Goal: Information Seeking & Learning: Learn about a topic

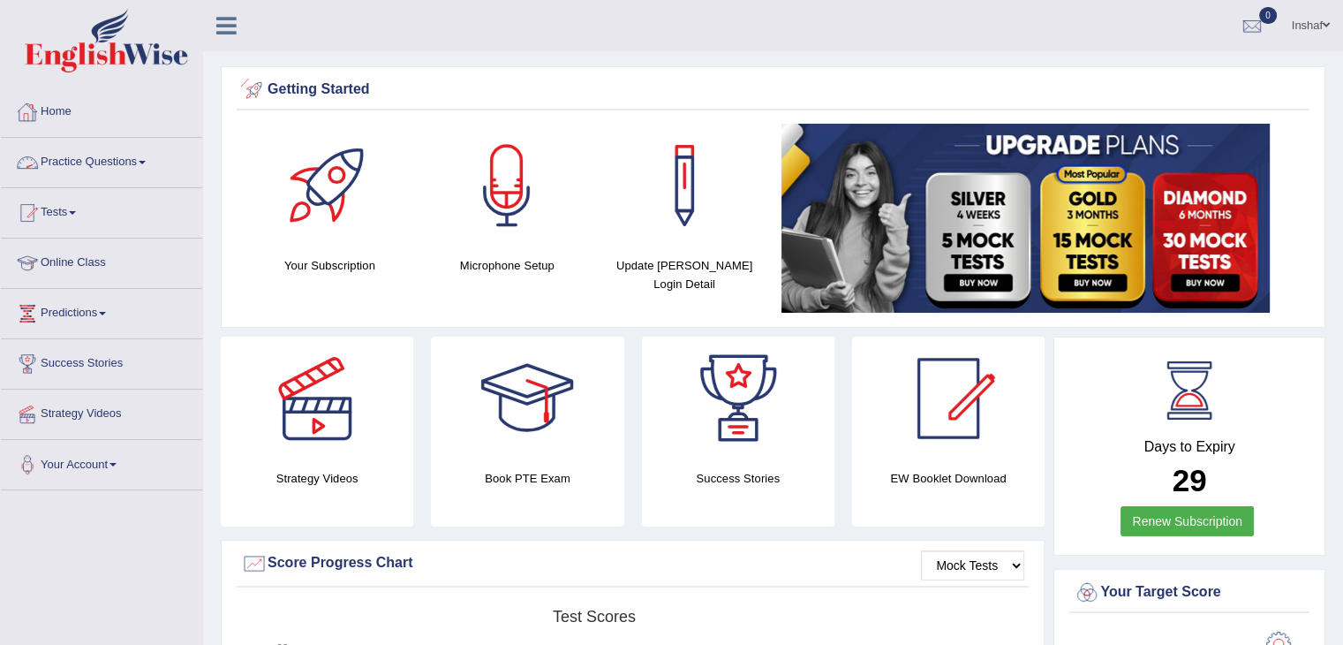
click at [146, 154] on link "Practice Questions" at bounding box center [101, 160] width 201 height 44
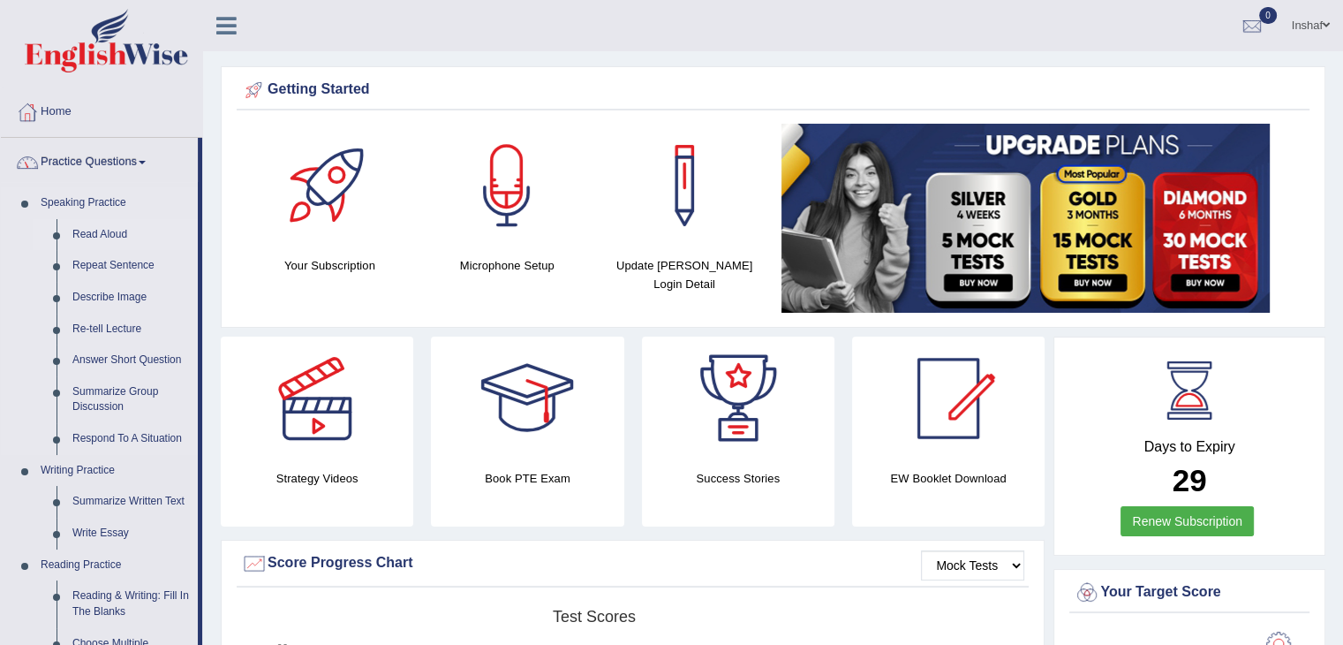
click at [130, 230] on link "Read Aloud" at bounding box center [130, 235] width 133 height 32
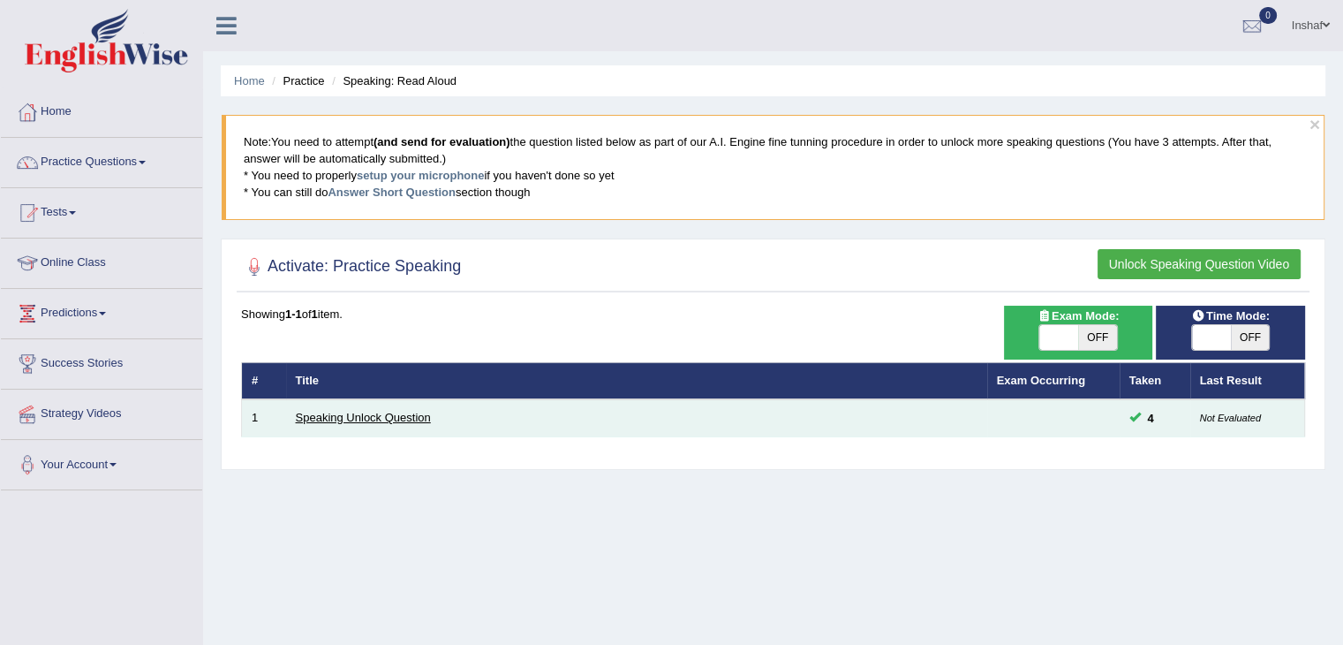
click at [404, 419] on link "Speaking Unlock Question" at bounding box center [363, 417] width 135 height 13
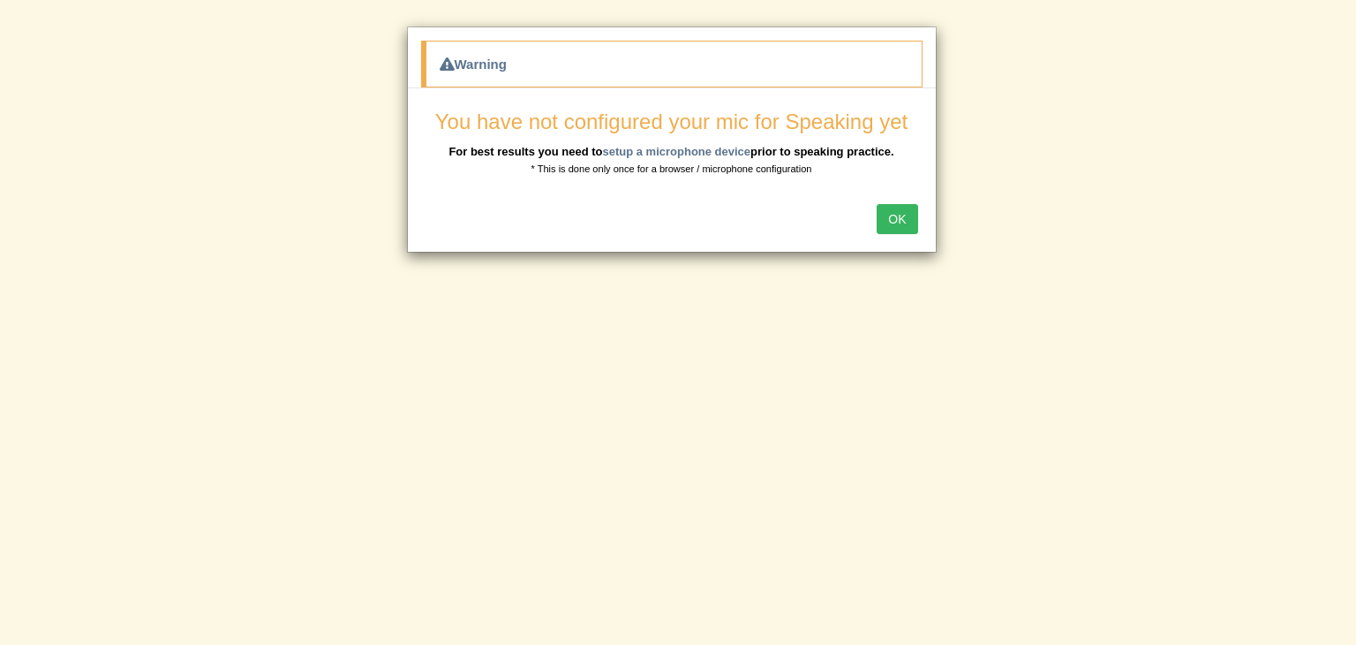
click at [894, 213] on button "OK" at bounding box center [897, 219] width 41 height 30
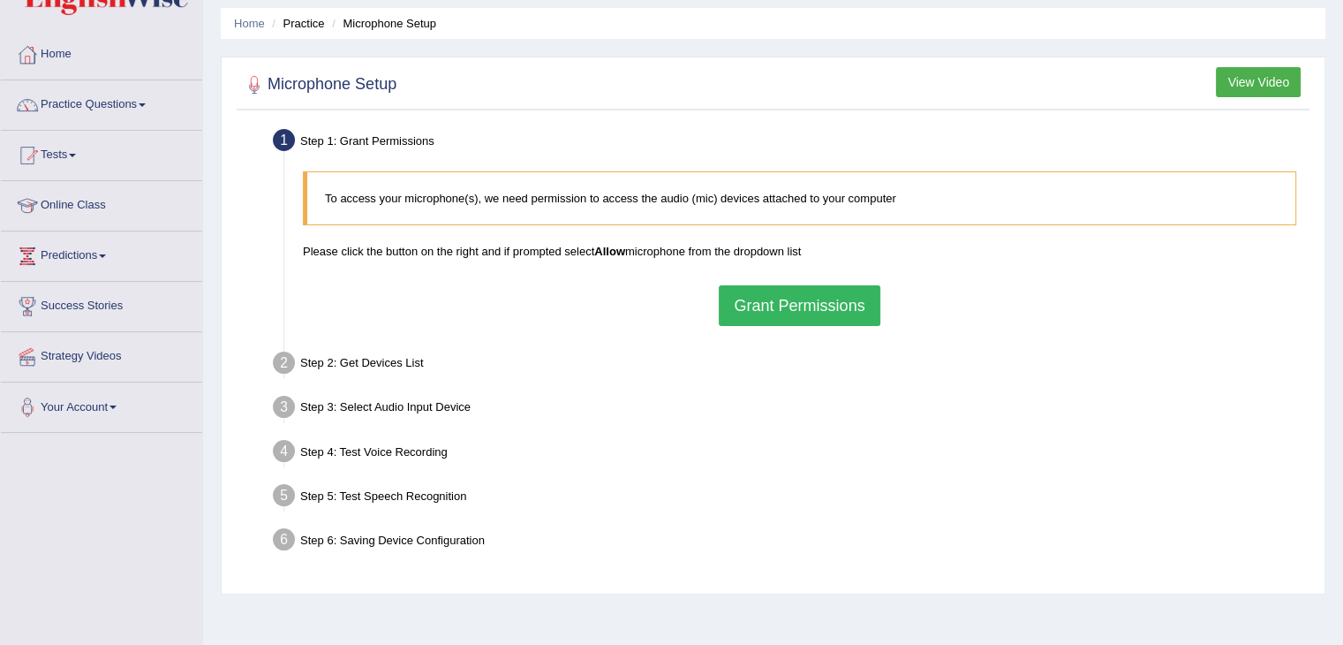
scroll to position [88, 0]
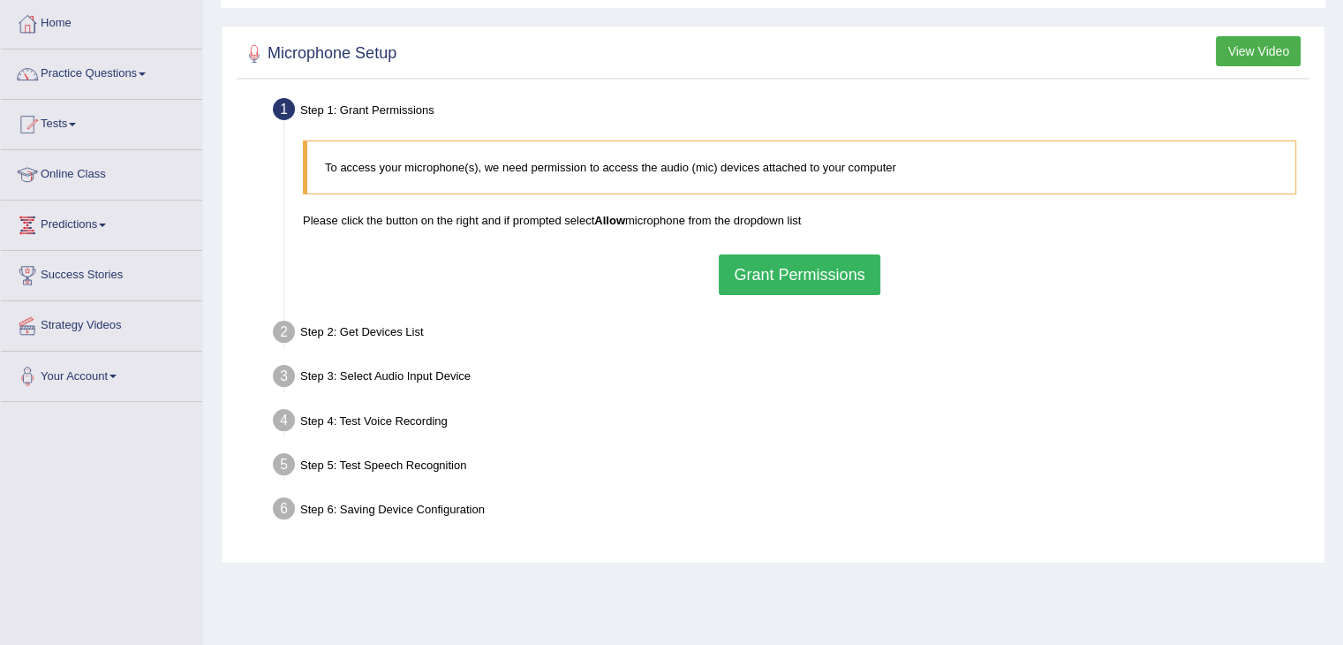
click at [865, 287] on button "Grant Permissions" at bounding box center [799, 274] width 161 height 41
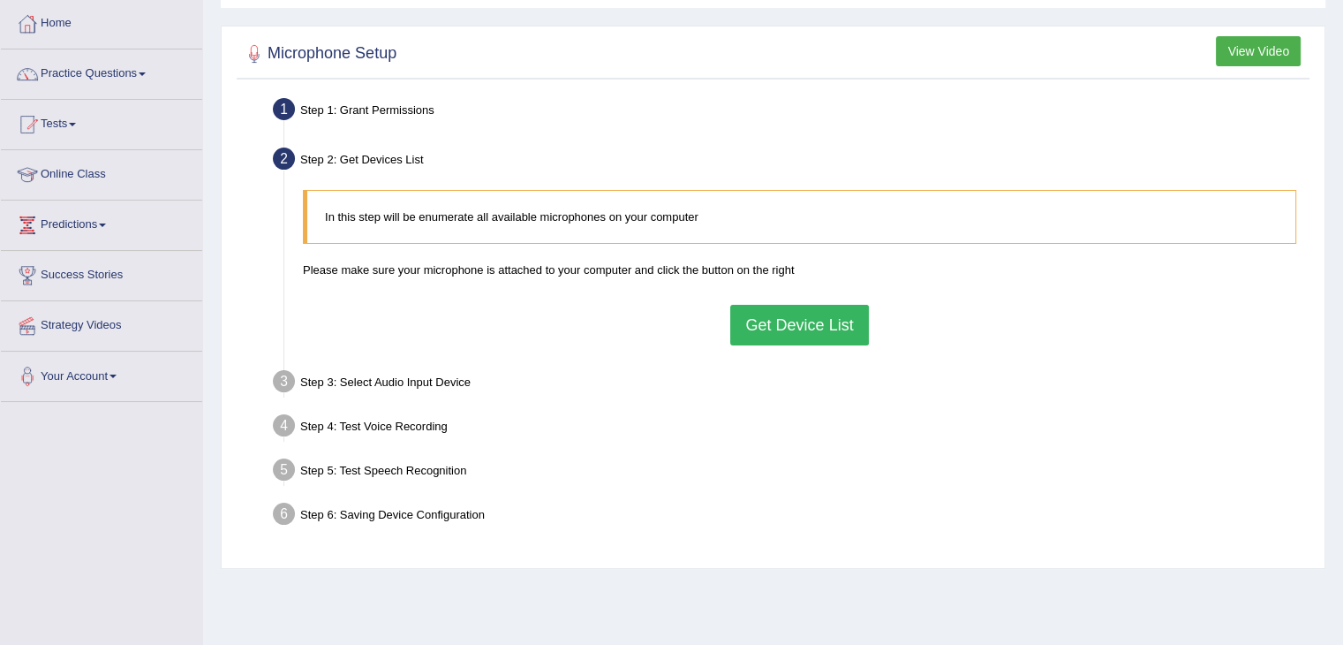
click at [793, 322] on button "Get Device List" at bounding box center [799, 325] width 138 height 41
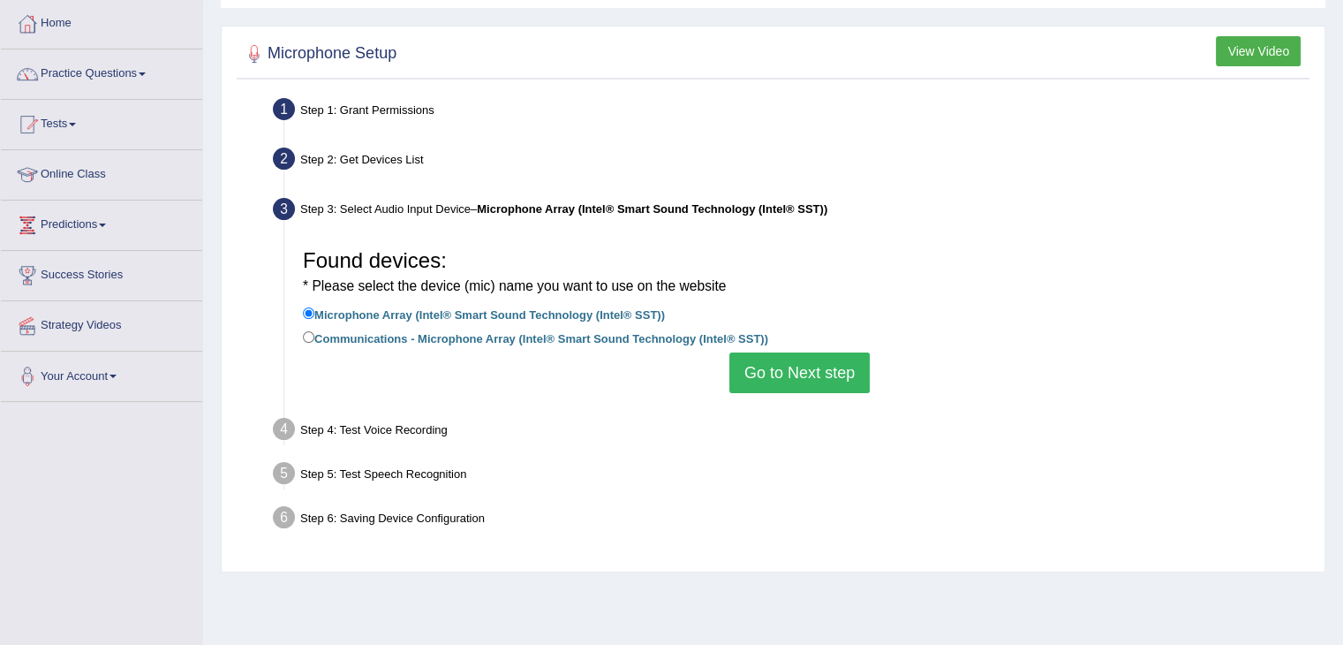
click at [762, 361] on button "Go to Next step" at bounding box center [799, 372] width 140 height 41
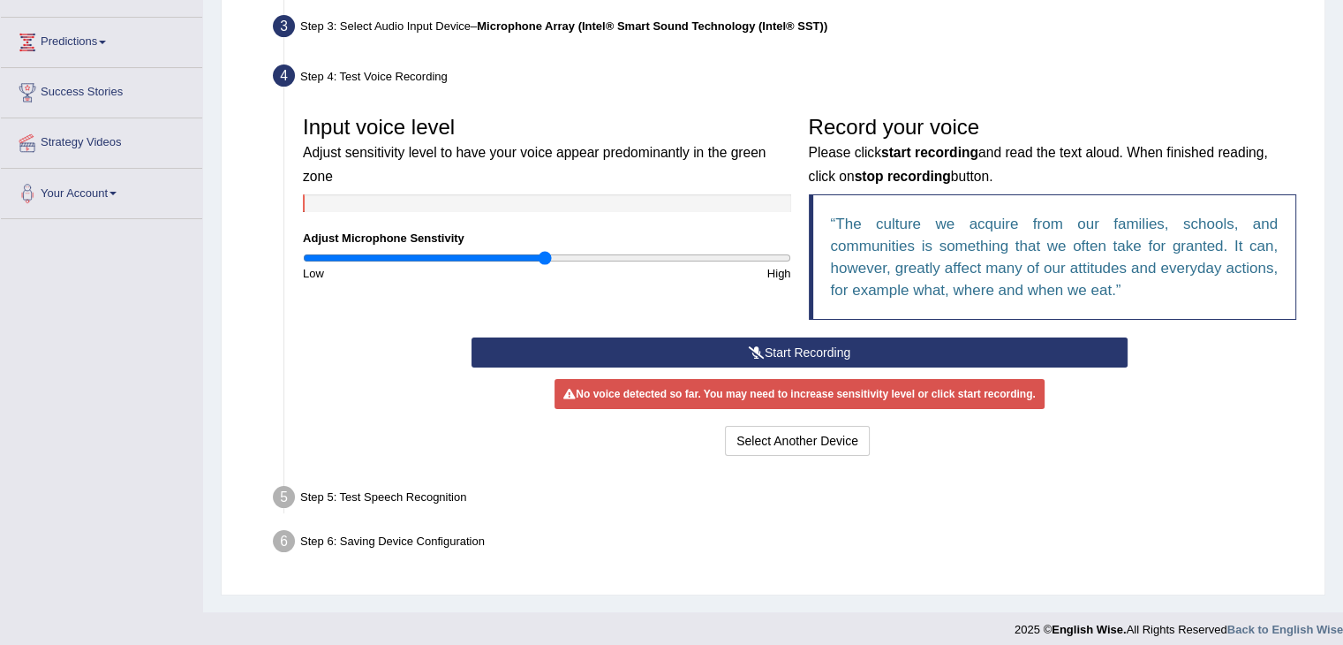
scroll to position [283, 0]
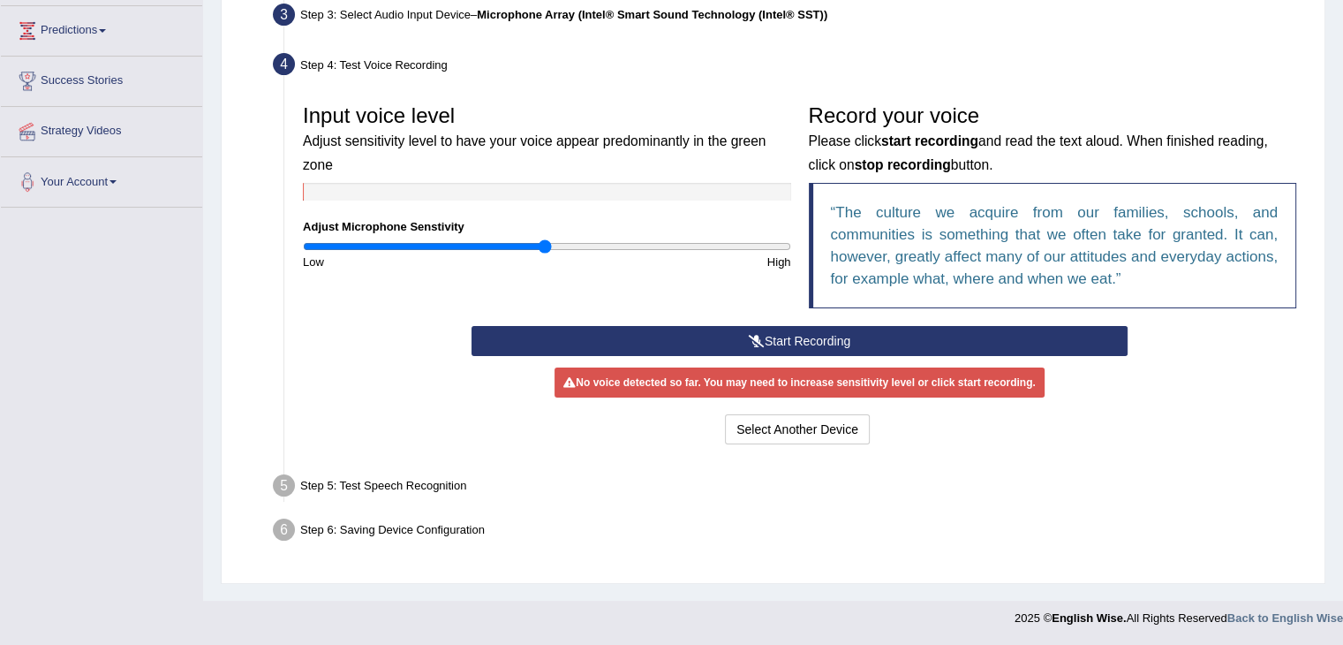
click at [396, 475] on div "Step 5: Test Speech Recognition" at bounding box center [791, 488] width 1052 height 39
click at [399, 480] on div "Step 5: Test Speech Recognition" at bounding box center [791, 488] width 1052 height 39
click at [410, 484] on div "Step 5: Test Speech Recognition" at bounding box center [791, 488] width 1052 height 39
click at [937, 426] on div "Select Another Device Voice is ok. Go to Next step" at bounding box center [800, 431] width 656 height 34
click at [879, 430] on div "Select Another Device Voice is ok. Go to Next step" at bounding box center [800, 431] width 656 height 34
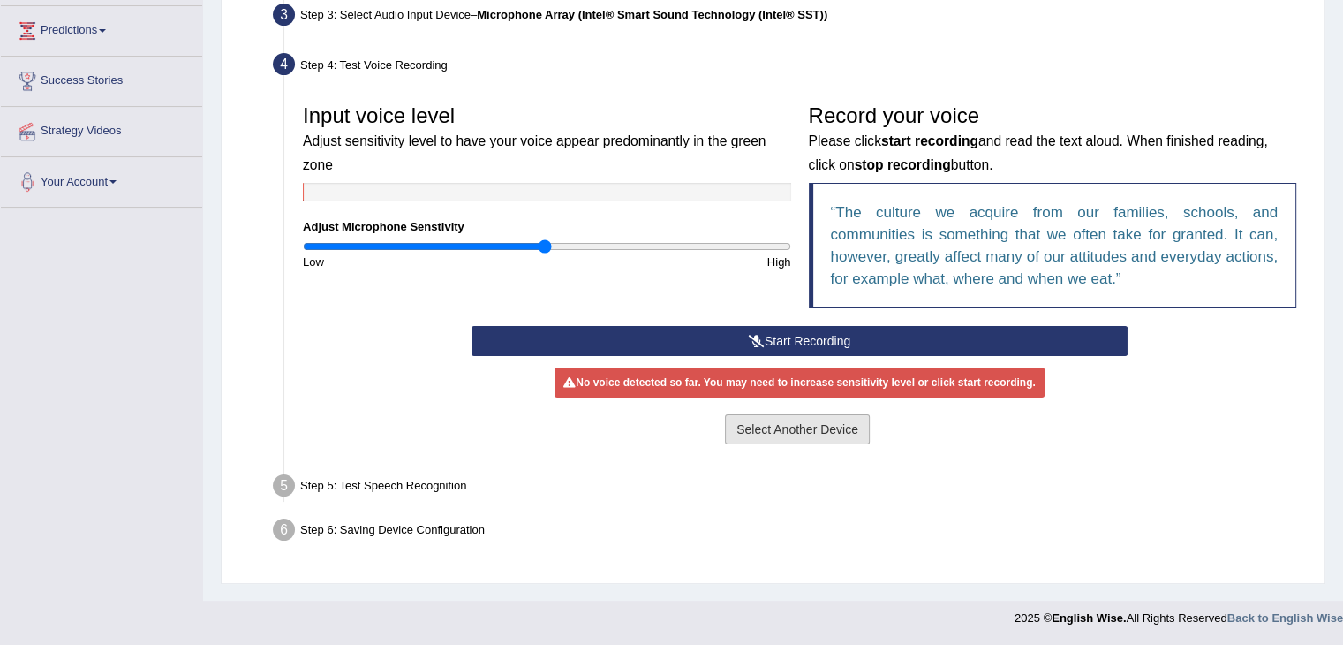
click at [866, 430] on button "Select Another Device" at bounding box center [797, 429] width 145 height 30
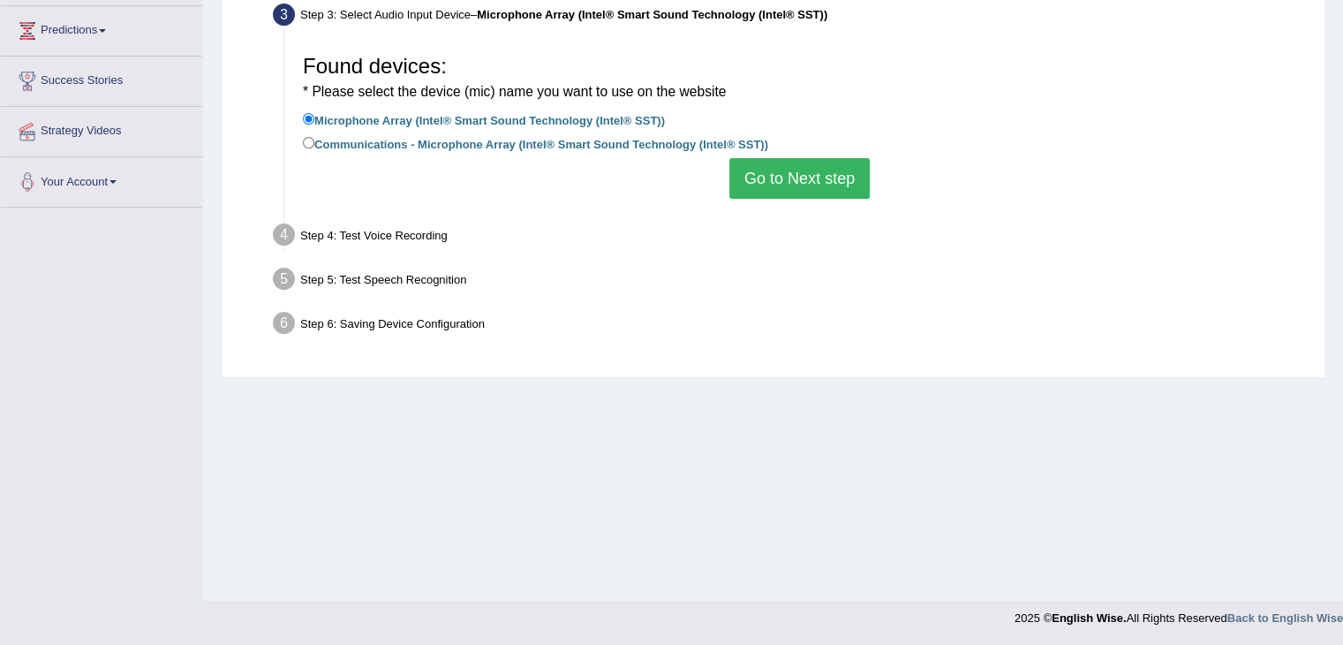
click at [802, 181] on button "Go to Next step" at bounding box center [799, 178] width 140 height 41
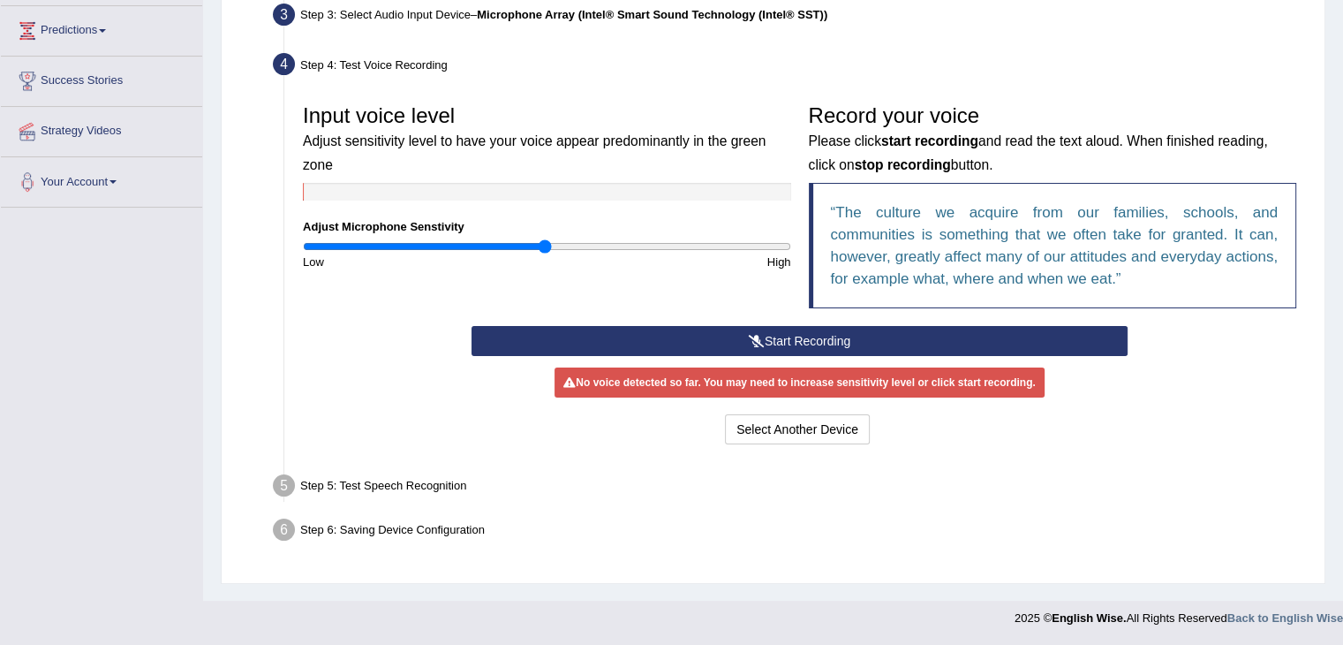
click at [817, 342] on button "Start Recording" at bounding box center [800, 341] width 656 height 30
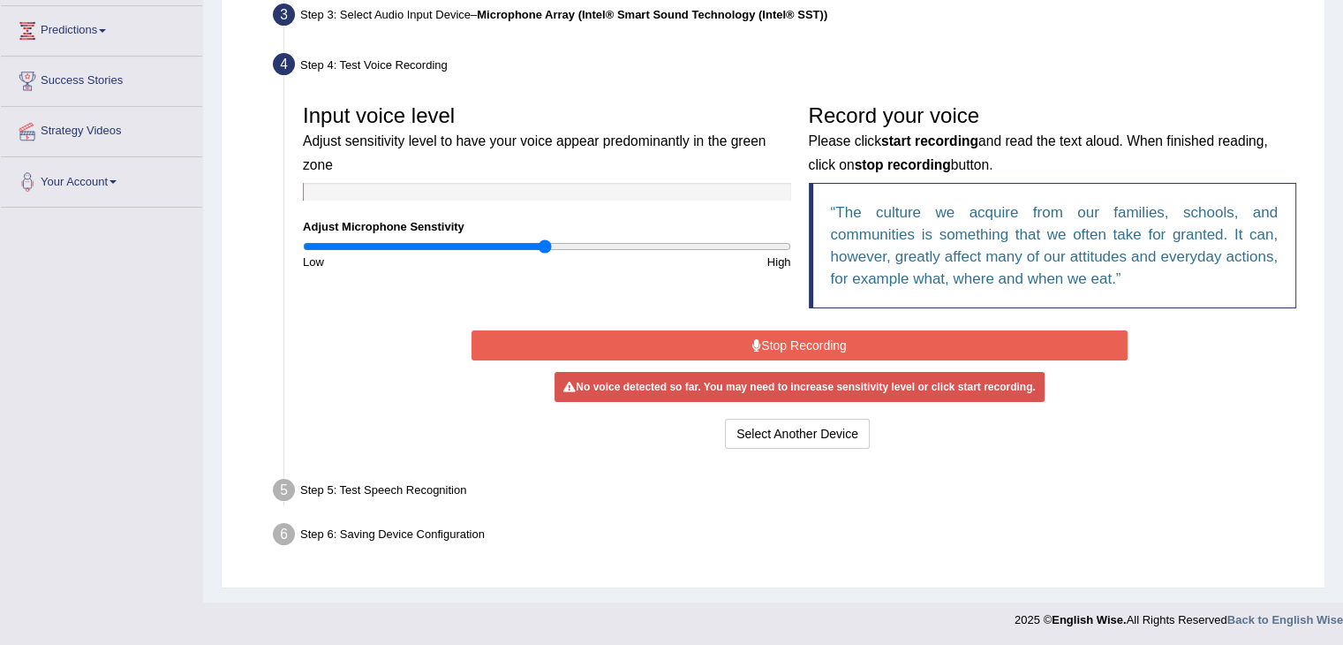
click at [756, 348] on icon at bounding box center [756, 345] width 9 height 12
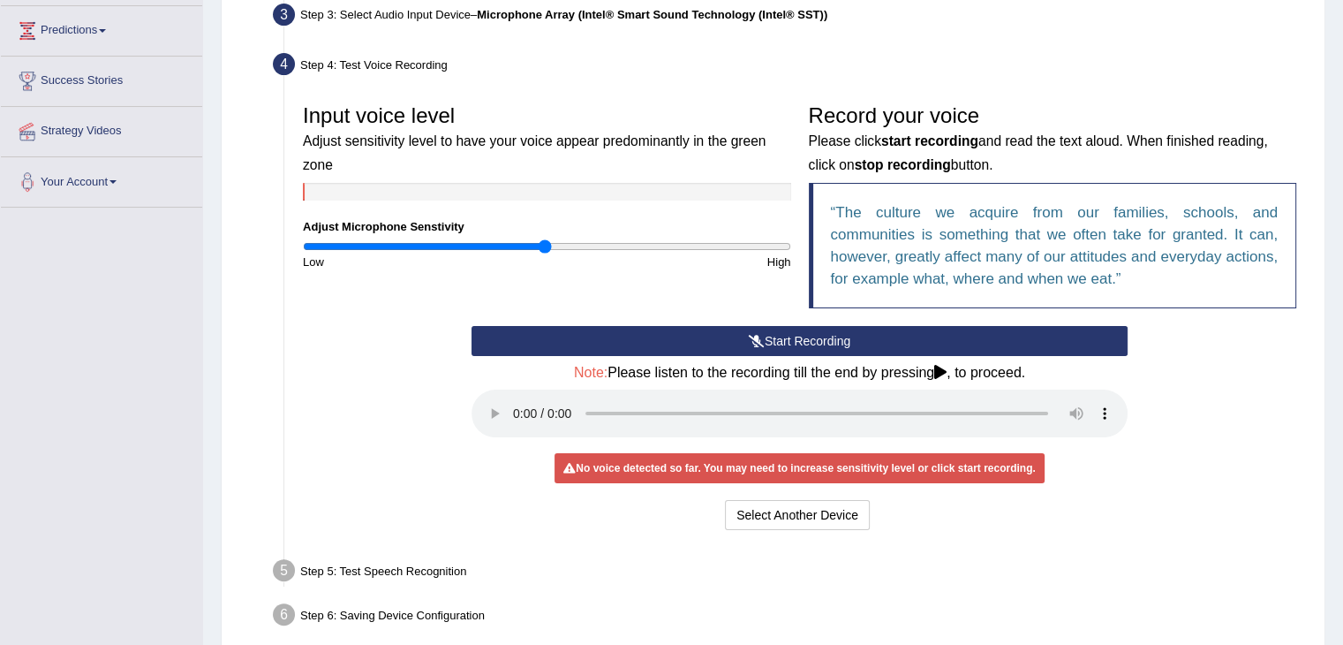
click at [443, 569] on div "Step 5: Test Speech Recognition" at bounding box center [791, 573] width 1052 height 39
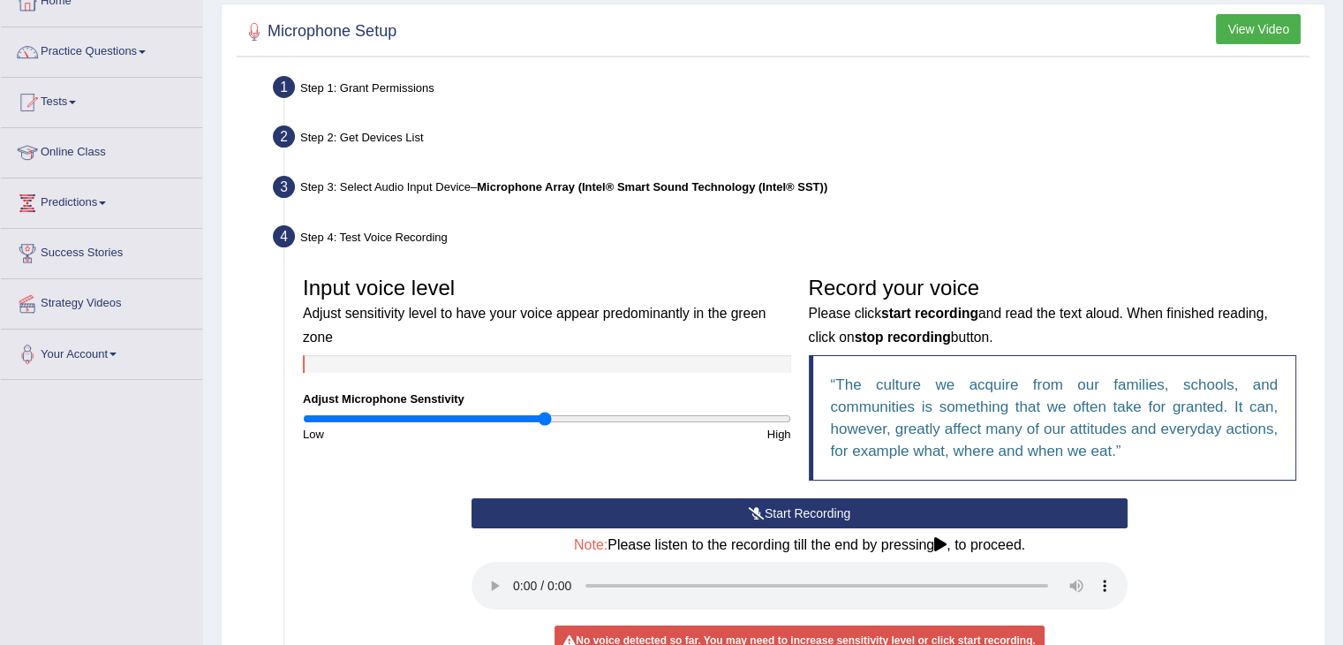
scroll to position [18, 0]
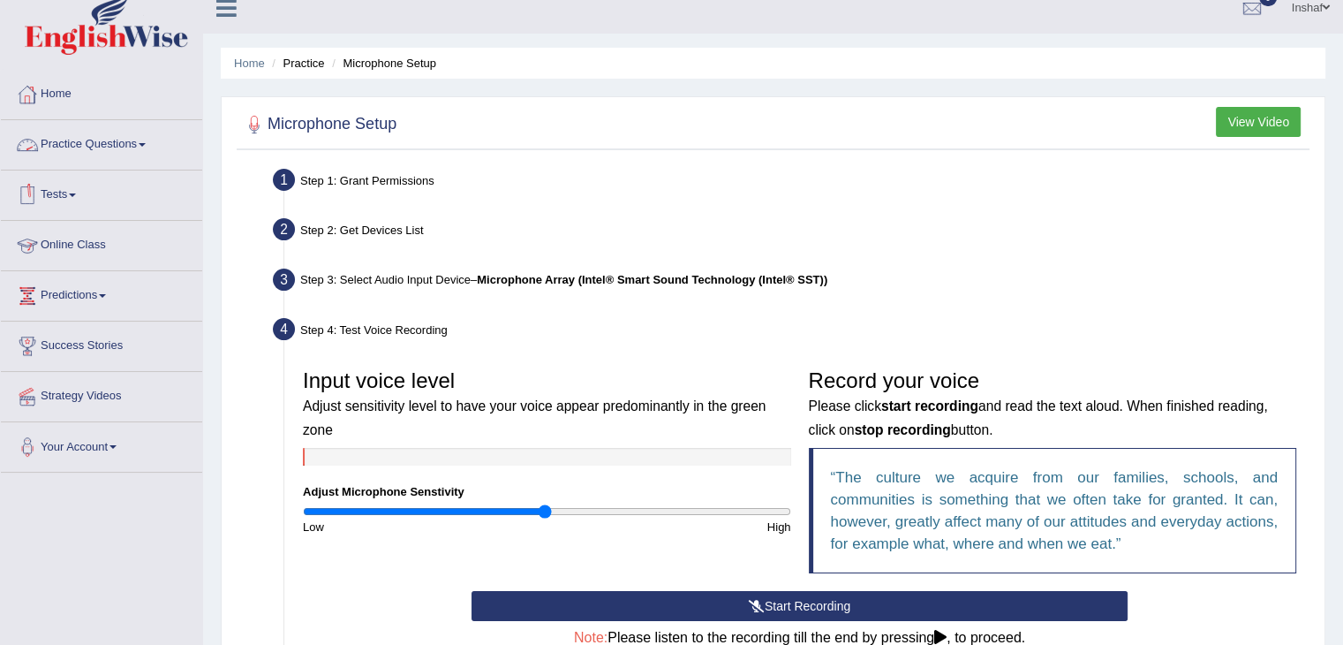
click at [146, 144] on span at bounding box center [142, 145] width 7 height 4
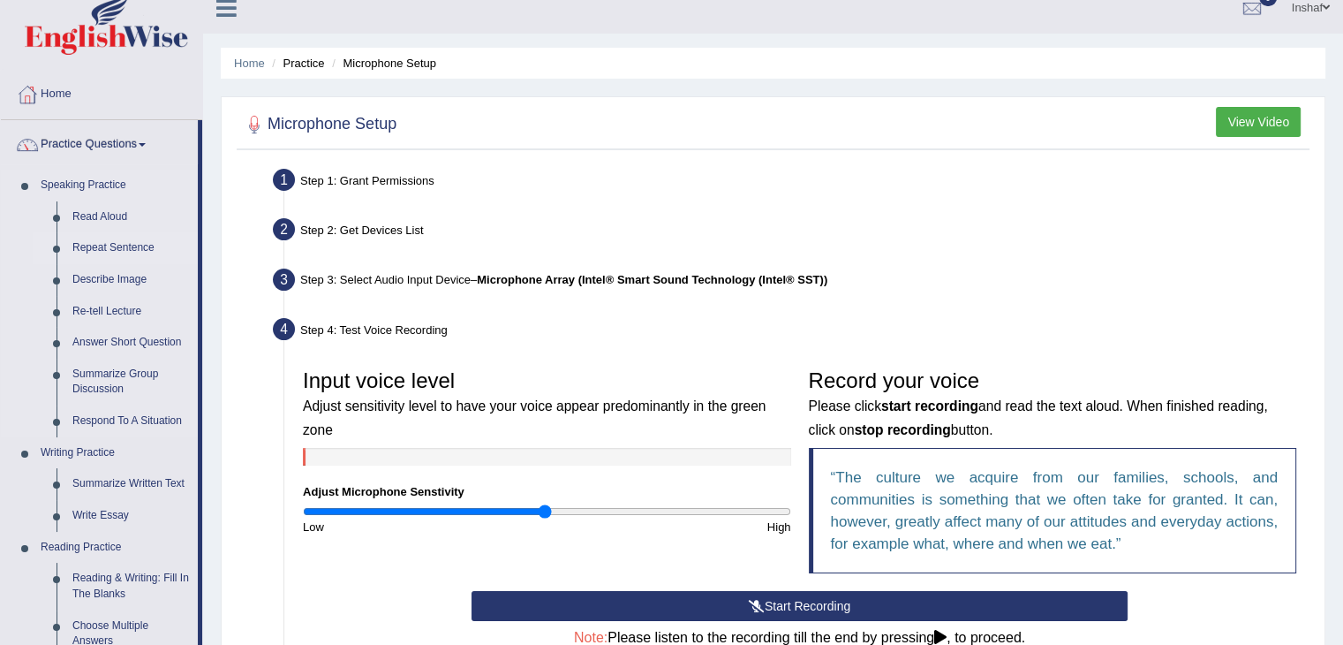
click at [102, 248] on link "Repeat Sentence" at bounding box center [130, 248] width 133 height 32
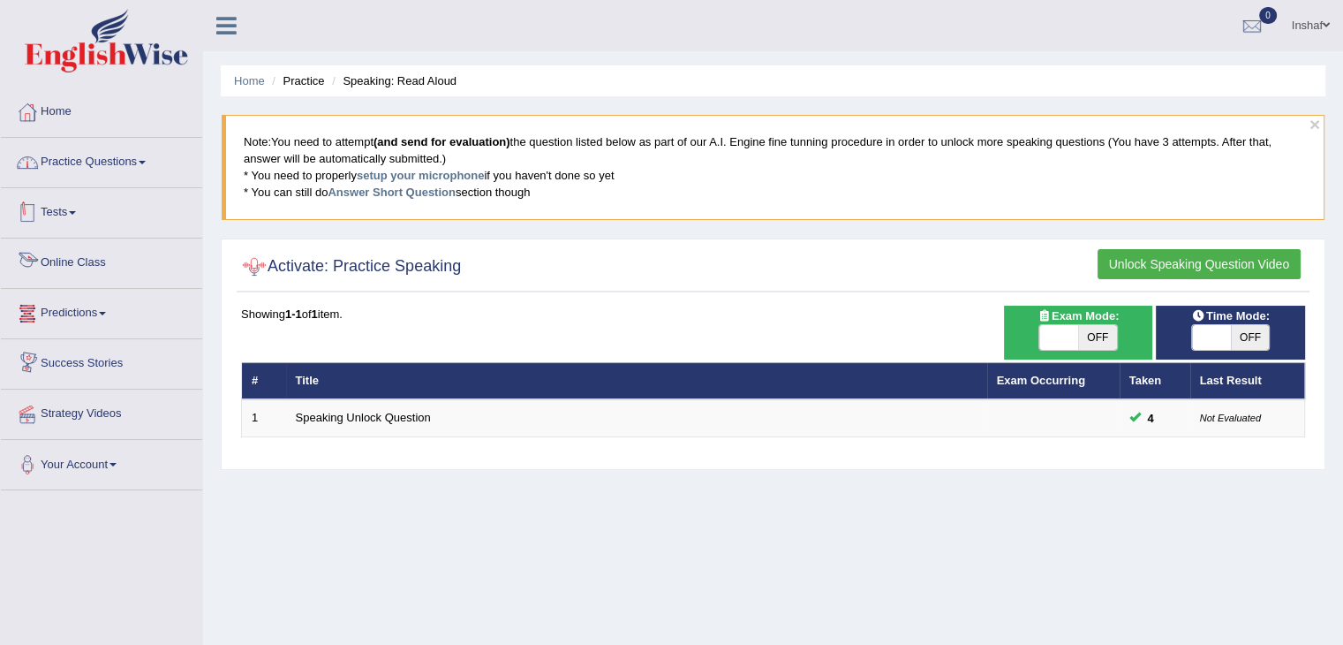
click at [147, 160] on link "Practice Questions" at bounding box center [101, 160] width 201 height 44
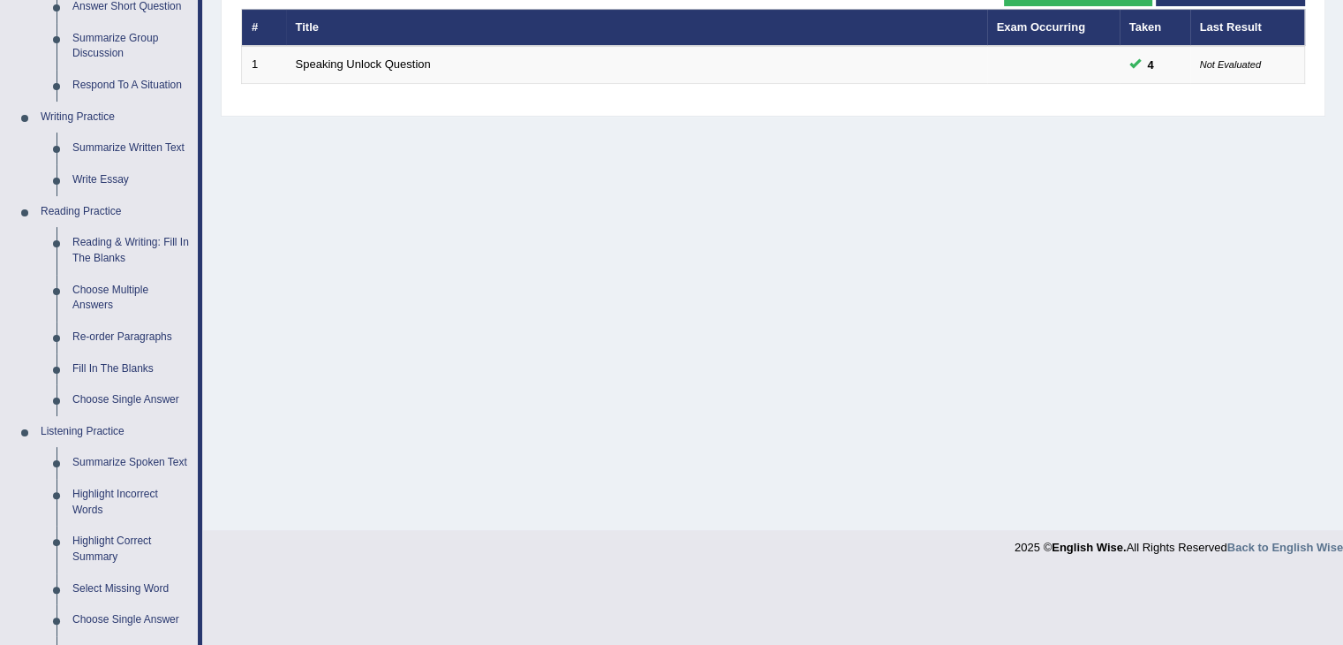
scroll to position [618, 0]
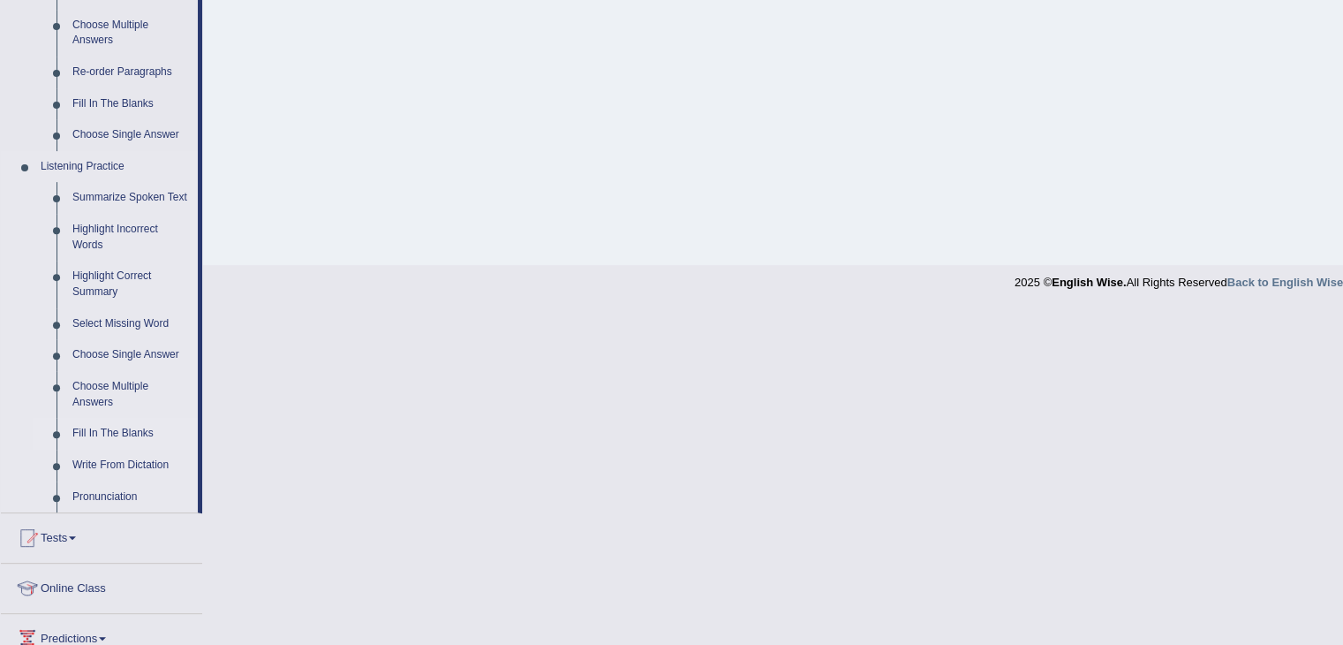
click at [95, 435] on link "Fill In The Blanks" at bounding box center [130, 434] width 133 height 32
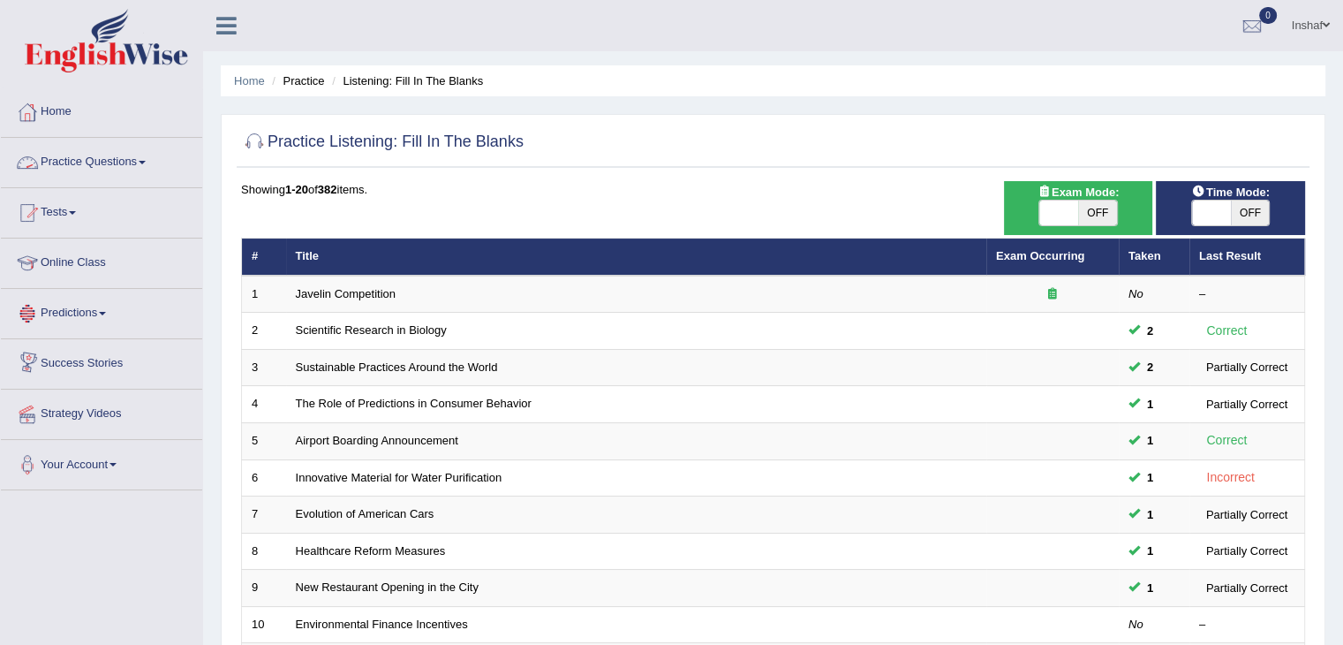
click at [155, 162] on link "Practice Questions" at bounding box center [101, 160] width 201 height 44
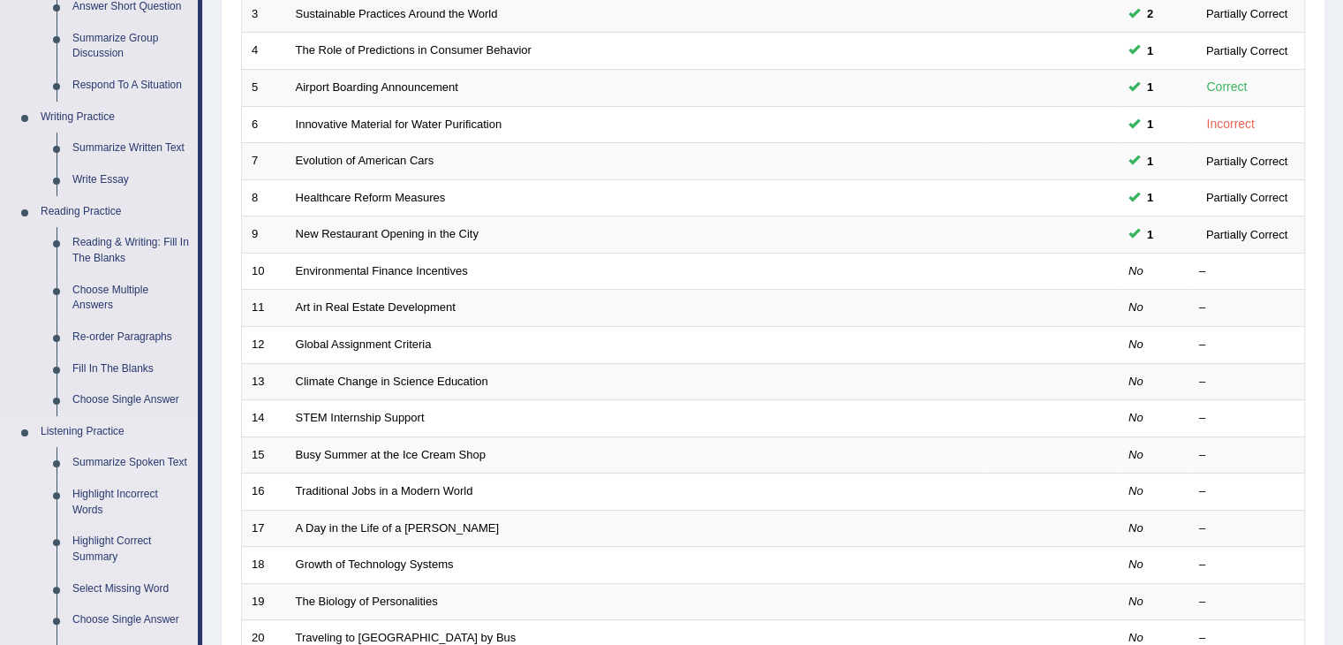
scroll to position [530, 0]
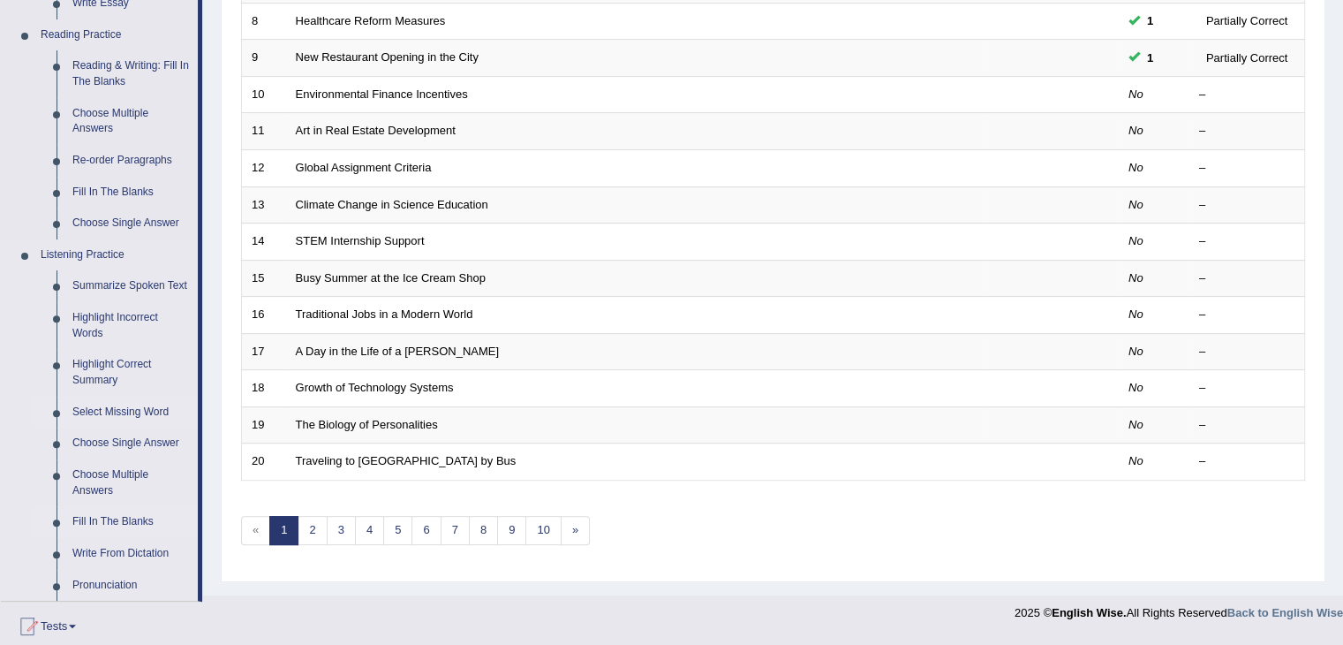
click at [156, 411] on link "Select Missing Word" at bounding box center [130, 412] width 133 height 32
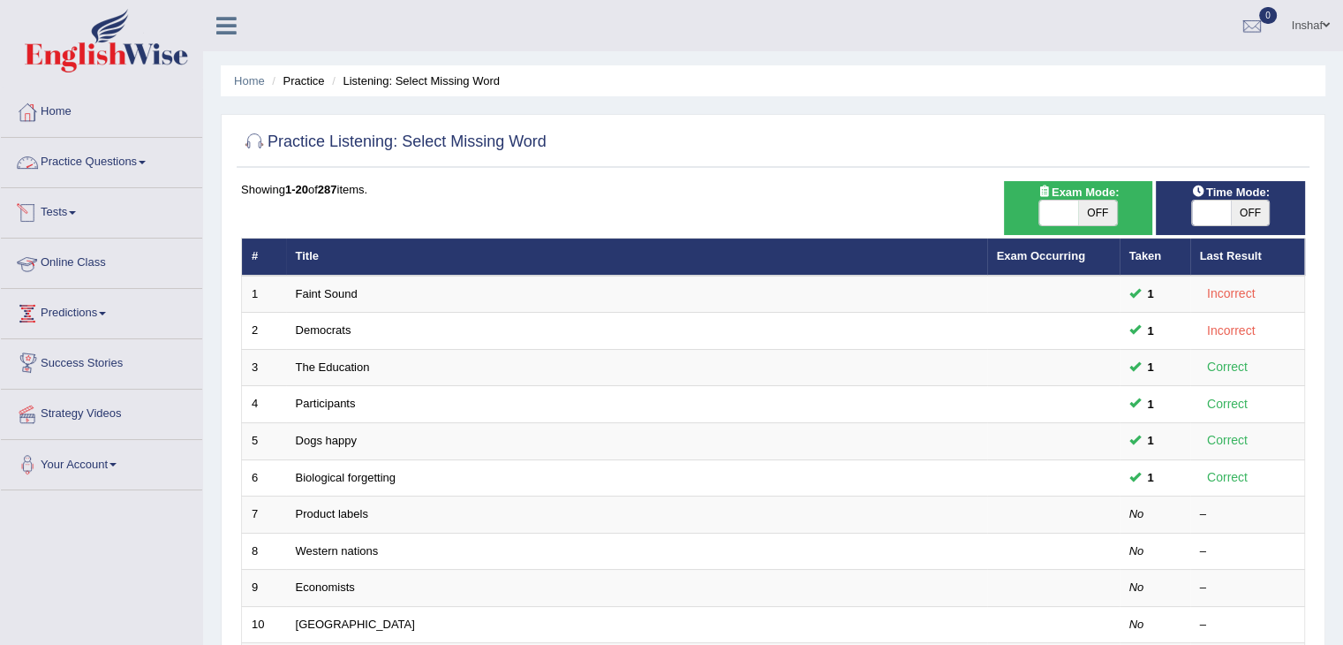
click at [146, 162] on span at bounding box center [142, 163] width 7 height 4
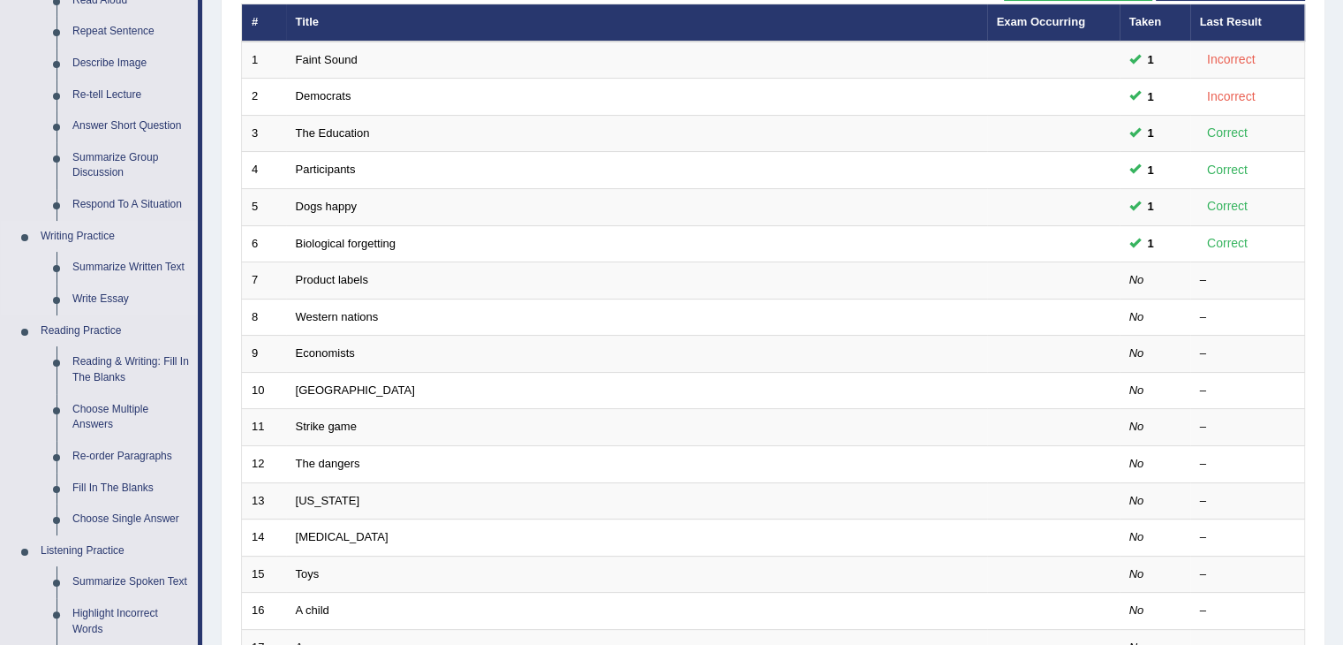
scroll to position [353, 0]
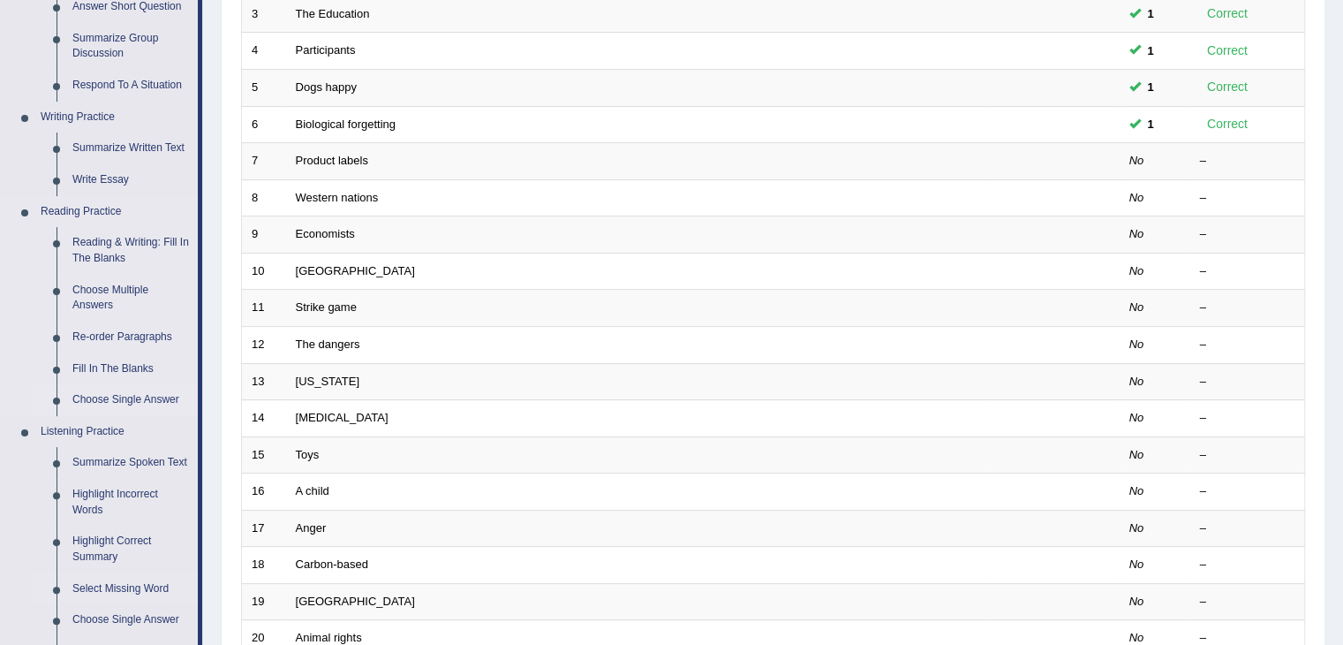
click at [124, 400] on link "Choose Single Answer" at bounding box center [130, 400] width 133 height 32
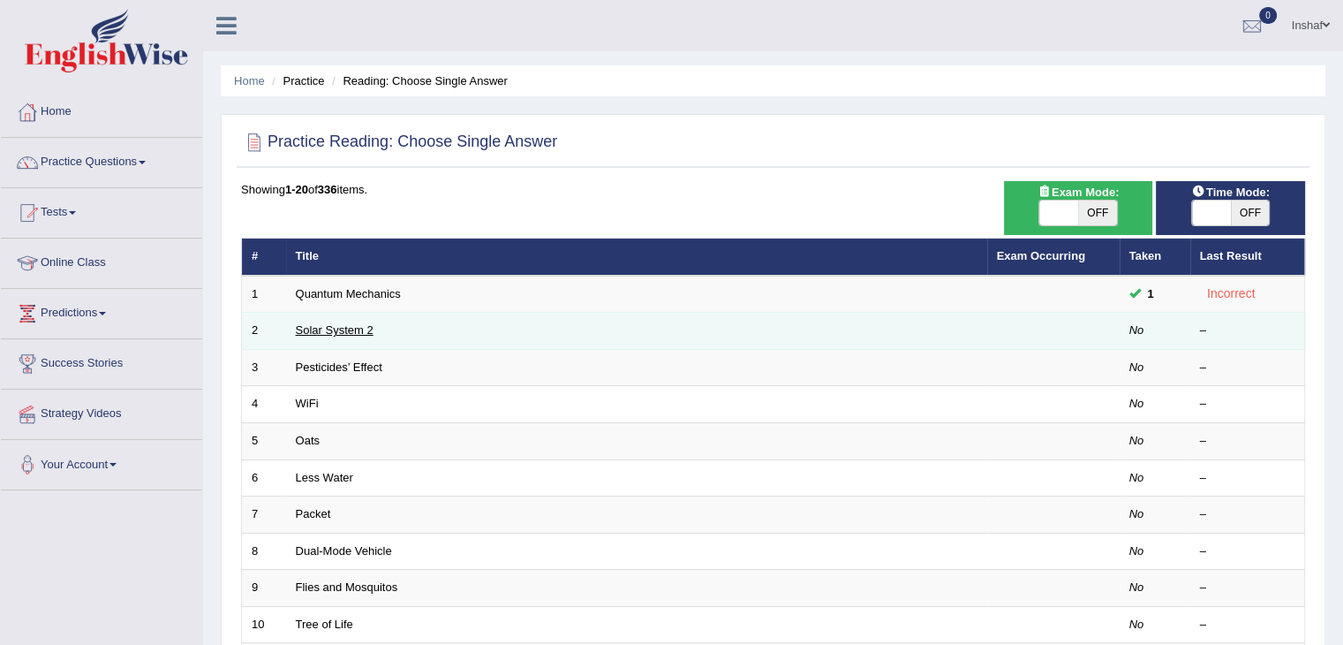
click at [351, 328] on link "Solar System 2" at bounding box center [335, 329] width 78 height 13
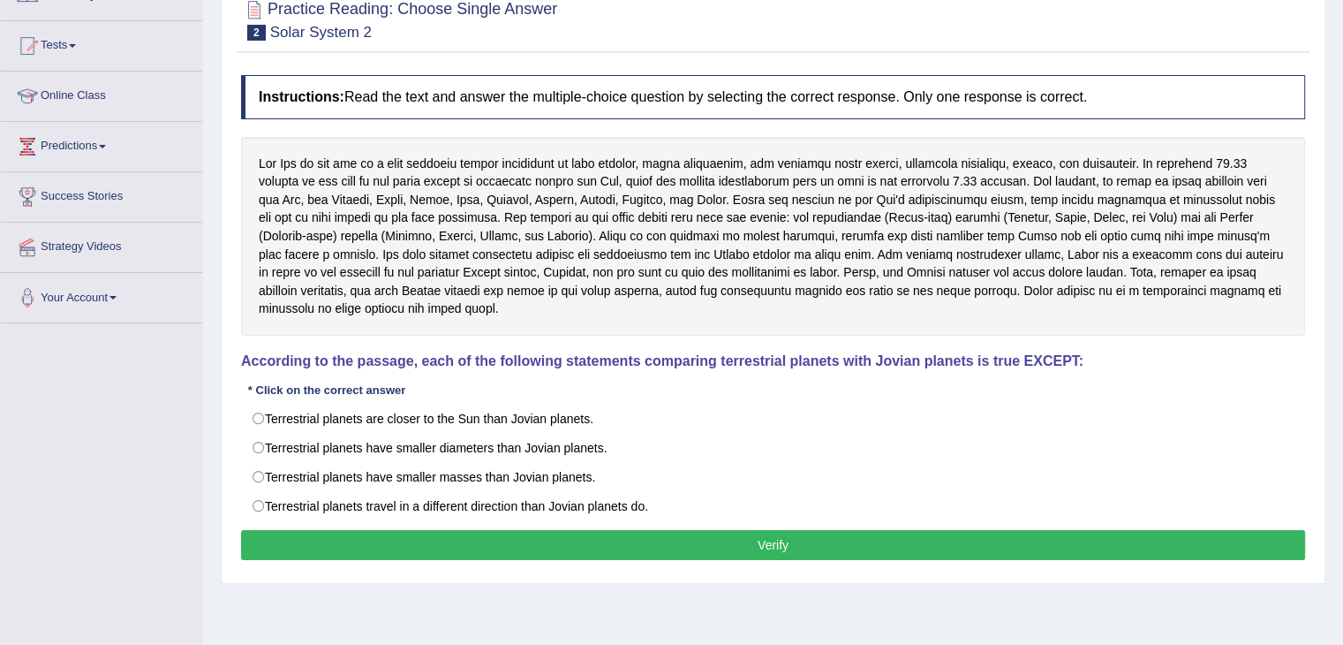
scroll to position [177, 0]
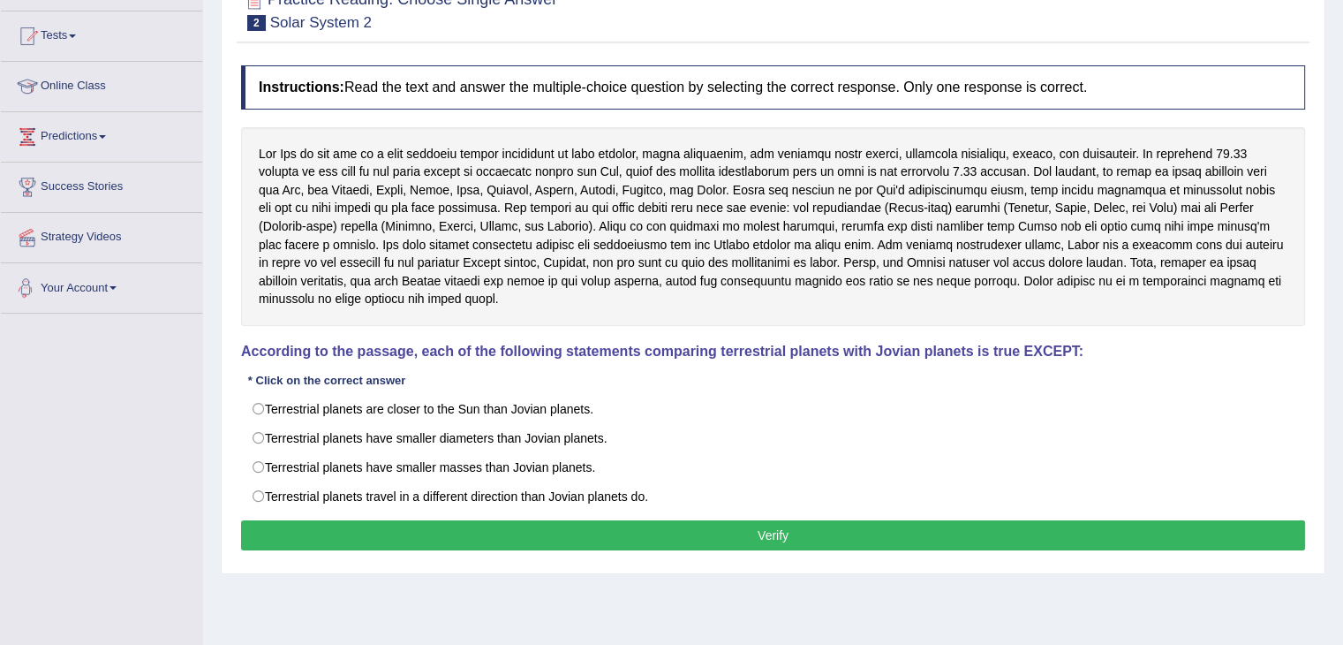
click at [123, 282] on link "Your Account" at bounding box center [101, 285] width 201 height 44
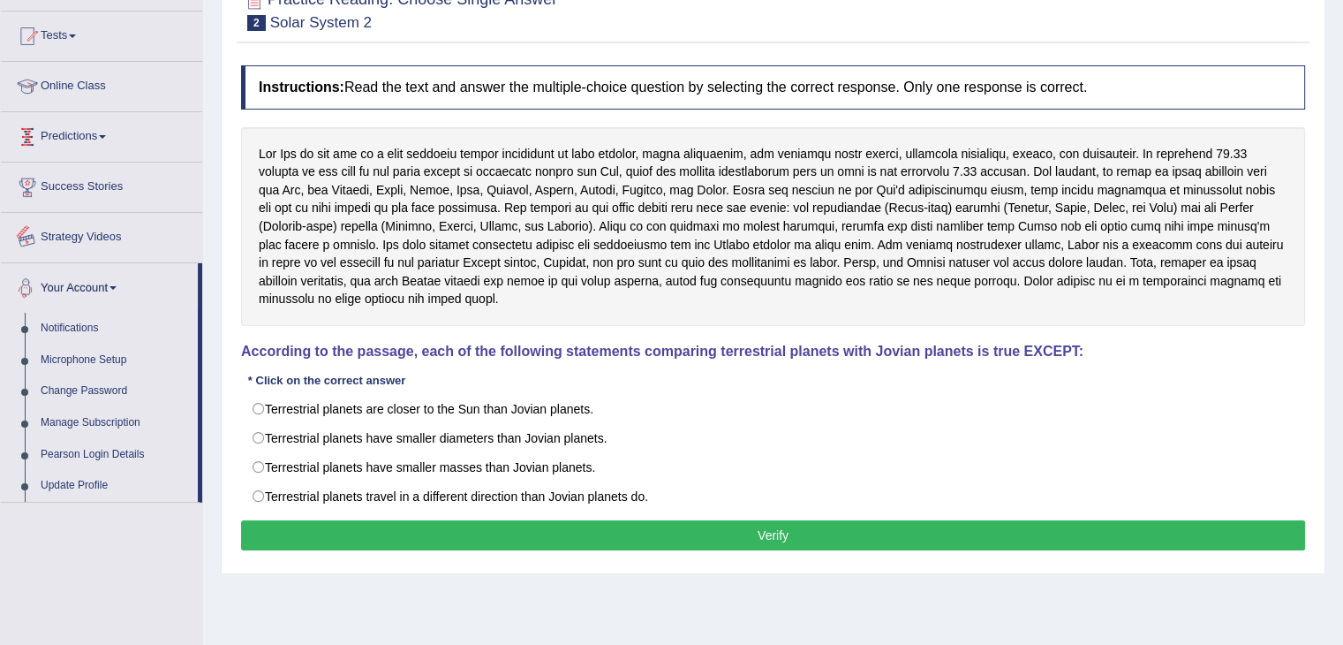
click at [116, 134] on link "Predictions" at bounding box center [101, 134] width 201 height 44
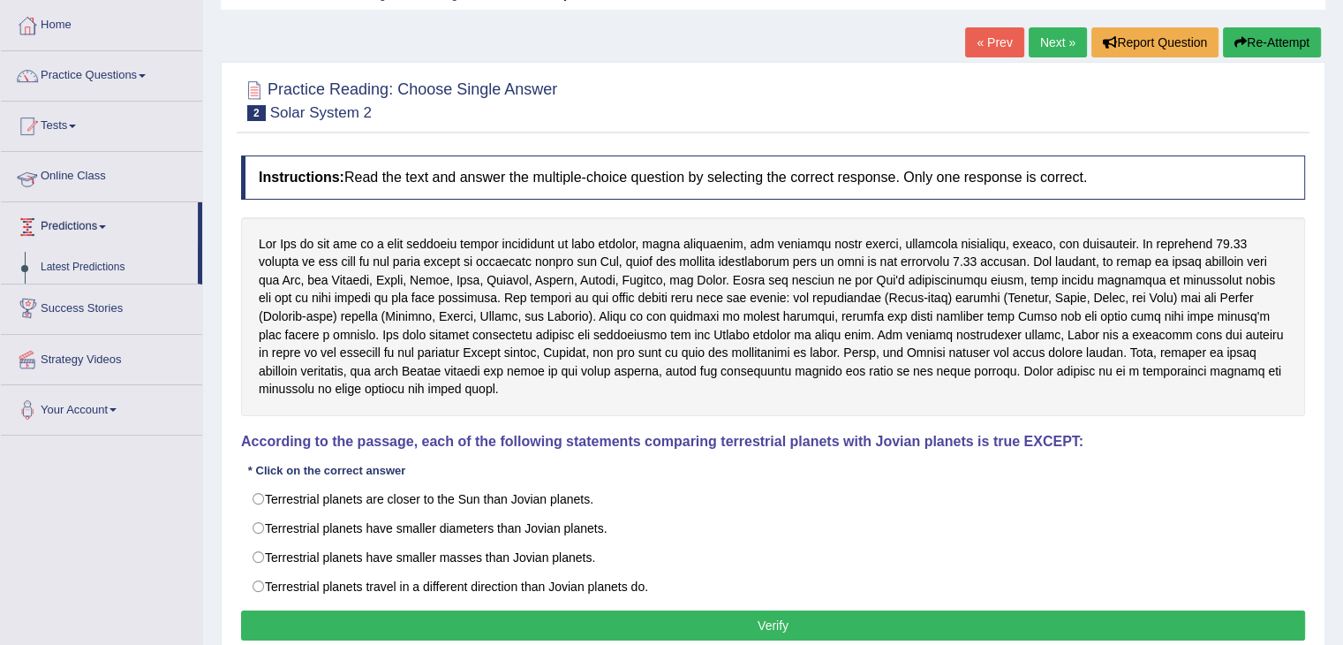
scroll to position [0, 0]
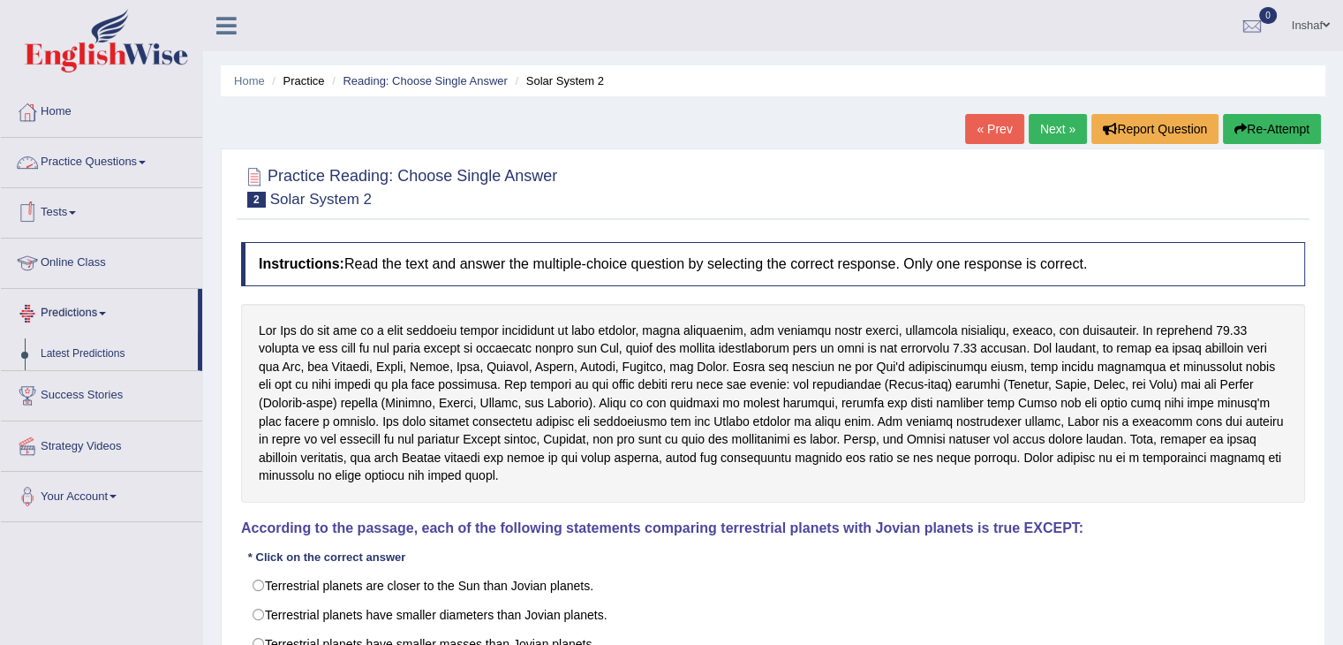
click at [120, 269] on link "Online Class" at bounding box center [101, 260] width 201 height 44
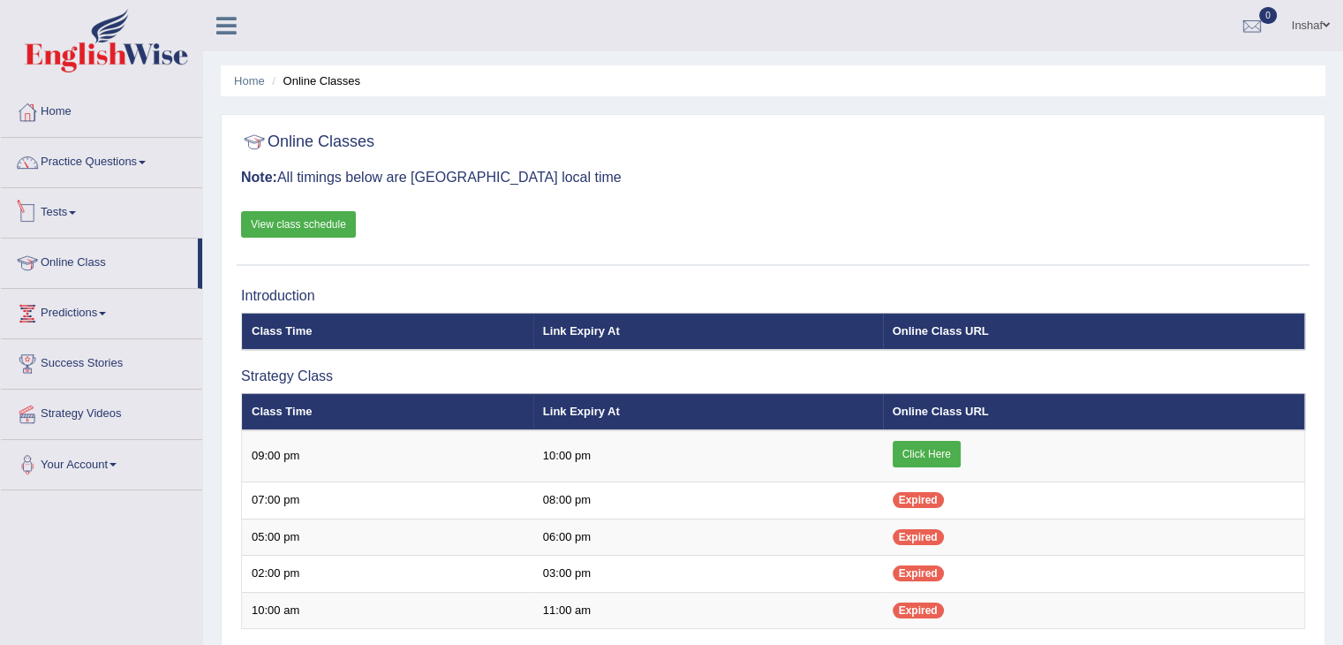
click at [88, 208] on link "Tests" at bounding box center [101, 210] width 201 height 44
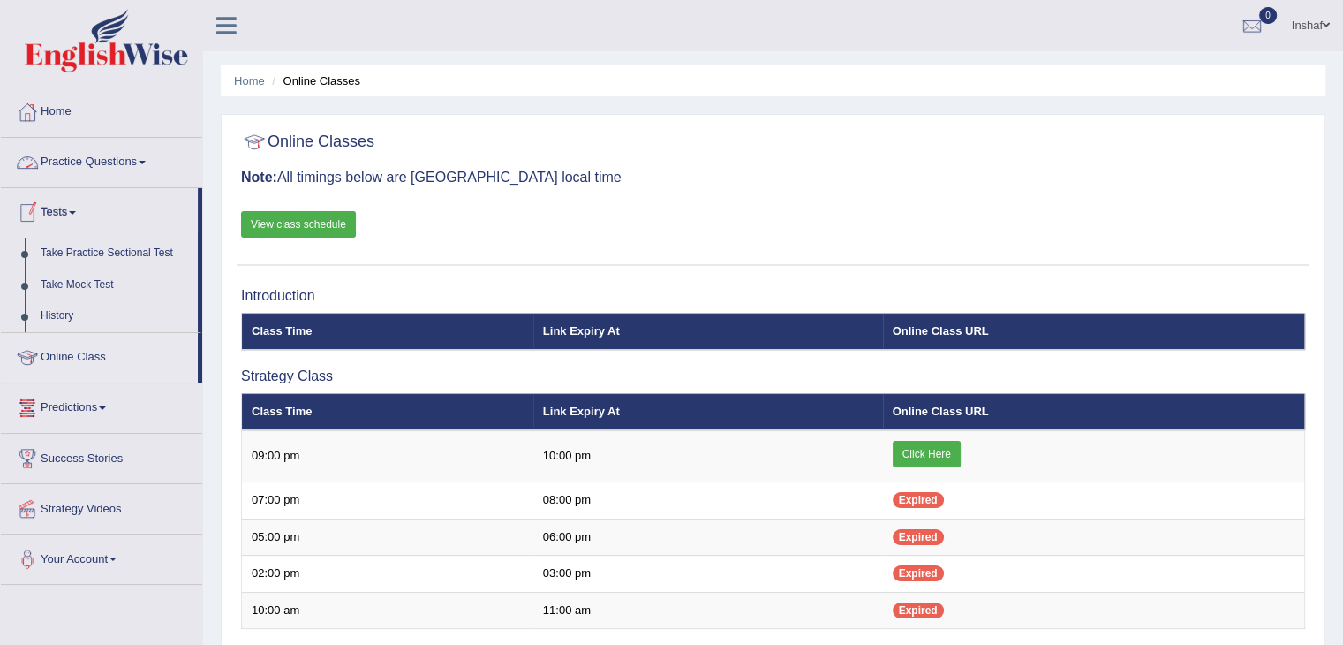
click at [147, 157] on link "Practice Questions" at bounding box center [101, 160] width 201 height 44
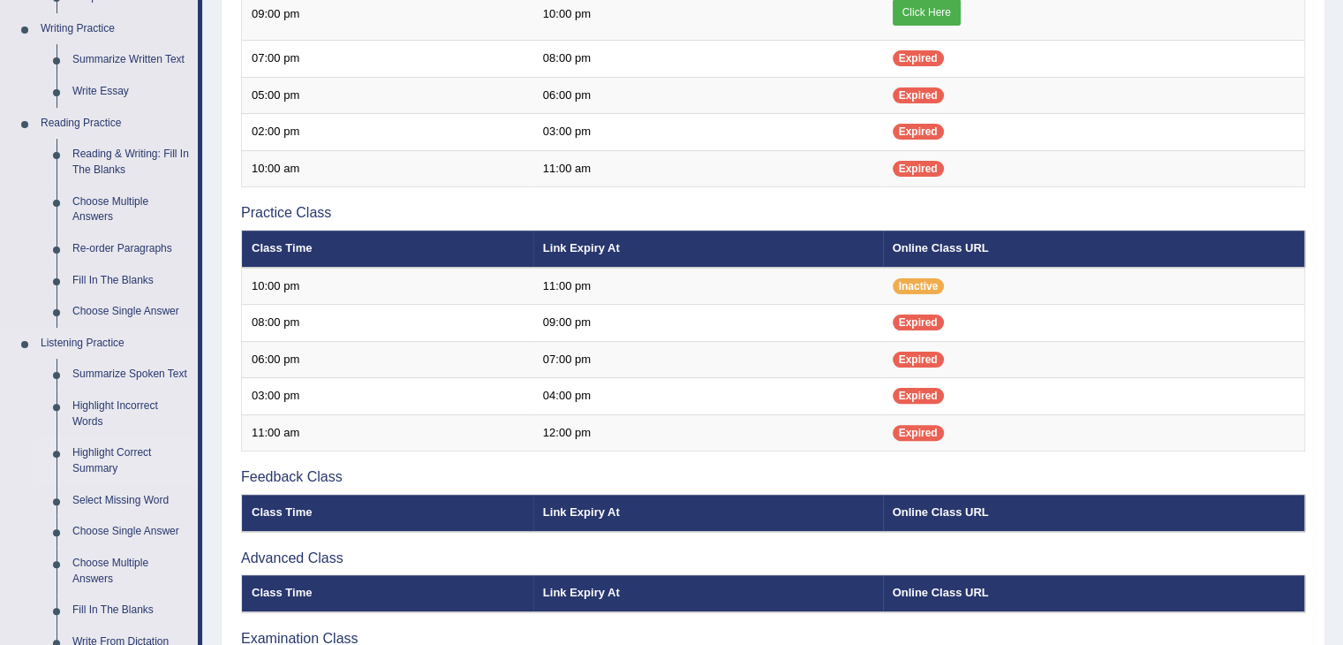
scroll to position [618, 0]
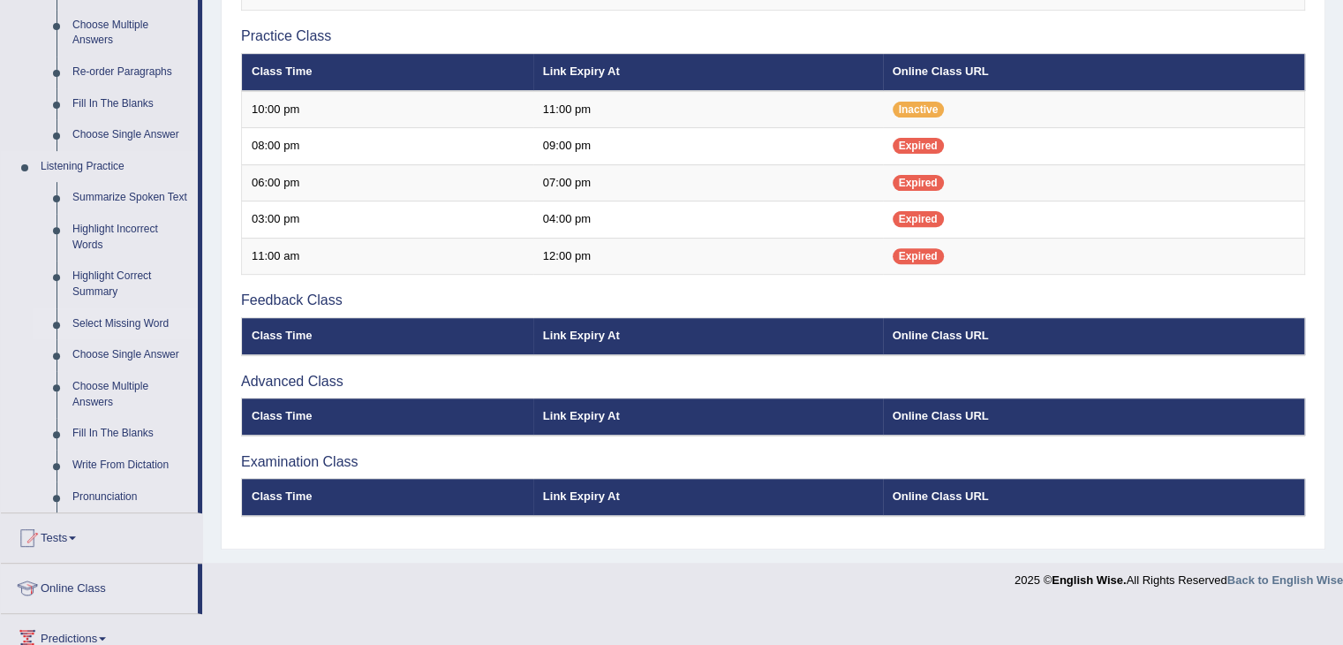
click at [134, 323] on link "Select Missing Word" at bounding box center [130, 324] width 133 height 32
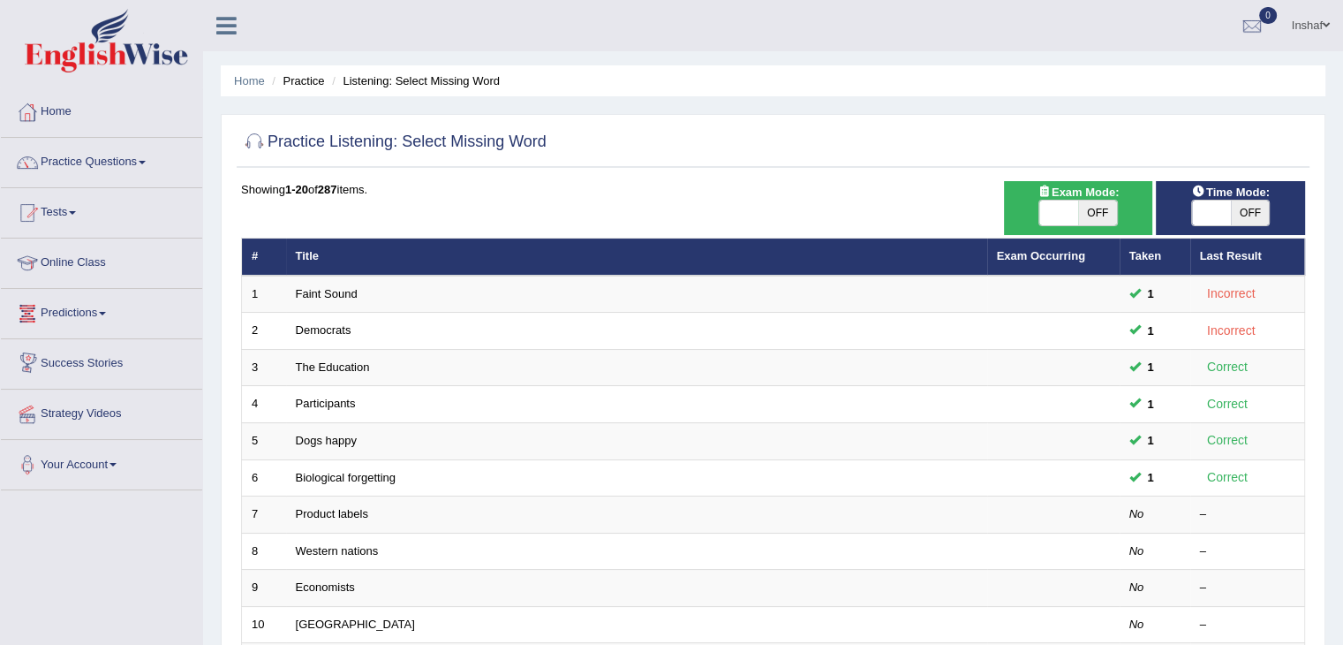
click at [111, 301] on link "Predictions" at bounding box center [101, 311] width 201 height 44
click at [141, 162] on link "Practice Questions" at bounding box center [101, 160] width 201 height 44
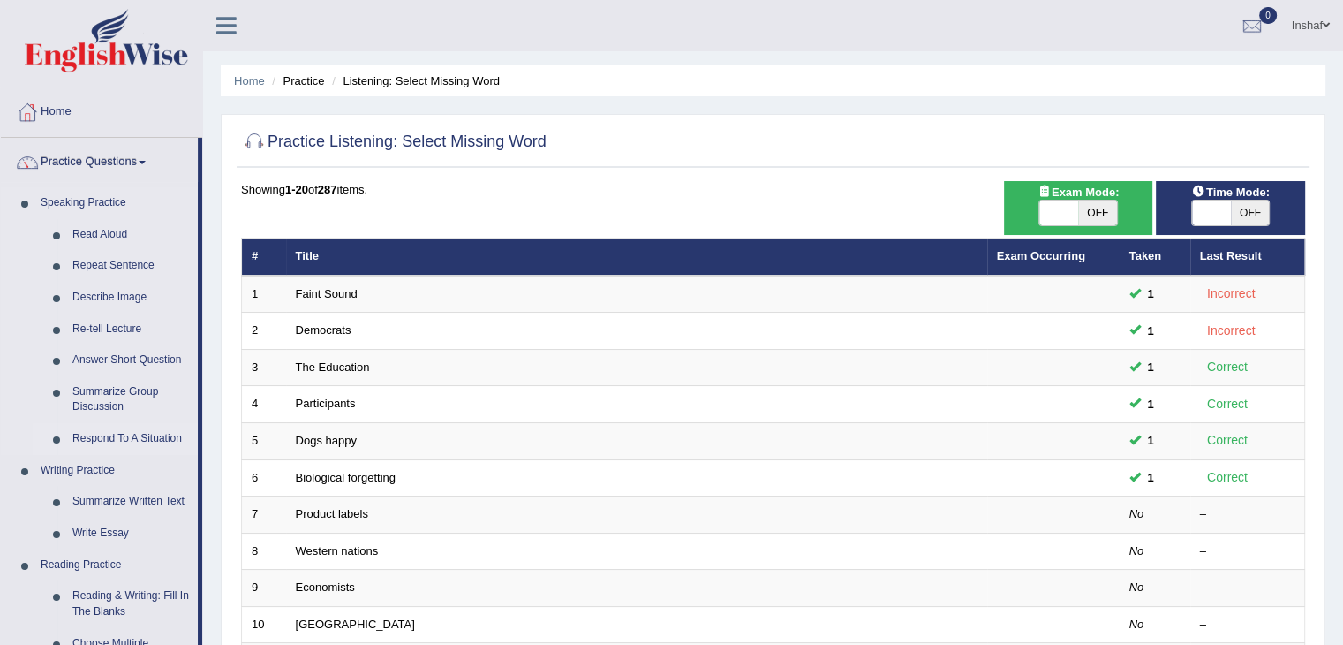
click at [129, 434] on link "Respond To A Situation" at bounding box center [130, 439] width 133 height 32
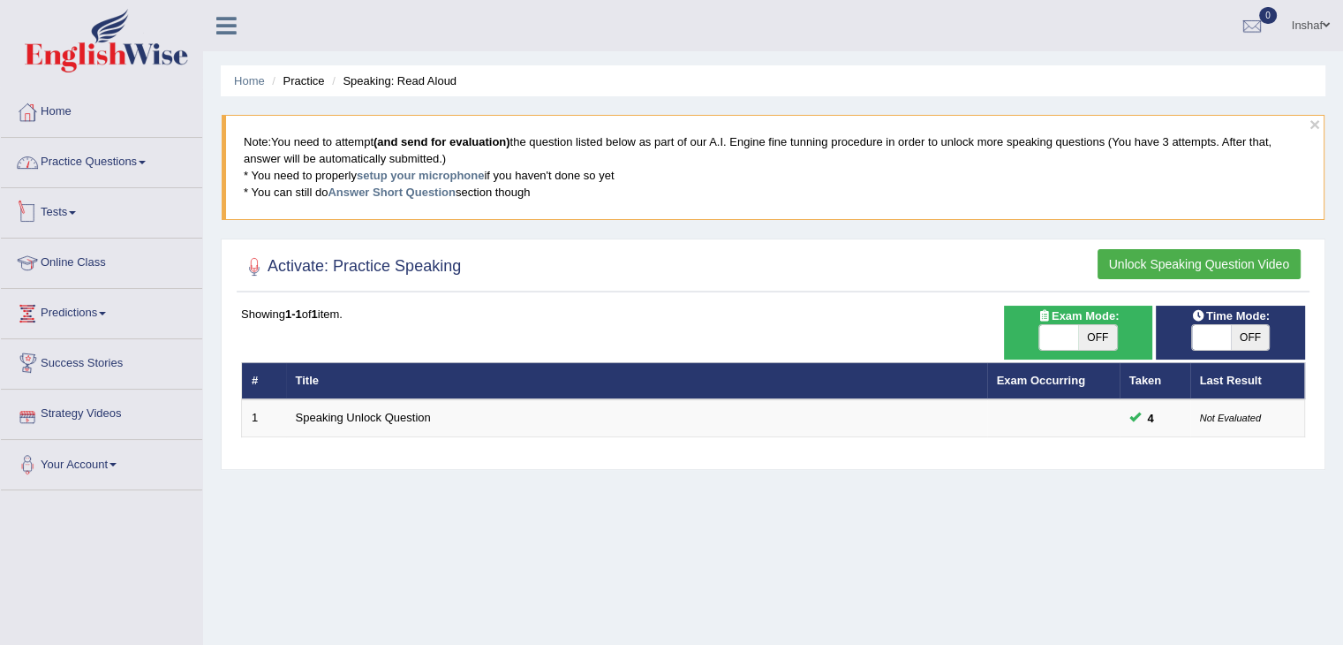
click at [152, 154] on link "Practice Questions" at bounding box center [101, 160] width 201 height 44
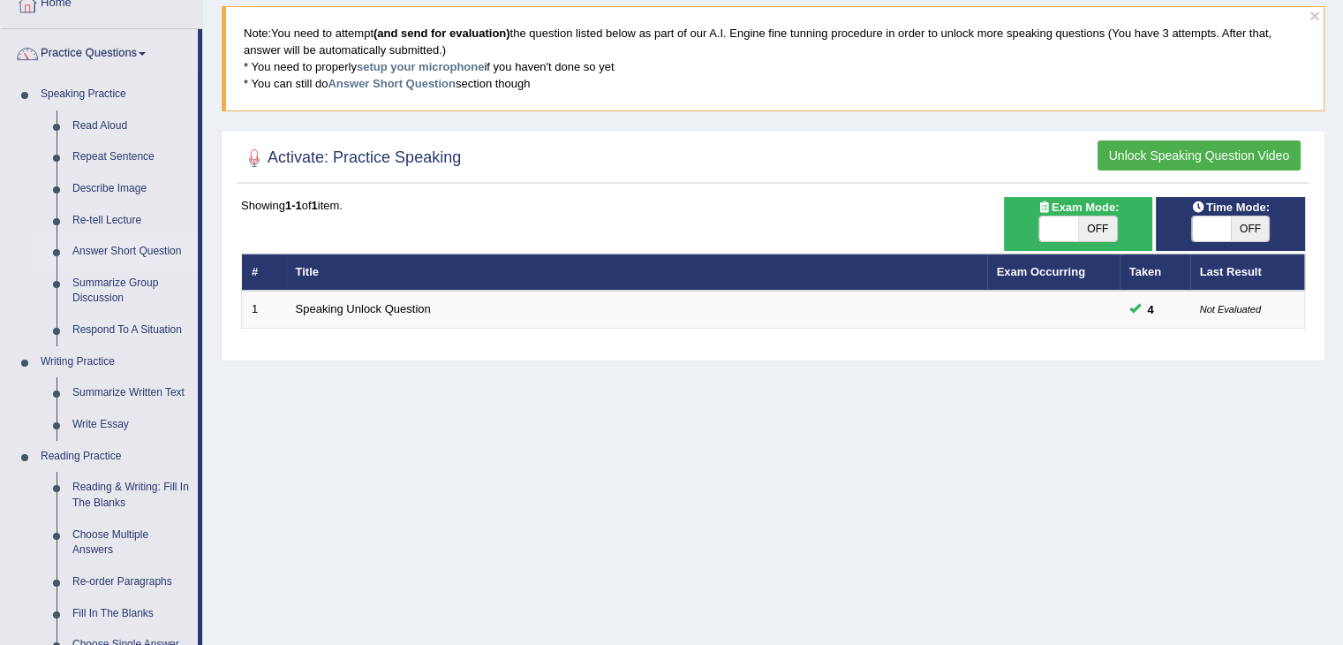
scroll to position [265, 0]
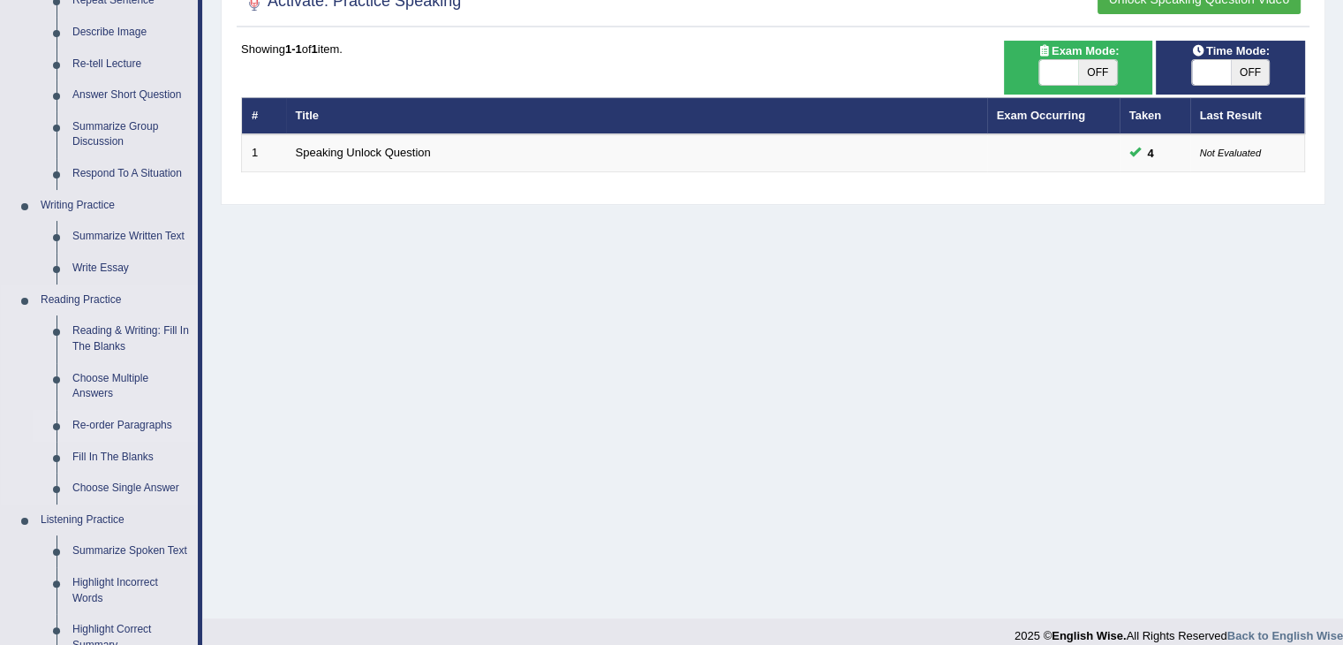
click at [145, 429] on link "Re-order Paragraphs" at bounding box center [130, 426] width 133 height 32
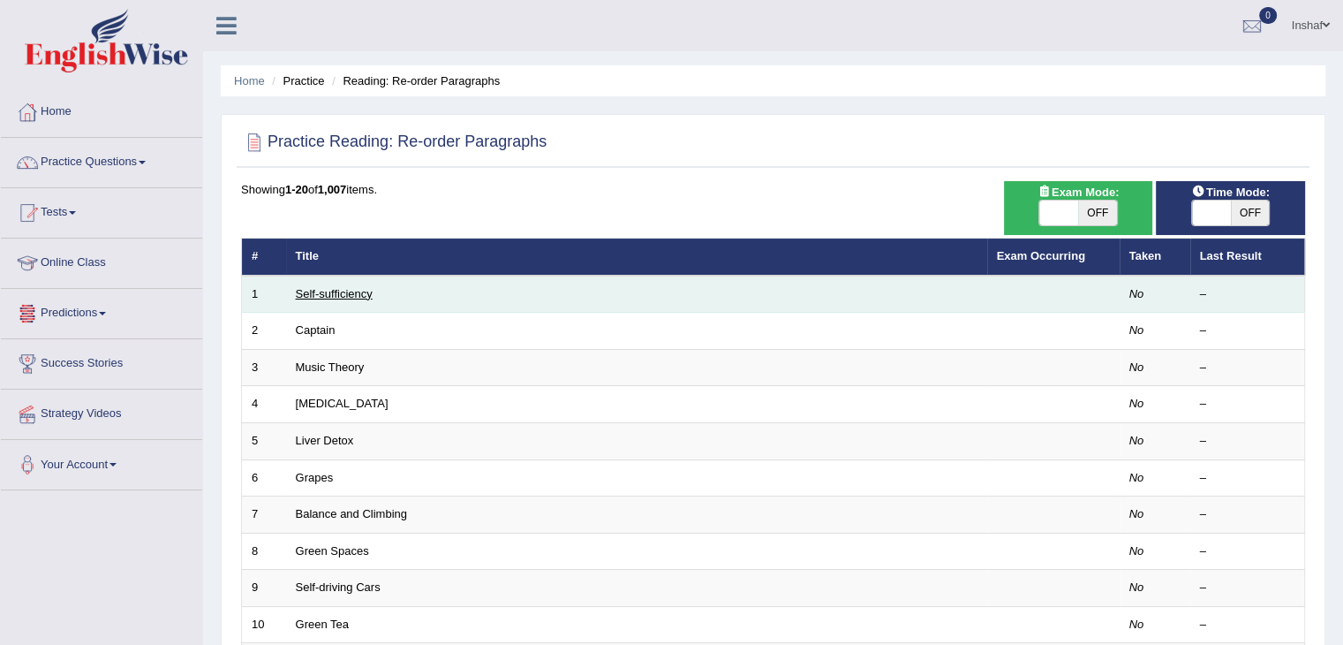
click at [351, 295] on link "Self-sufficiency" at bounding box center [334, 293] width 77 height 13
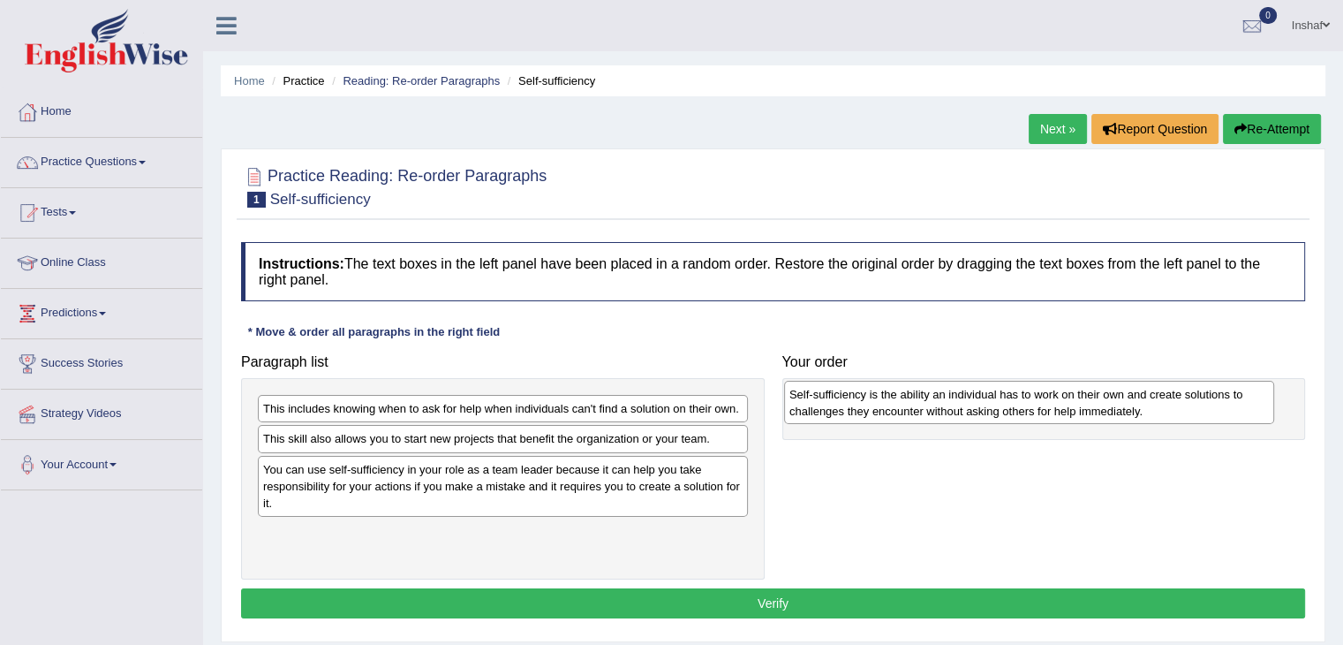
drag, startPoint x: 395, startPoint y: 546, endPoint x: 921, endPoint y: 408, distance: 544.0
click at [921, 408] on div "Self-sufficiency is the ability an individual has to work on their own and crea…" at bounding box center [1029, 403] width 490 height 44
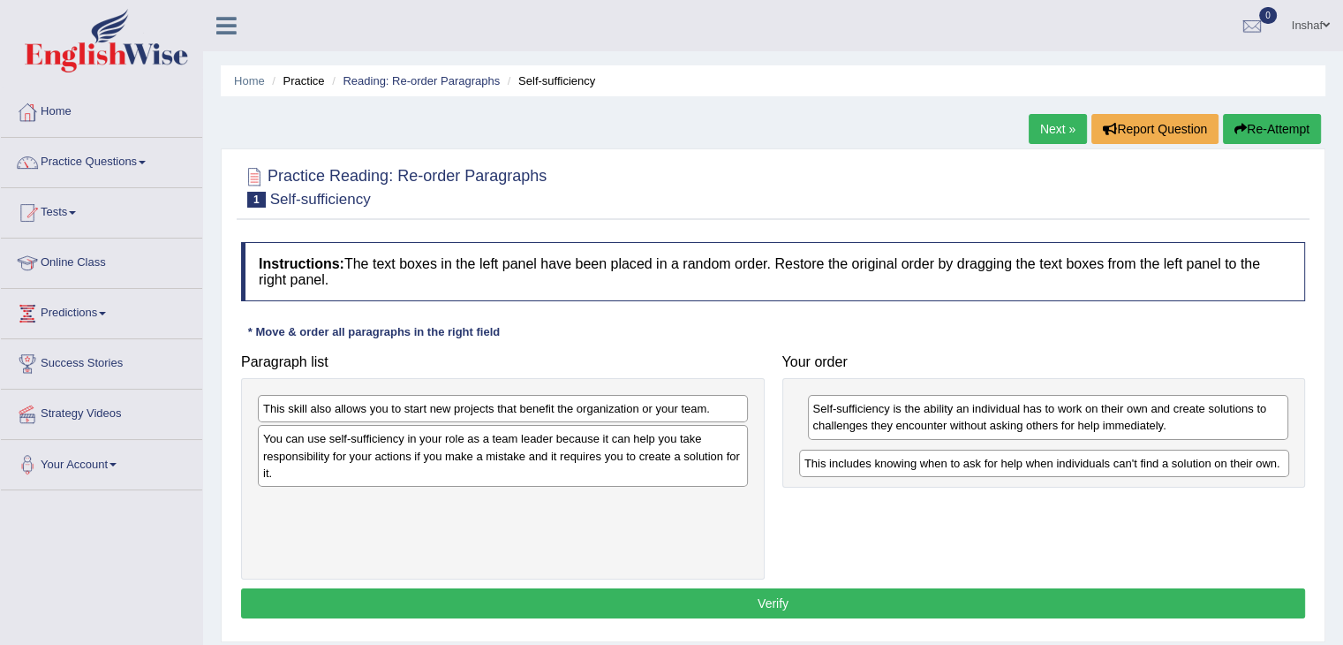
drag, startPoint x: 465, startPoint y: 417, endPoint x: 1007, endPoint y: 472, distance: 544.0
click at [1007, 472] on div "This includes knowing when to ask for help when individuals can't find a soluti…" at bounding box center [1044, 462] width 490 height 27
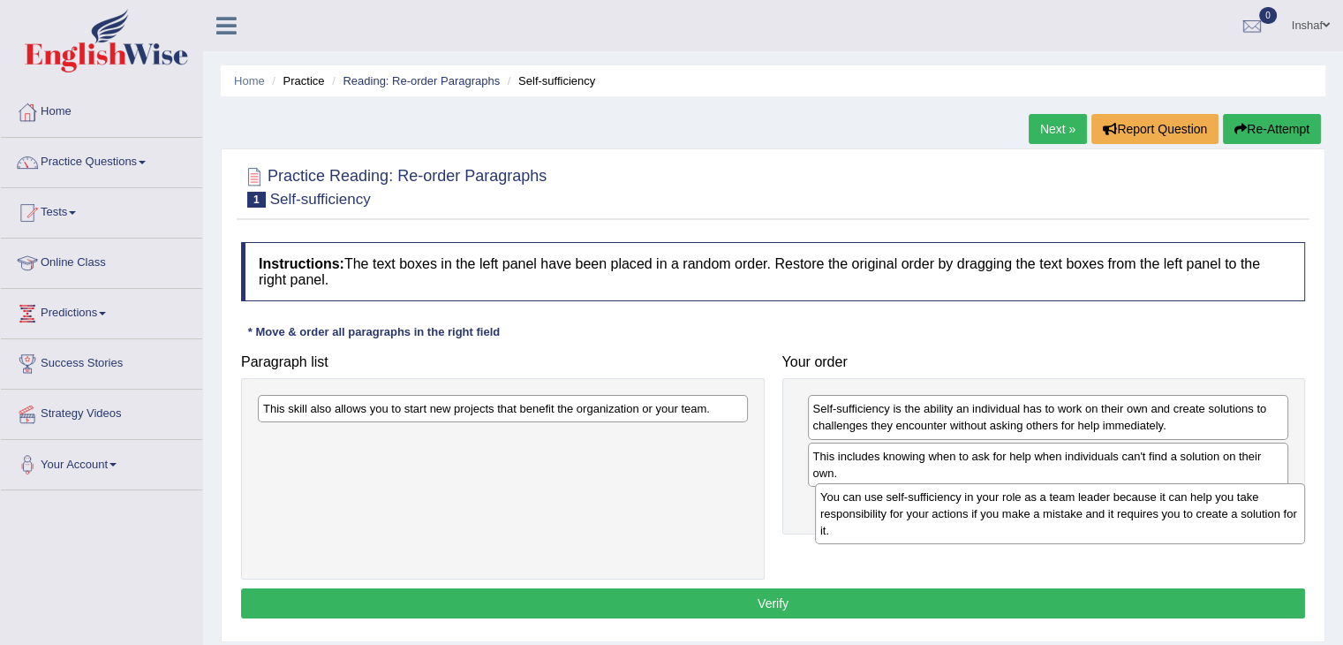
drag, startPoint x: 403, startPoint y: 452, endPoint x: 960, endPoint y: 510, distance: 560.2
click at [960, 510] on div "You can use self-sufficiency in your role as a team leader because it can help …" at bounding box center [1060, 513] width 490 height 61
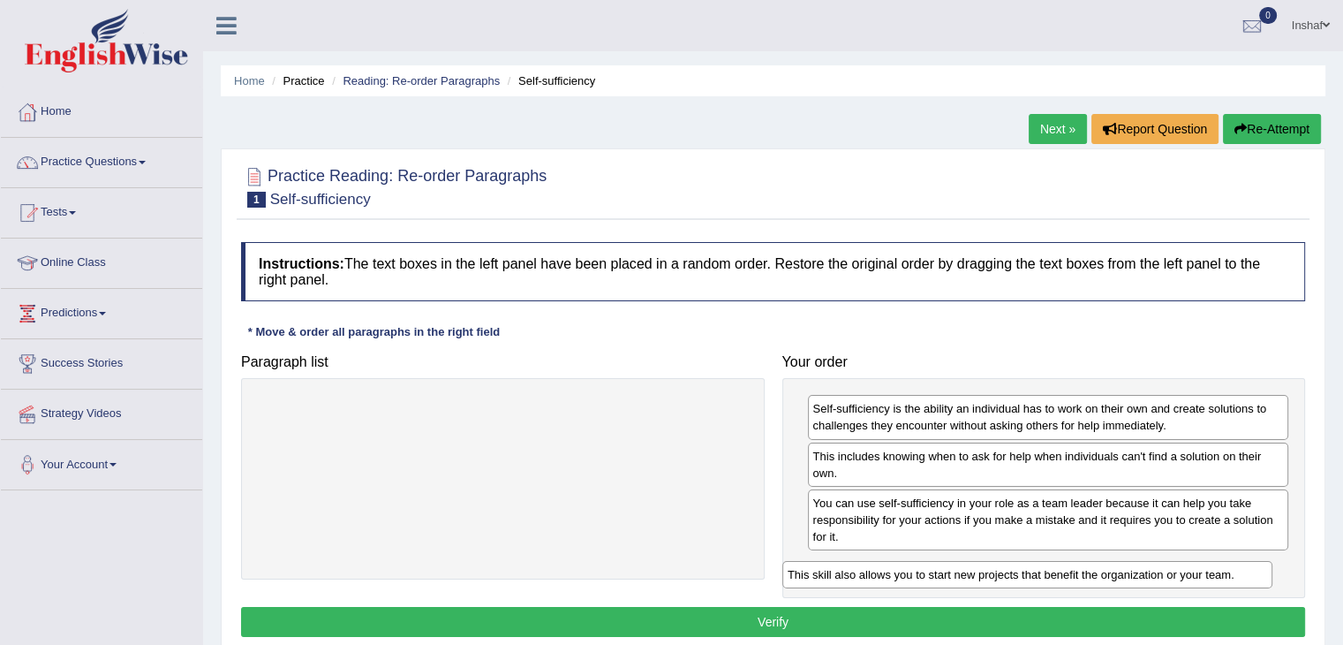
drag, startPoint x: 538, startPoint y: 406, endPoint x: 1074, endPoint y: 572, distance: 561.1
click at [1074, 572] on div "This skill also allows you to start new projects that benefit the organization …" at bounding box center [1027, 574] width 490 height 27
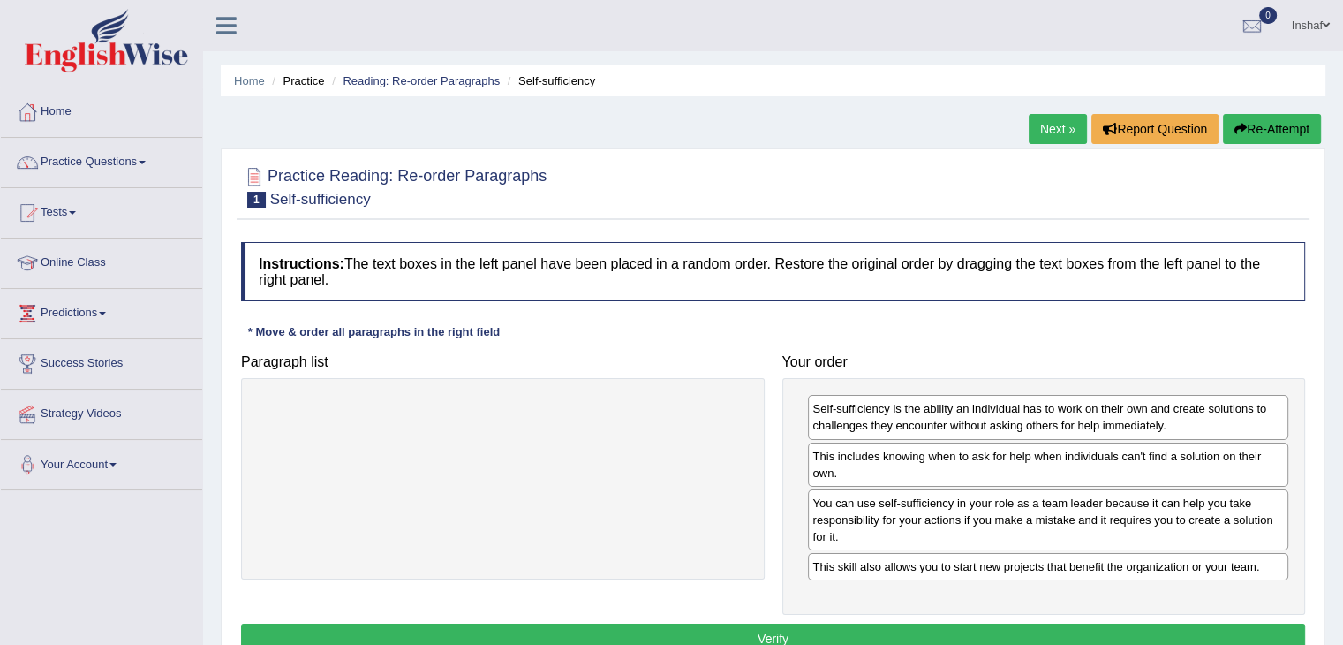
click at [796, 625] on button "Verify" at bounding box center [773, 638] width 1064 height 30
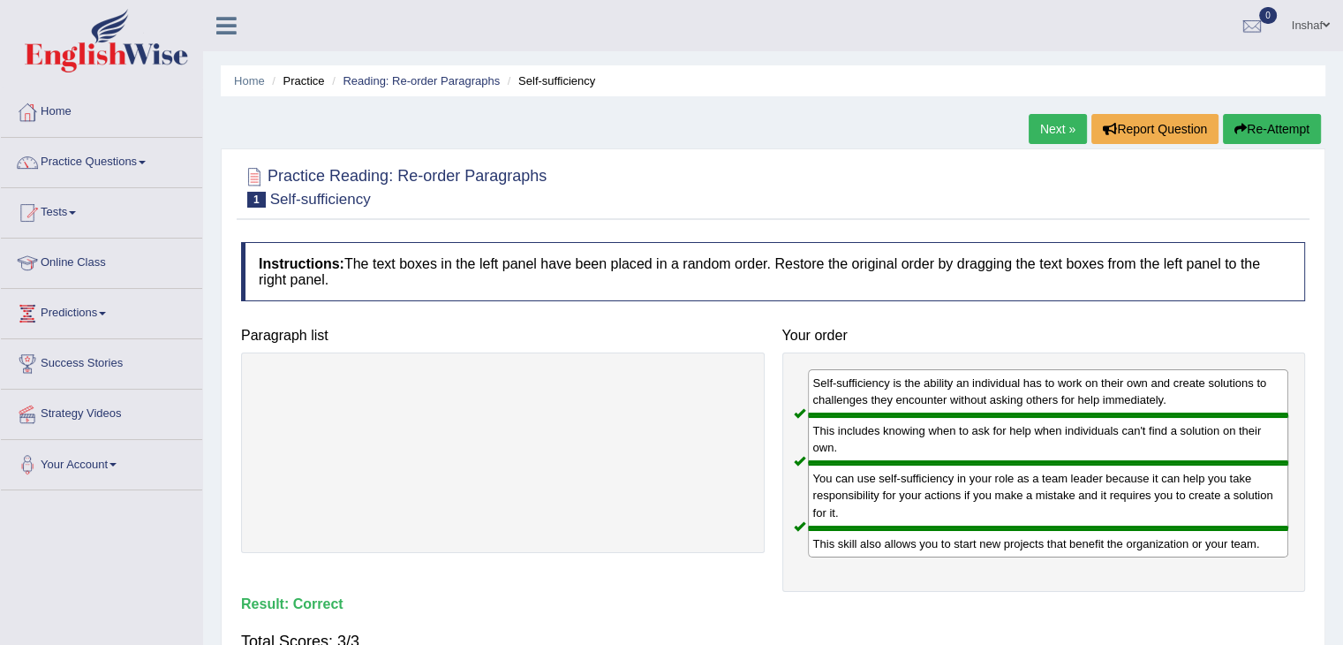
click at [1037, 132] on link "Next »" at bounding box center [1058, 129] width 58 height 30
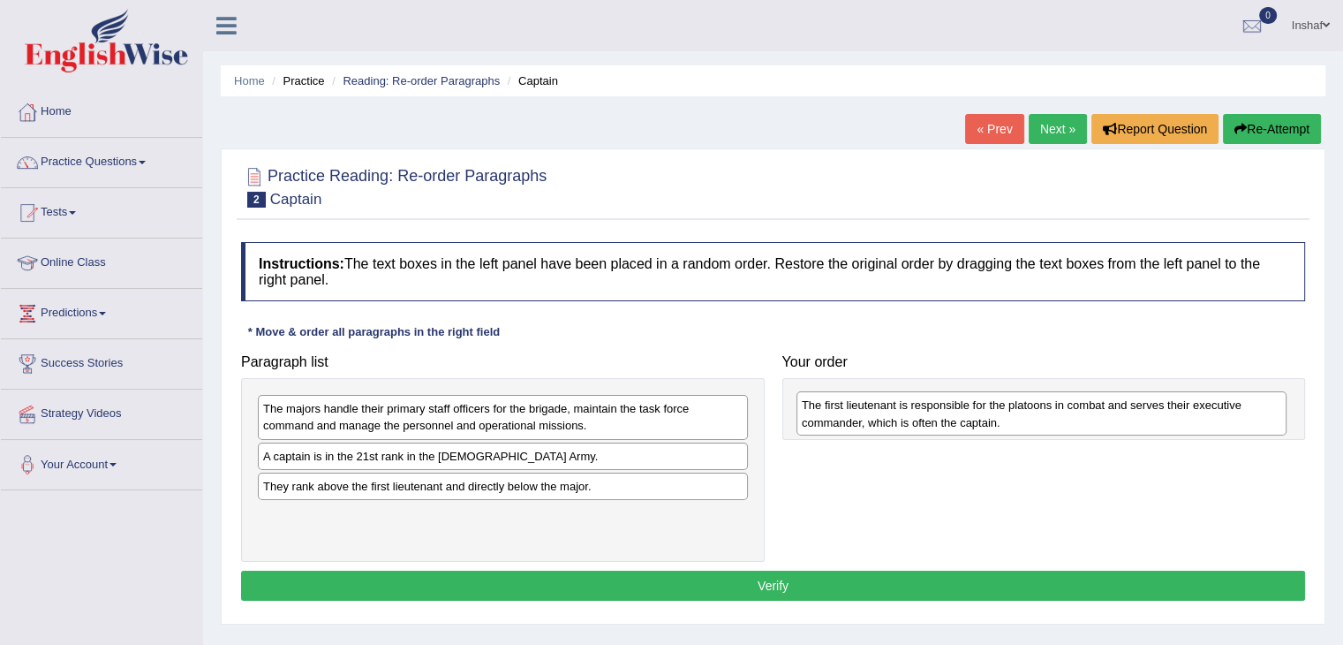
drag, startPoint x: 383, startPoint y: 534, endPoint x: 922, endPoint y: 421, distance: 550.4
click at [922, 421] on div "The first lieutenant is responsible for the platoons in combat and serves their…" at bounding box center [1041, 413] width 490 height 44
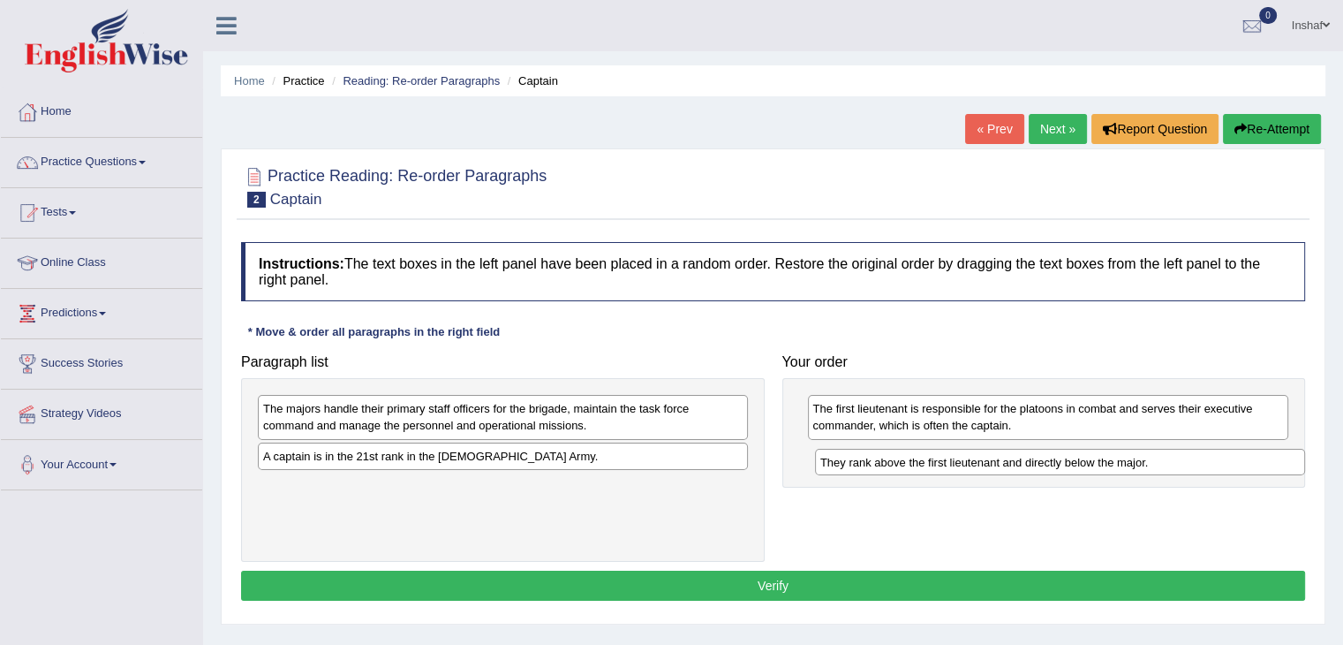
drag, startPoint x: 419, startPoint y: 492, endPoint x: 978, endPoint y: 467, distance: 559.5
click at [978, 467] on div "They rank above the first lieutenant and directly below the major." at bounding box center [1060, 462] width 490 height 27
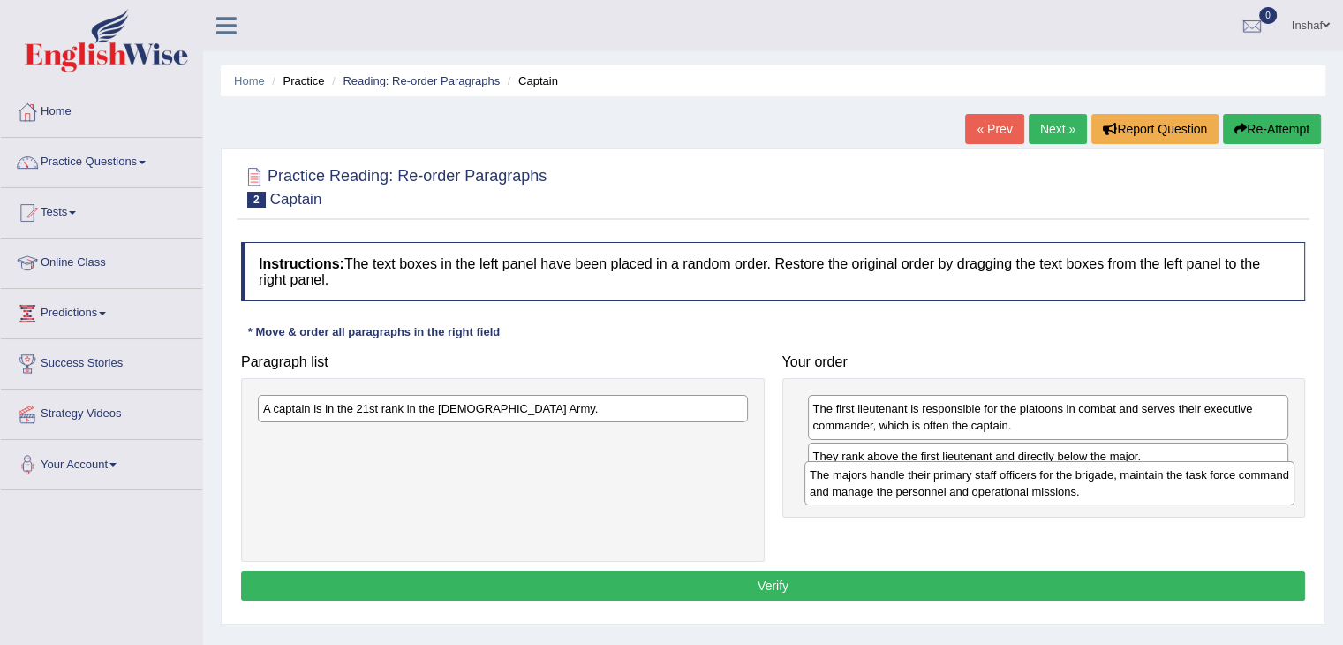
drag, startPoint x: 442, startPoint y: 418, endPoint x: 988, endPoint y: 484, distance: 550.6
click at [988, 484] on div "The majors handle their primary staff officers for the brigade, maintain the ta…" at bounding box center [1049, 483] width 490 height 44
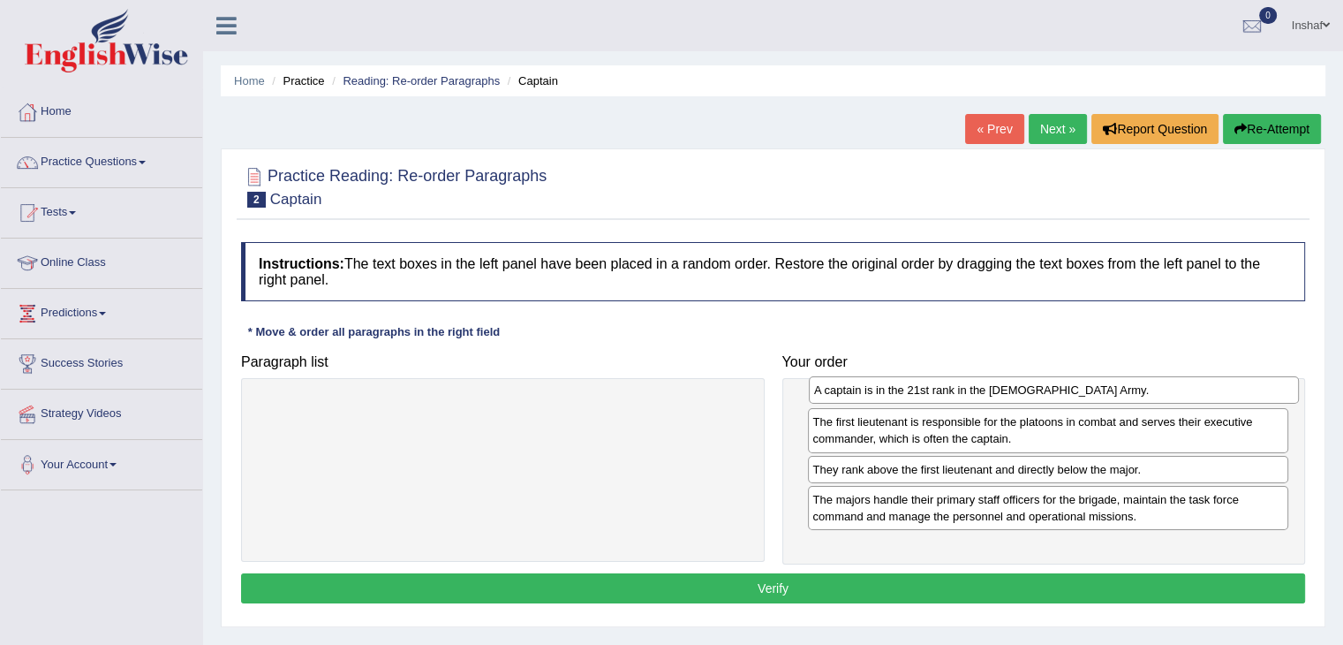
drag, startPoint x: 381, startPoint y: 411, endPoint x: 932, endPoint y: 392, distance: 551.3
click at [932, 392] on div "A captain is in the 21st rank in the US Army." at bounding box center [1054, 389] width 490 height 27
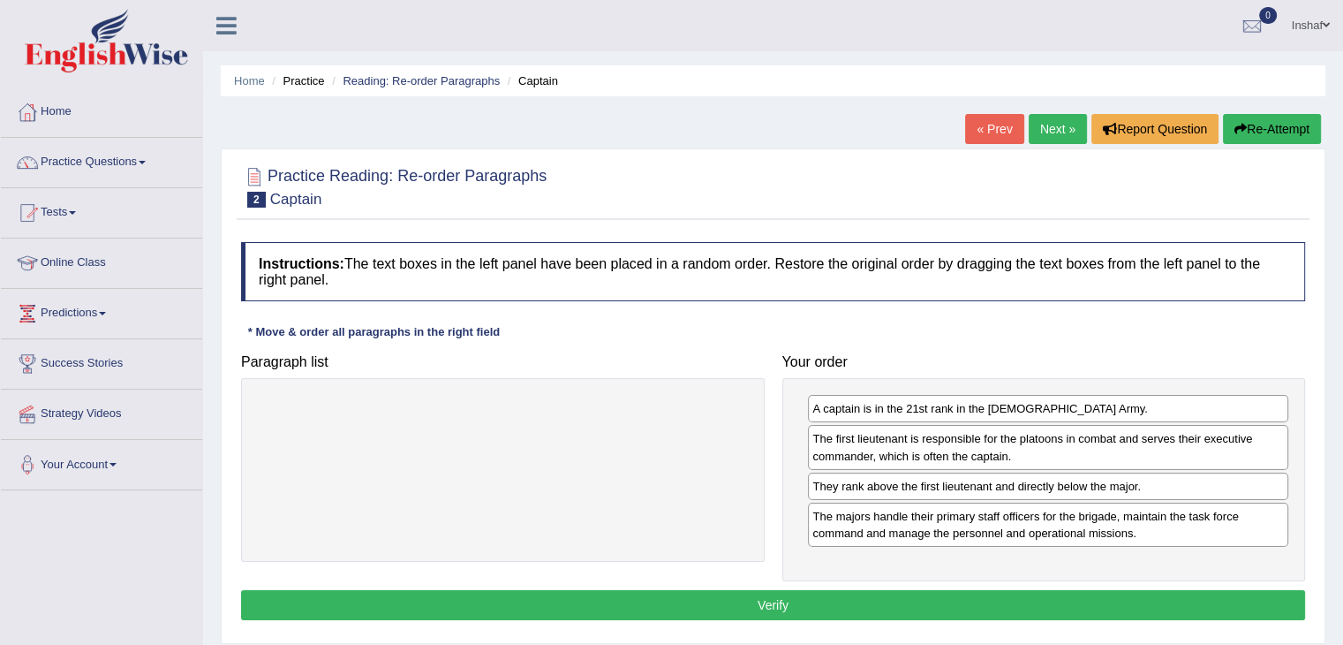
click at [784, 608] on button "Verify" at bounding box center [773, 605] width 1064 height 30
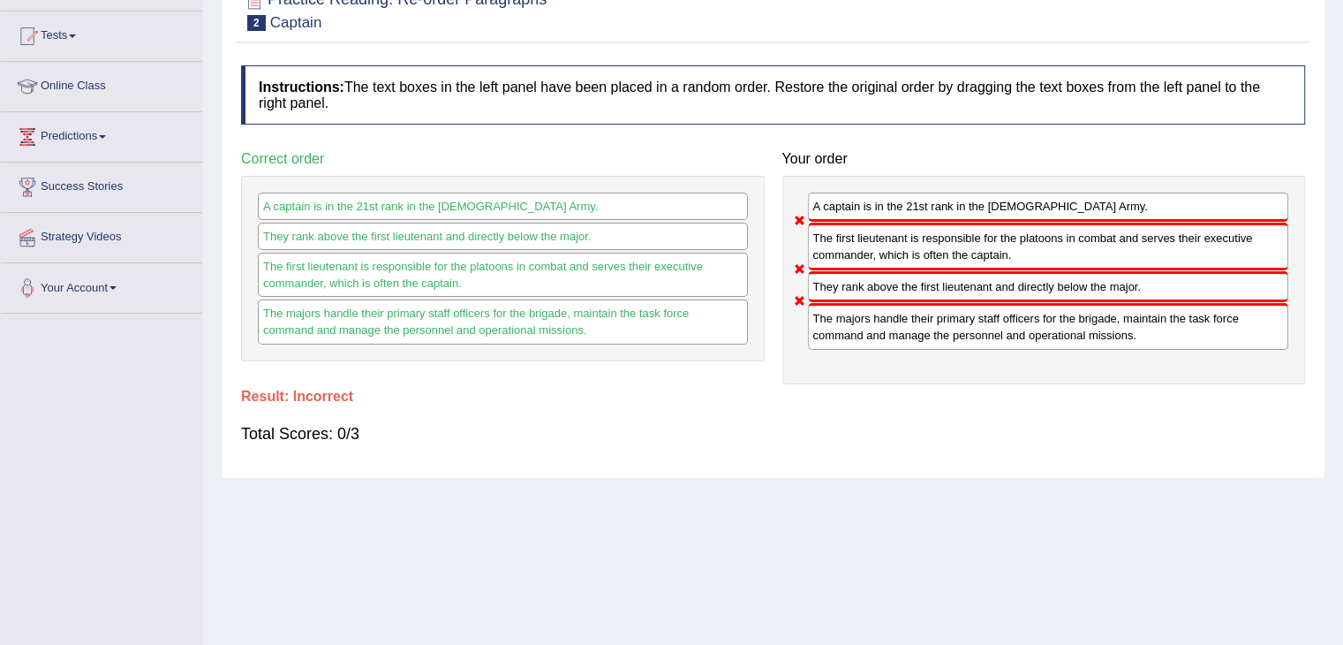
scroll to position [88, 0]
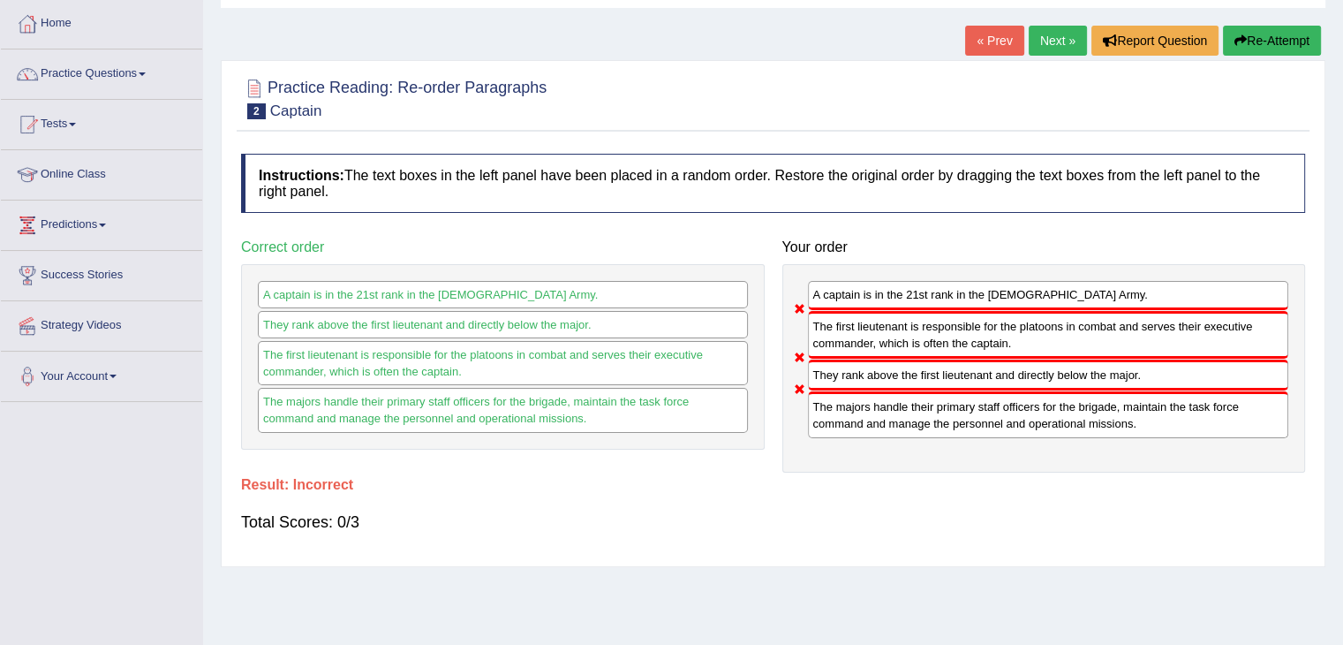
click at [1062, 47] on link "Next »" at bounding box center [1058, 41] width 58 height 30
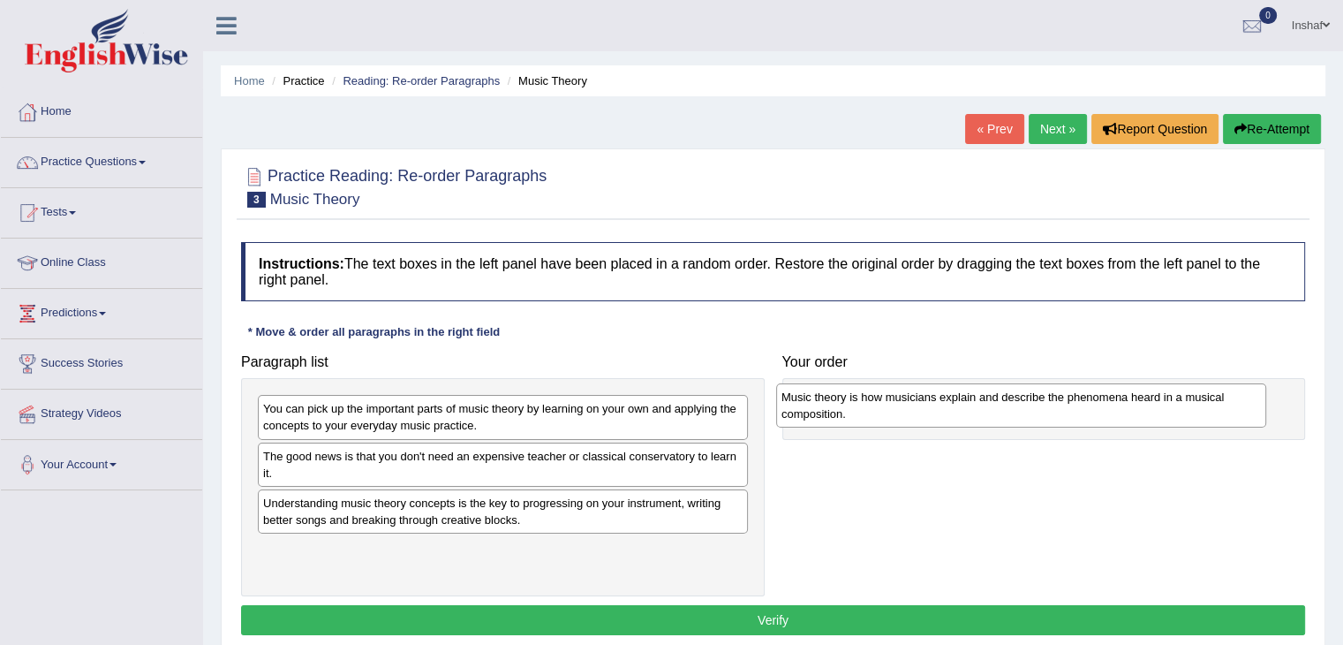
drag, startPoint x: 395, startPoint y: 508, endPoint x: 920, endPoint y: 397, distance: 536.9
click at [920, 397] on div "Music theory is how musicians explain and describe the phenomena heard in a mus…" at bounding box center [1021, 405] width 490 height 44
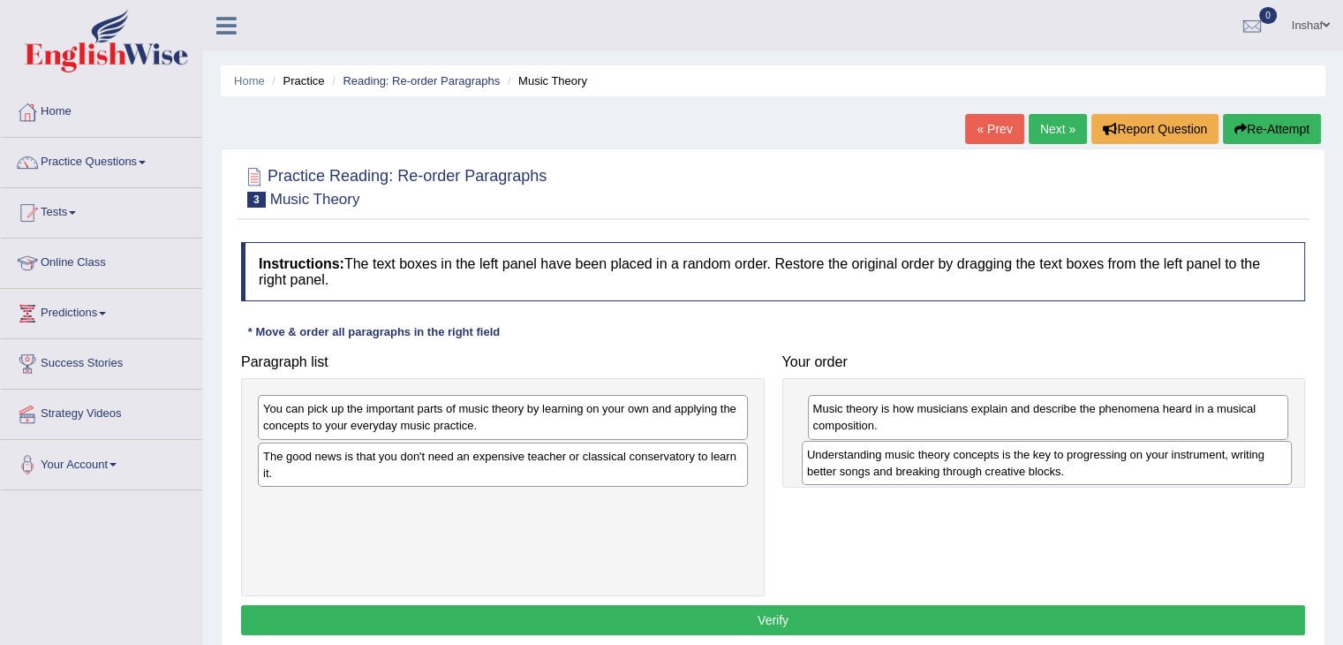
drag, startPoint x: 374, startPoint y: 519, endPoint x: 918, endPoint y: 472, distance: 546.0
click at [918, 472] on div "Understanding music theory concepts is the key to progressing on your instrumen…" at bounding box center [1047, 463] width 490 height 44
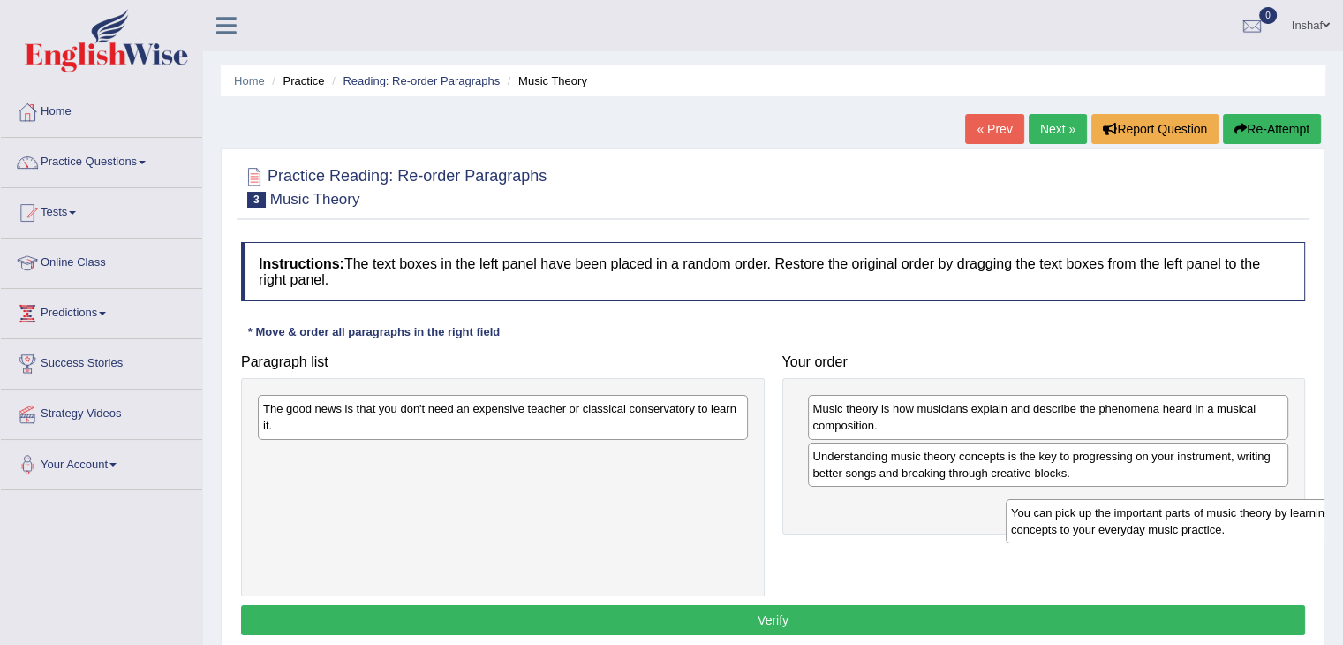
drag, startPoint x: 449, startPoint y: 430, endPoint x: 1128, endPoint y: 525, distance: 685.7
click at [1129, 525] on div "You can pick up the important parts of music theory by learning on your own and…" at bounding box center [1251, 521] width 490 height 44
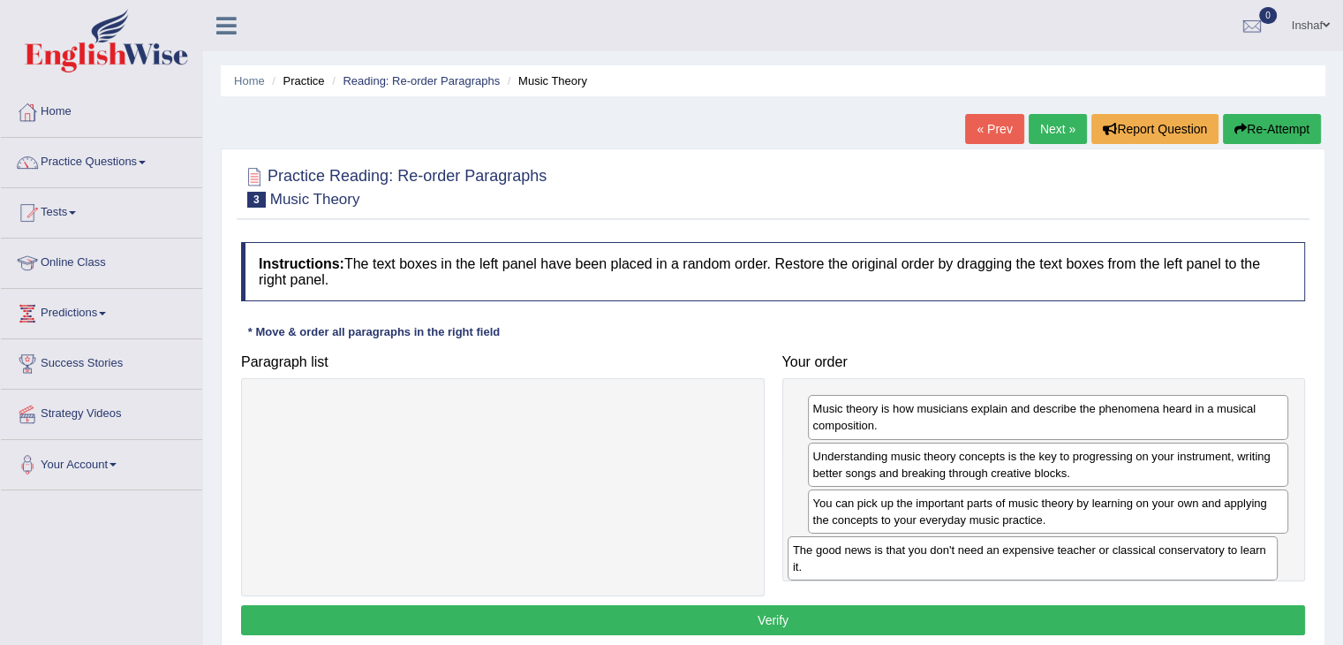
drag, startPoint x: 668, startPoint y: 413, endPoint x: 1198, endPoint y: 554, distance: 548.9
click at [1198, 554] on div "The good news is that you don't need an expensive teacher or classical conserva…" at bounding box center [1033, 558] width 490 height 44
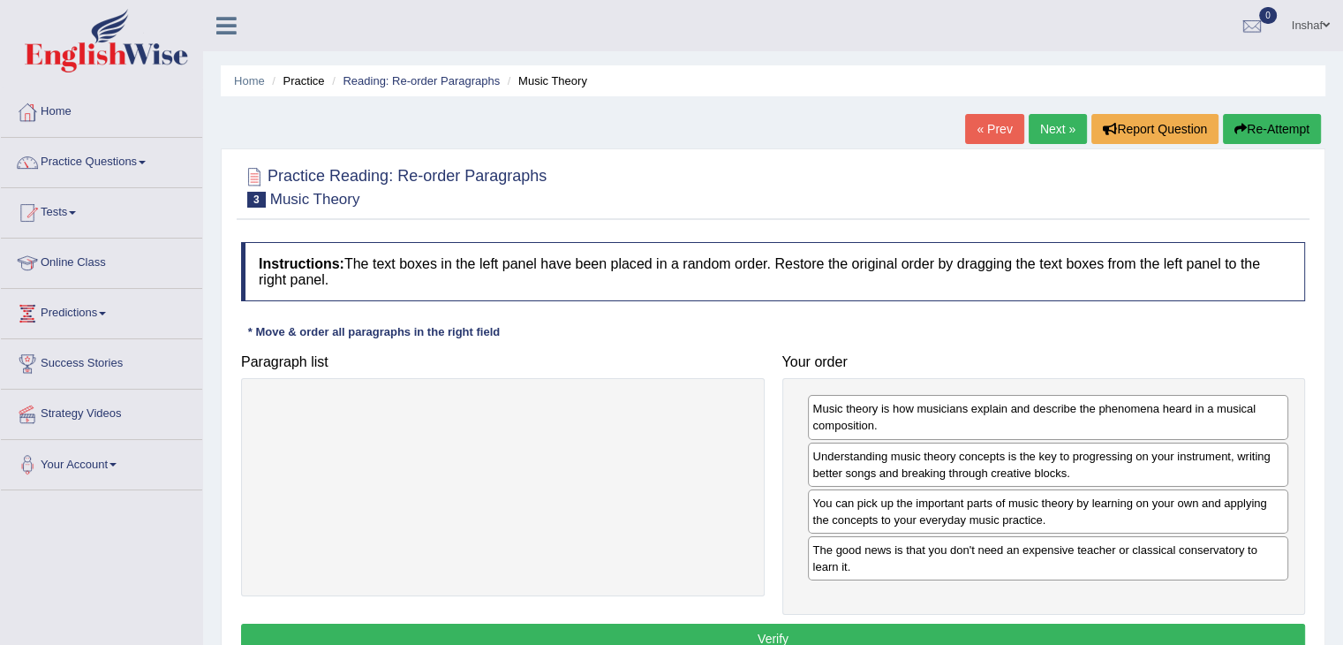
click at [838, 633] on button "Verify" at bounding box center [773, 638] width 1064 height 30
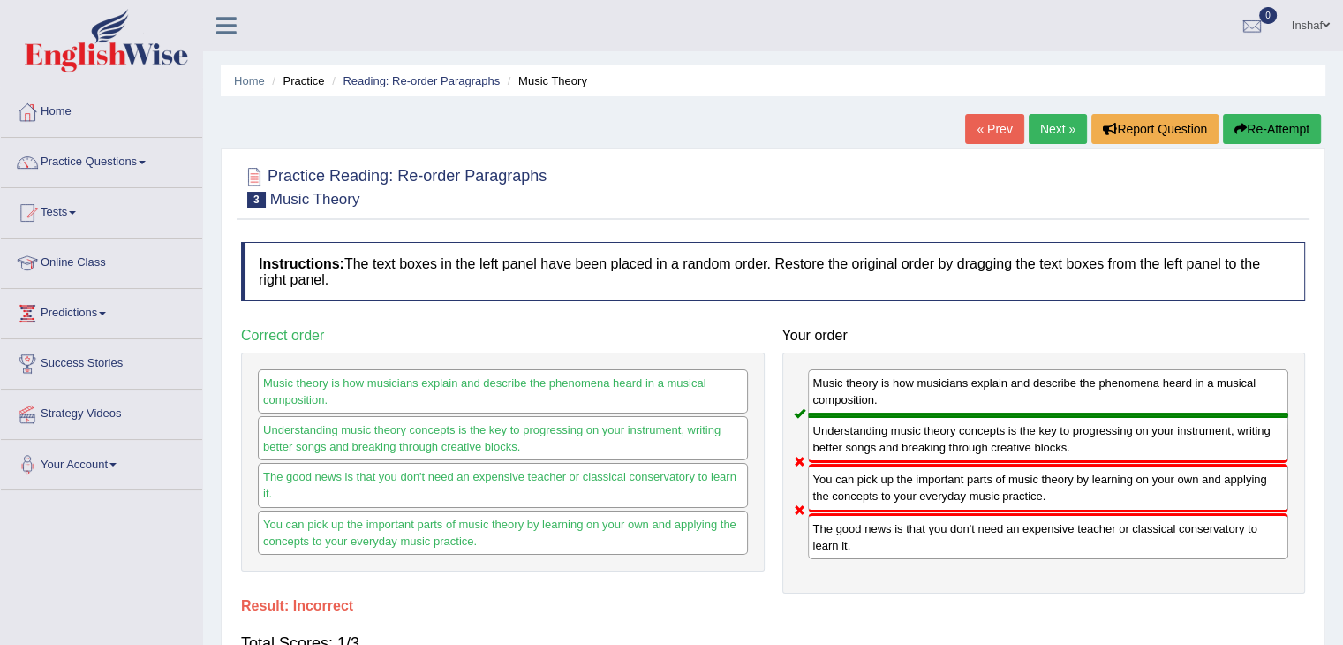
click at [1055, 133] on link "Next »" at bounding box center [1058, 129] width 58 height 30
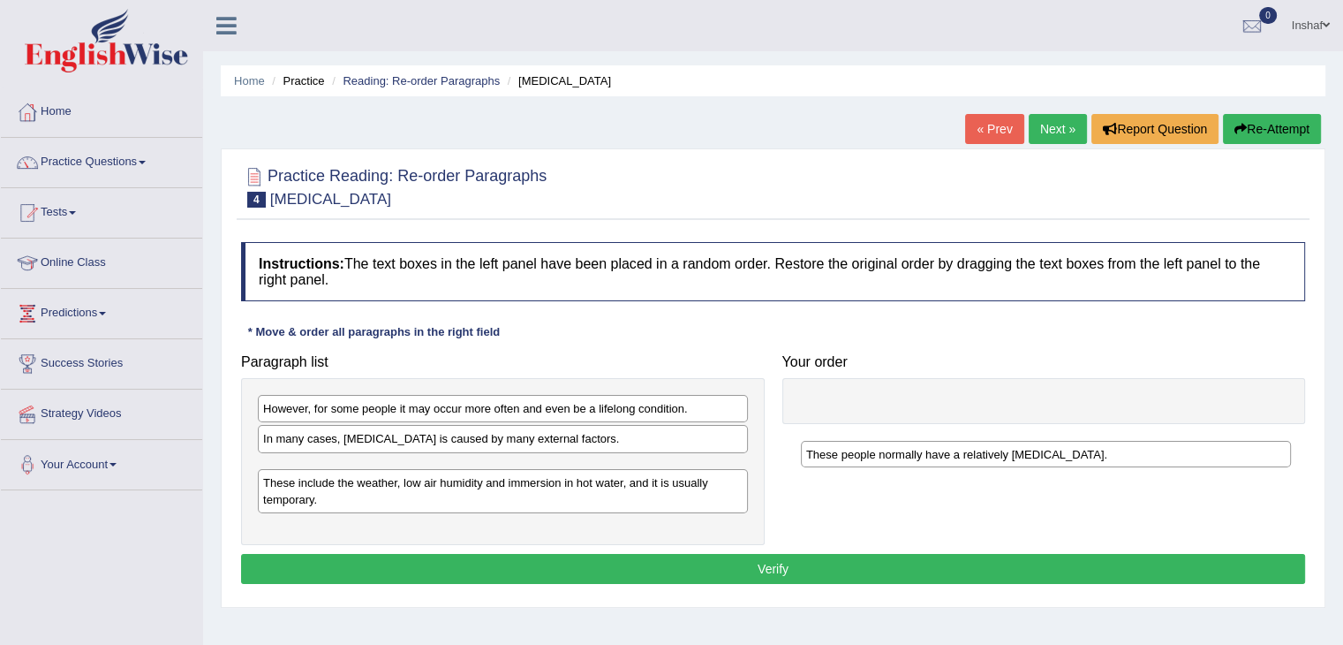
drag, startPoint x: 328, startPoint y: 467, endPoint x: 882, endPoint y: 446, distance: 554.1
click at [883, 452] on div "These people normally have a relatively sensitive skin." at bounding box center [1046, 454] width 490 height 27
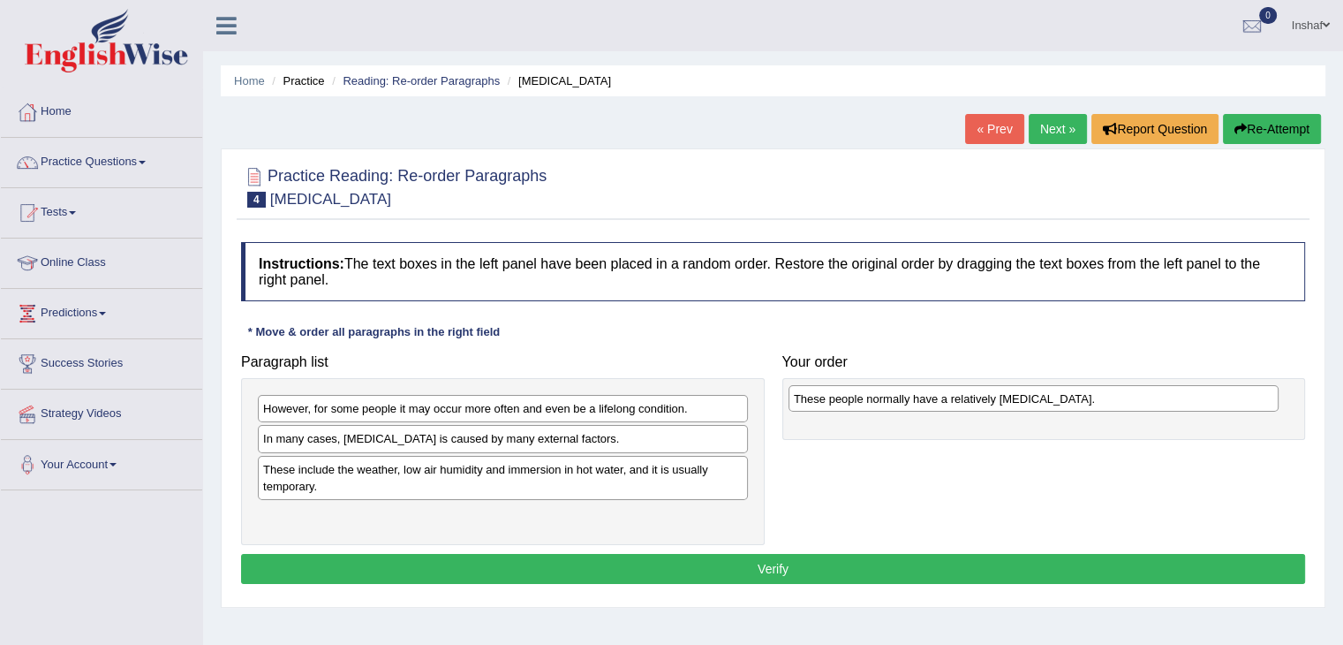
drag, startPoint x: 586, startPoint y: 473, endPoint x: 1117, endPoint y: 404, distance: 535.3
click at [1117, 404] on div "These people normally have a relatively sensitive skin." at bounding box center [1034, 398] width 490 height 27
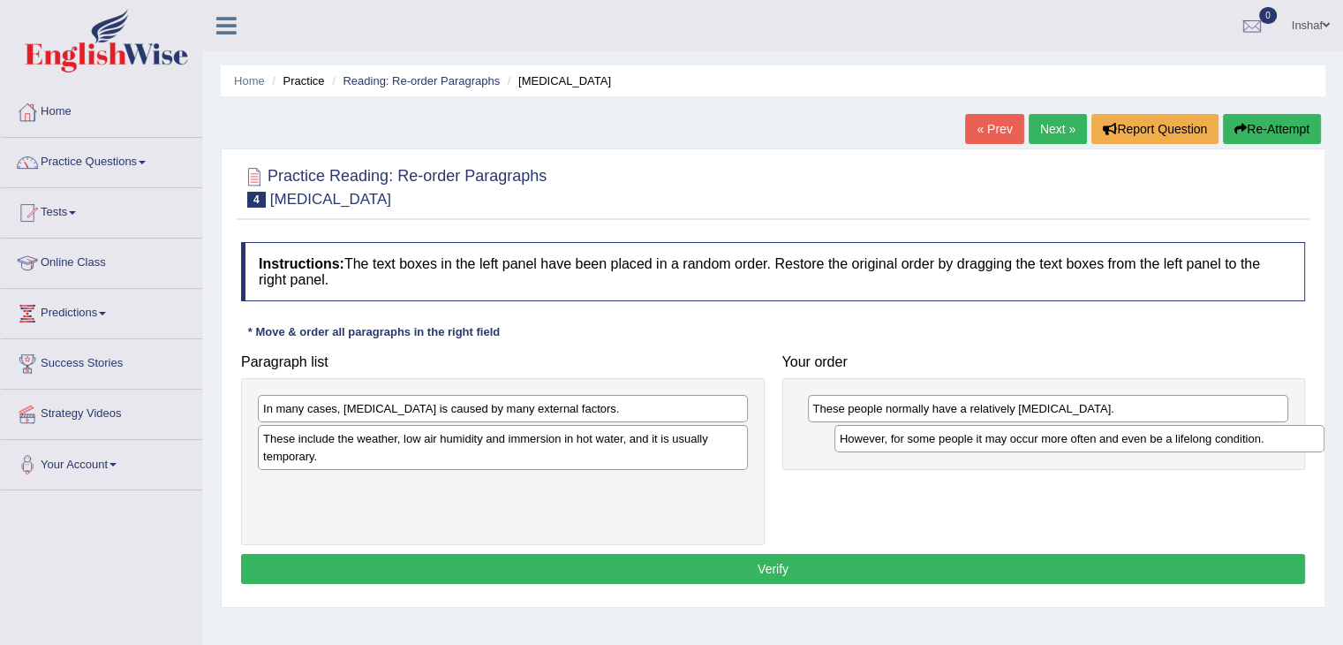
drag, startPoint x: 536, startPoint y: 411, endPoint x: 1113, endPoint y: 442, distance: 577.4
click at [1113, 442] on div "However, for some people it may occur more often and even be a lifelong conditi…" at bounding box center [1079, 438] width 490 height 27
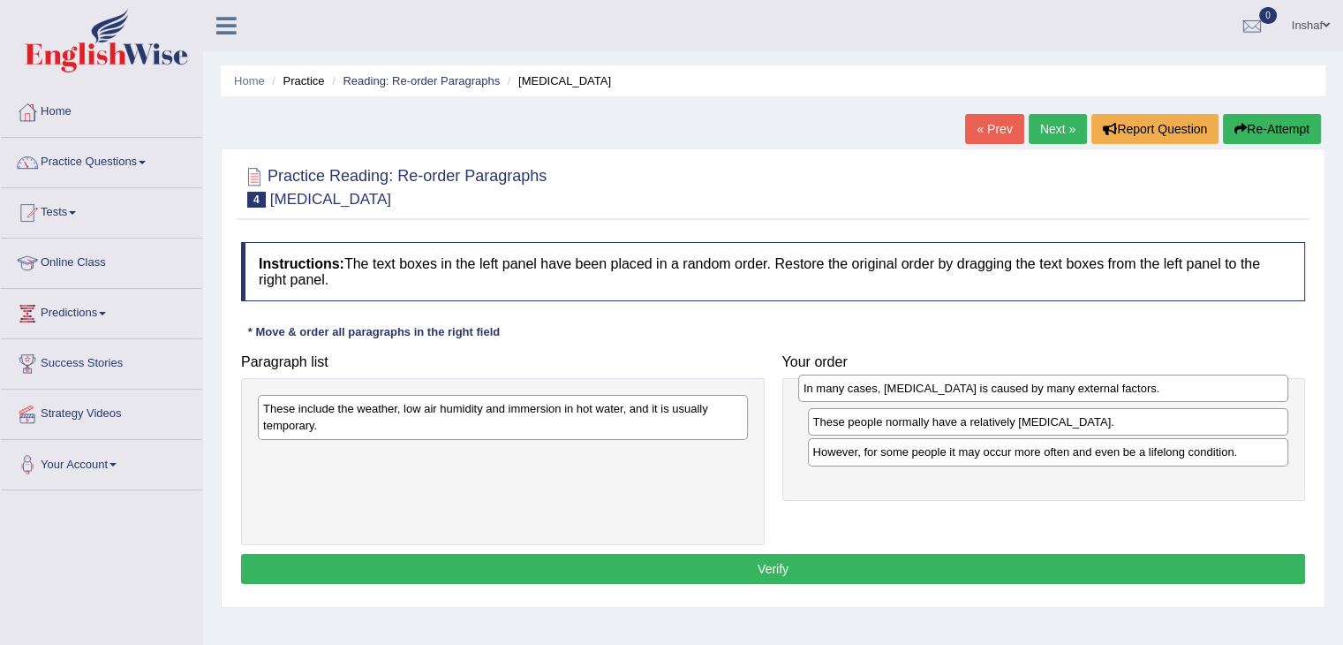
drag, startPoint x: 487, startPoint y: 414, endPoint x: 1035, endPoint y: 395, distance: 547.8
click at [1035, 395] on div "In many cases, dry skin is caused by many external factors." at bounding box center [1043, 387] width 490 height 27
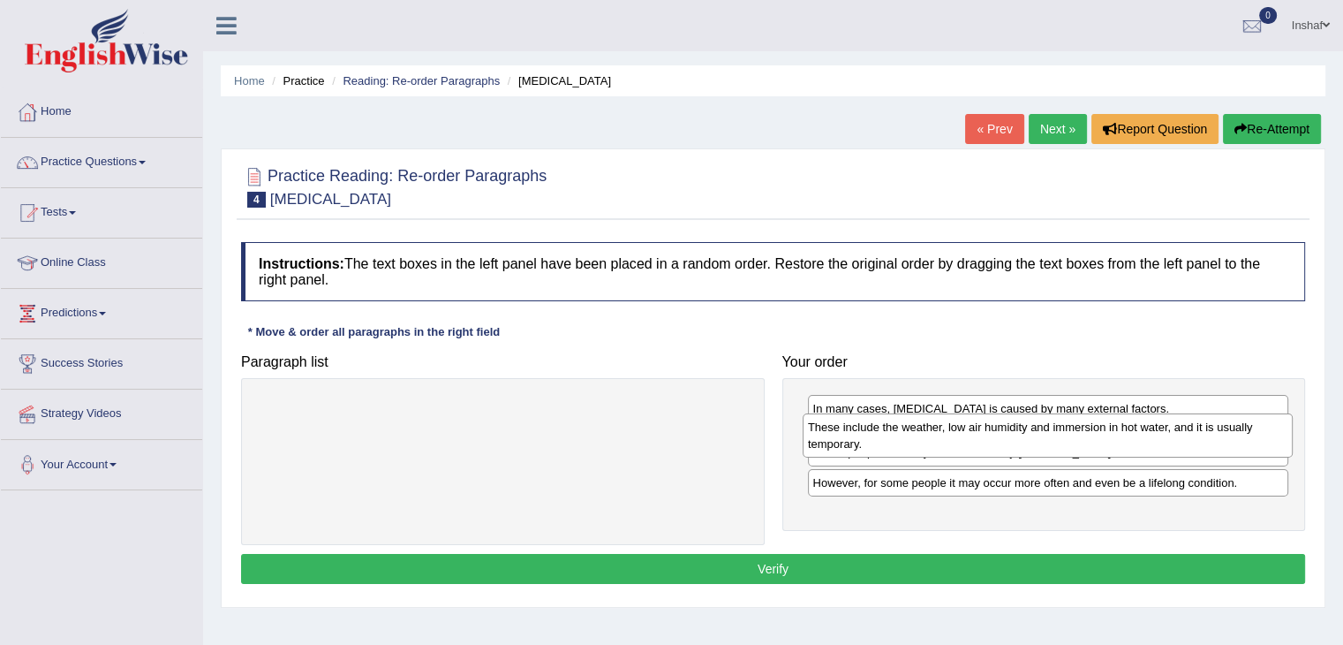
drag, startPoint x: 367, startPoint y: 410, endPoint x: 912, endPoint y: 428, distance: 545.1
click at [912, 428] on div "These include the weather, low air humidity and immersion in hot water, and it …" at bounding box center [1048, 435] width 490 height 44
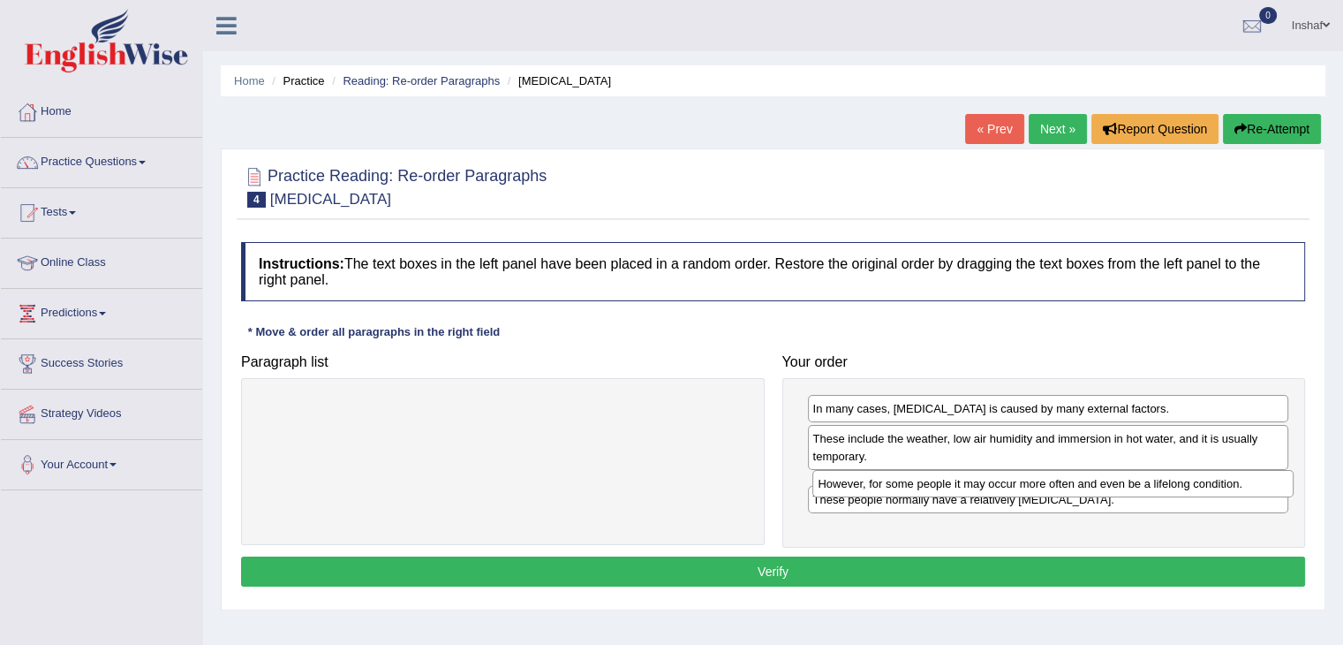
drag, startPoint x: 908, startPoint y: 512, endPoint x: 915, endPoint y: 475, distance: 37.8
click at [915, 475] on div "However, for some people it may occur more often and even be a lifelong conditi…" at bounding box center [1052, 483] width 481 height 27
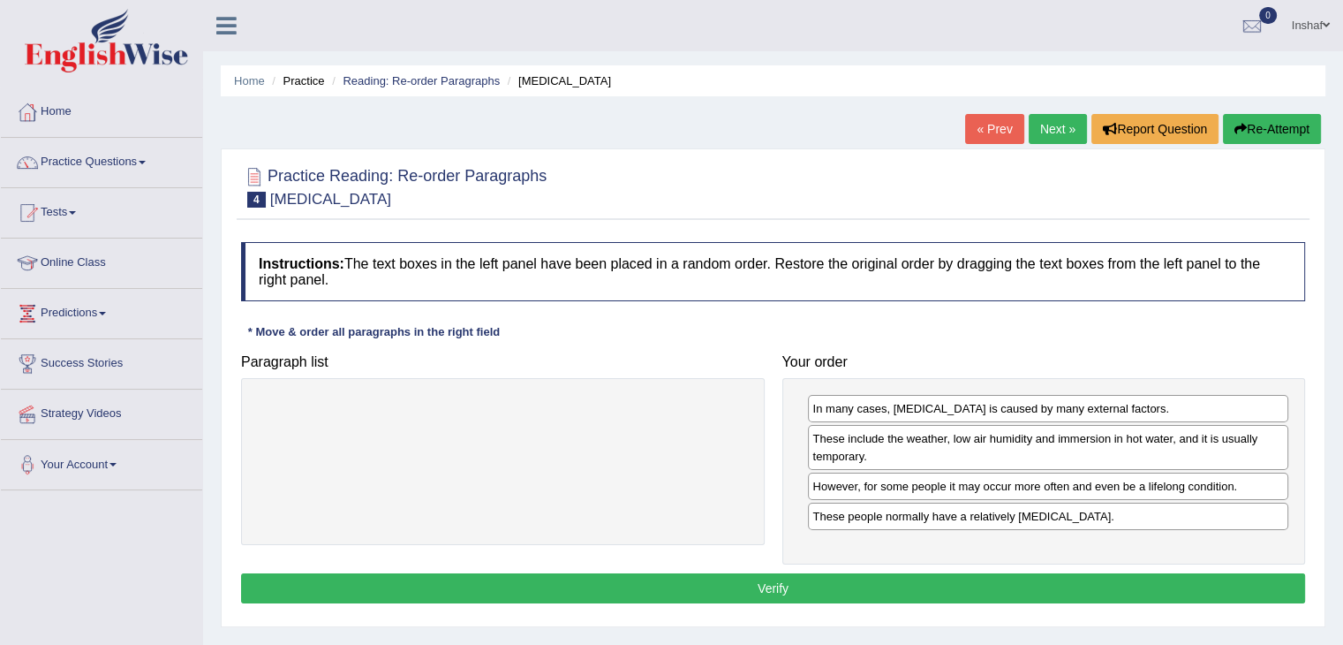
click at [797, 582] on button "Verify" at bounding box center [773, 588] width 1064 height 30
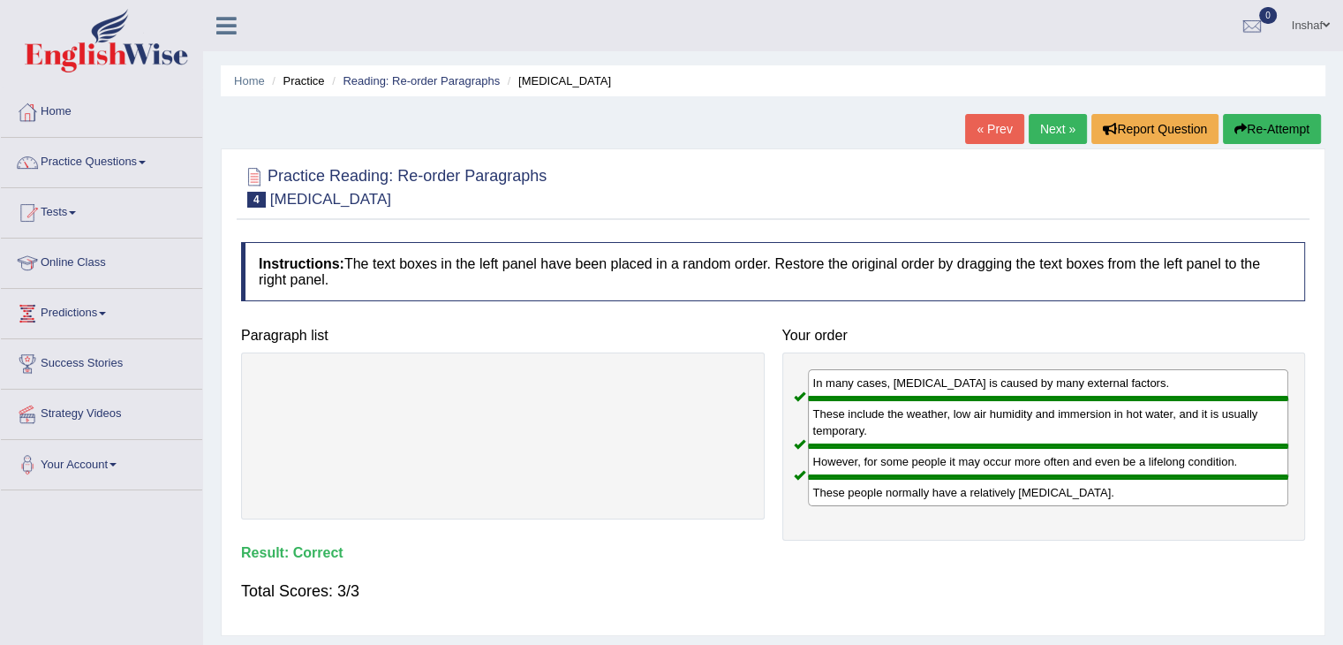
click at [1063, 128] on link "Next »" at bounding box center [1058, 129] width 58 height 30
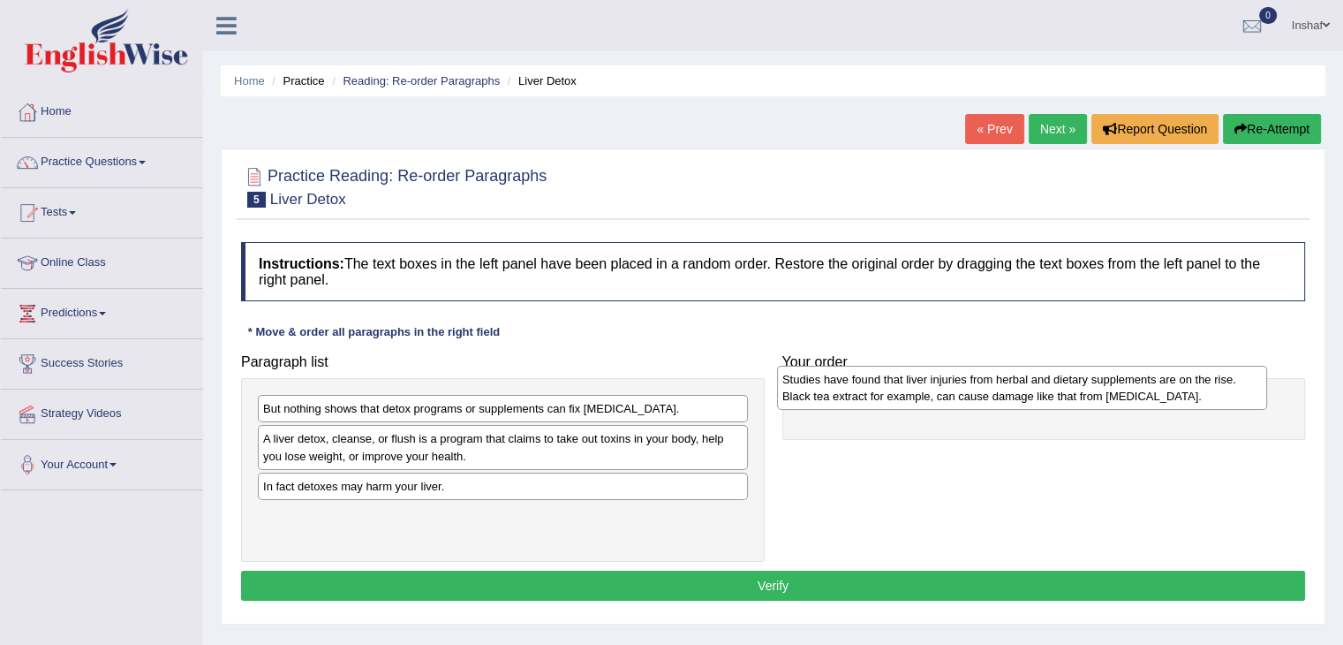
drag, startPoint x: 528, startPoint y: 482, endPoint x: 1047, endPoint y: 376, distance: 529.9
click at [1047, 376] on div "Studies have found that liver injuries from herbal and dietary supplements are …" at bounding box center [1022, 388] width 490 height 44
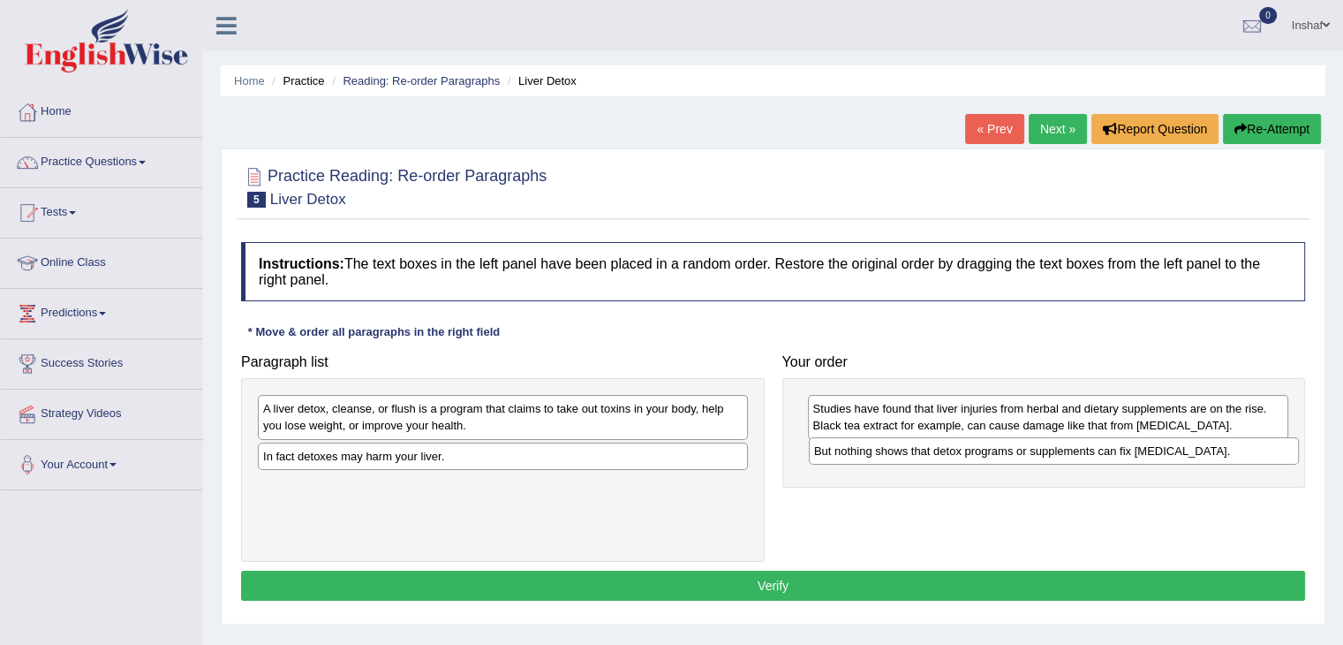
drag, startPoint x: 509, startPoint y: 414, endPoint x: 1060, endPoint y: 457, distance: 552.6
click at [1060, 457] on div "But nothing shows that detox programs or supplements can fix [MEDICAL_DATA]." at bounding box center [1054, 450] width 490 height 27
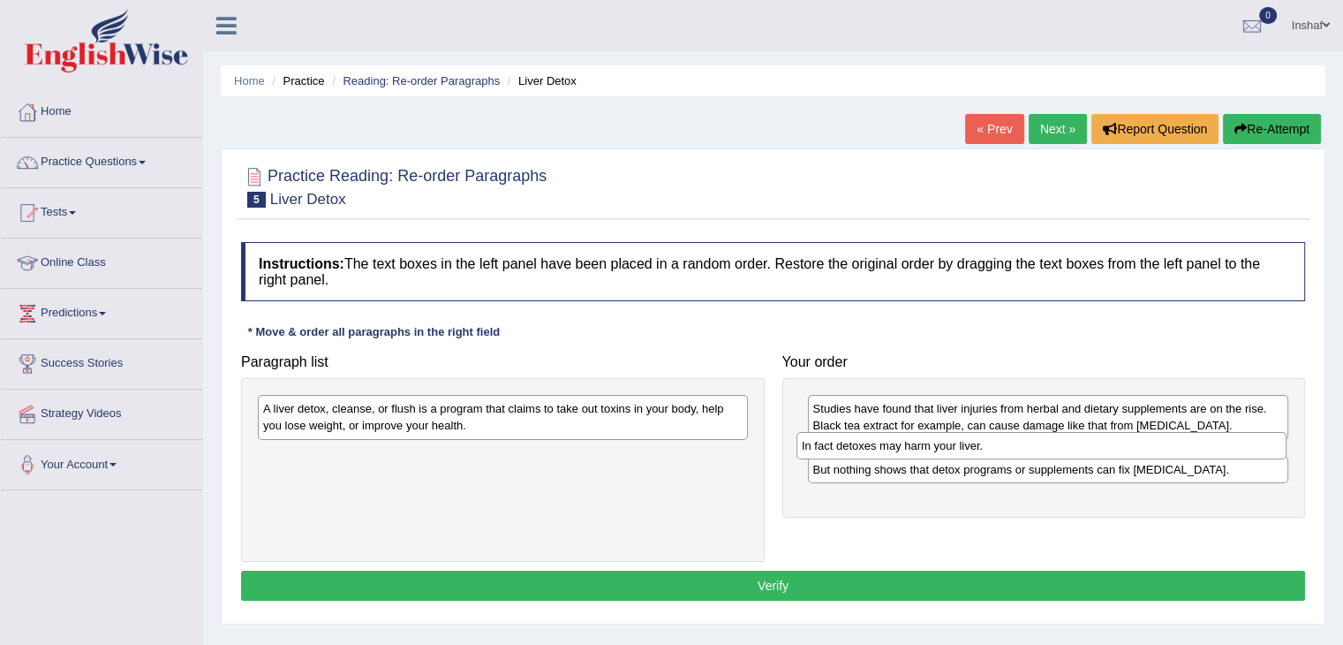
drag, startPoint x: 552, startPoint y: 457, endPoint x: 1091, endPoint y: 447, distance: 538.7
click at [1091, 447] on div "In fact detoxes may harm your liver." at bounding box center [1041, 445] width 490 height 27
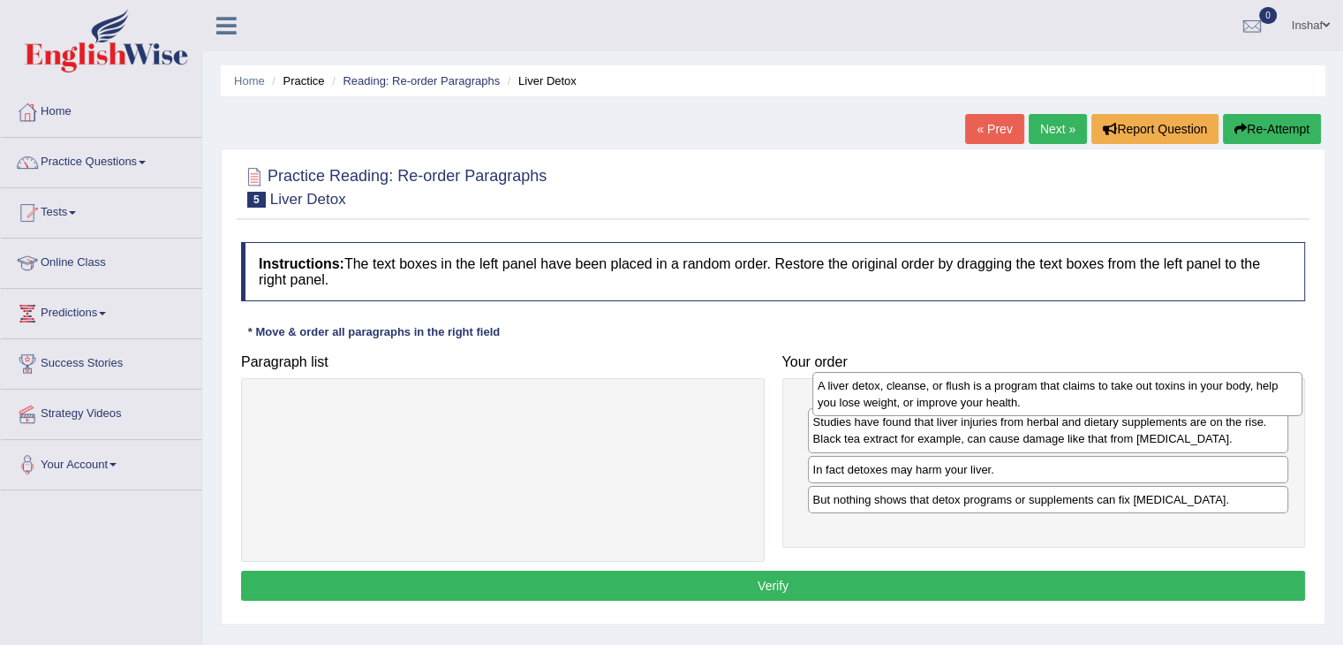
drag, startPoint x: 537, startPoint y: 421, endPoint x: 1098, endPoint y: 398, distance: 562.1
click at [1098, 398] on div "A liver detox, cleanse, or flush is a program that claims to take out toxins in…" at bounding box center [1057, 394] width 490 height 44
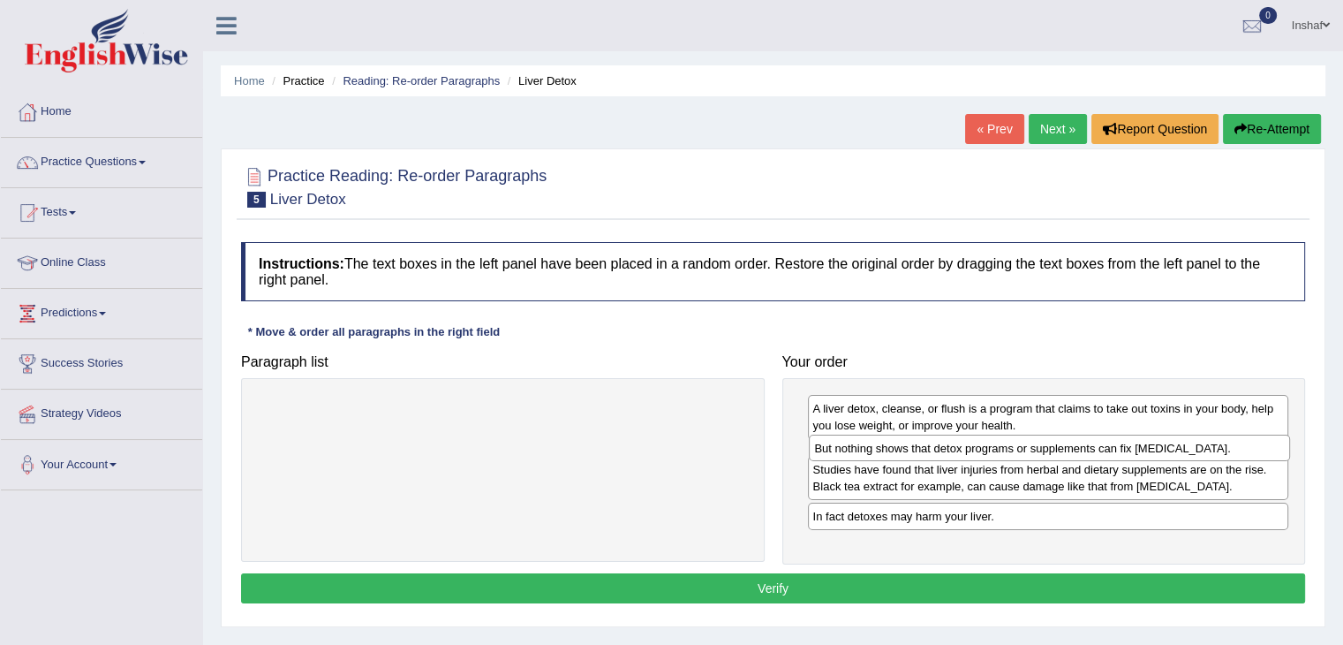
drag, startPoint x: 1080, startPoint y: 532, endPoint x: 1082, endPoint y: 449, distance: 83.9
click at [1082, 449] on div "But nothing shows that detox programs or supplements can fix [MEDICAL_DATA]." at bounding box center [1049, 447] width 481 height 27
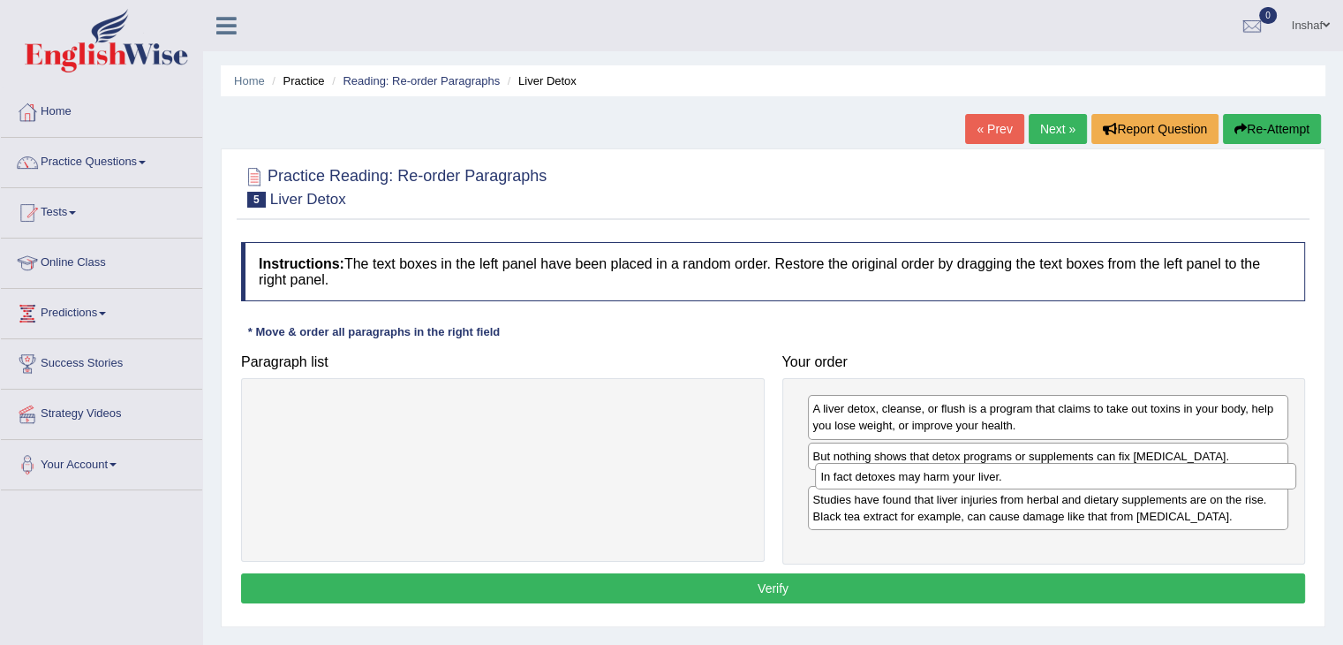
drag, startPoint x: 982, startPoint y: 539, endPoint x: 990, endPoint y: 483, distance: 56.2
click at [990, 483] on div "In fact detoxes may harm your liver." at bounding box center [1055, 476] width 481 height 27
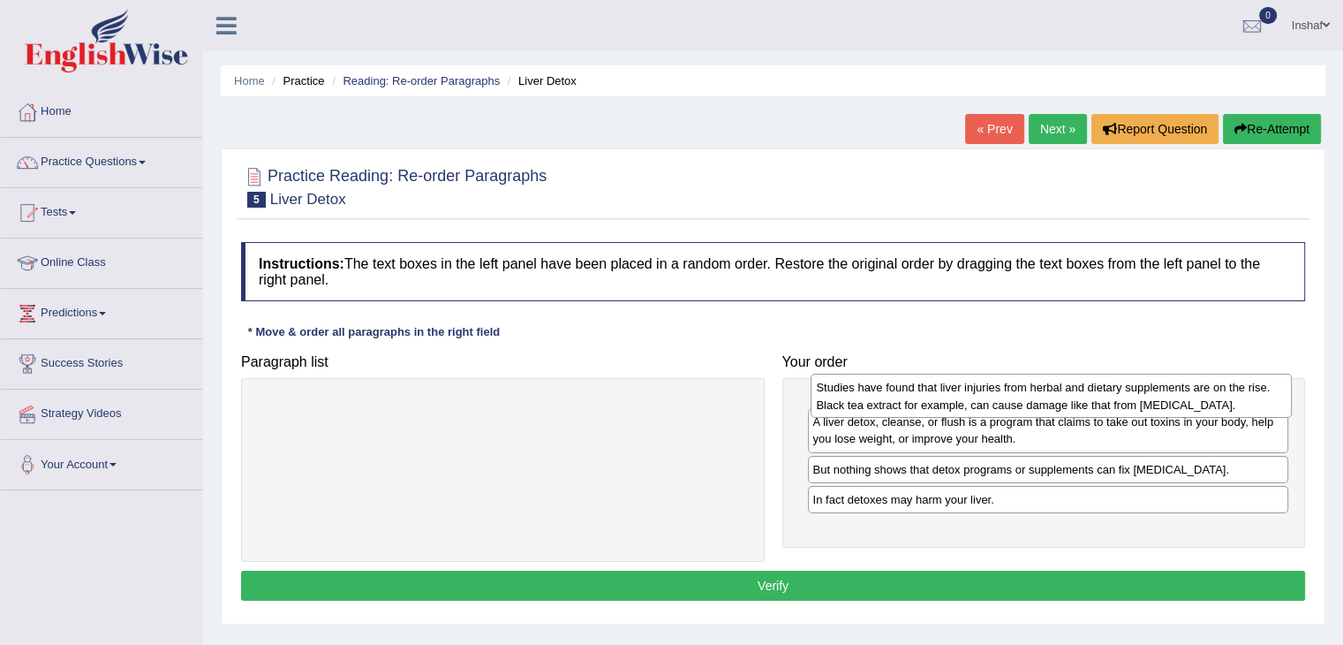
drag, startPoint x: 996, startPoint y: 531, endPoint x: 998, endPoint y: 403, distance: 128.0
click at [998, 403] on div "Studies have found that liver injuries from herbal and dietary supplements are …" at bounding box center [1051, 396] width 481 height 44
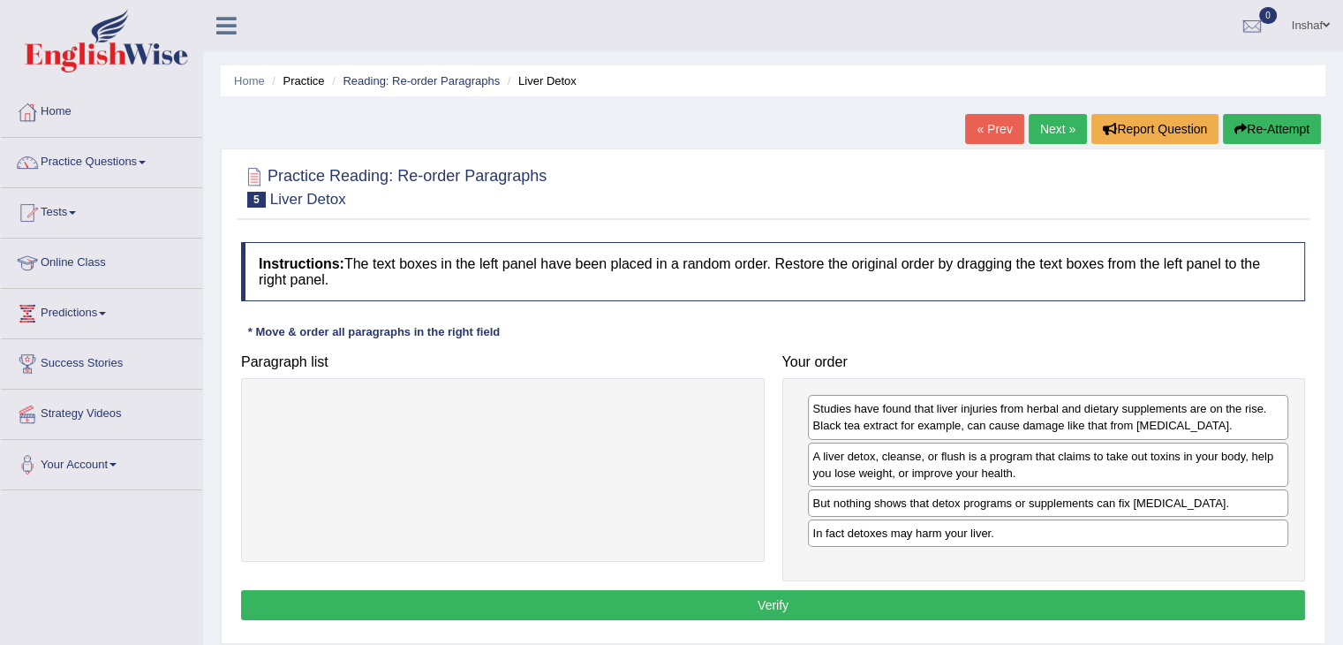
click at [832, 607] on button "Verify" at bounding box center [773, 605] width 1064 height 30
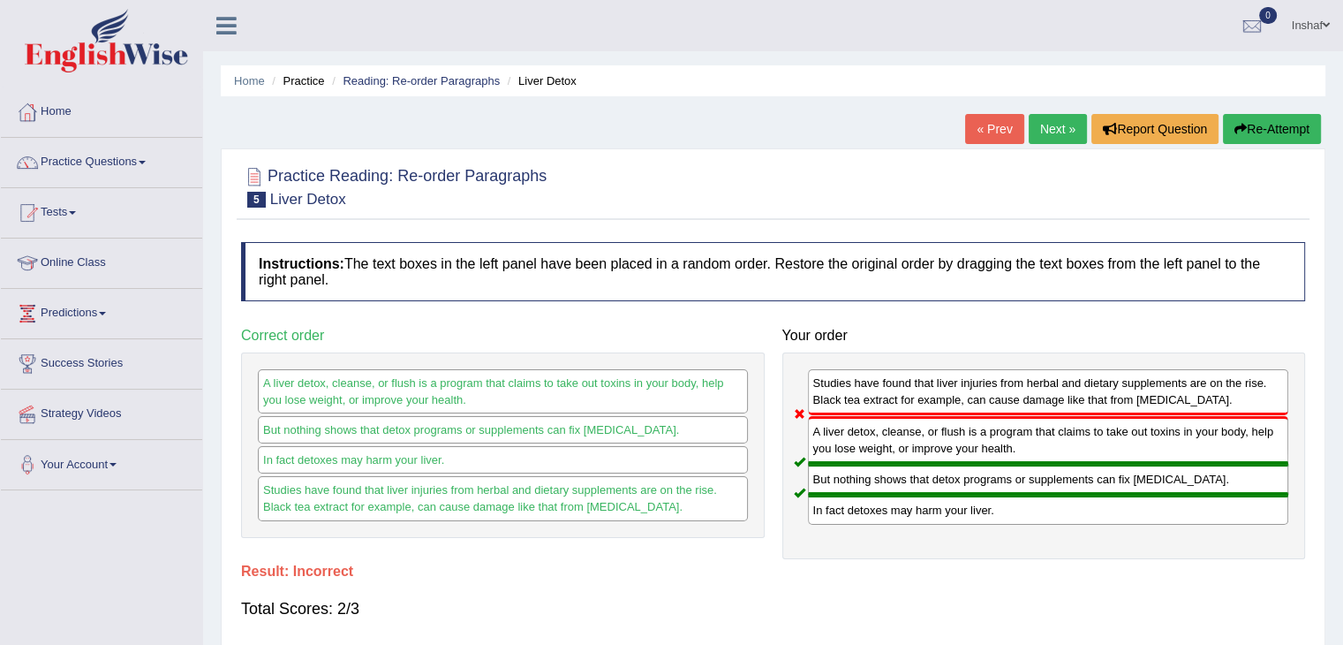
drag, startPoint x: 904, startPoint y: 397, endPoint x: 913, endPoint y: 512, distance: 115.1
click at [913, 512] on div "Studies have found that liver injuries from herbal and dietary supplements are …" at bounding box center [1044, 455] width 524 height 207
click at [1242, 128] on icon "button" at bounding box center [1240, 129] width 12 height 12
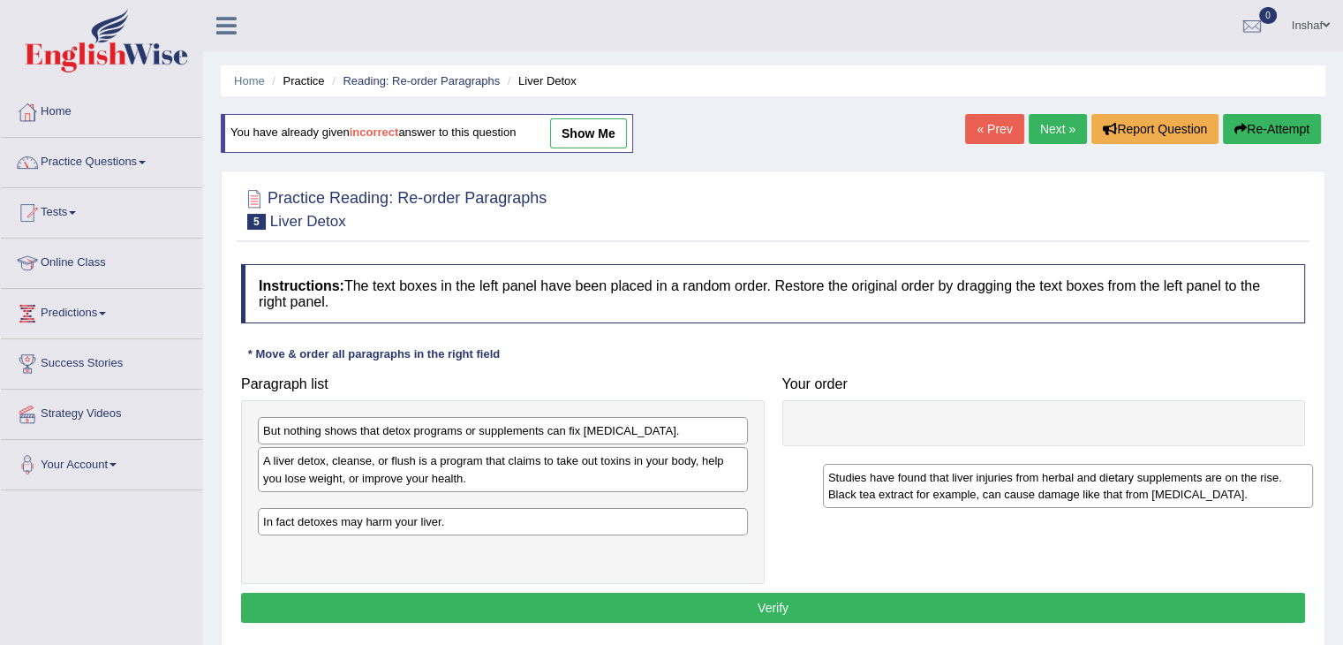
drag, startPoint x: 504, startPoint y: 519, endPoint x: 1068, endPoint y: 493, distance: 564.0
click at [1068, 493] on div "Studies have found that liver injuries from herbal and dietary supplements are …" at bounding box center [1068, 486] width 490 height 44
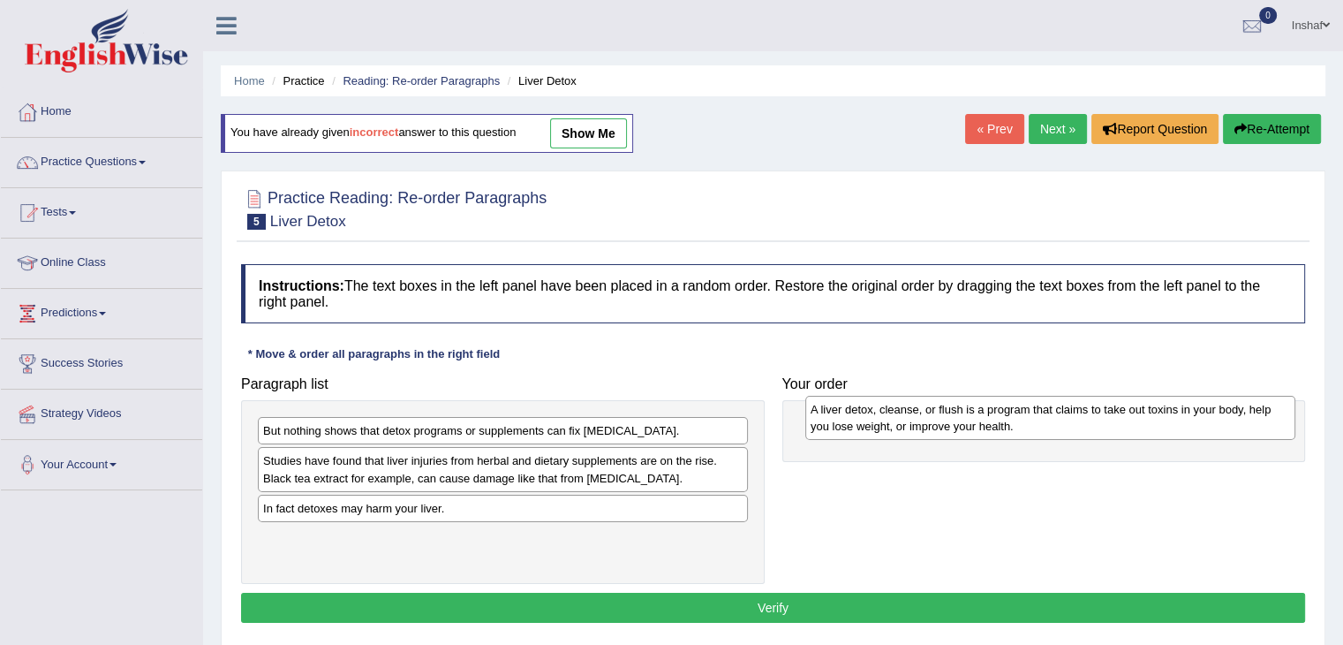
drag, startPoint x: 401, startPoint y: 474, endPoint x: 948, endPoint y: 423, distance: 549.9
click at [948, 423] on div "A liver detox, cleanse, or flush is a program that claims to take out toxins in…" at bounding box center [1050, 418] width 490 height 44
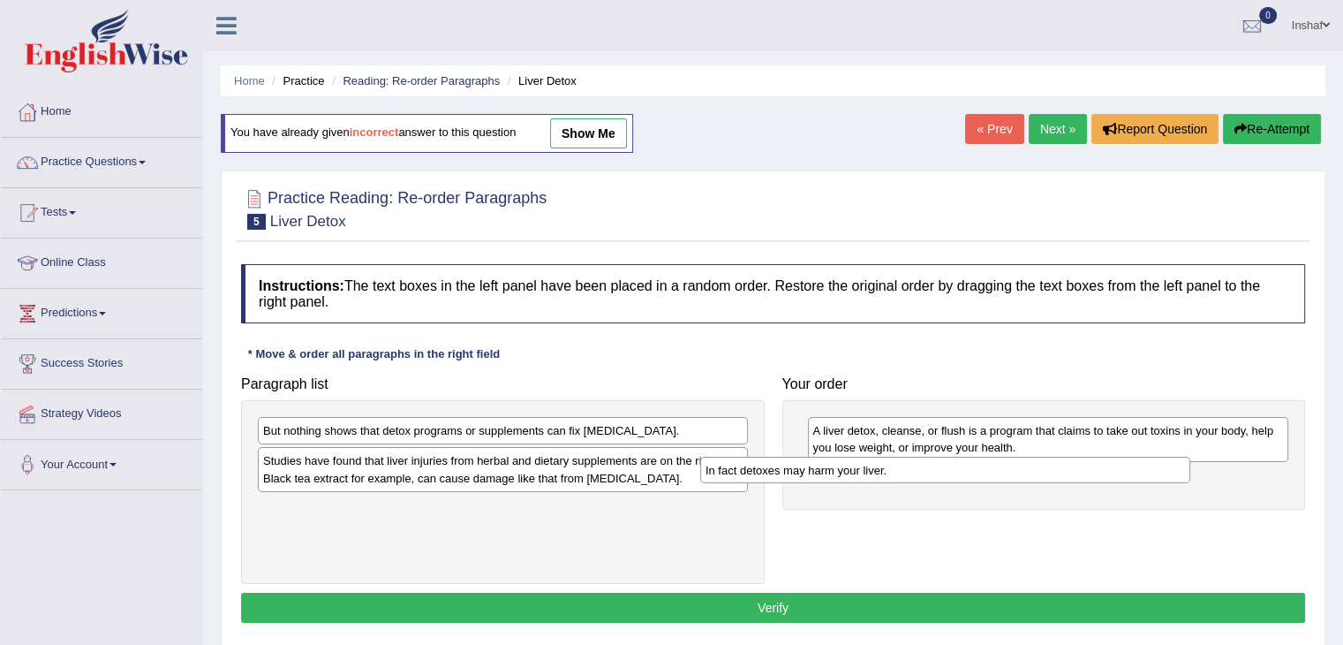
drag, startPoint x: 492, startPoint y: 506, endPoint x: 968, endPoint y: 475, distance: 476.9
click at [968, 475] on div "In fact detoxes may harm your liver." at bounding box center [945, 470] width 490 height 27
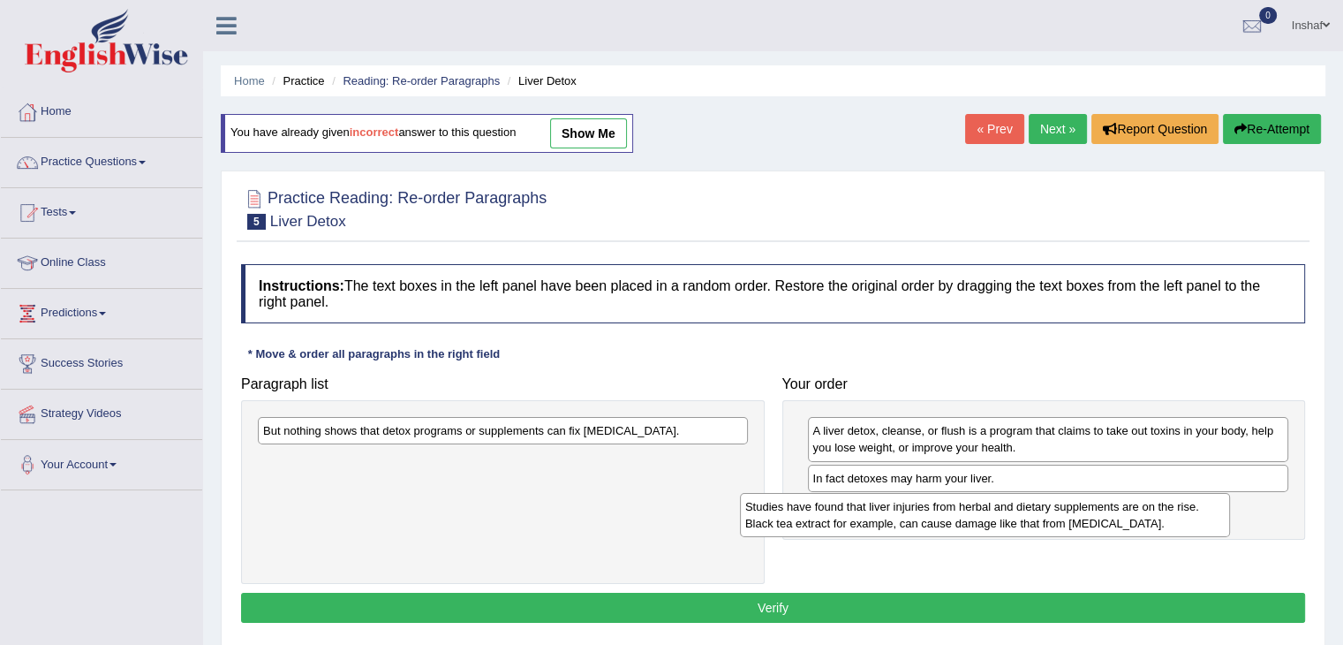
drag, startPoint x: 565, startPoint y: 446, endPoint x: 1052, endPoint y: 490, distance: 488.5
click at [1052, 493] on div "Studies have found that liver injuries from herbal and dietary supplements are …" at bounding box center [985, 515] width 490 height 44
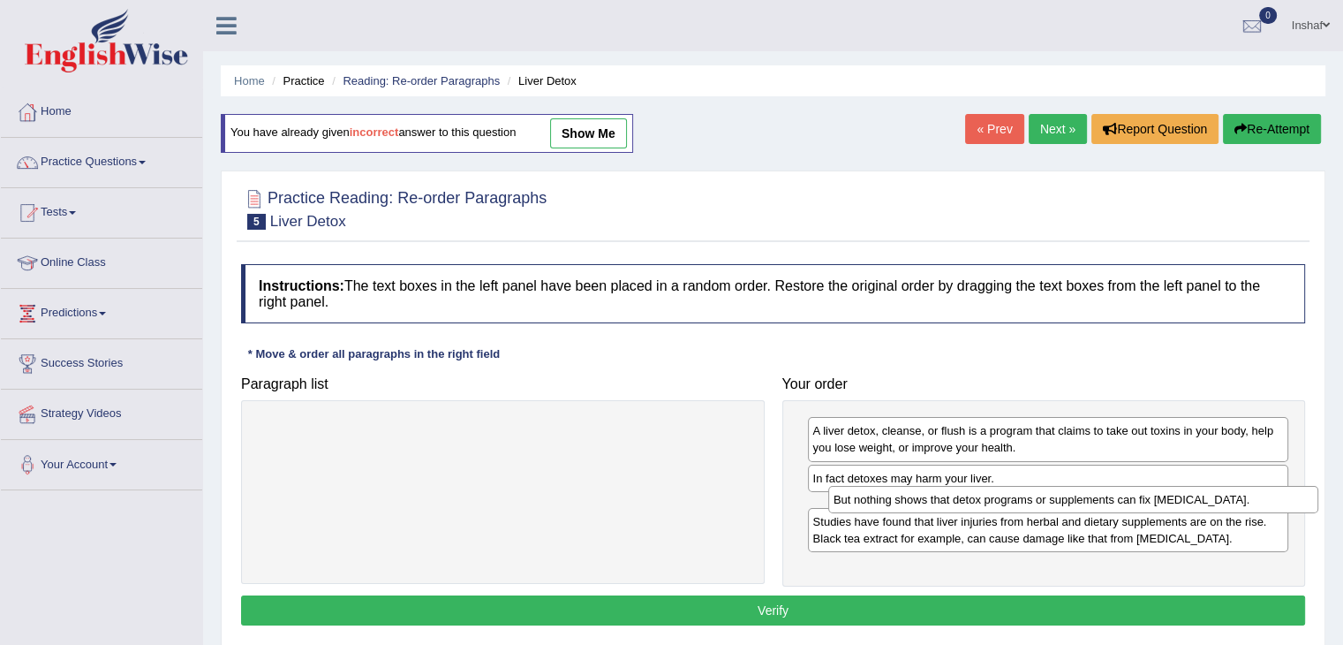
drag, startPoint x: 638, startPoint y: 438, endPoint x: 1206, endPoint y: 507, distance: 572.8
click at [1206, 507] on div "But nothing shows that detox programs or supplements can fix liver damage." at bounding box center [1073, 499] width 490 height 27
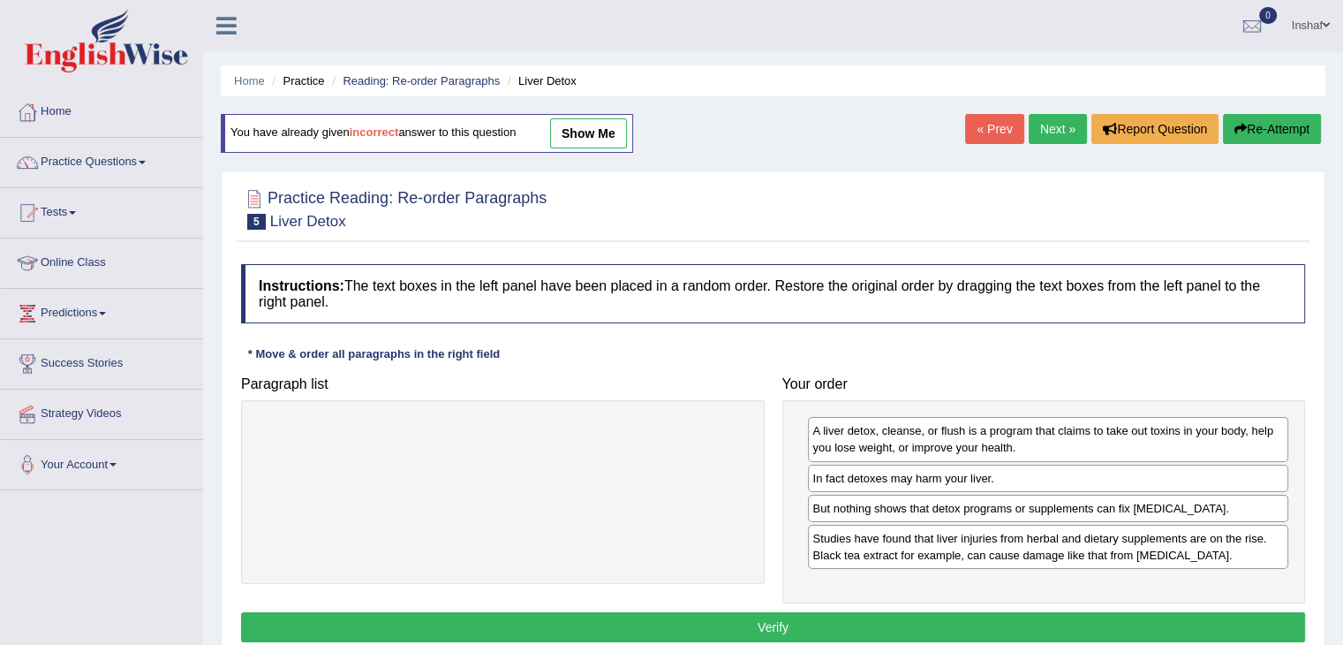
click at [887, 619] on button "Verify" at bounding box center [773, 627] width 1064 height 30
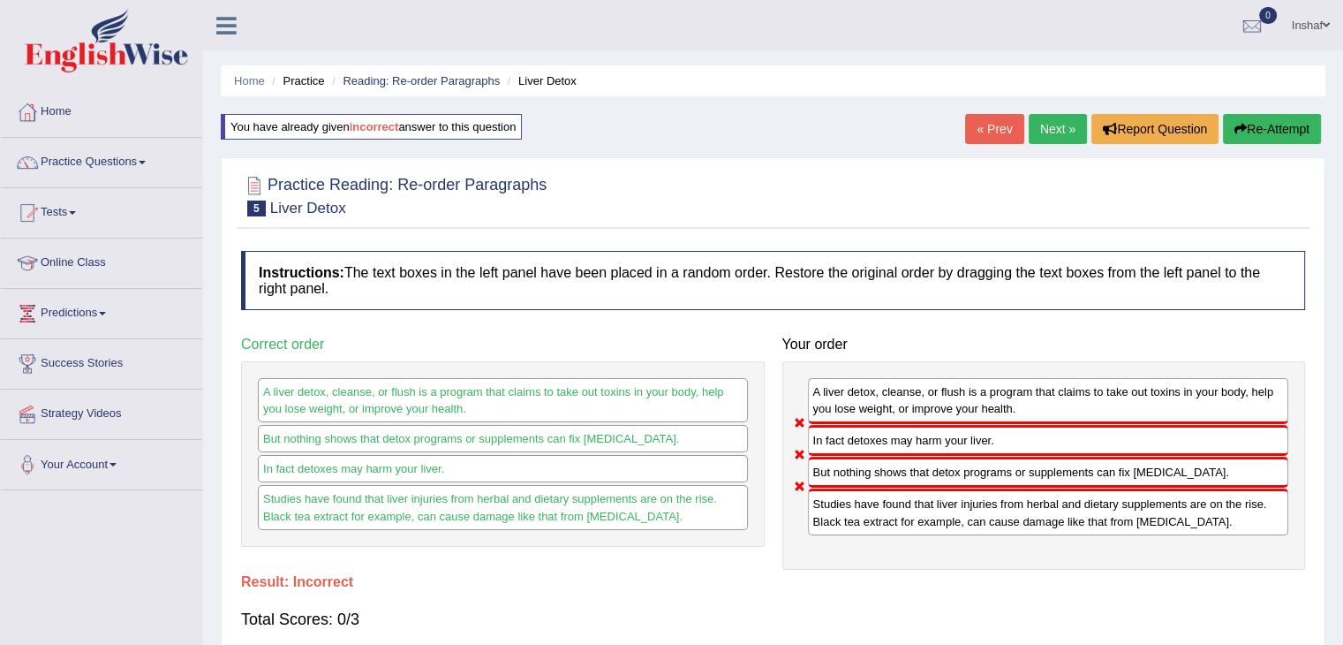
click at [1048, 120] on link "Next »" at bounding box center [1058, 129] width 58 height 30
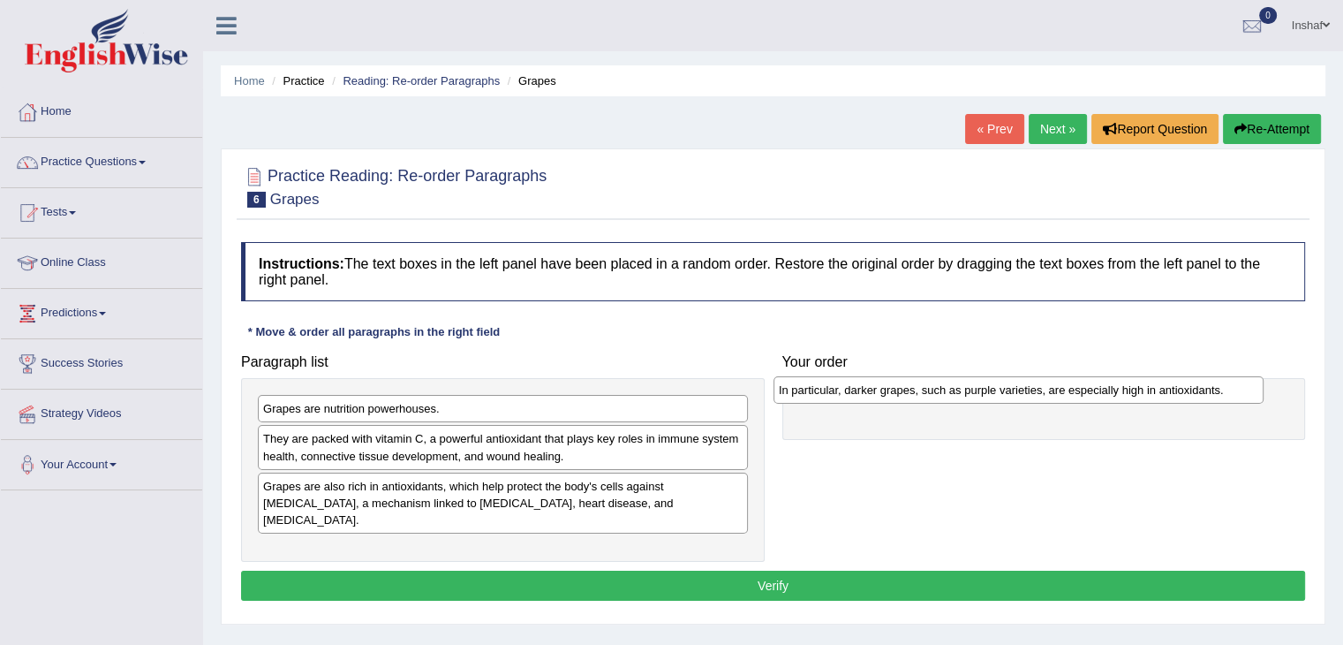
drag, startPoint x: 424, startPoint y: 444, endPoint x: 964, endPoint y: 396, distance: 542.6
click at [964, 396] on div "In particular, darker grapes, such as purple varieties, are especially high in …" at bounding box center [1019, 389] width 490 height 27
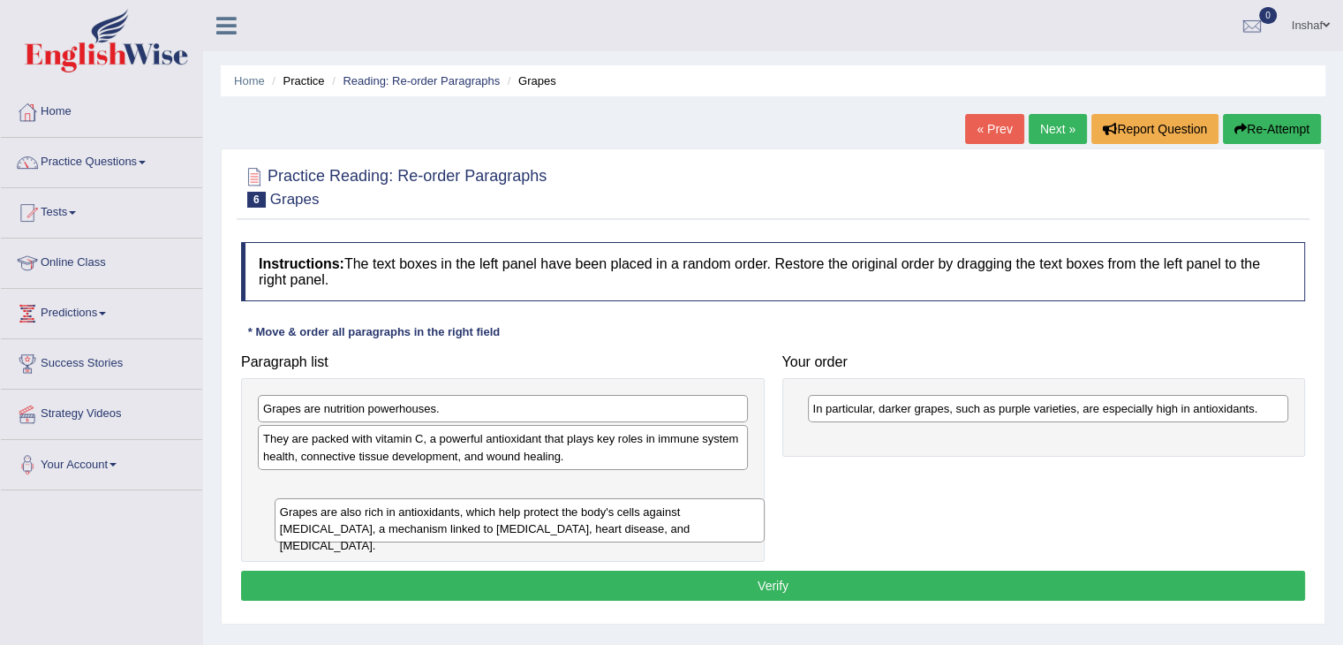
drag, startPoint x: 354, startPoint y: 492, endPoint x: 351, endPoint y: 517, distance: 24.9
click at [353, 517] on div "Grapes are also rich in antioxidants, which help protect the body's cells again…" at bounding box center [520, 520] width 490 height 44
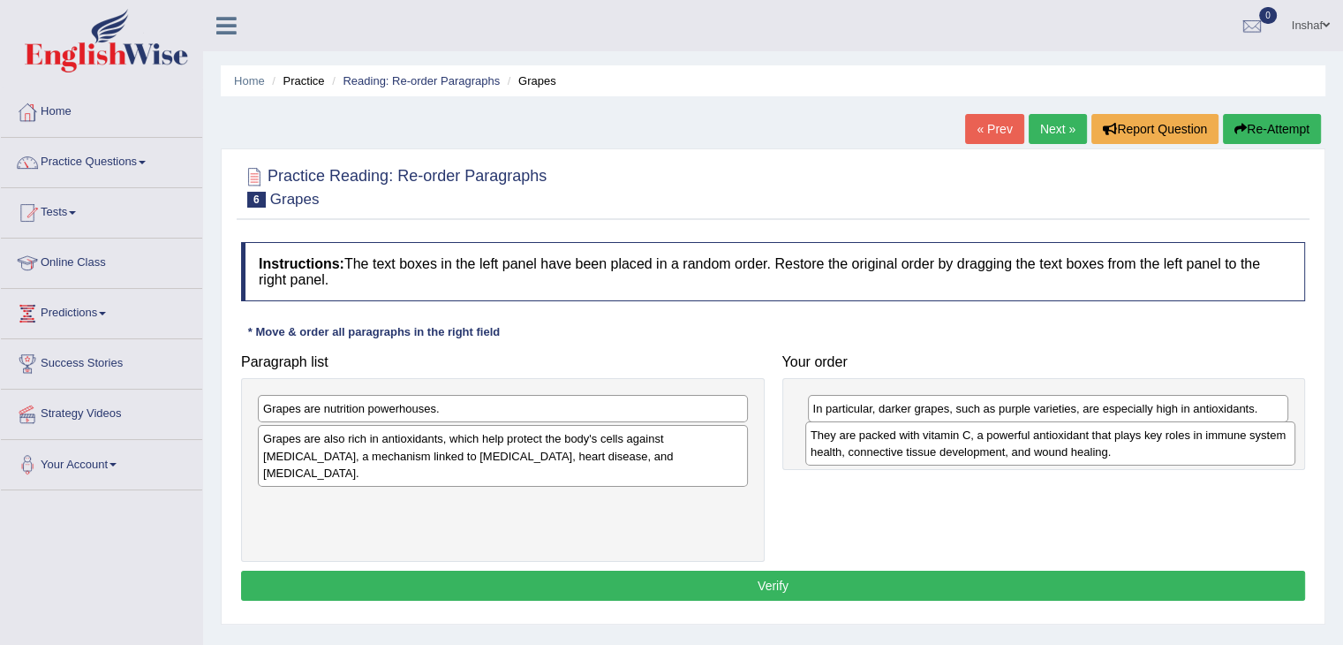
drag, startPoint x: 406, startPoint y: 460, endPoint x: 954, endPoint y: 457, distance: 547.5
click at [954, 457] on div "They are packed with vitamin C, a powerful antioxidant that plays key roles in …" at bounding box center [1050, 443] width 490 height 44
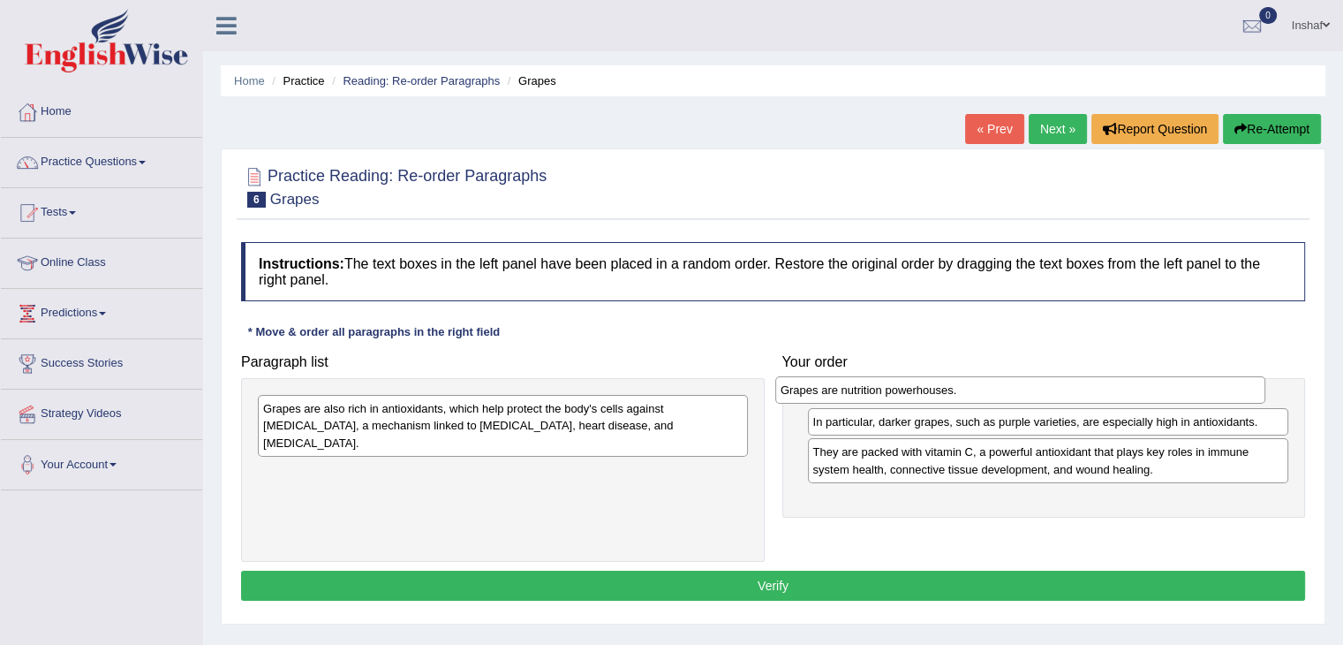
drag, startPoint x: 419, startPoint y: 412, endPoint x: 947, endPoint y: 394, distance: 529.2
click at [947, 394] on div "Grapes are nutrition powerhouses." at bounding box center [1020, 389] width 490 height 27
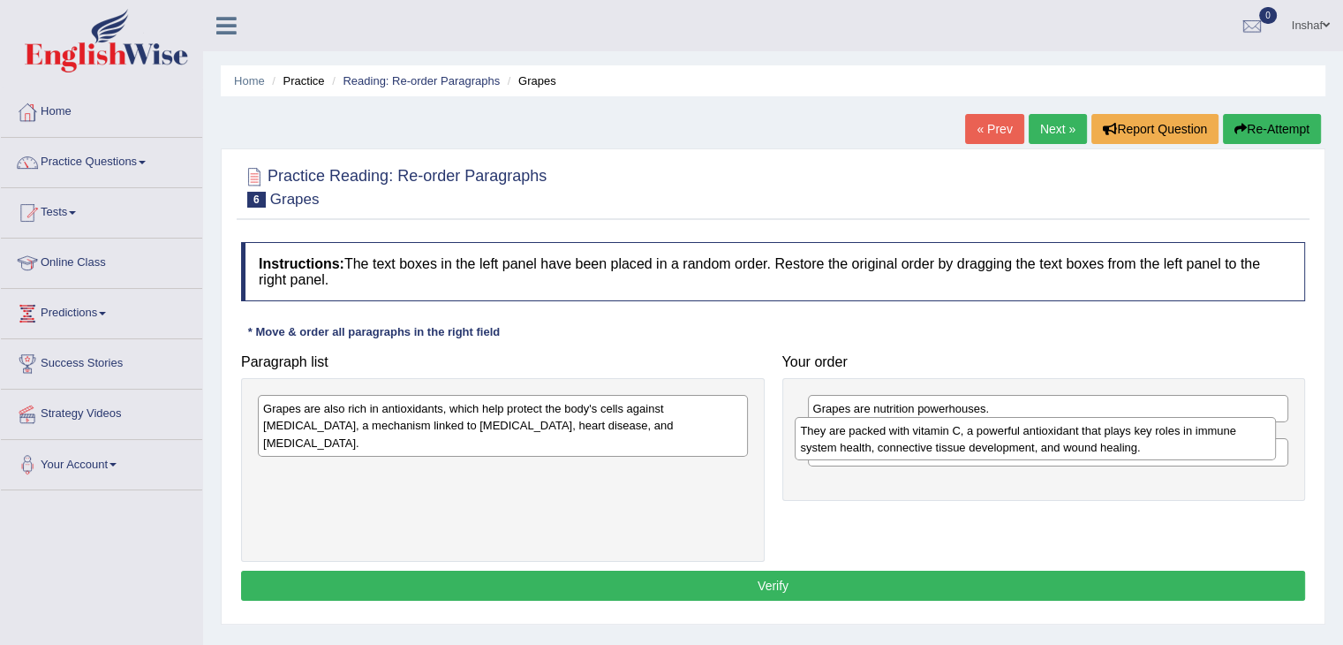
drag, startPoint x: 915, startPoint y: 479, endPoint x: 902, endPoint y: 441, distance: 39.9
click at [902, 441] on div "They are packed with vitamin C, a powerful antioxidant that plays key roles in …" at bounding box center [1035, 439] width 481 height 44
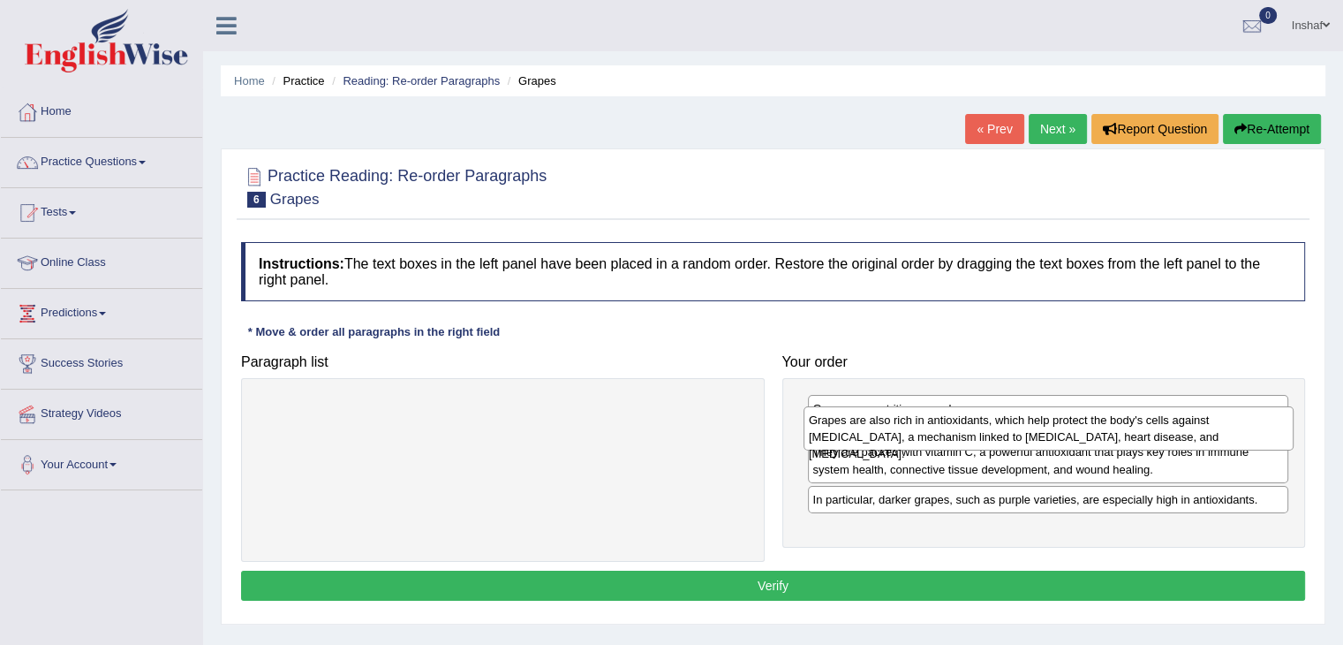
drag, startPoint x: 348, startPoint y: 407, endPoint x: 894, endPoint y: 422, distance: 545.9
click at [894, 422] on div "Grapes are also rich in antioxidants, which help protect the body's cells again…" at bounding box center [1049, 428] width 490 height 44
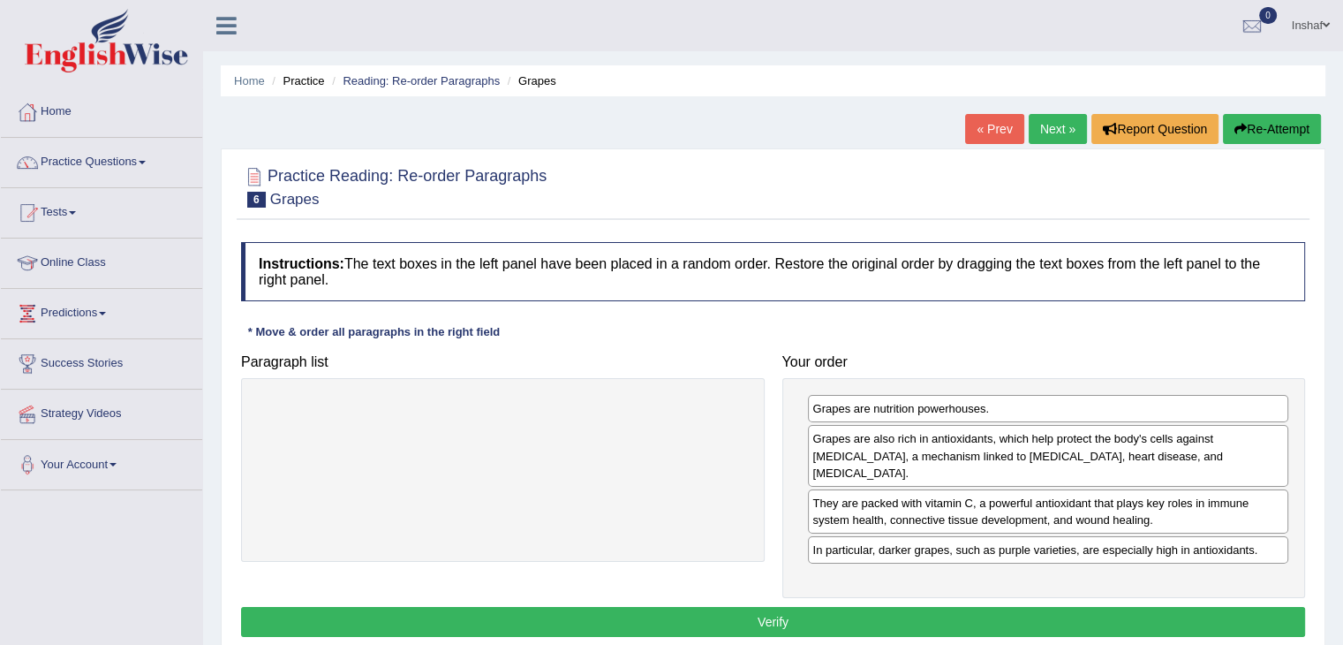
click at [780, 607] on button "Verify" at bounding box center [773, 622] width 1064 height 30
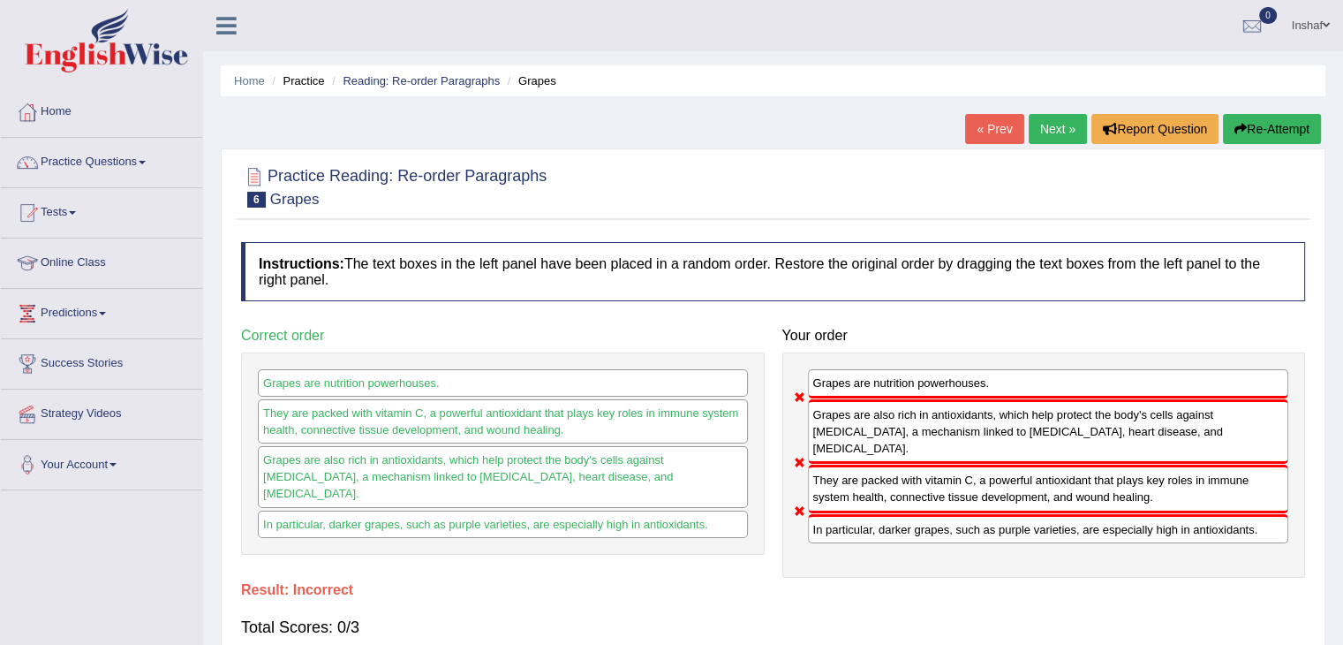
click at [1047, 135] on link "Next »" at bounding box center [1058, 129] width 58 height 30
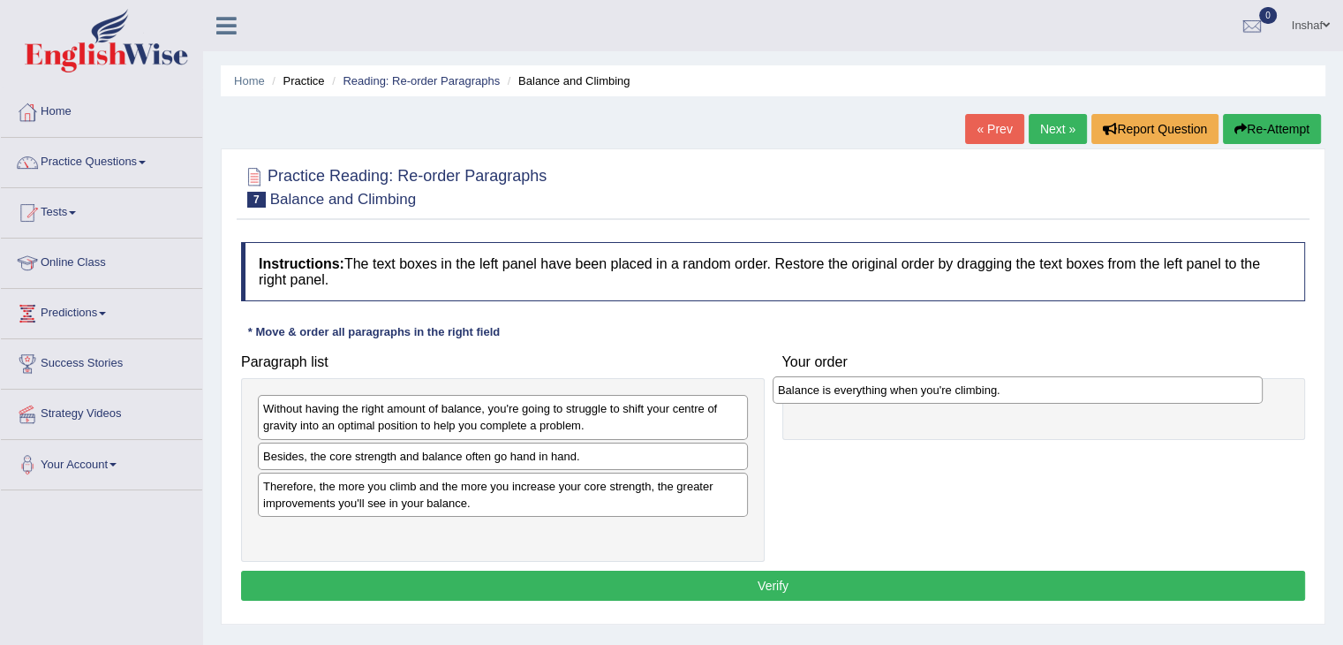
drag, startPoint x: 542, startPoint y: 452, endPoint x: 1022, endPoint y: 389, distance: 483.7
click at [1022, 389] on div "Balance is everything when you're climbing." at bounding box center [1018, 389] width 490 height 27
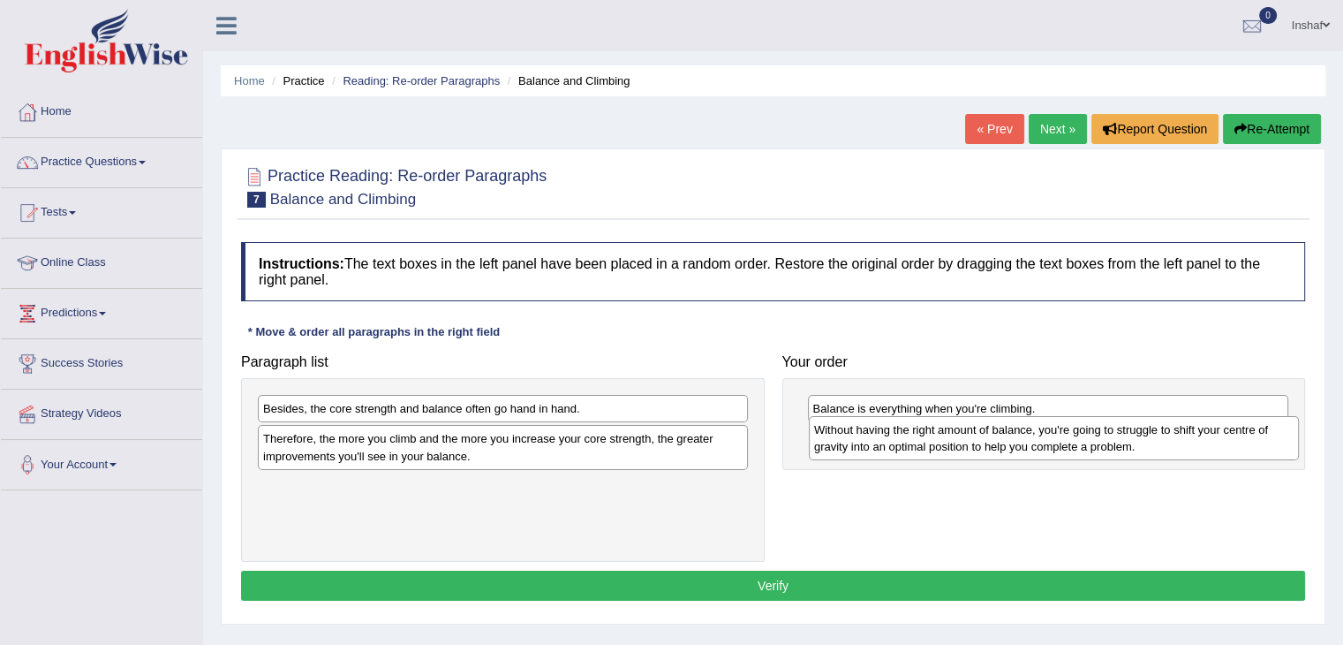
drag, startPoint x: 569, startPoint y: 418, endPoint x: 1113, endPoint y: 442, distance: 545.3
click at [1119, 439] on div "Without having the right amount of balance, you're going to struggle to shift y…" at bounding box center [1054, 438] width 490 height 44
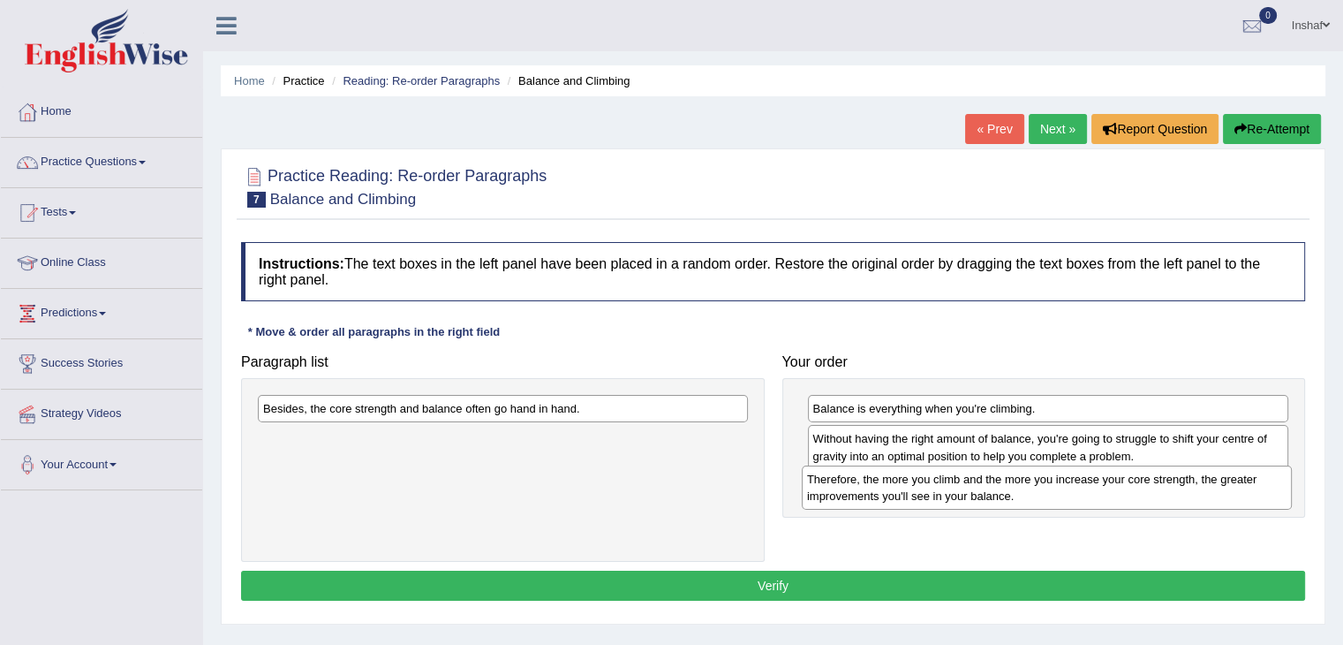
drag, startPoint x: 403, startPoint y: 449, endPoint x: 943, endPoint y: 488, distance: 541.8
click at [943, 488] on div "Therefore, the more you climb and the more you increase your core strength, the…" at bounding box center [1047, 487] width 490 height 44
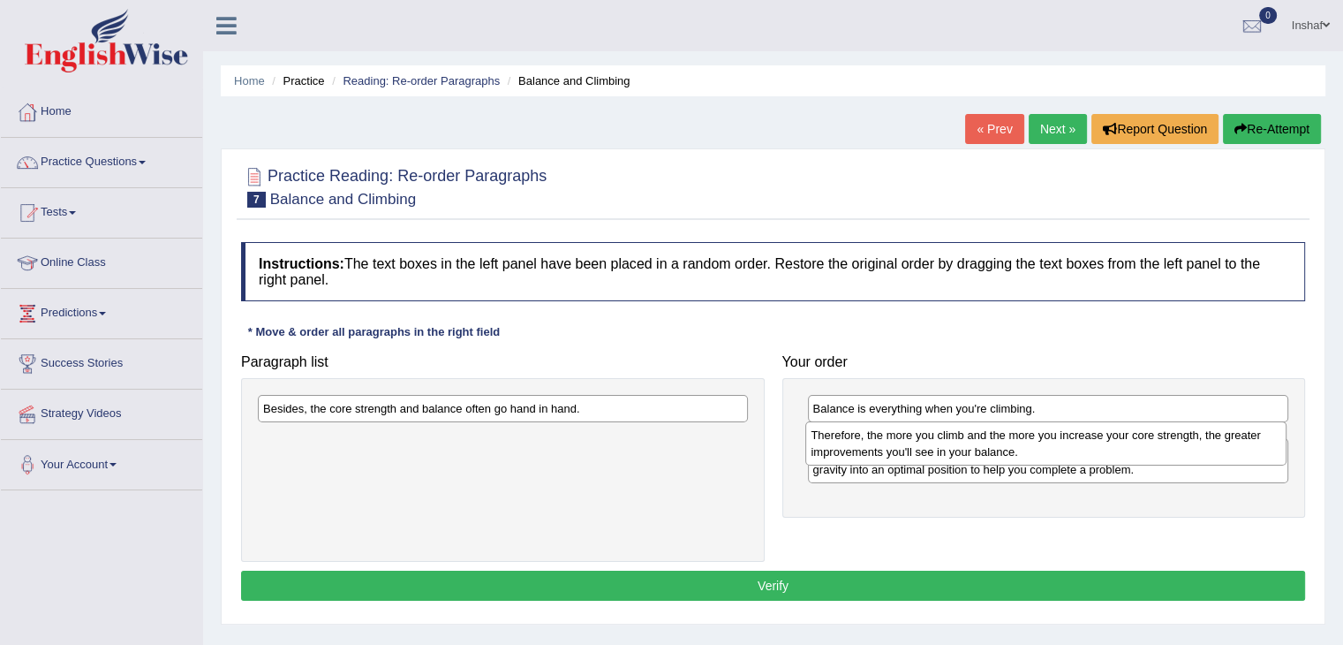
drag, startPoint x: 941, startPoint y: 503, endPoint x: 942, endPoint y: 452, distance: 51.2
click at [942, 452] on div "Therefore, the more you climb and the more you increase your core strength, the…" at bounding box center [1045, 443] width 481 height 44
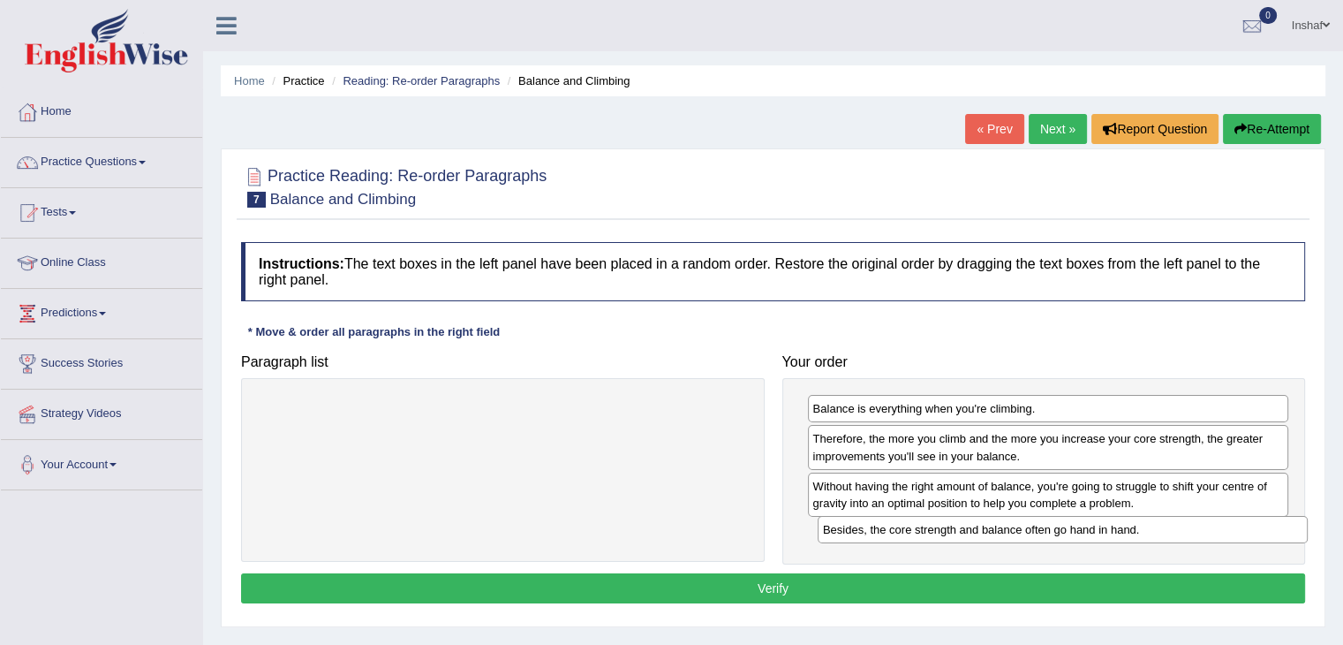
drag, startPoint x: 547, startPoint y: 410, endPoint x: 1110, endPoint y: 531, distance: 575.3
click at [1110, 531] on div "Besides, the core strength and balance often go hand in hand." at bounding box center [1063, 529] width 490 height 27
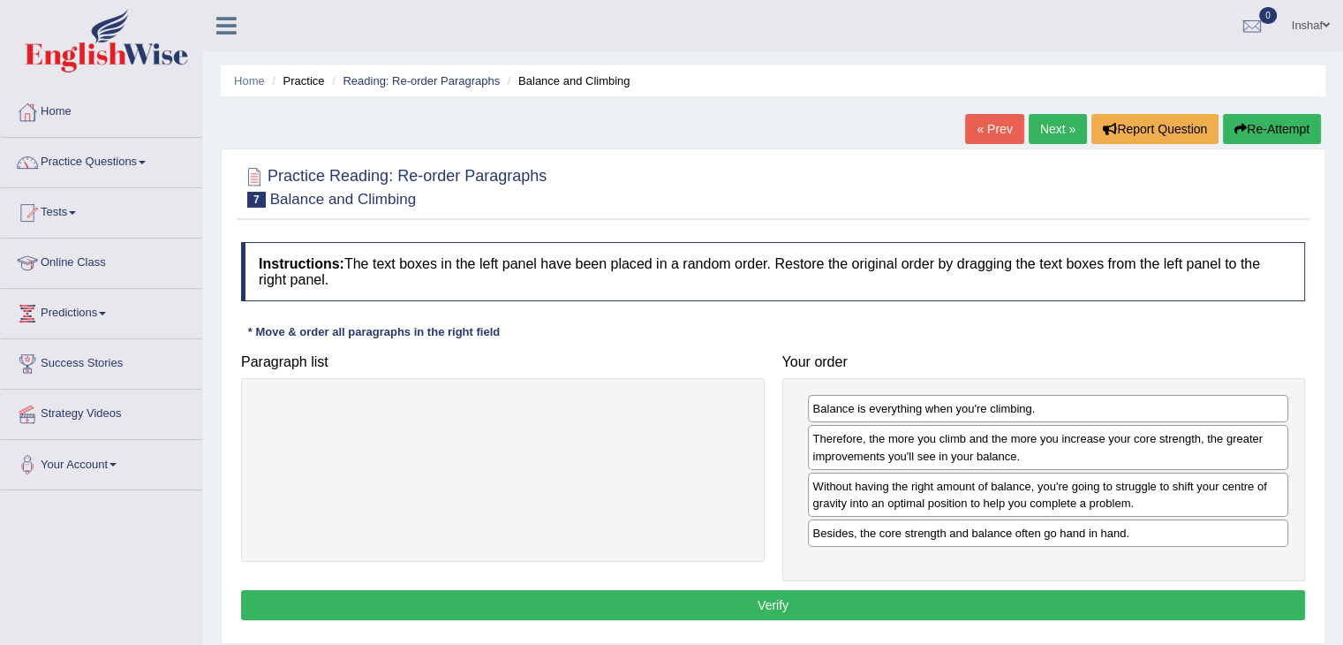
click at [826, 592] on button "Verify" at bounding box center [773, 605] width 1064 height 30
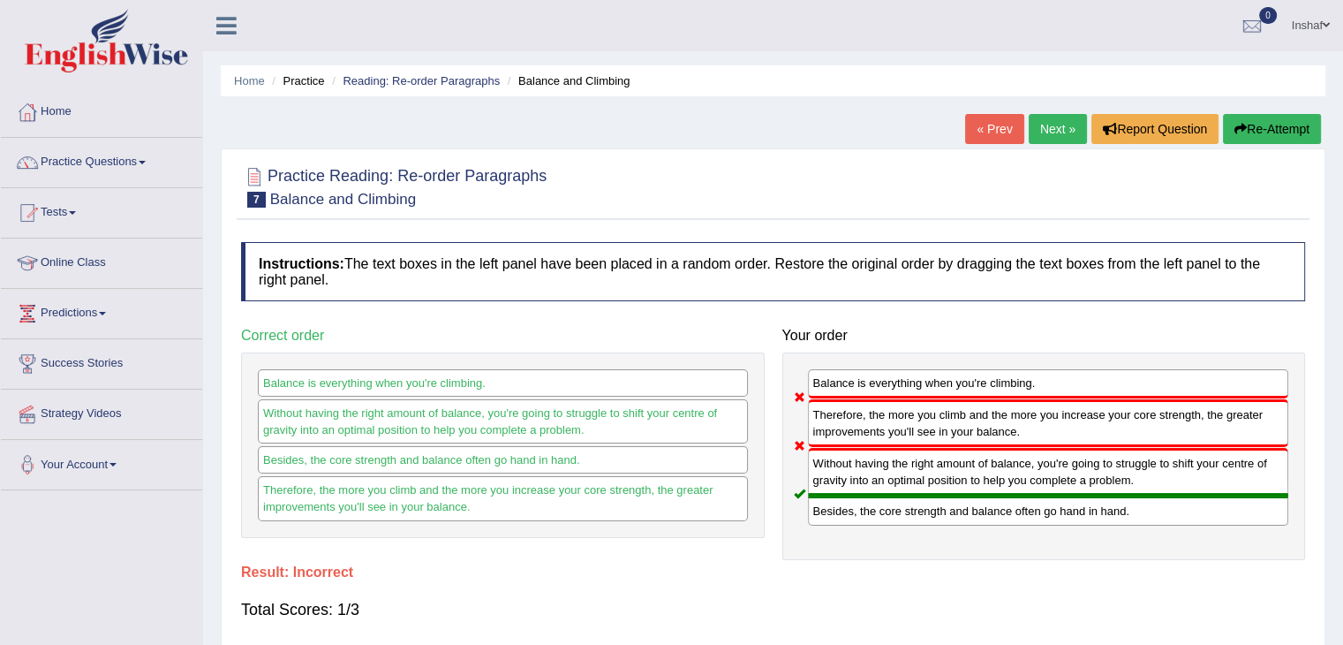
click at [145, 161] on span at bounding box center [142, 163] width 7 height 4
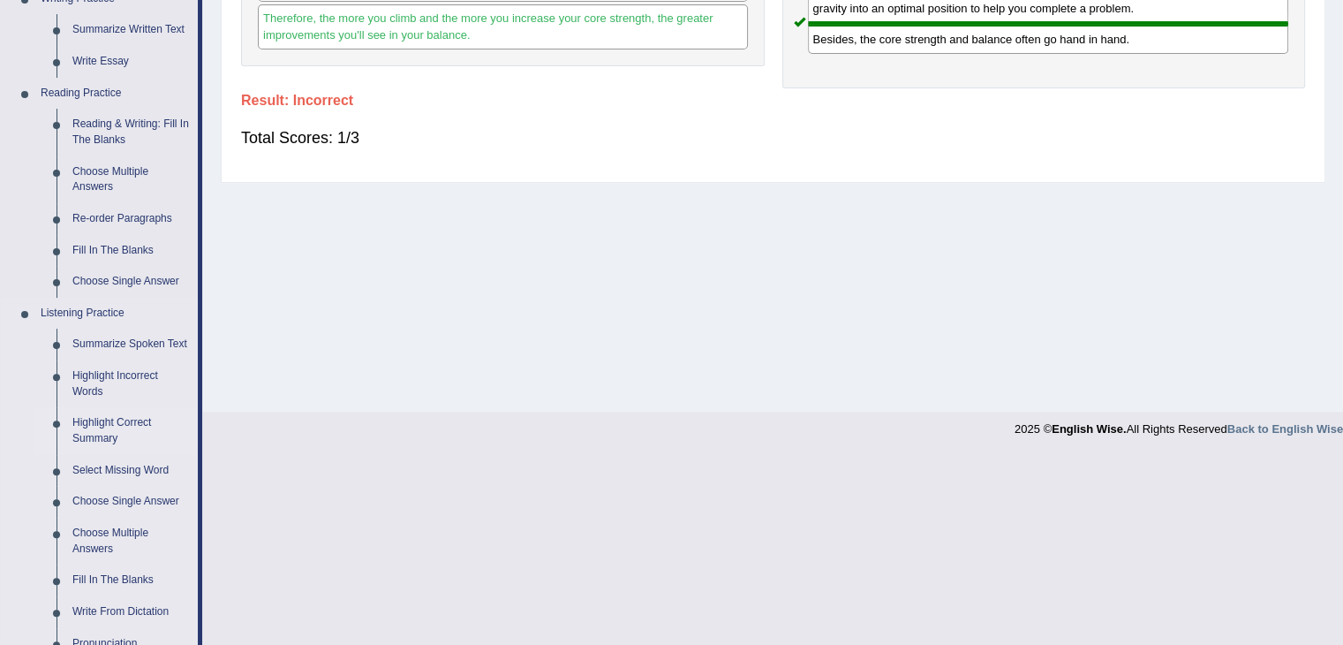
scroll to position [442, 0]
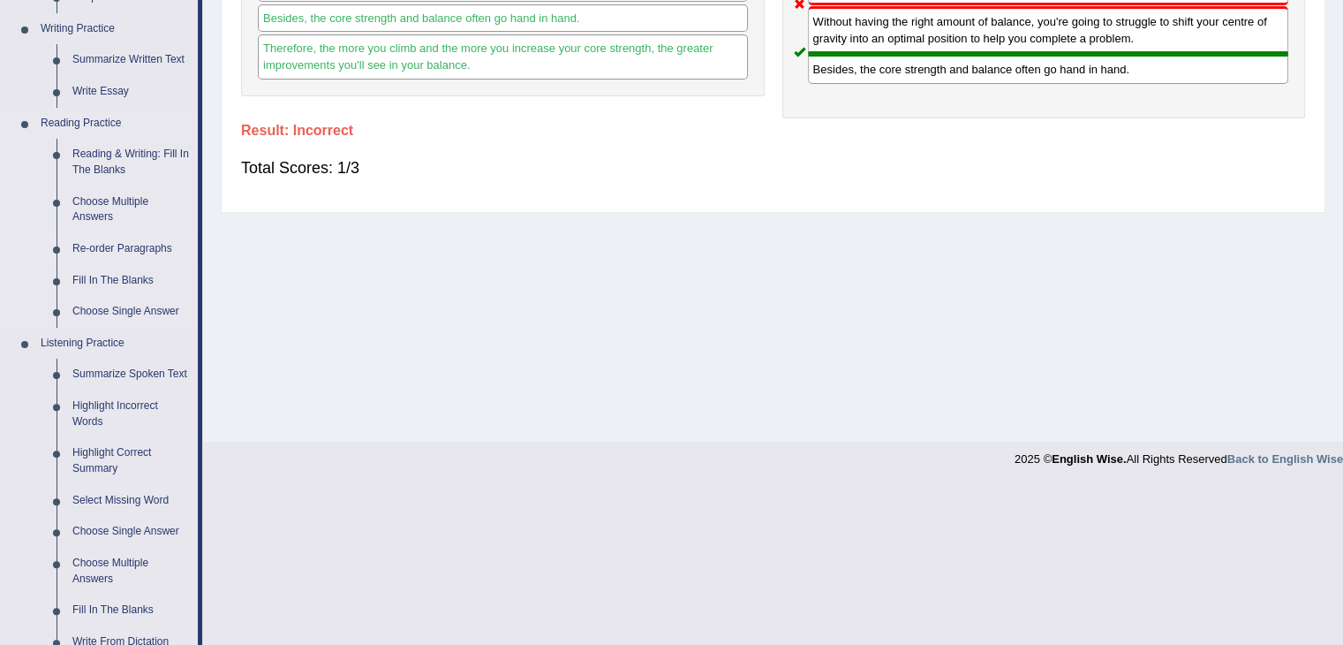
click at [135, 248] on link "Re-order Paragraphs" at bounding box center [130, 249] width 133 height 32
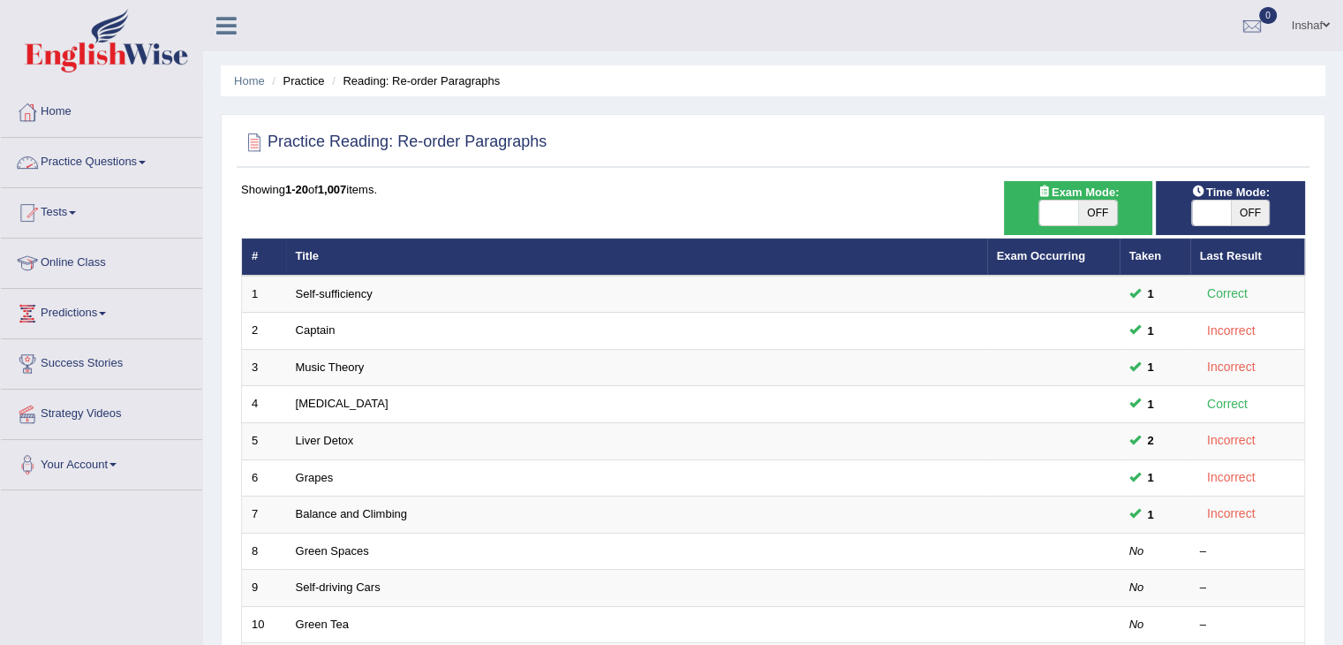
click at [153, 163] on link "Practice Questions" at bounding box center [101, 160] width 201 height 44
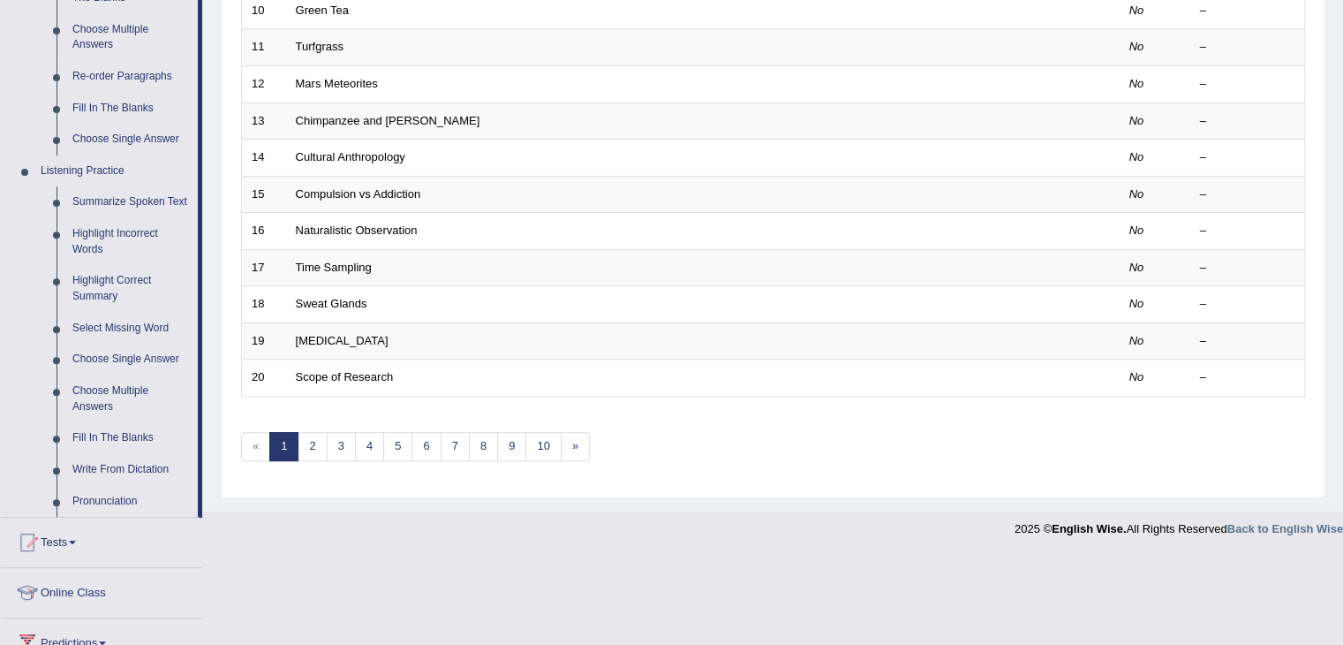
scroll to position [611, 0]
click at [147, 434] on link "Fill In The Blanks" at bounding box center [130, 441] width 133 height 32
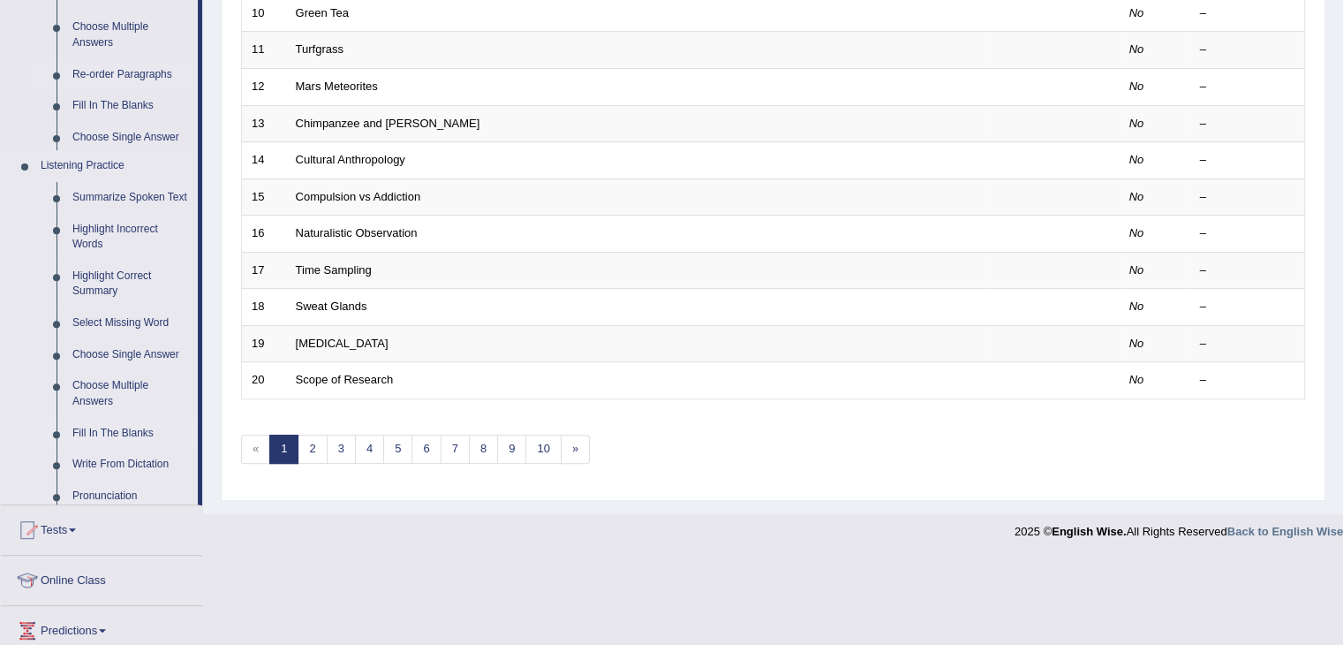
scroll to position [519, 0]
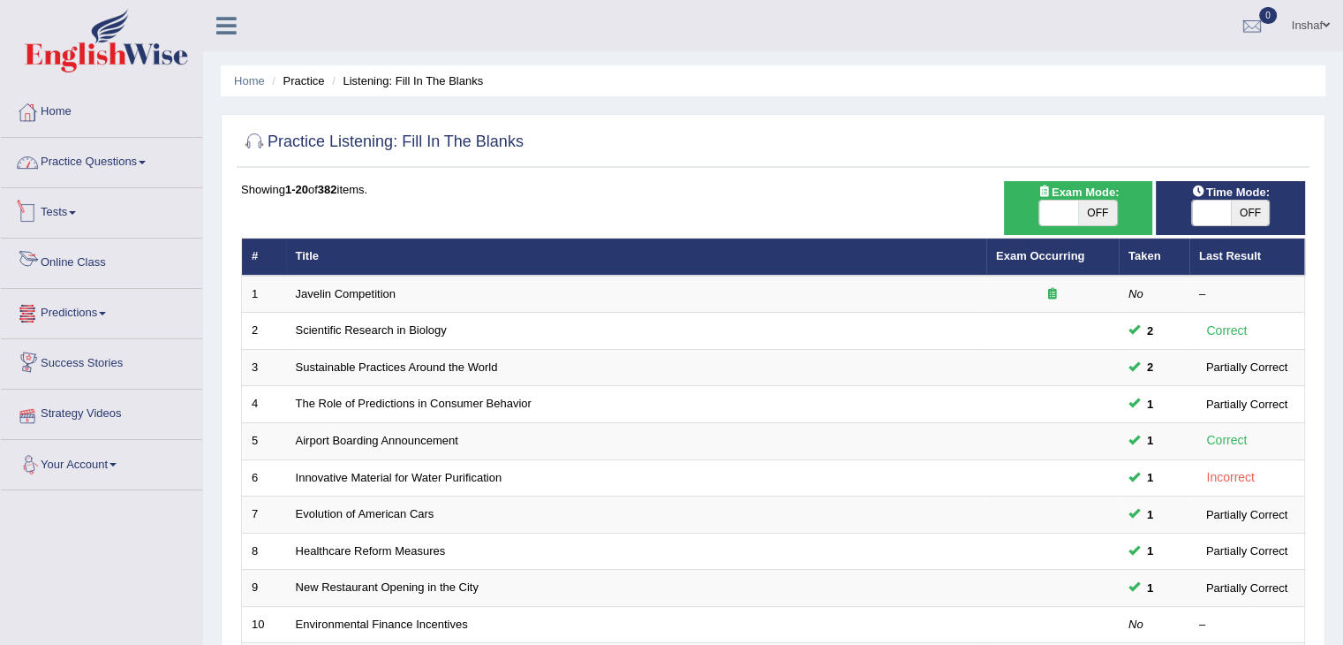
click at [150, 167] on link "Practice Questions" at bounding box center [101, 160] width 201 height 44
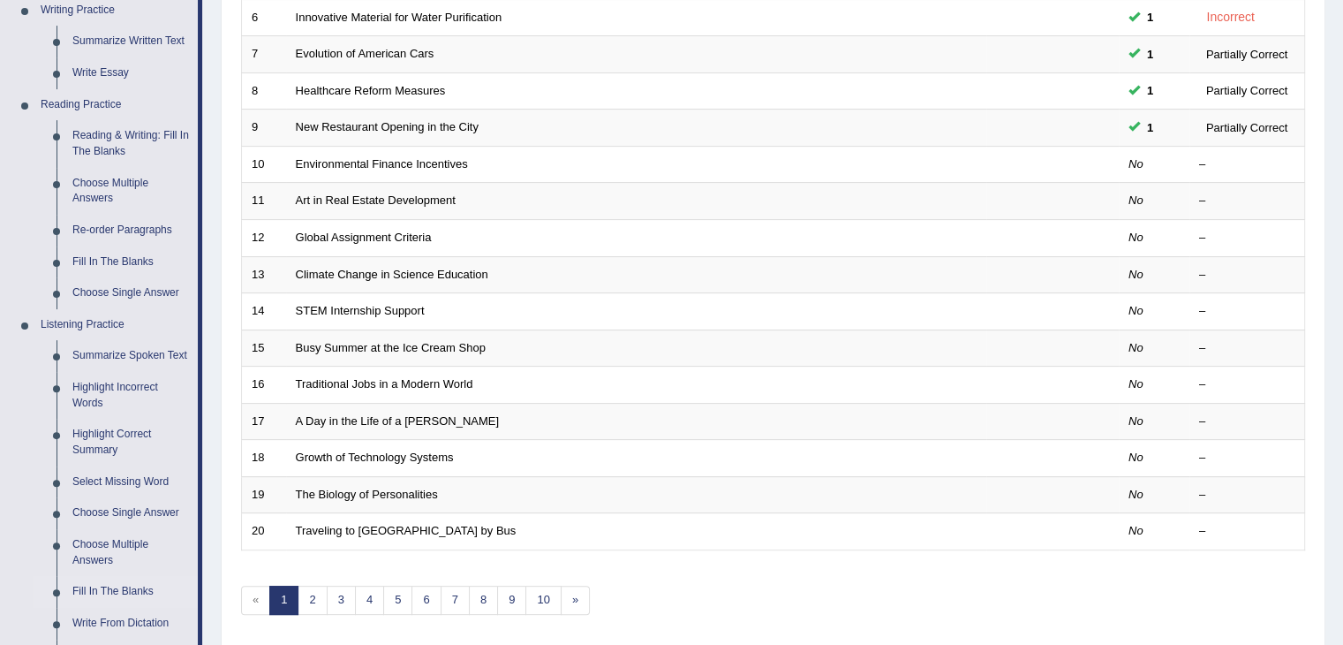
scroll to position [618, 0]
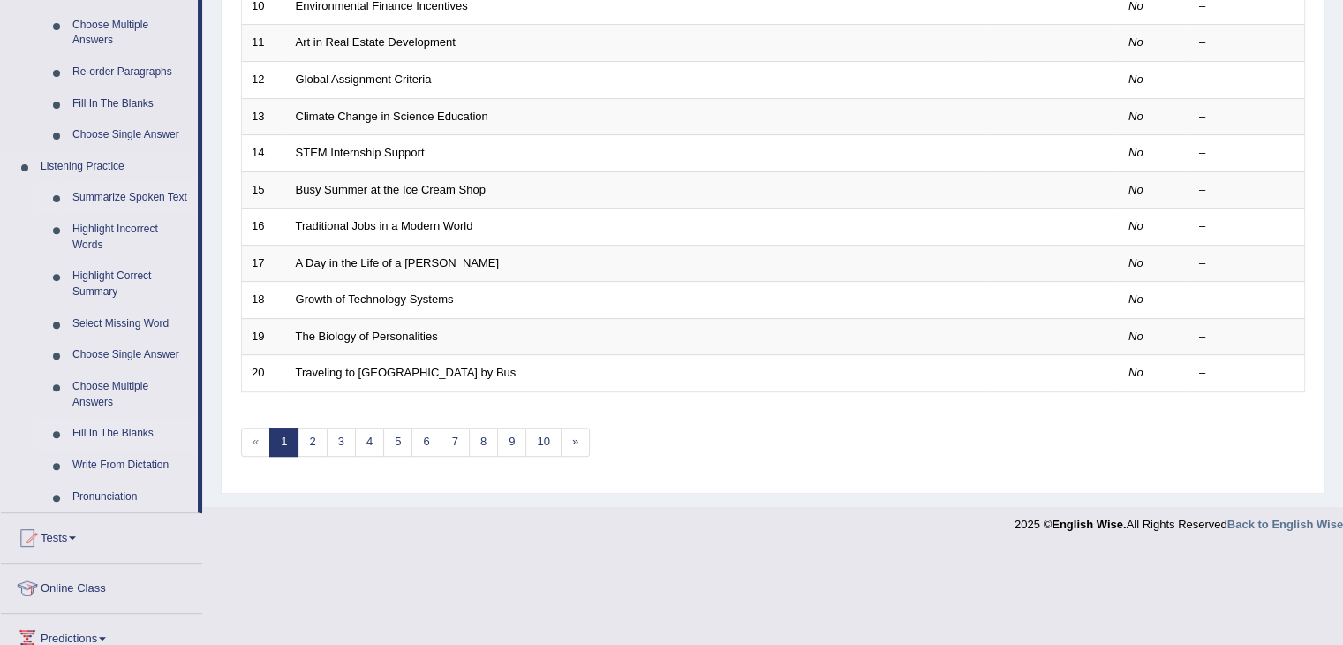
click at [151, 192] on link "Summarize Spoken Text" at bounding box center [130, 198] width 133 height 32
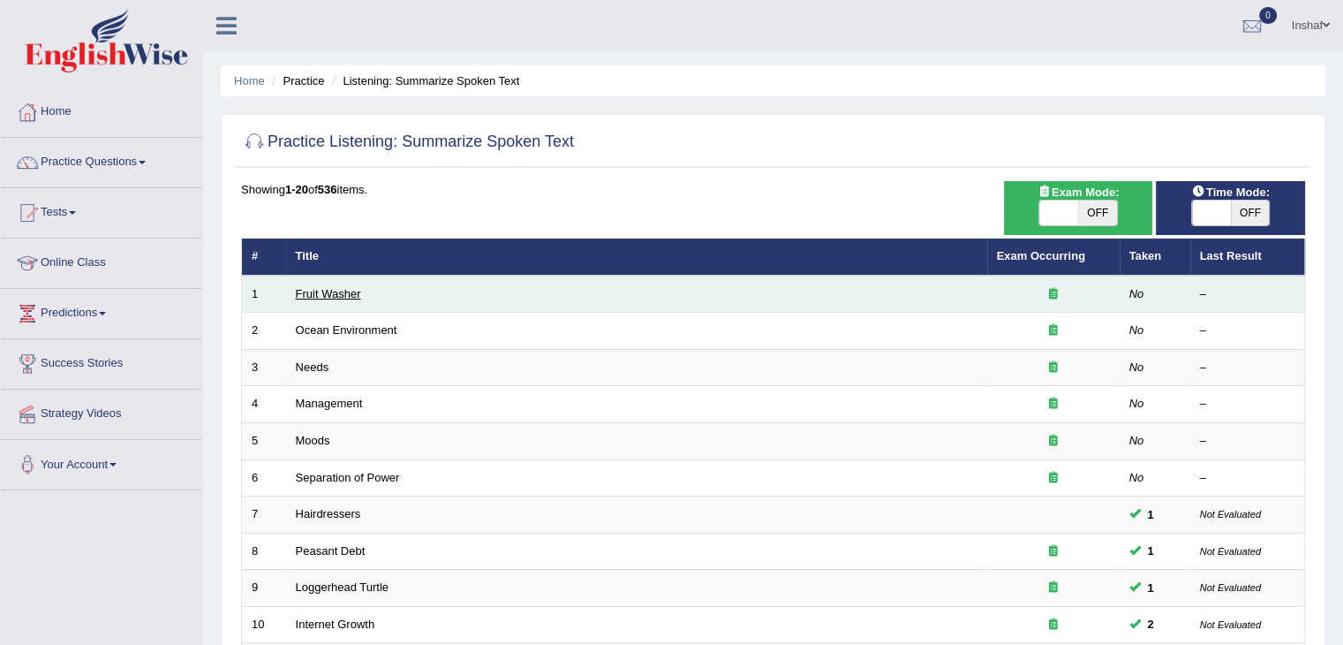
click at [343, 296] on link "Fruit Washer" at bounding box center [328, 293] width 65 height 13
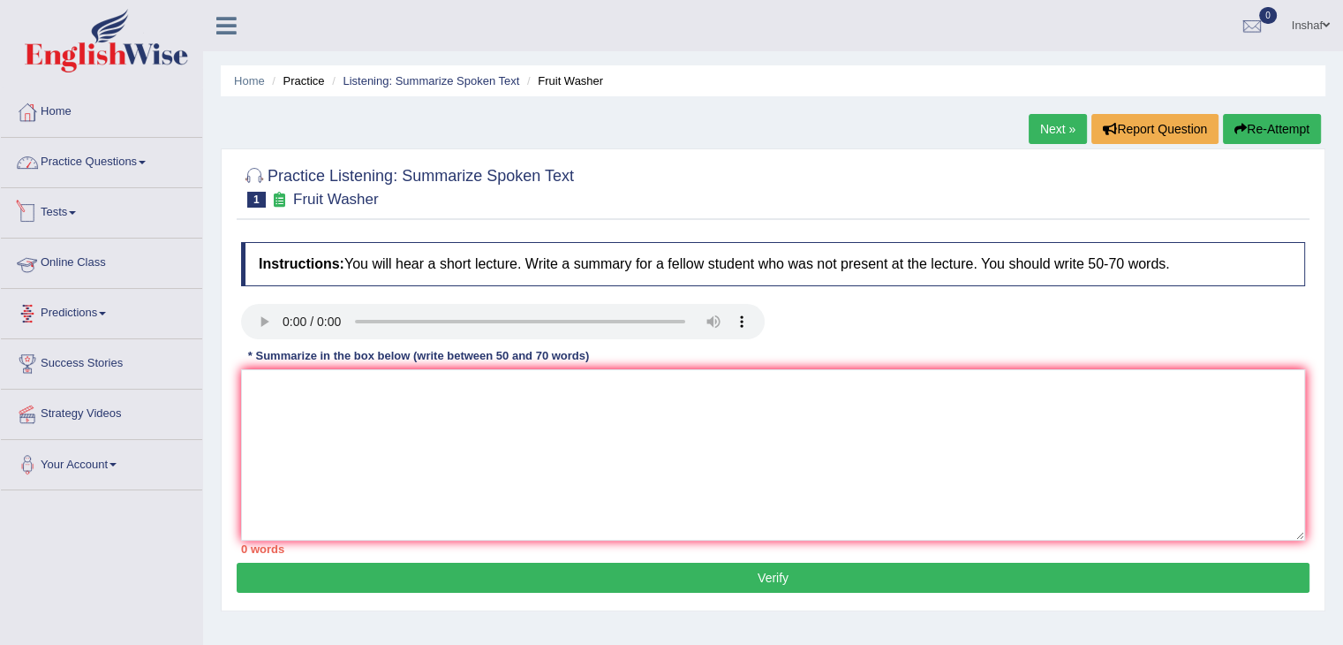
click at [145, 153] on link "Practice Questions" at bounding box center [101, 160] width 201 height 44
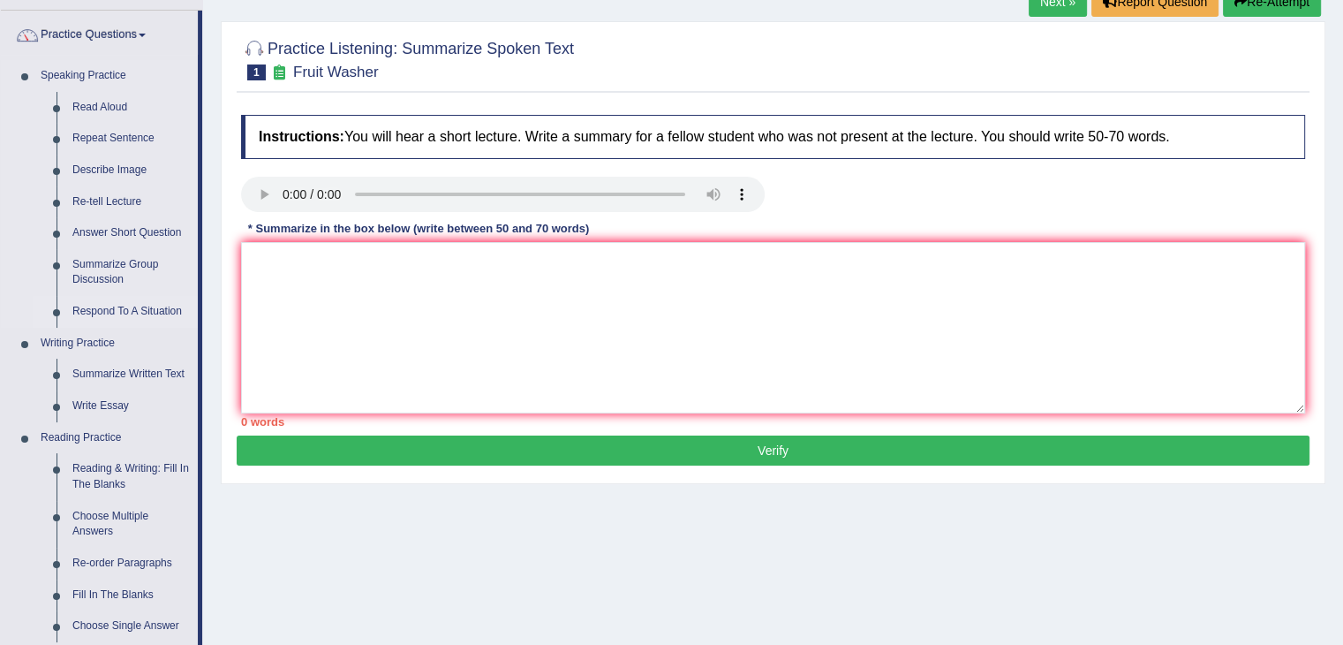
scroll to position [265, 0]
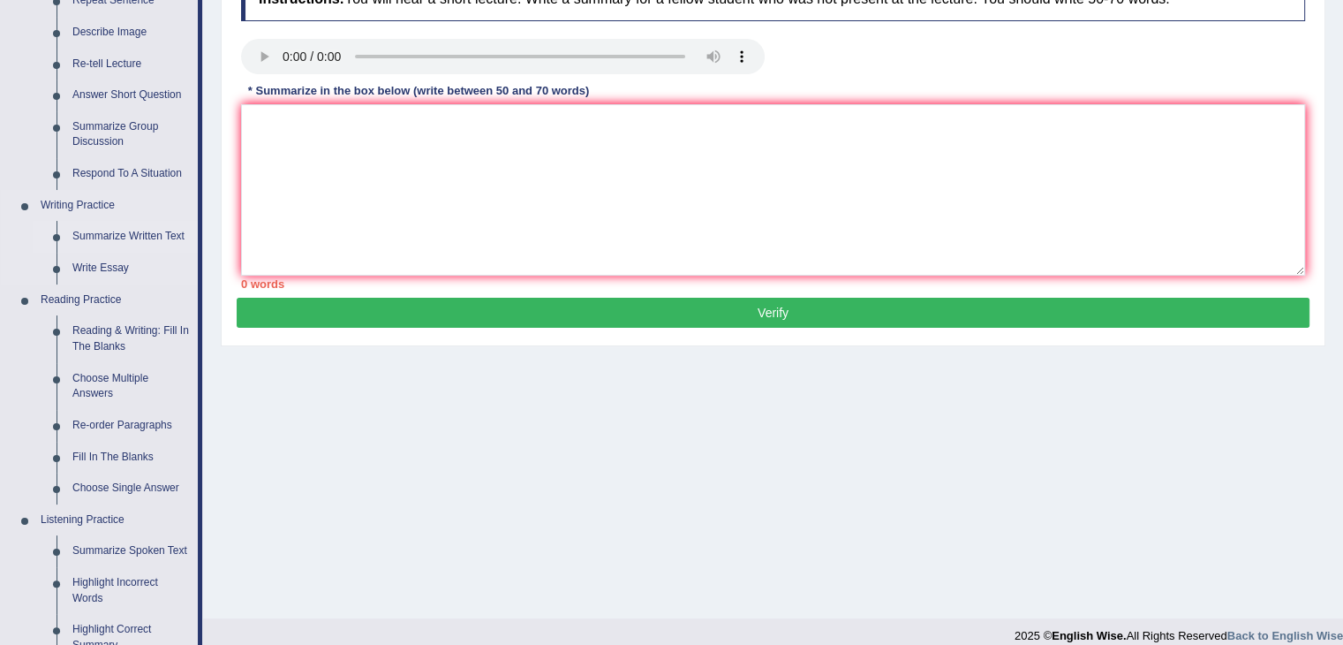
click at [134, 235] on link "Summarize Written Text" at bounding box center [130, 237] width 133 height 32
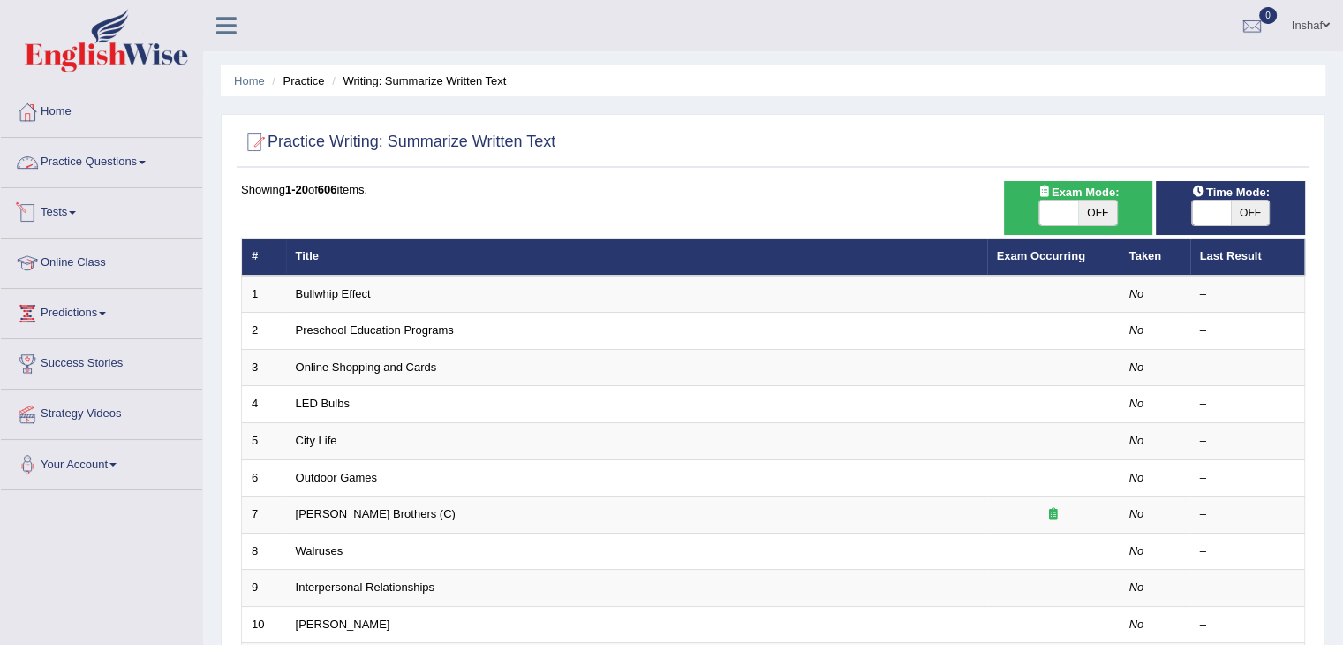
click at [157, 163] on link "Practice Questions" at bounding box center [101, 160] width 201 height 44
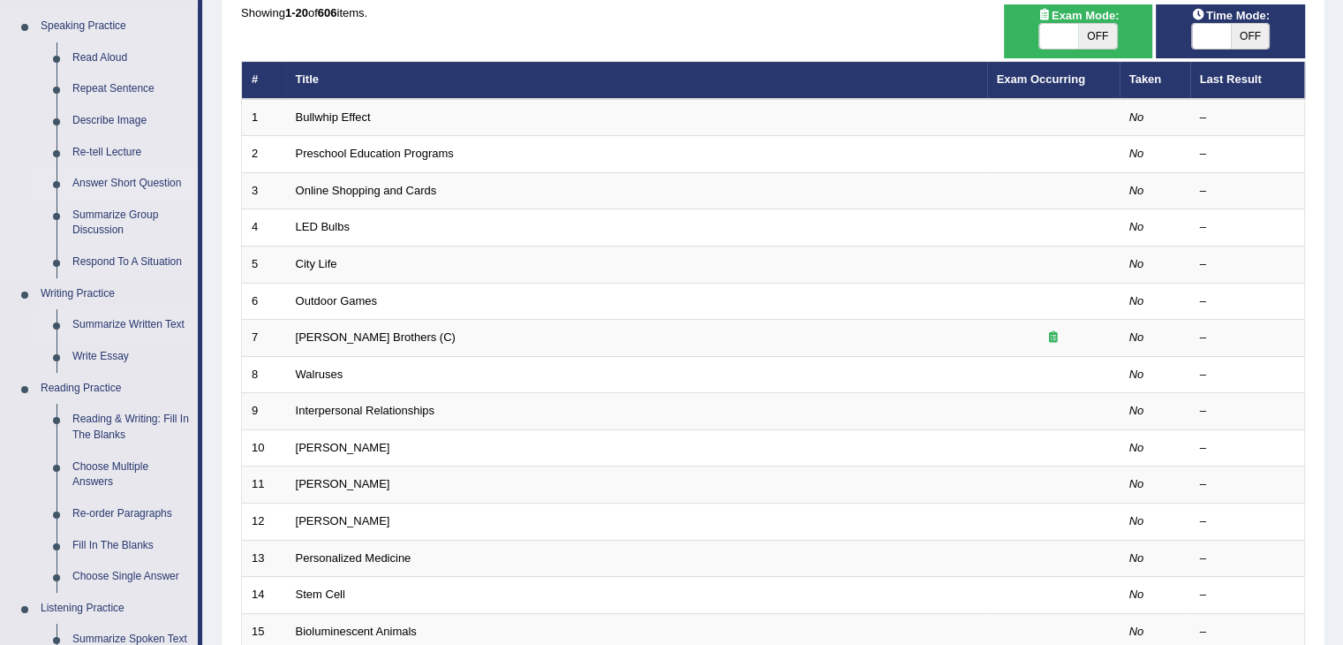
scroll to position [265, 0]
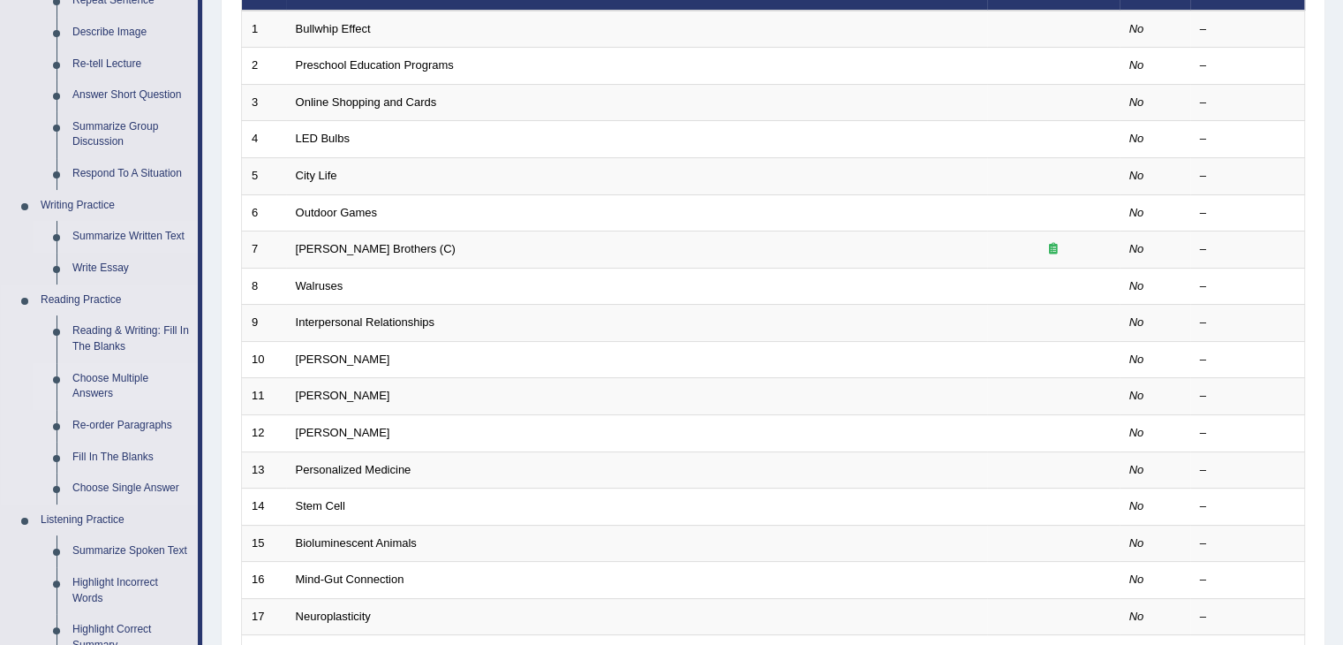
click at [129, 389] on link "Choose Multiple Answers" at bounding box center [130, 386] width 133 height 47
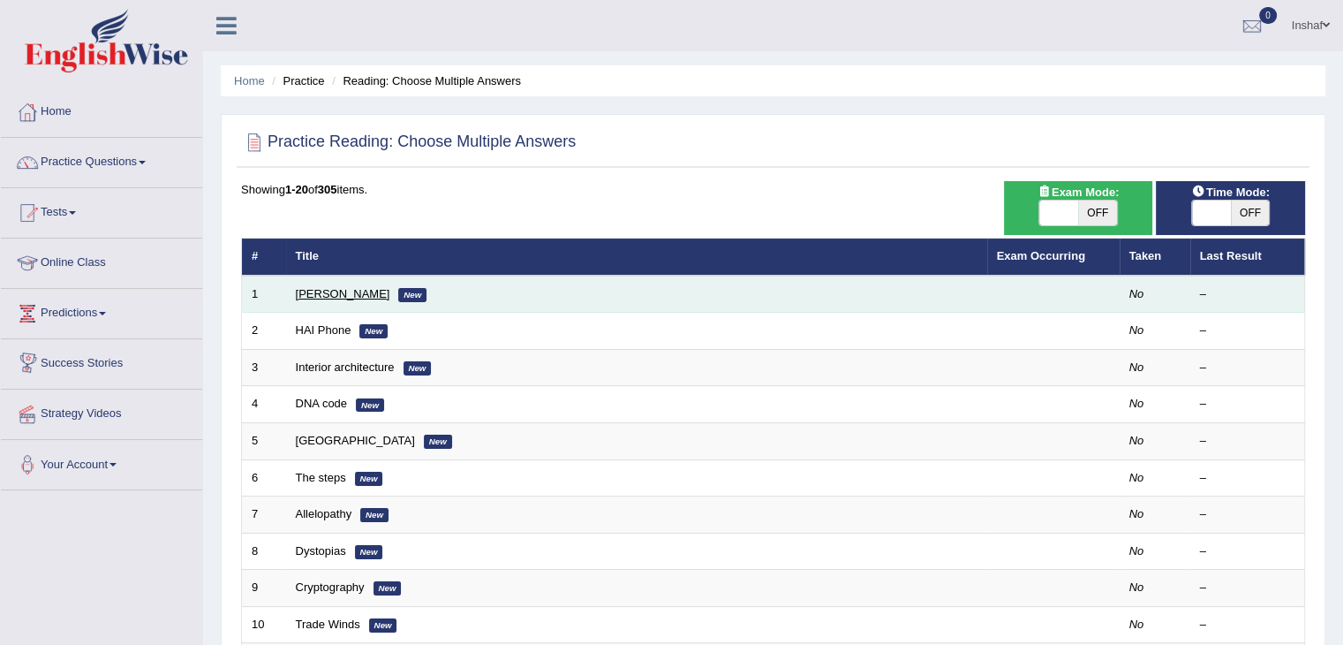
click at [348, 294] on link "[PERSON_NAME]" at bounding box center [343, 293] width 94 height 13
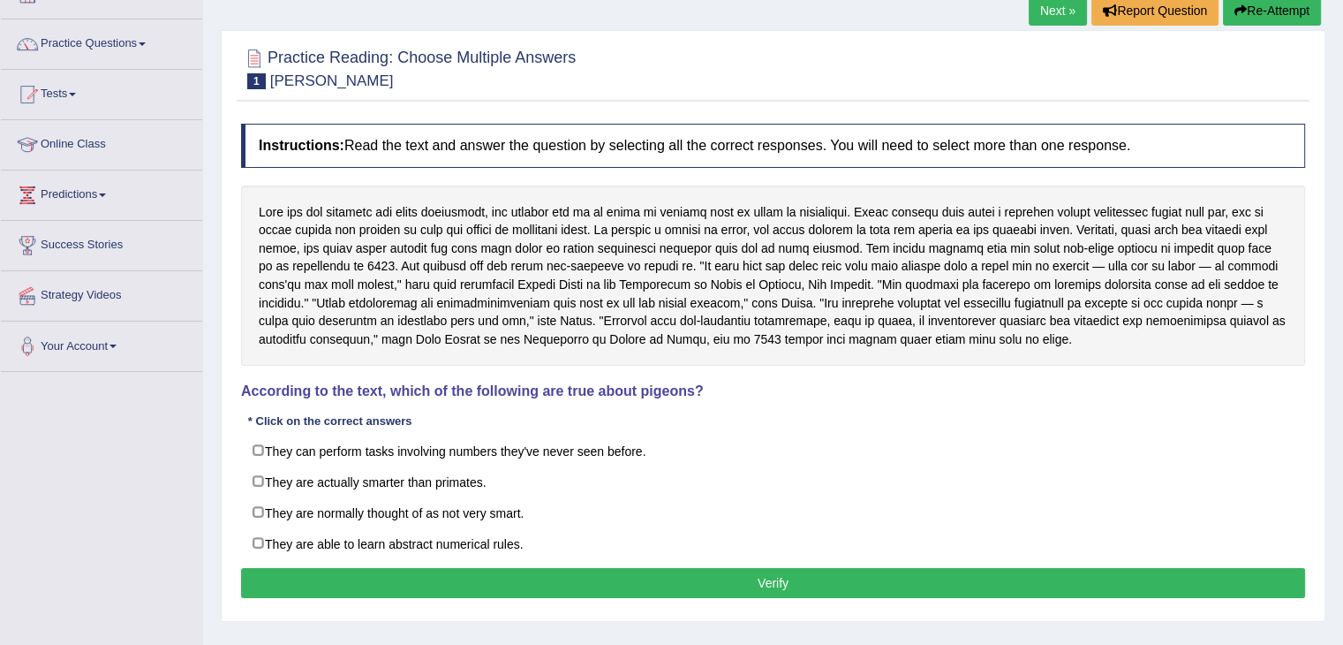
scroll to position [88, 0]
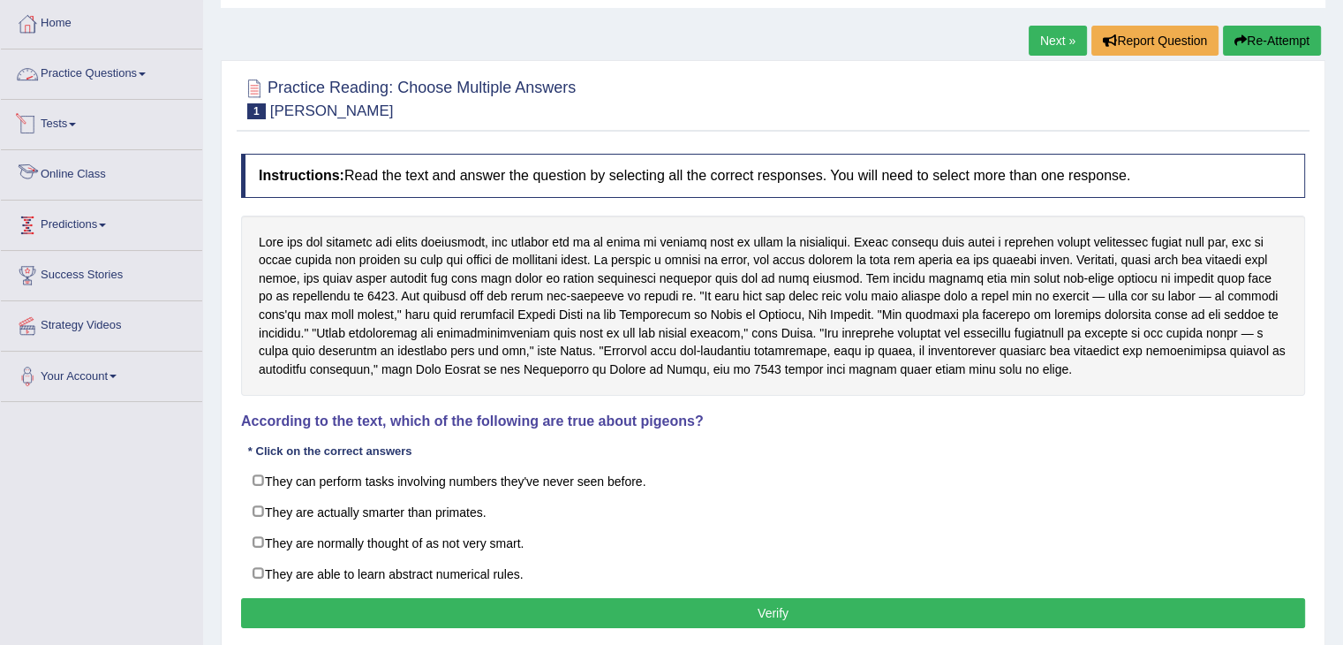
click at [156, 79] on link "Practice Questions" at bounding box center [101, 71] width 201 height 44
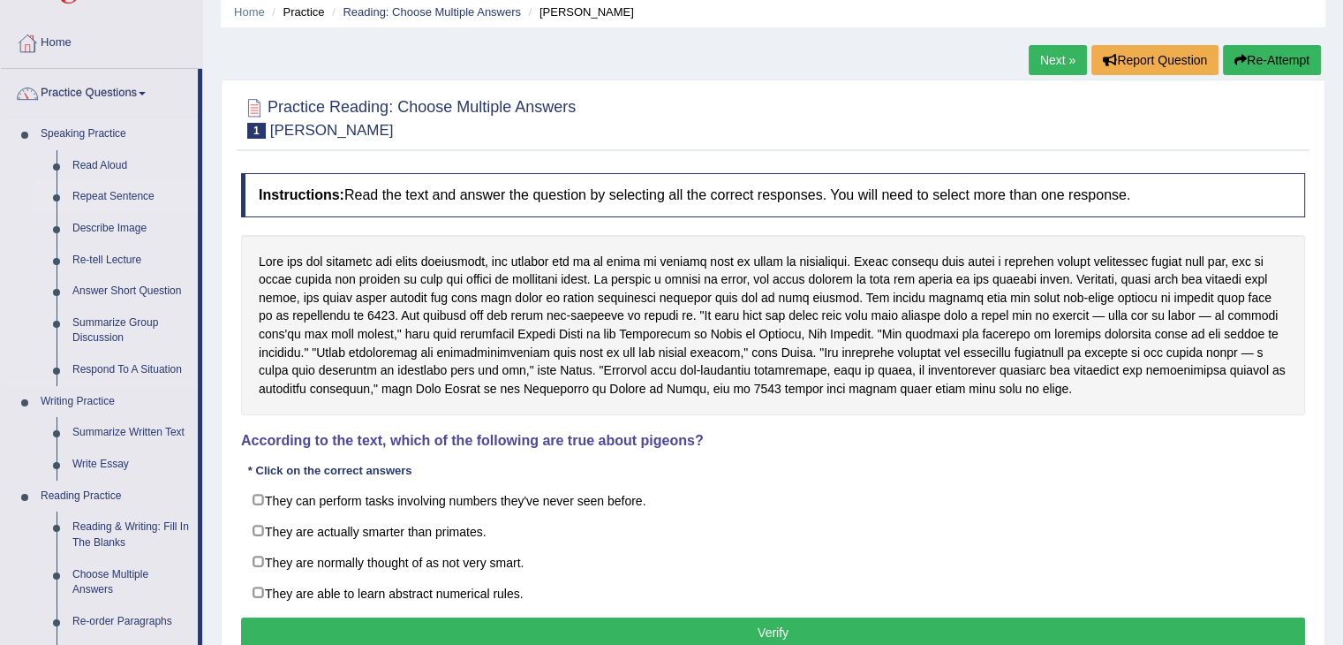
scroll to position [177, 0]
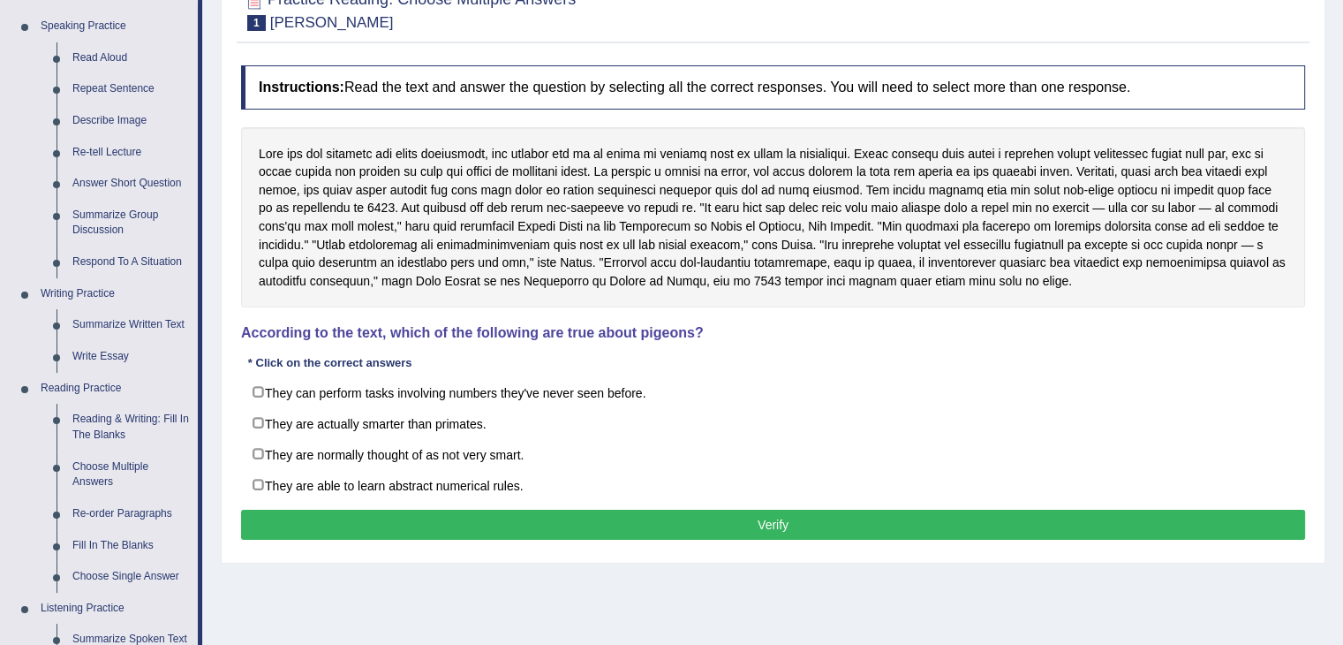
click at [556, 628] on div "Home Practice Reading: Choose Multiple Answers Damian Scarf Next » Report Quest…" at bounding box center [773, 264] width 1140 height 883
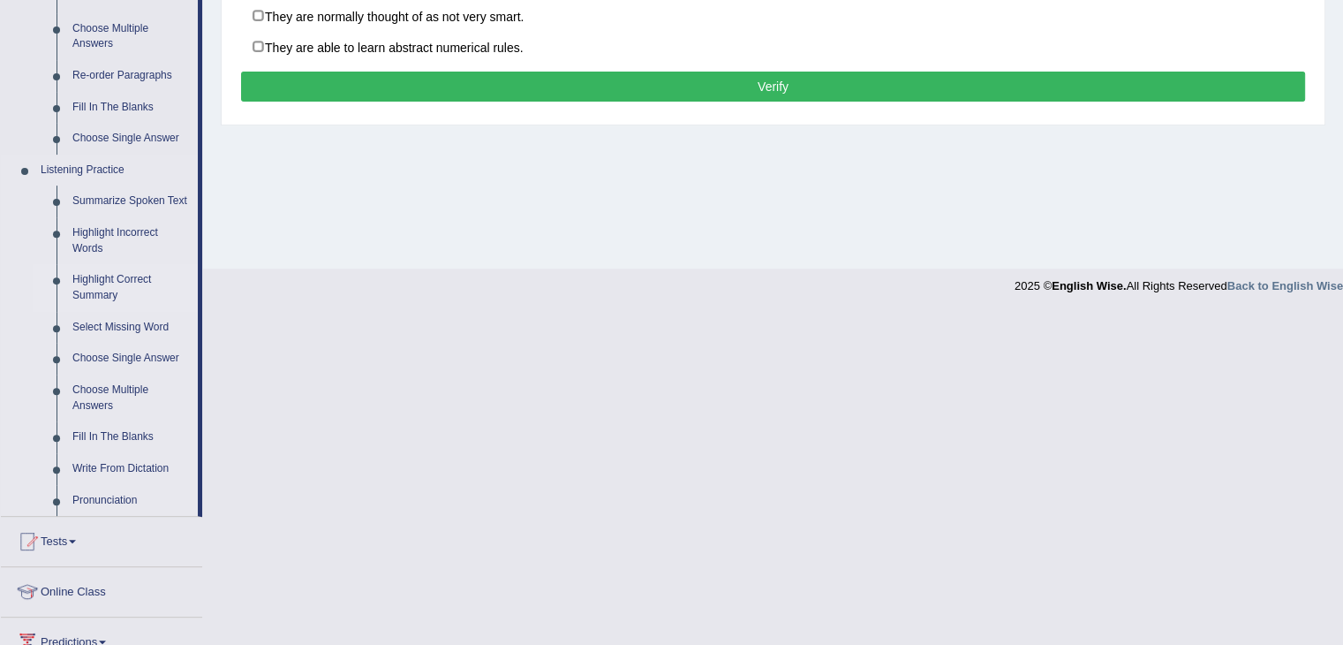
scroll to position [611, 0]
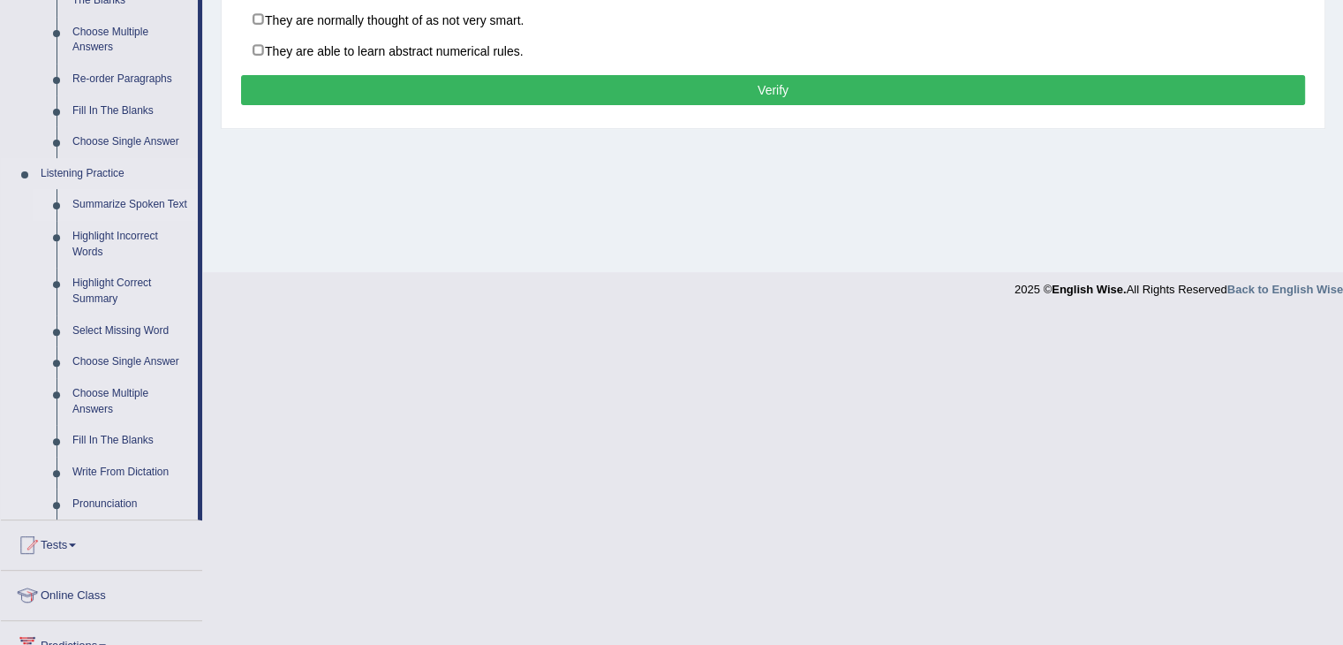
click at [149, 203] on link "Summarize Spoken Text" at bounding box center [130, 205] width 133 height 32
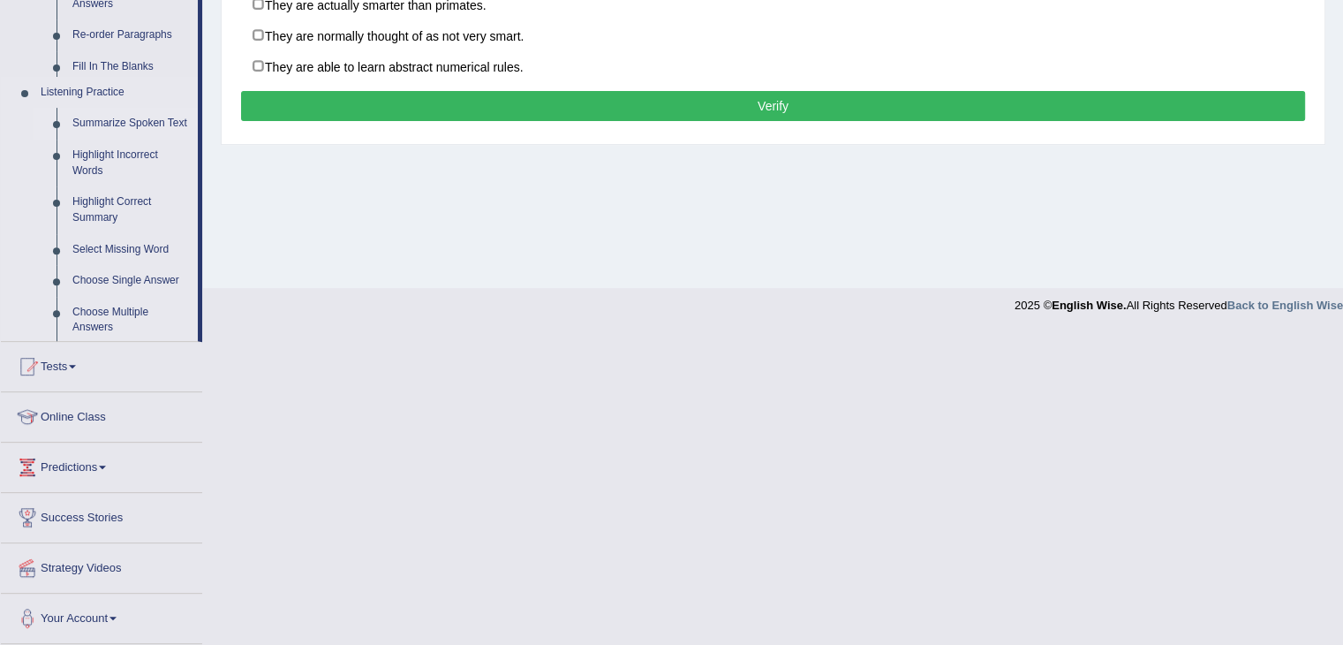
scroll to position [437, 0]
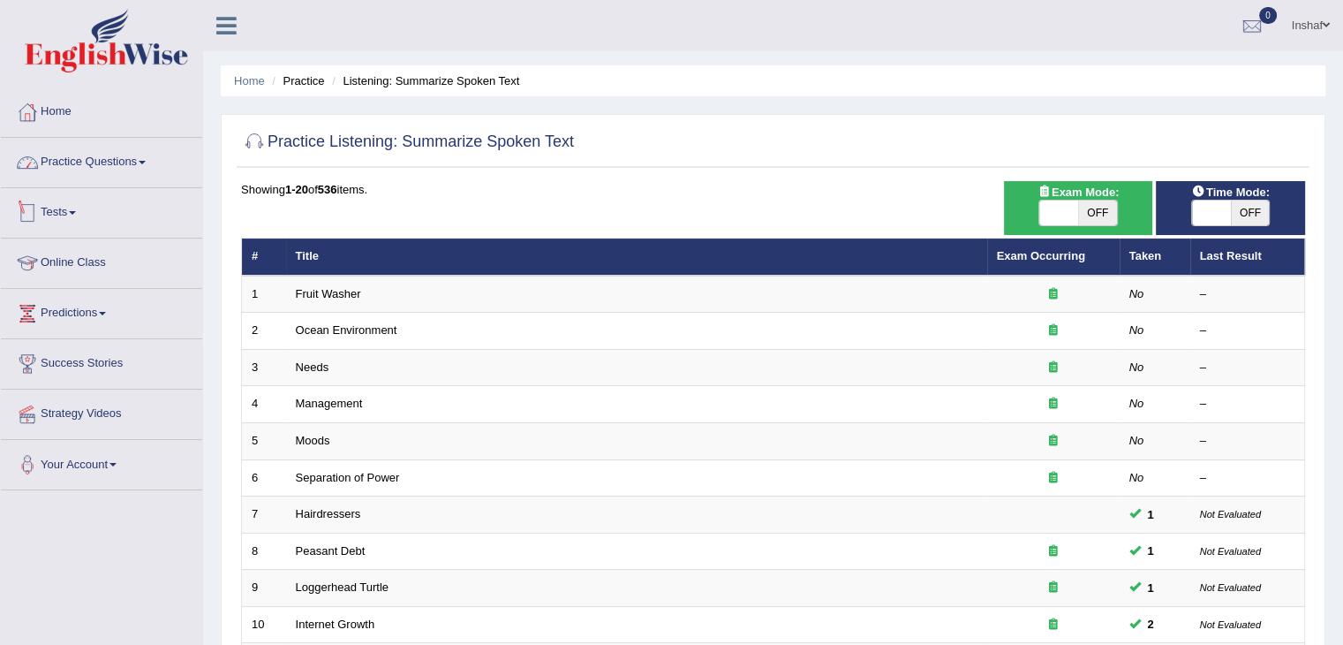
click at [159, 157] on link "Practice Questions" at bounding box center [101, 160] width 201 height 44
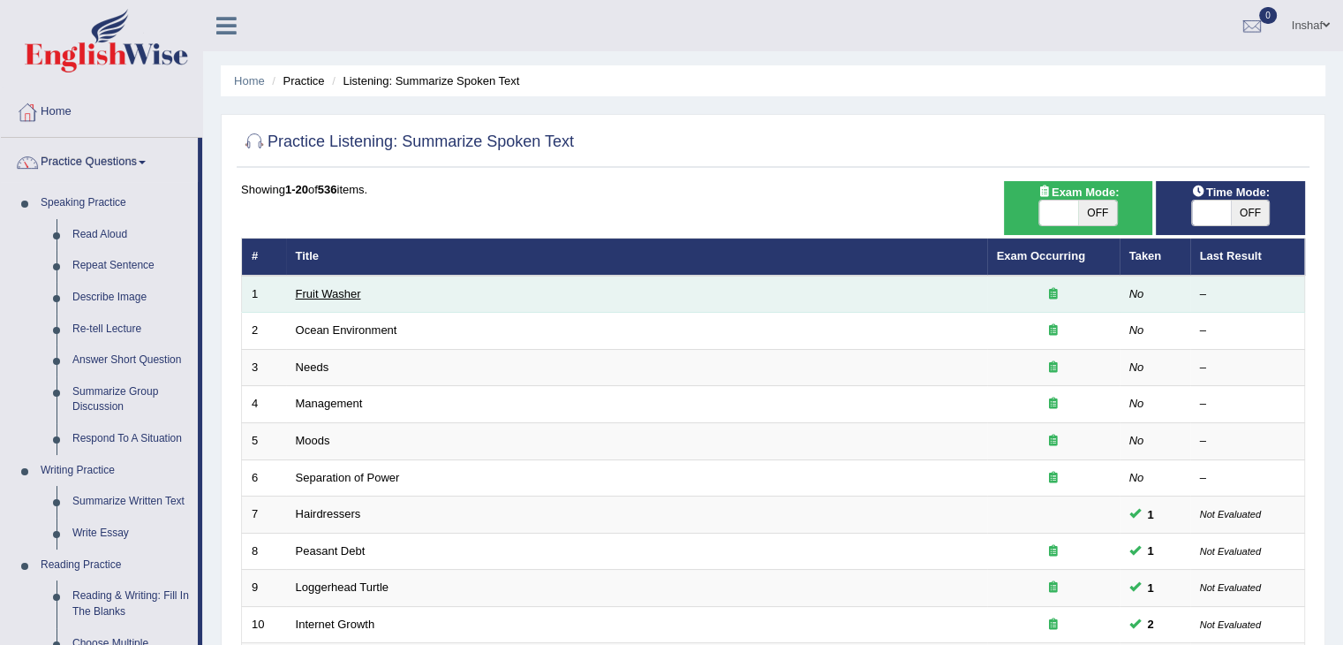
click at [346, 295] on link "Fruit Washer" at bounding box center [328, 293] width 65 height 13
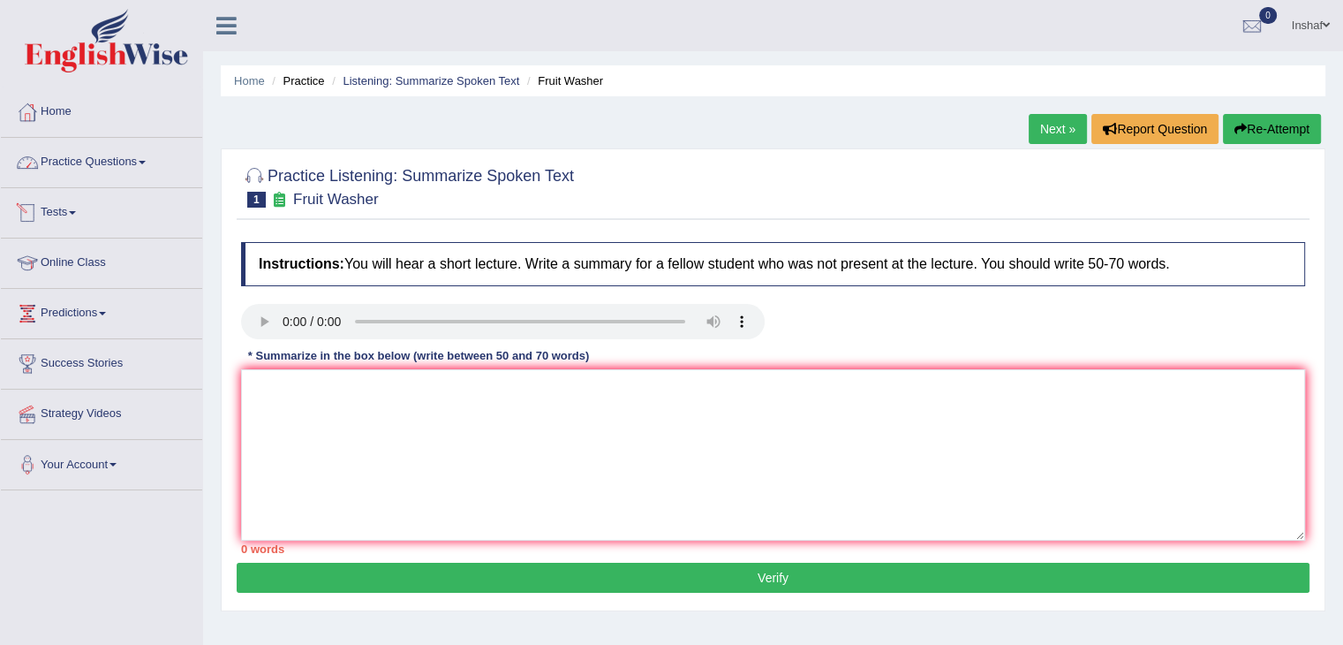
click at [154, 167] on link "Practice Questions" at bounding box center [101, 160] width 201 height 44
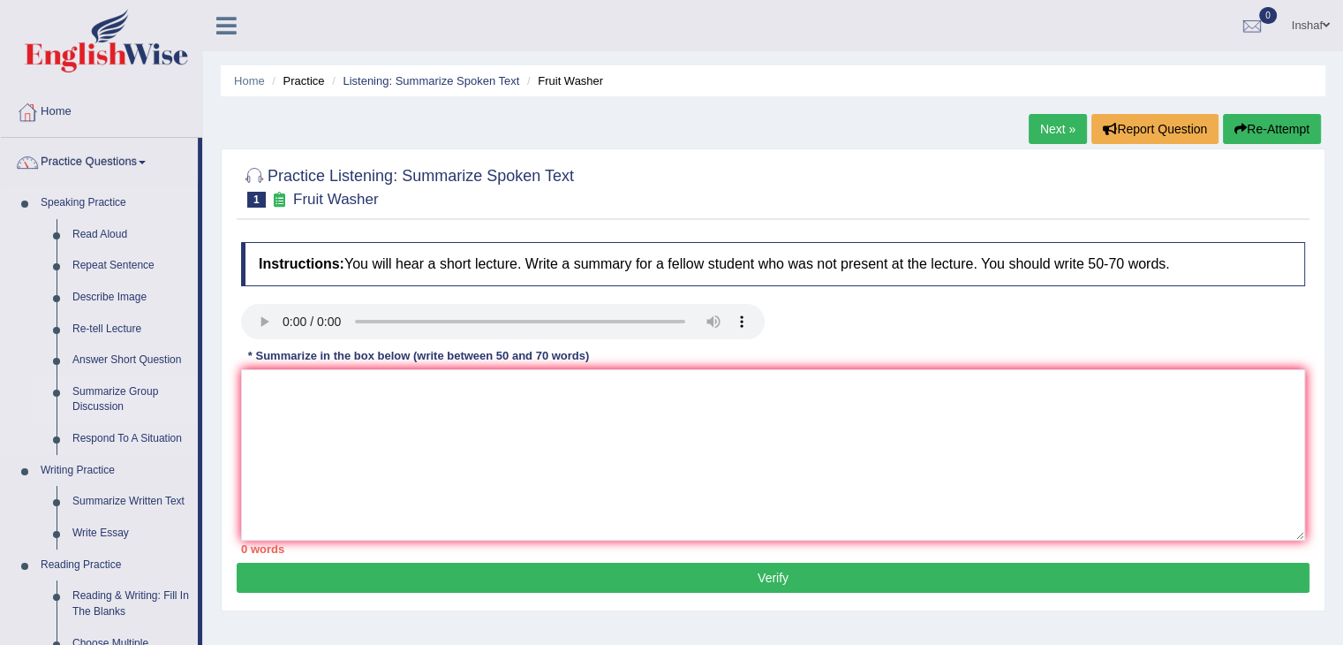
scroll to position [265, 0]
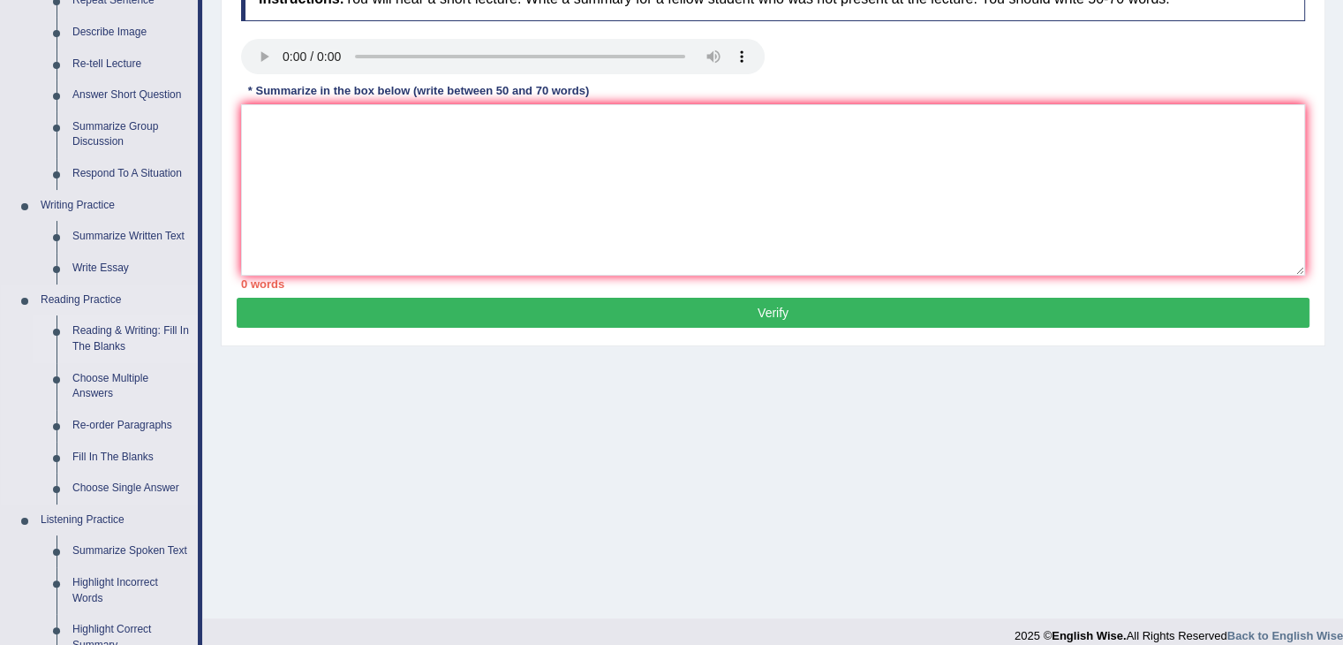
click at [155, 329] on link "Reading & Writing: Fill In The Blanks" at bounding box center [130, 338] width 133 height 47
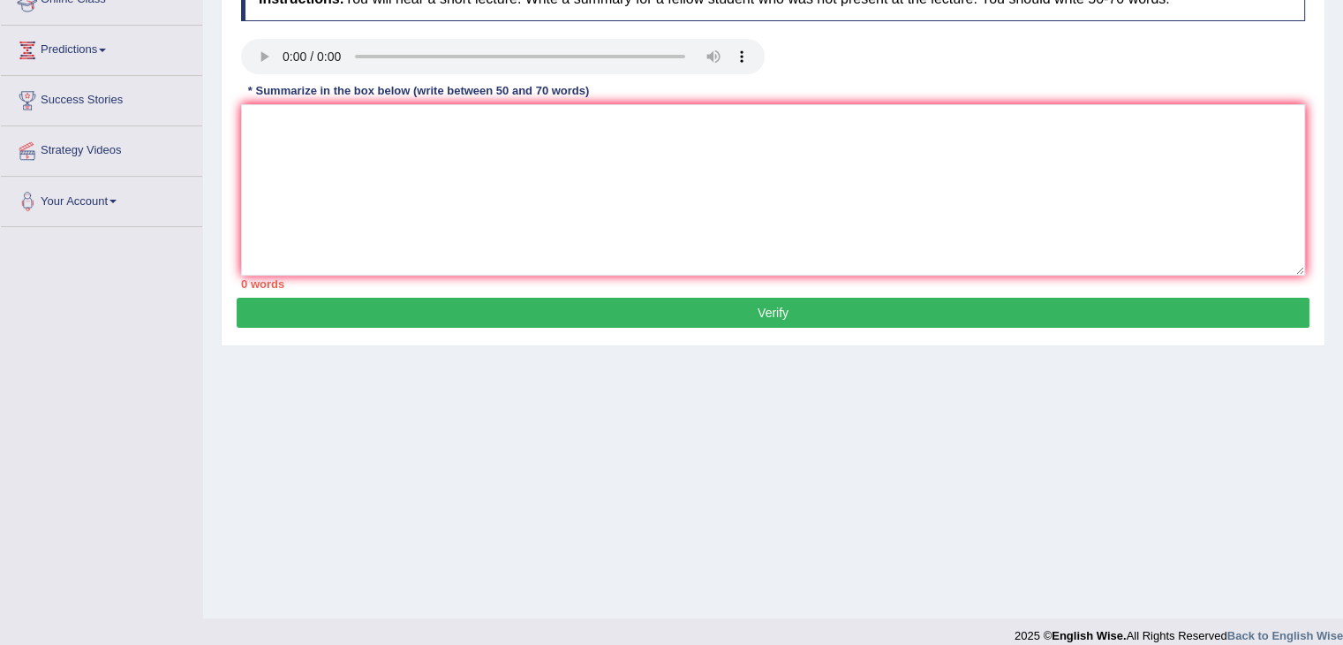
scroll to position [268, 0]
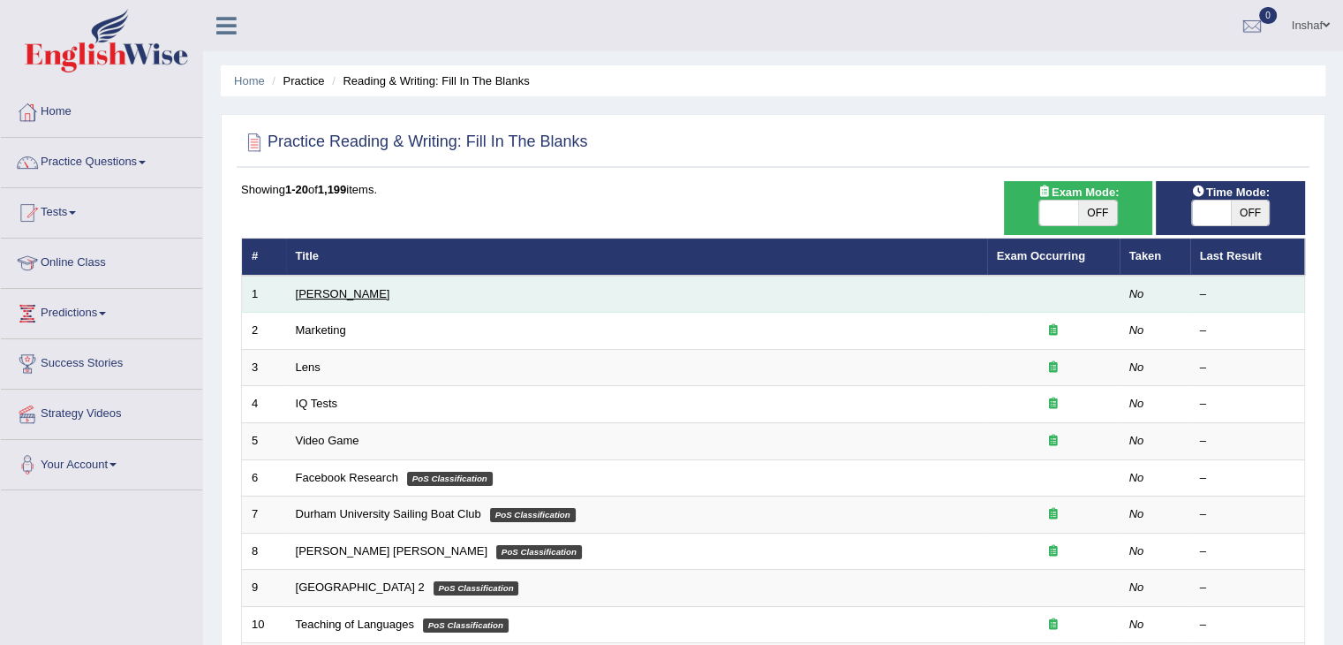
click at [335, 289] on link "[PERSON_NAME]" at bounding box center [343, 293] width 94 height 13
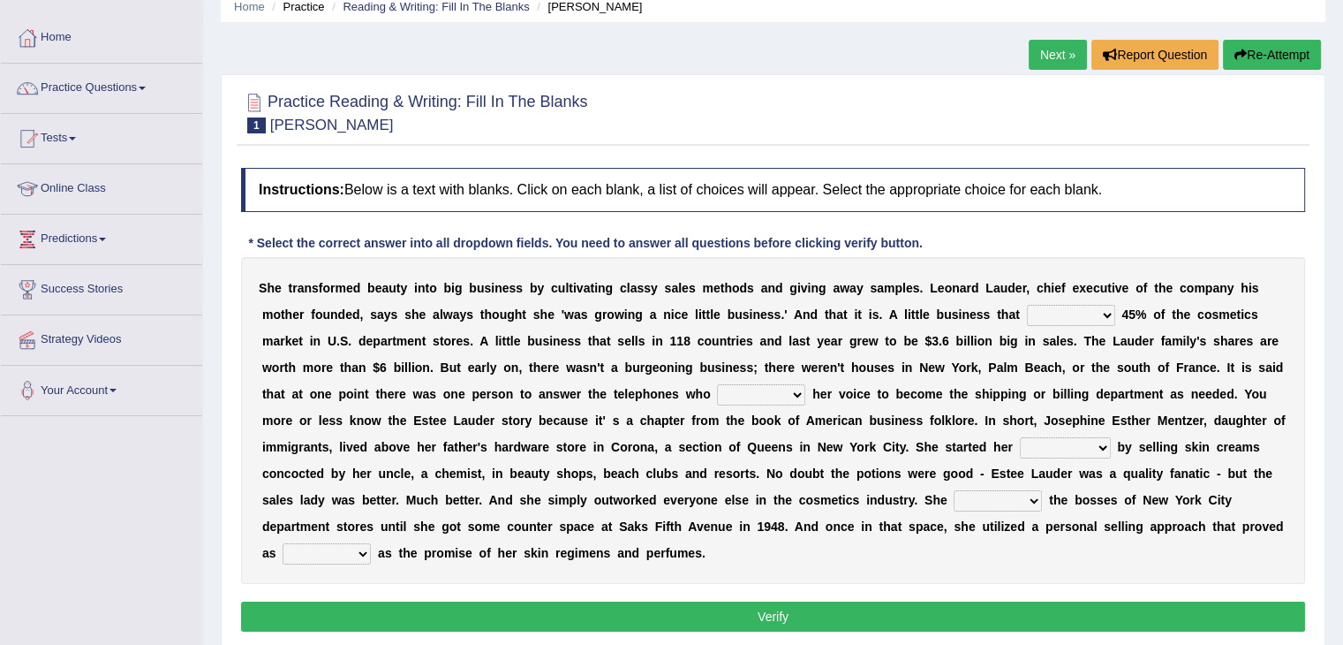
scroll to position [177, 0]
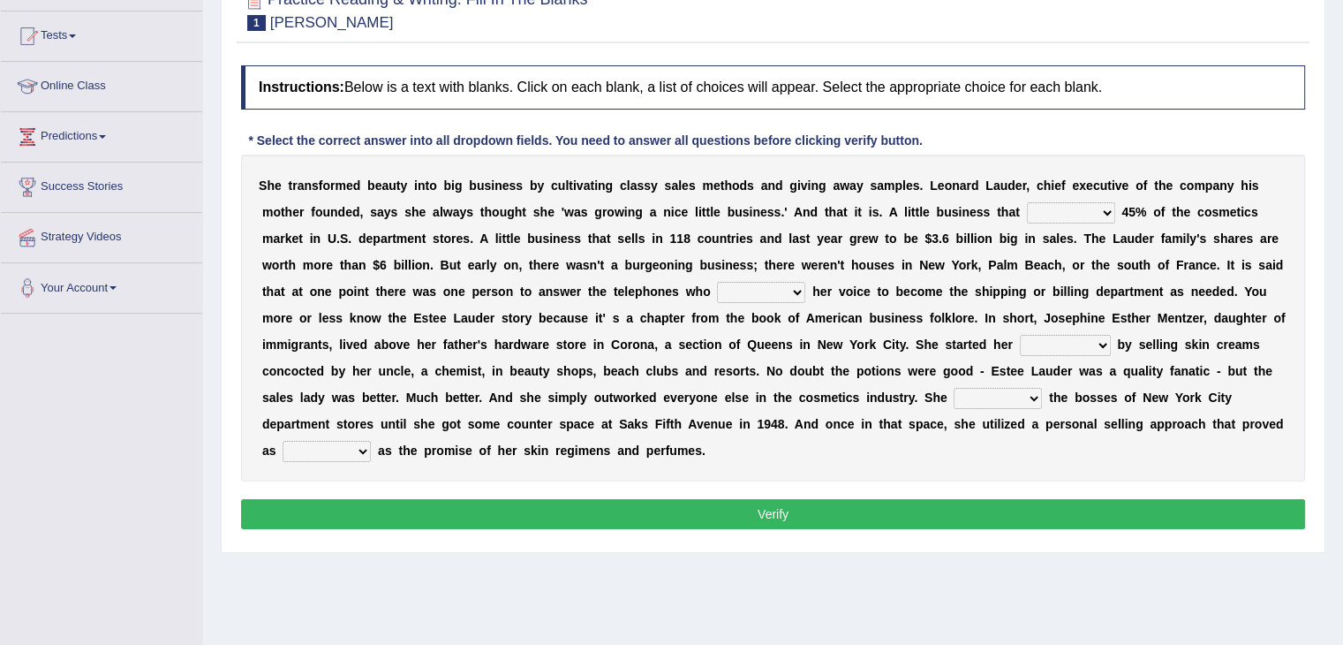
click at [1103, 215] on select "has controls makes maintains" at bounding box center [1071, 212] width 88 height 21
select select "makes"
click at [1027, 202] on select "has controls makes maintains" at bounding box center [1071, 212] width 88 height 21
click at [1102, 209] on select "has controls makes maintains" at bounding box center [1071, 212] width 88 height 21
click at [1100, 213] on select "has controls makes maintains" at bounding box center [1071, 212] width 88 height 21
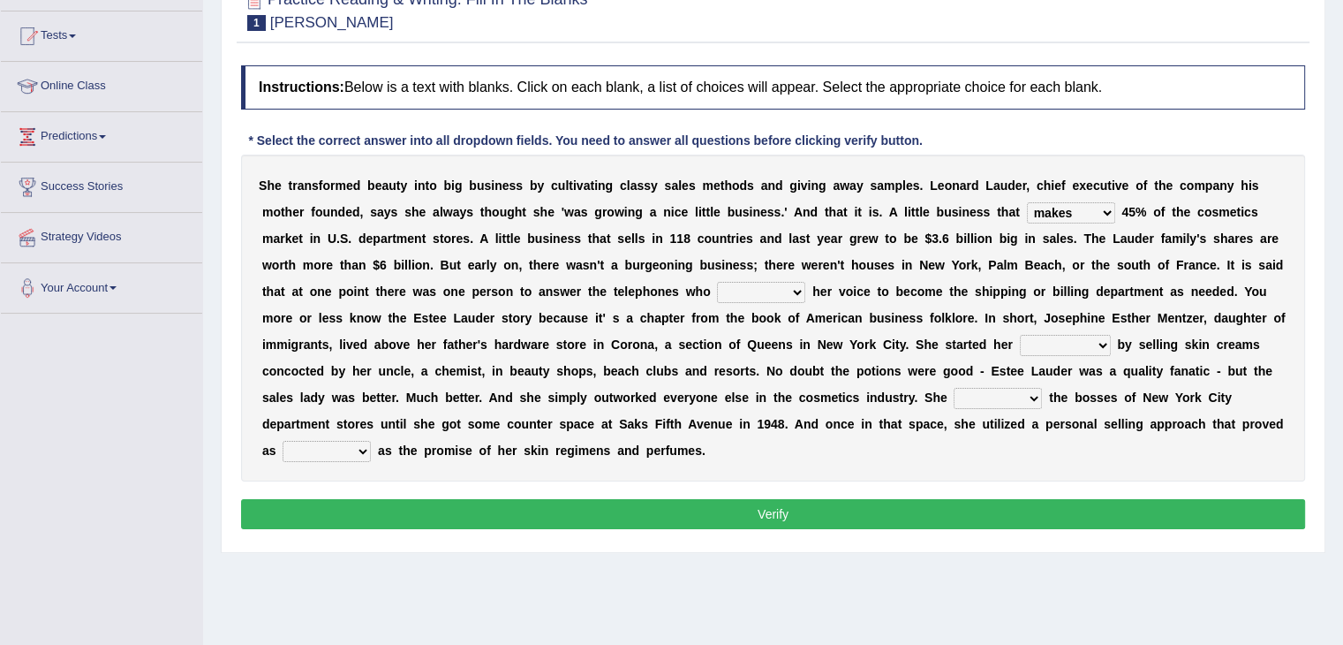
click at [1305, 242] on div "Instructions: Below is a text with blanks. Click on each blank, a list of choic…" at bounding box center [773, 300] width 1073 height 487
click at [805, 287] on b at bounding box center [808, 291] width 7 height 14
click at [798, 290] on select "switched changed raised used" at bounding box center [761, 292] width 88 height 21
click at [717, 282] on select "switched changed raised used" at bounding box center [761, 292] width 88 height 21
click at [802, 291] on select "switched changed raised used" at bounding box center [761, 292] width 88 height 21
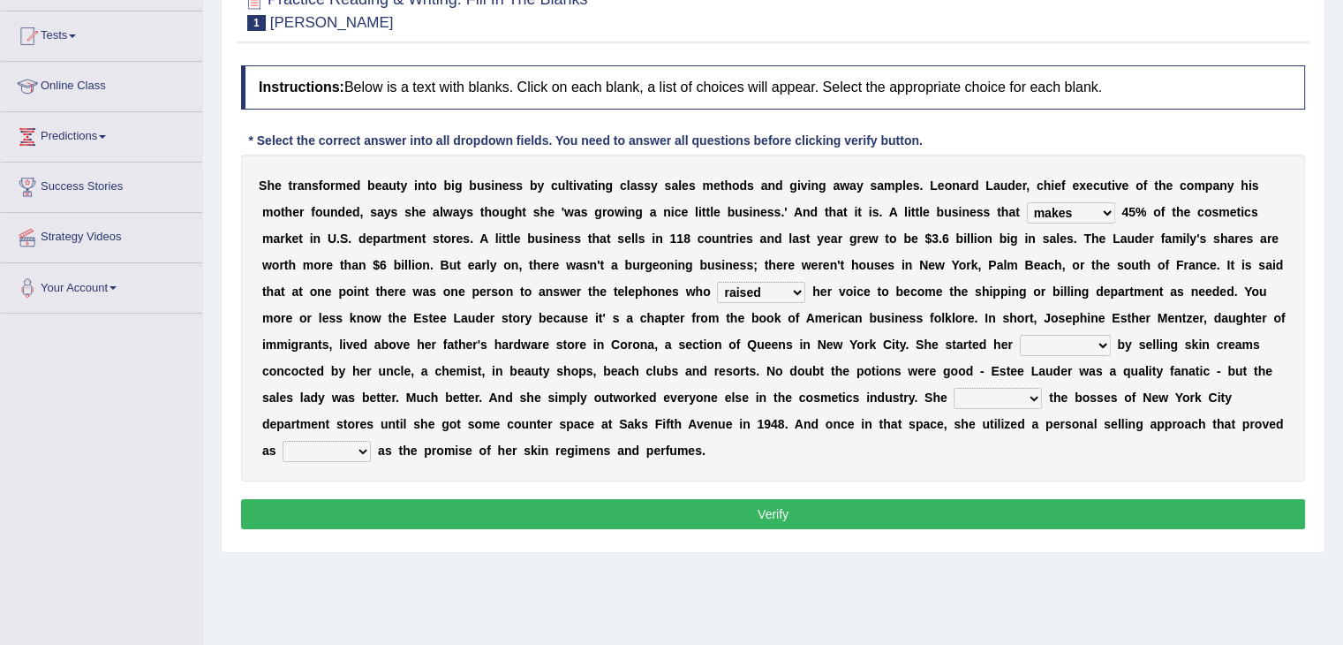
select select "switched"
click at [717, 282] on select "switched changed raised used" at bounding box center [761, 292] width 88 height 21
click at [1102, 344] on select "job institute companion enterprise" at bounding box center [1065, 345] width 91 height 21
click at [1020, 335] on select "job institute companion enterprise" at bounding box center [1065, 345] width 91 height 21
click at [1106, 343] on select "job institute companion enterprise" at bounding box center [1065, 345] width 91 height 21
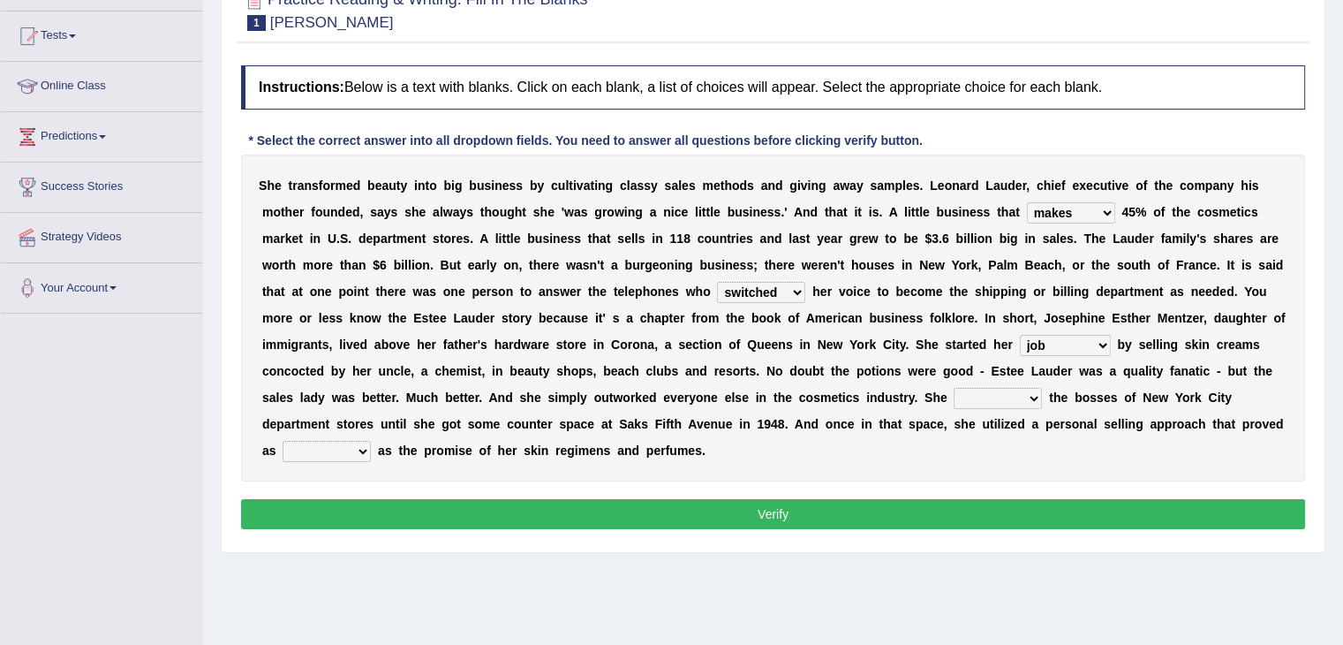
select select "enterprise"
click at [1020, 335] on select "job institute companion enterprise" at bounding box center [1065, 345] width 91 height 21
click at [1027, 393] on select "stated bridged stalked heaved" at bounding box center [998, 398] width 88 height 21
select select "stalked"
click at [954, 388] on select "stated bridged stalked heaved" at bounding box center [998, 398] width 88 height 21
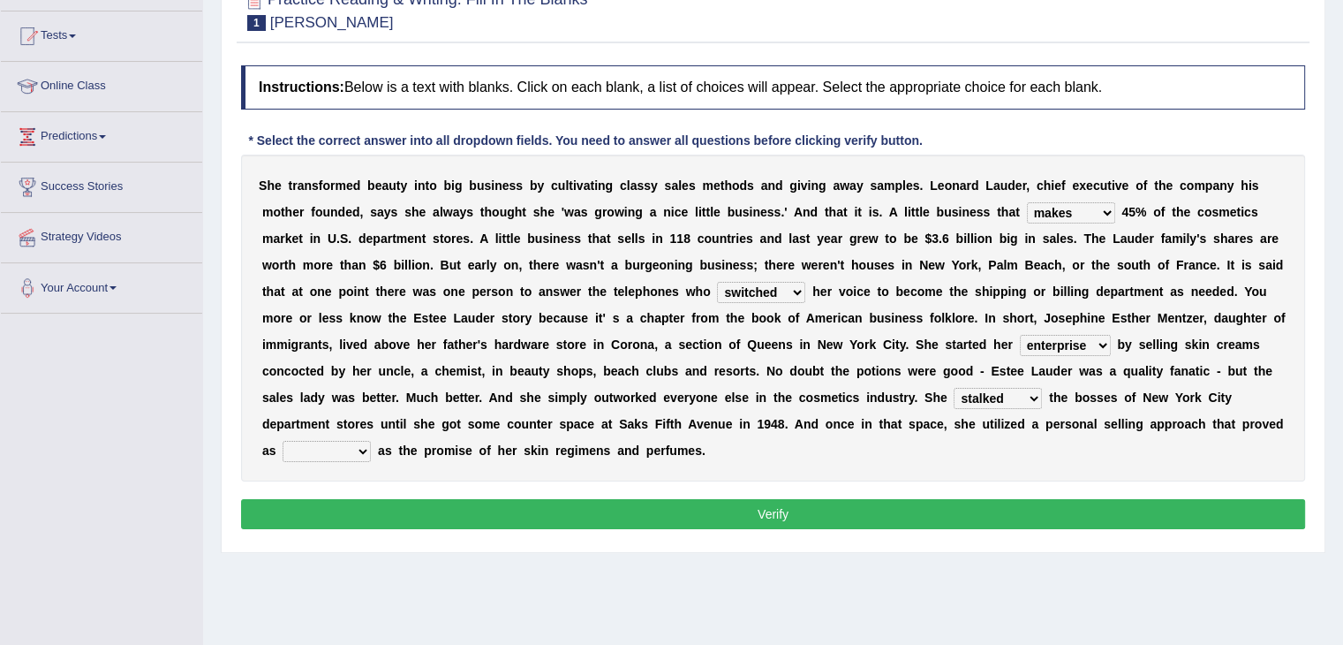
click at [359, 446] on select "potent ruthless potential expensive" at bounding box center [327, 451] width 88 height 21
click at [897, 446] on div "S h e t r a n s f o r m e d b e a u t y i n t o b i g b u s i n e s s b y c u l…" at bounding box center [773, 318] width 1064 height 327
click at [368, 449] on select "potent ruthless potential expensive" at bounding box center [327, 451] width 88 height 21
select select "potential"
click at [283, 441] on select "potent ruthless potential expensive" at bounding box center [327, 451] width 88 height 21
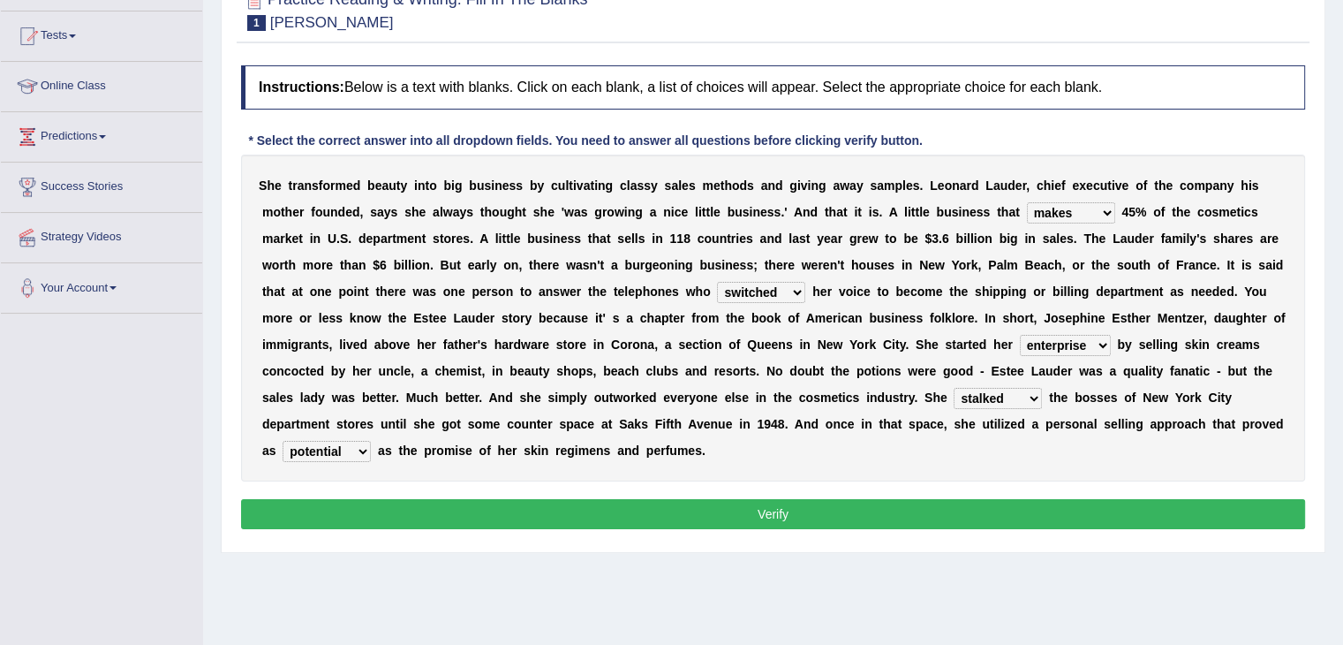
click at [478, 492] on div "Instructions: Below is a text with blanks. Click on each blank, a list of choic…" at bounding box center [773, 300] width 1073 height 487
click at [746, 510] on button "Verify" at bounding box center [773, 514] width 1064 height 30
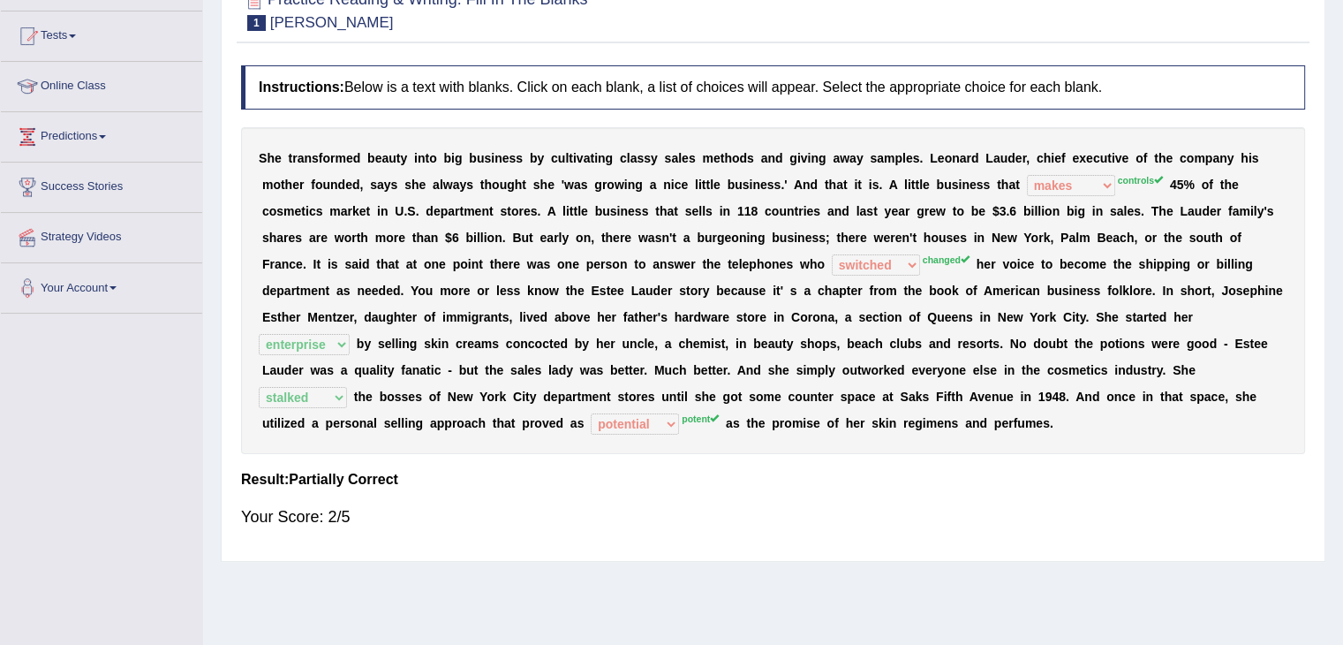
click at [698, 419] on sup "potent" at bounding box center [700, 418] width 37 height 11
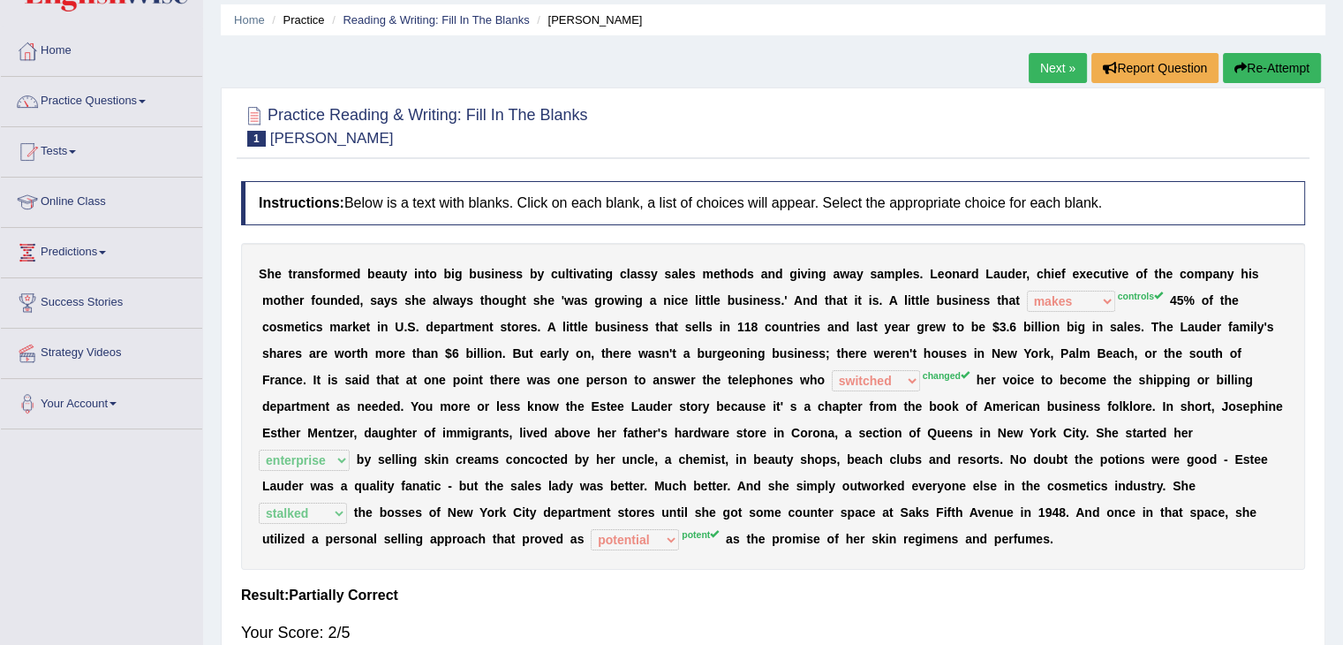
scroll to position [0, 0]
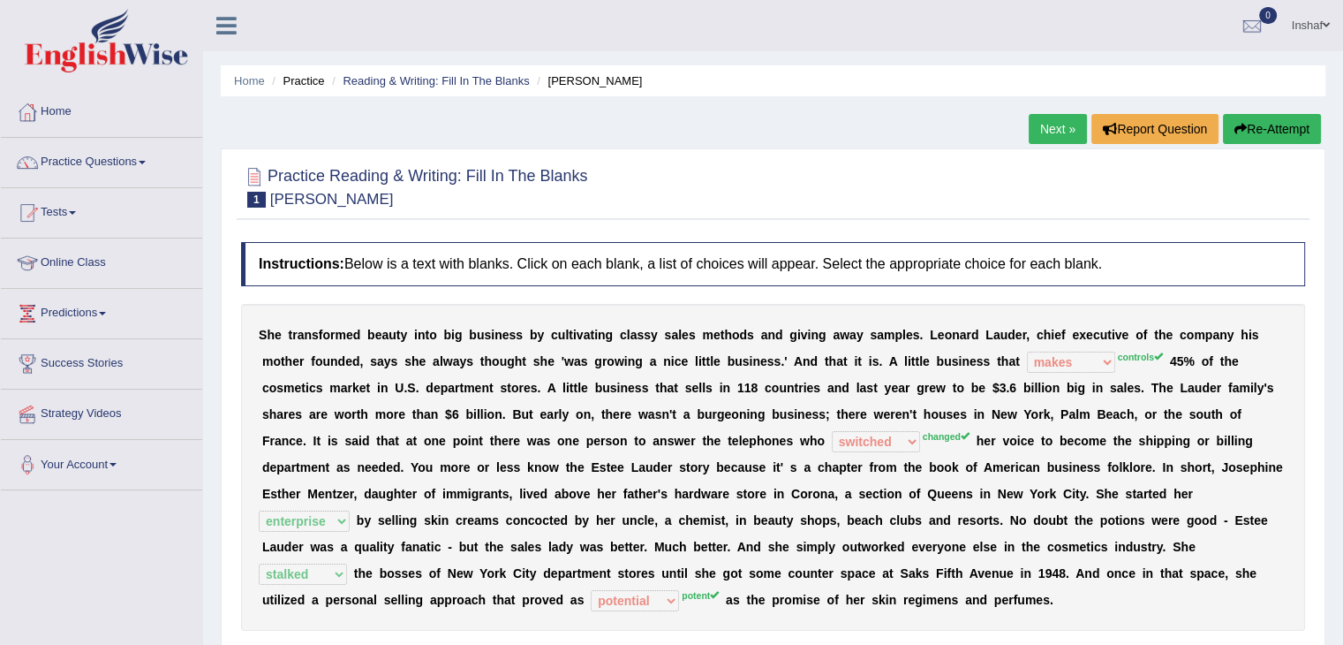
click at [1045, 129] on link "Next »" at bounding box center [1058, 129] width 58 height 30
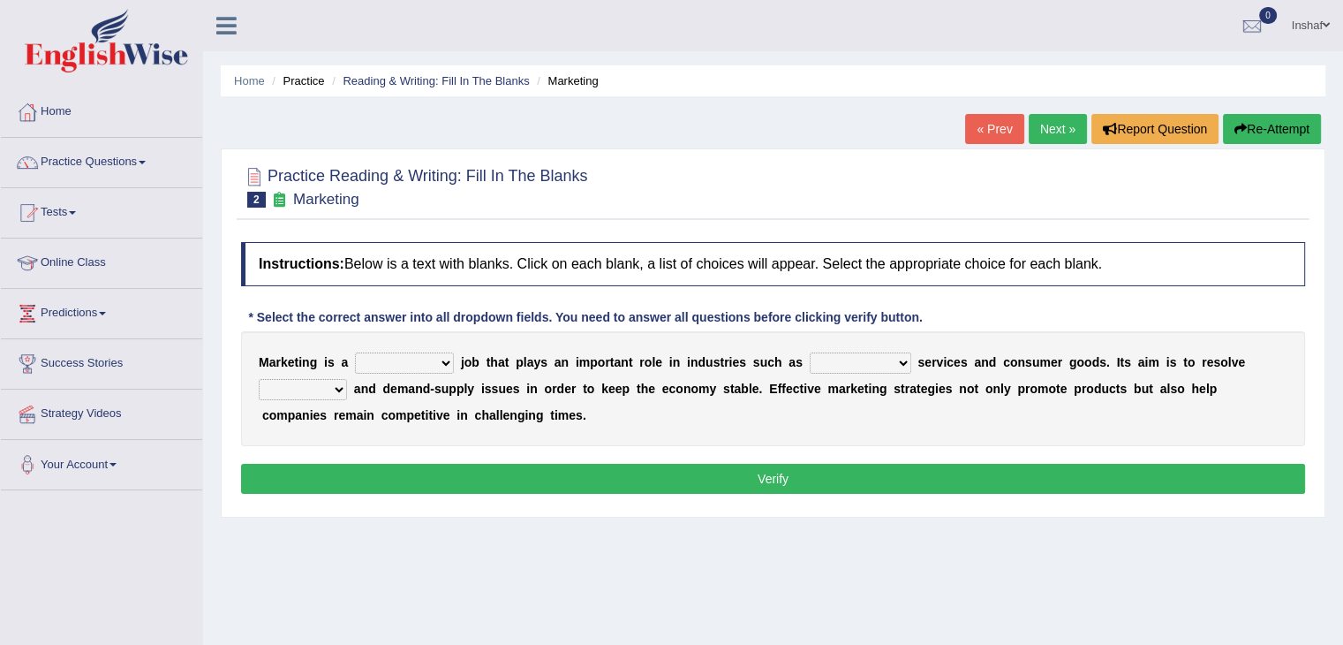
click at [449, 359] on select "professional flexible parochial descriptive" at bounding box center [404, 362] width 99 height 21
select select "professional"
click at [355, 352] on select "professional flexible parochial descriptive" at bounding box center [404, 362] width 99 height 21
click at [438, 361] on select "professional flexible parochial descriptive" at bounding box center [404, 362] width 99 height 21
click at [796, 449] on div "Instructions: Below is a text with blanks. Click on each blank, a list of choic…" at bounding box center [773, 370] width 1073 height 275
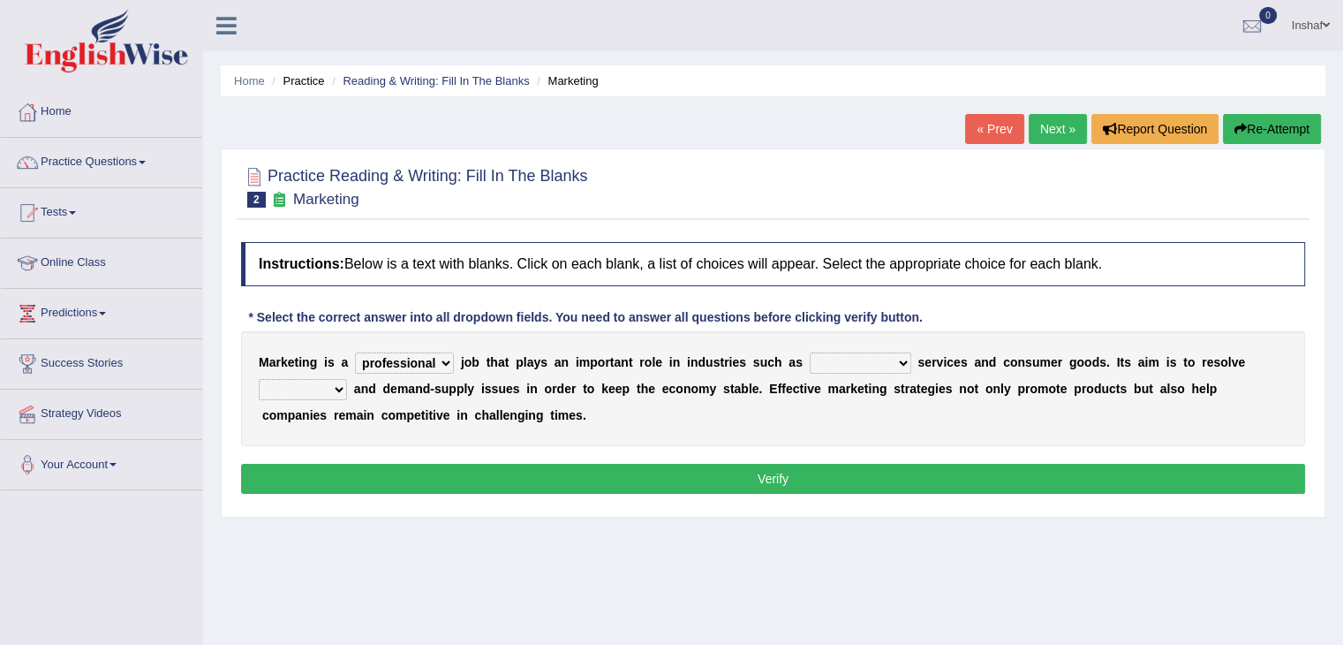
click at [904, 365] on select "civil financial conventional foremost" at bounding box center [861, 362] width 102 height 21
select select "financial"
click at [810, 352] on select "civil financial conventional foremost" at bounding box center [861, 362] width 102 height 21
click at [904, 361] on select "civil financial conventional foremost" at bounding box center [861, 362] width 102 height 21
click at [974, 430] on div "M a r k e t i n g i s a professional flexible parochial descriptive j o b t h a…" at bounding box center [773, 388] width 1064 height 115
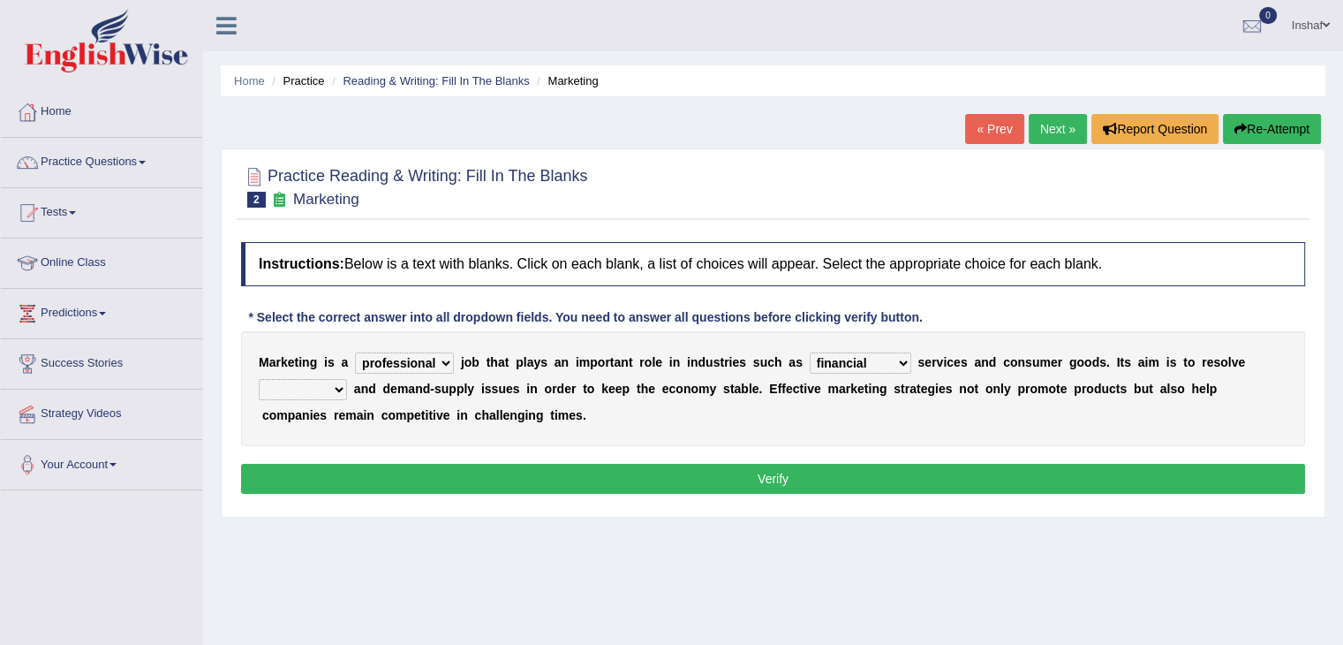
click at [345, 389] on select "imbalance excess symmetry budget" at bounding box center [303, 389] width 88 height 21
select select "imbalance"
click at [259, 379] on select "imbalance excess symmetry budget" at bounding box center [303, 389] width 88 height 21
click at [654, 473] on button "Verify" at bounding box center [773, 479] width 1064 height 30
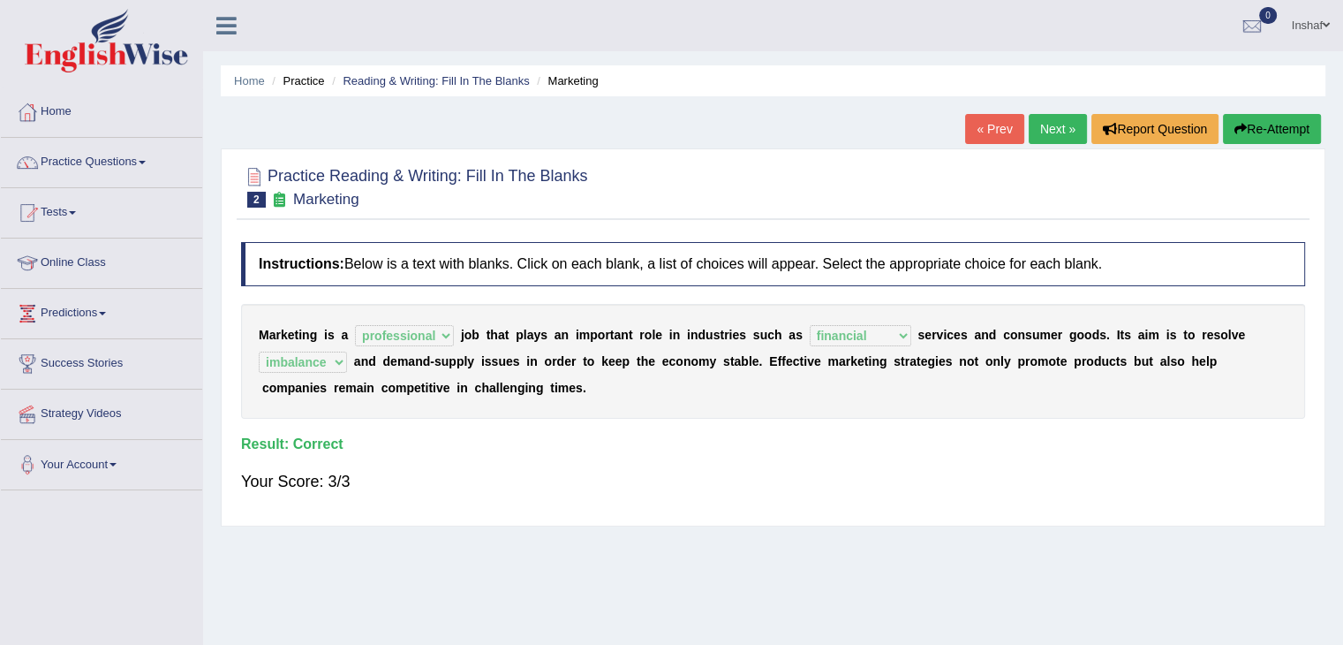
click at [1049, 130] on link "Next »" at bounding box center [1058, 129] width 58 height 30
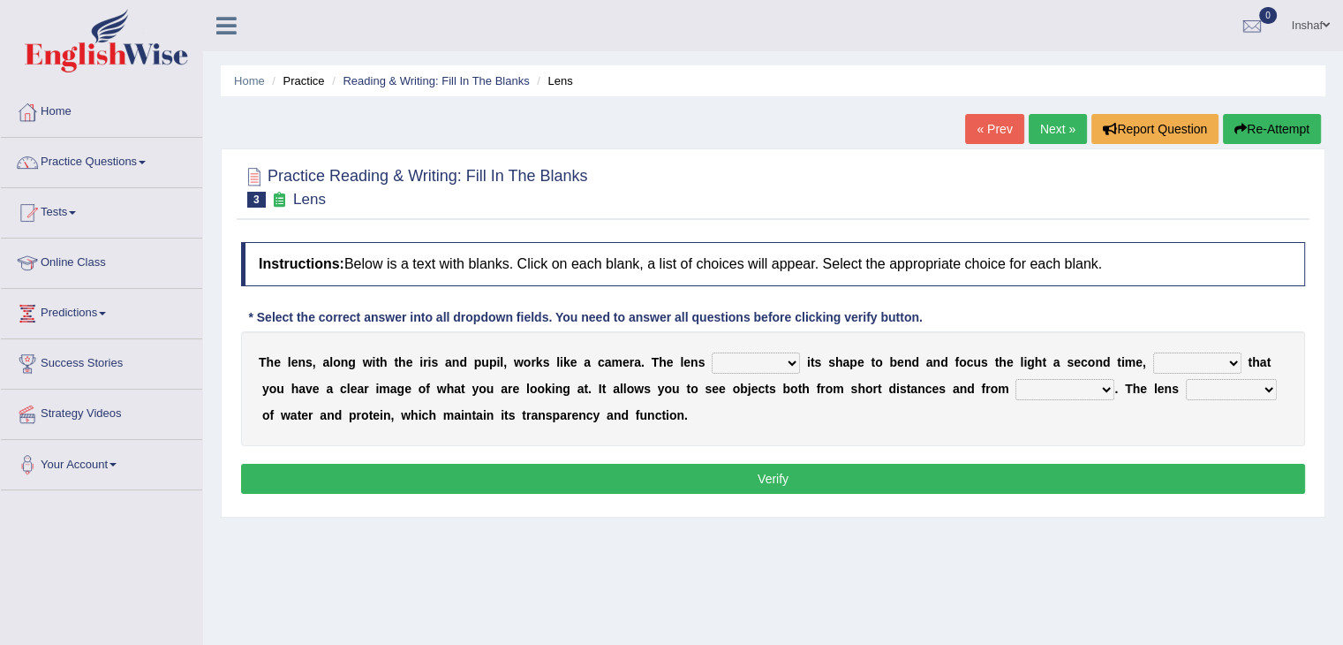
click at [789, 362] on select "adjusts shows selects presents" at bounding box center [756, 362] width 88 height 21
select select "adjusts"
click at [712, 352] on select "adjusts shows selects presents" at bounding box center [756, 362] width 88 height 21
click at [801, 361] on b at bounding box center [803, 362] width 7 height 14
click at [796, 361] on select "adjusts shows selects presents" at bounding box center [756, 362] width 88 height 21
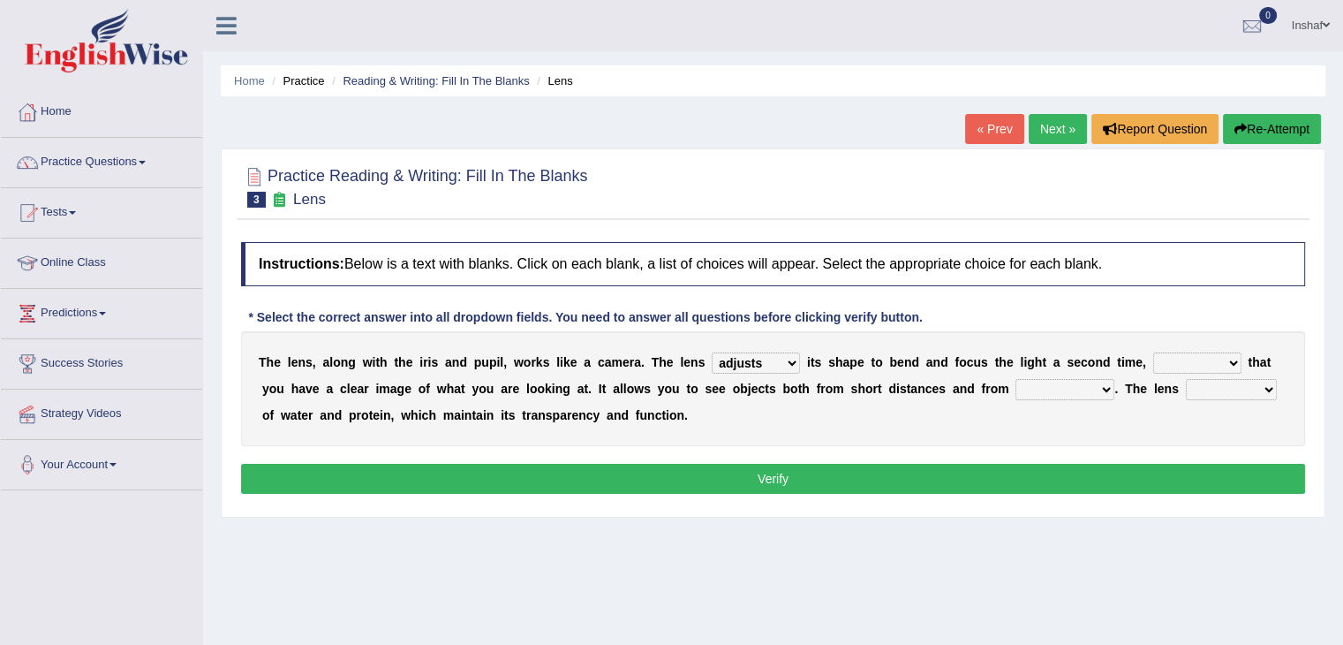
click at [818, 437] on div "T h e l e n s , a l o n g w i t h t h e i r i s a n d p u p i l , w o r k s l i…" at bounding box center [773, 388] width 1064 height 115
click at [796, 365] on select "adjusts shows selects presents" at bounding box center [756, 362] width 88 height 21
click at [1122, 445] on div "Instructions: Below is a text with blanks. Click on each blank, a list of choic…" at bounding box center [773, 370] width 1073 height 275
click at [1209, 362] on select "ensures to ensure ensure ensured" at bounding box center [1197, 362] width 88 height 21
select select "ensures"
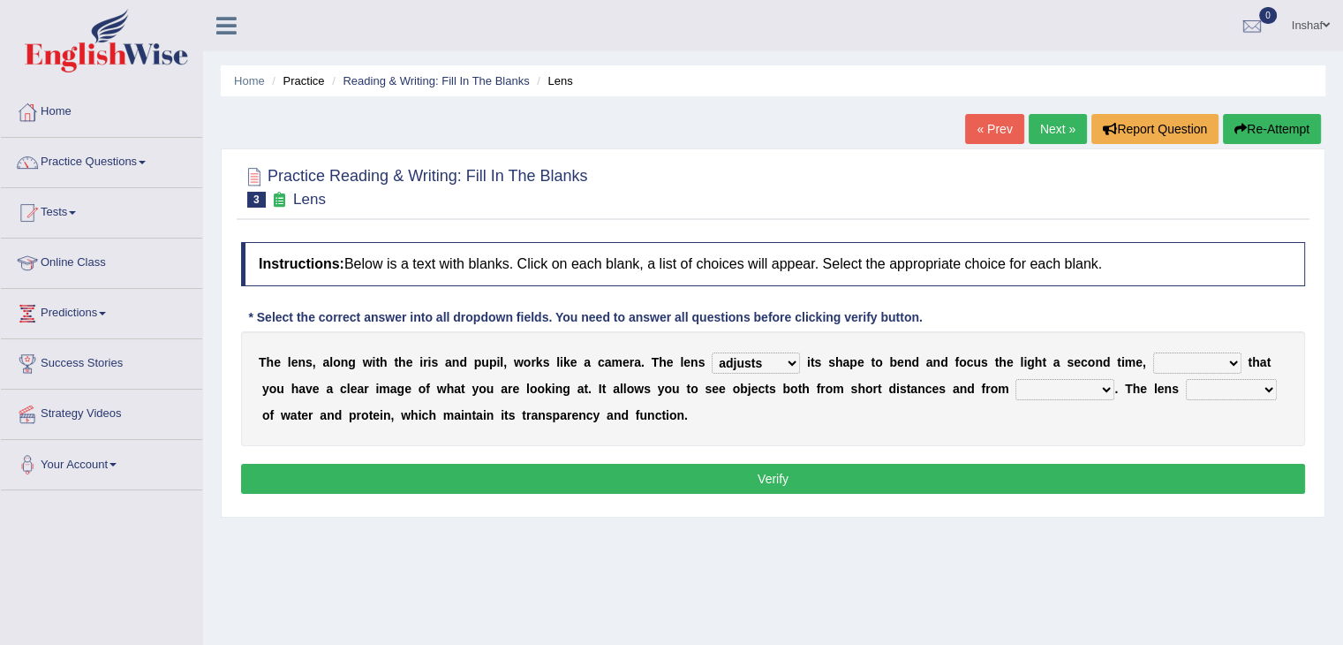
click at [1153, 352] on select "ensures to ensure ensure ensured" at bounding box center [1197, 362] width 88 height 21
click at [1082, 379] on select "far away in between further apart all along" at bounding box center [1064, 389] width 99 height 21
select select "far away"
click at [1015, 379] on select "far away in between further apart all along" at bounding box center [1064, 389] width 99 height 21
click at [1166, 413] on div "T h e l e n s , a l o n g w i t h t h e i r i s a n d p u p i l , w o r k s l i…" at bounding box center [773, 388] width 1064 height 115
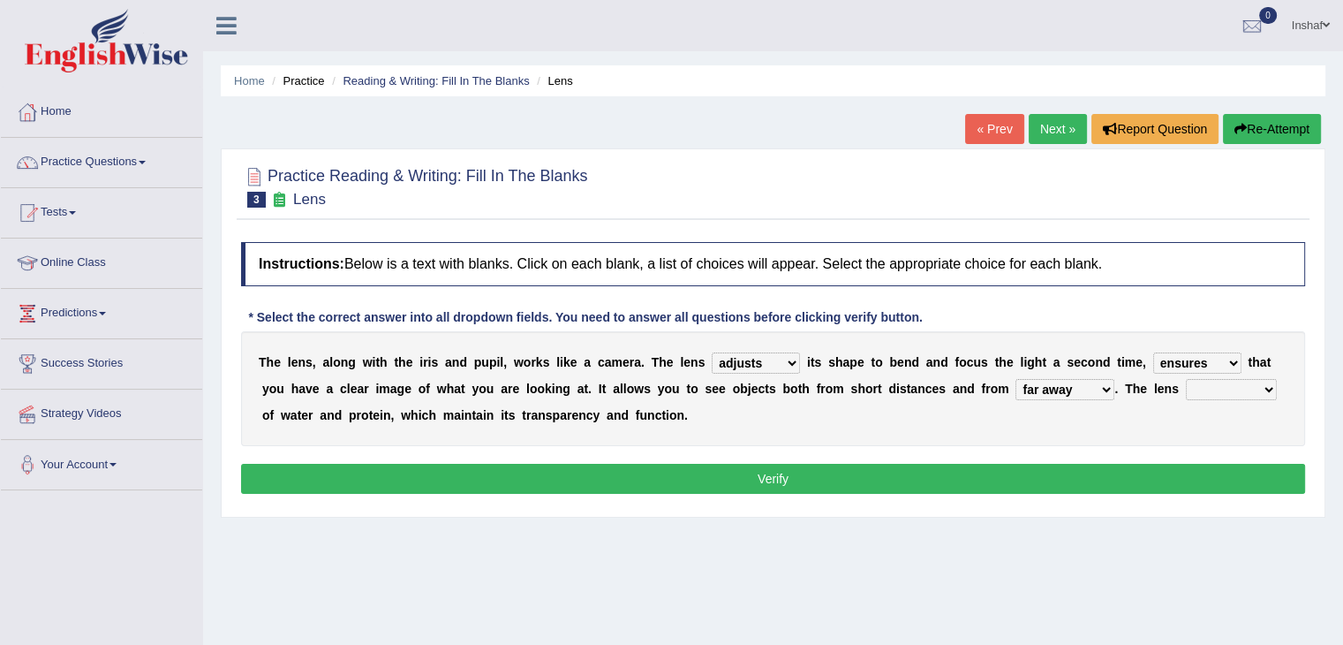
click at [1232, 394] on select "constitutes comprises composes consists" at bounding box center [1231, 389] width 91 height 21
select select "consists"
click at [1186, 379] on select "constitutes comprises composes consists" at bounding box center [1231, 389] width 91 height 21
click at [1272, 388] on select "constitutes comprises composes consists" at bounding box center [1231, 389] width 91 height 21
click at [1017, 439] on div "T h e l e n s , a l o n g w i t h t h e i r i s a n d p u p i l , w o r k s l i…" at bounding box center [773, 388] width 1064 height 115
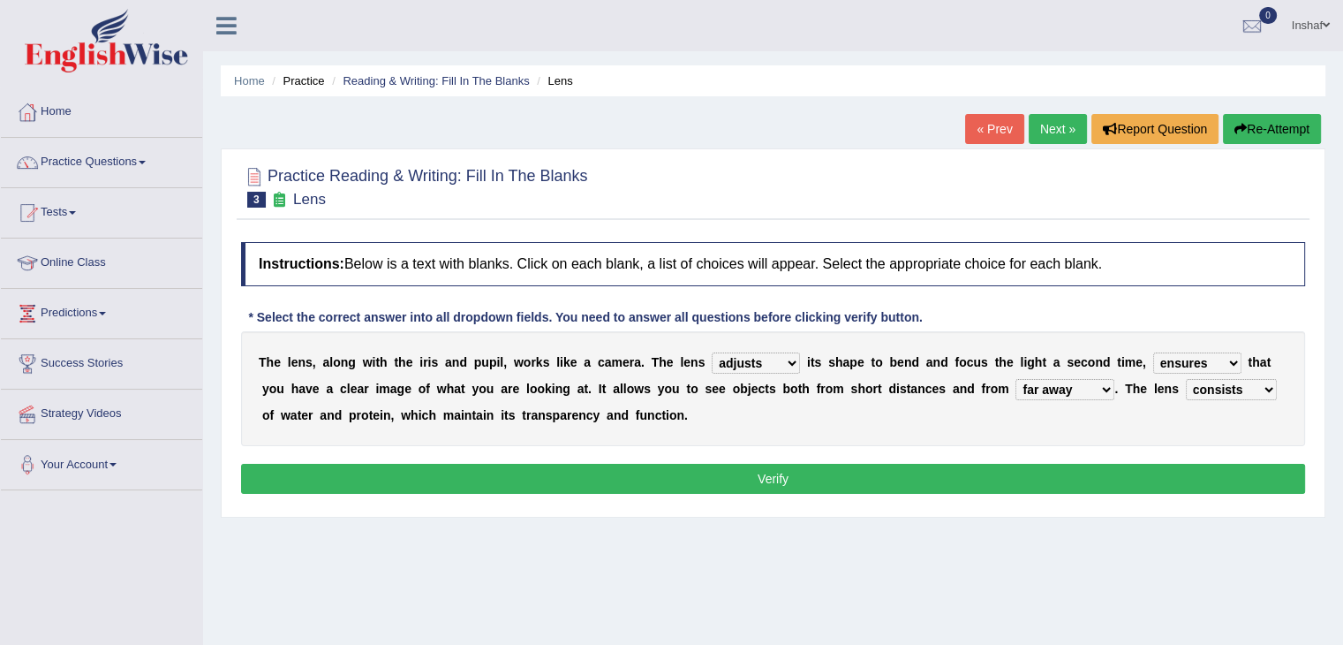
click at [938, 467] on button "Verify" at bounding box center [773, 479] width 1064 height 30
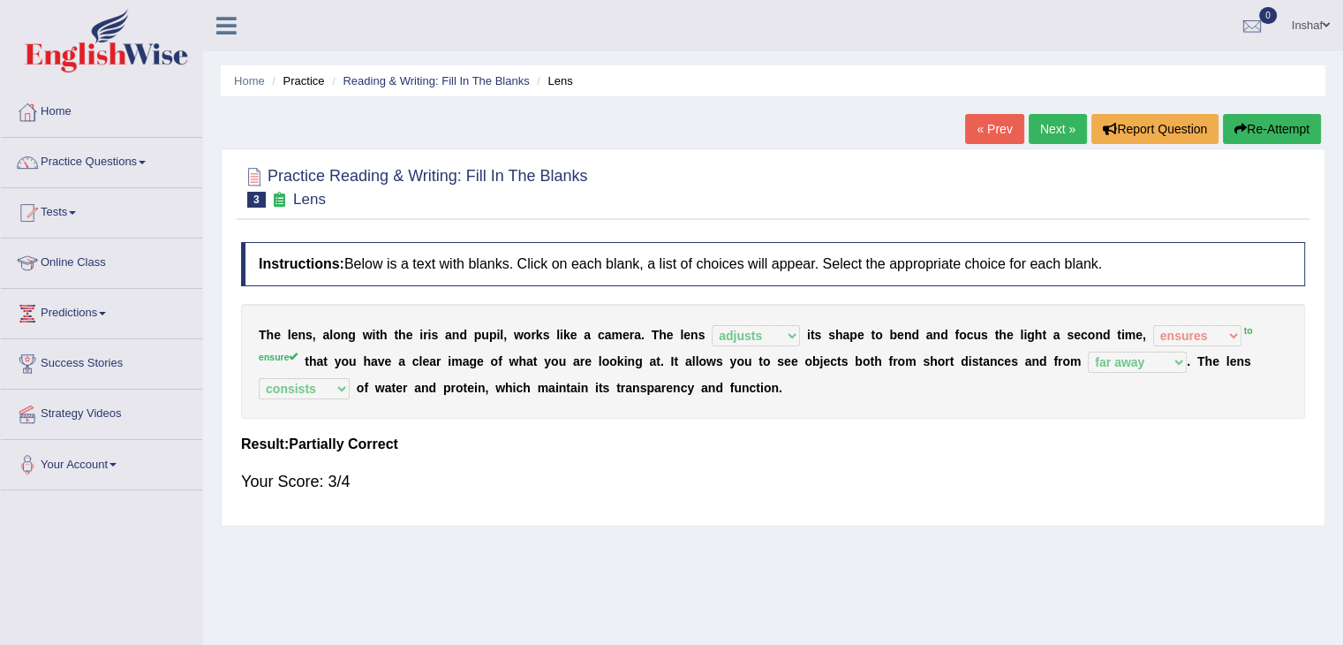
click at [1042, 136] on link "Next »" at bounding box center [1058, 129] width 58 height 30
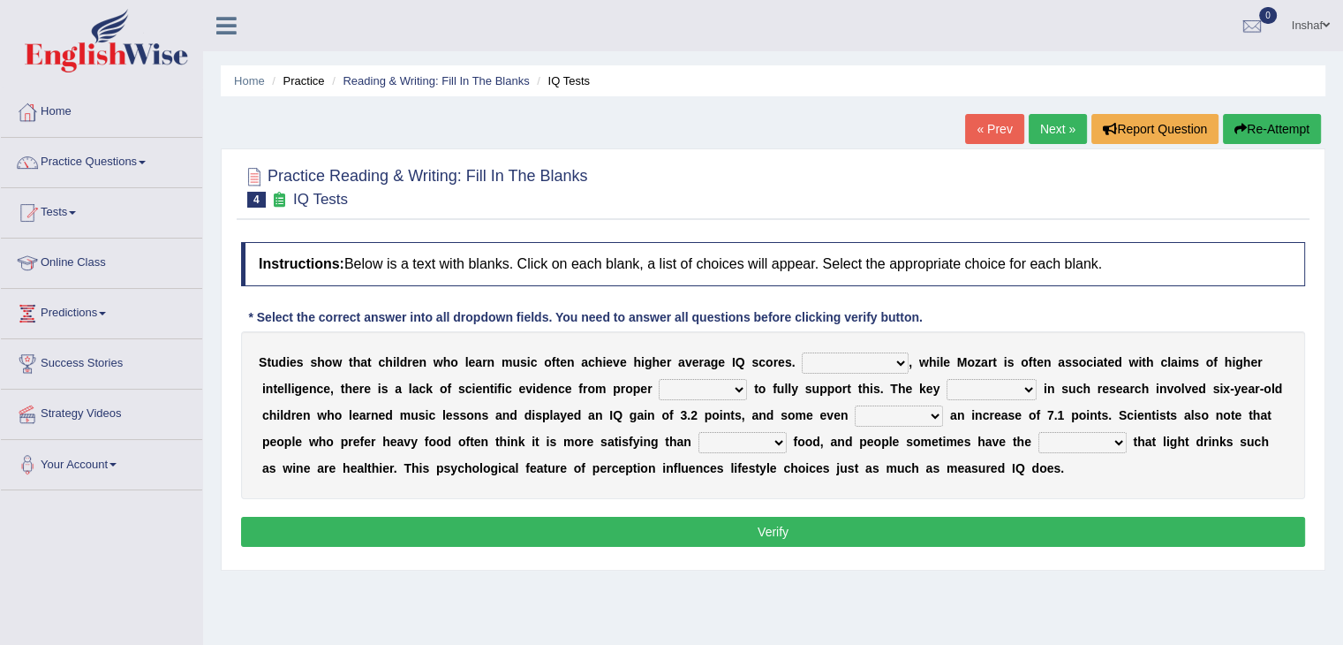
click at [898, 367] on select "However Therefore Consequently While" at bounding box center [855, 362] width 107 height 21
click at [1160, 326] on div "Instructions: Below is a text with blanks. Click on each blank, a list of choic…" at bounding box center [773, 397] width 1073 height 328
click at [743, 389] on select "test tests testing tested" at bounding box center [703, 389] width 88 height 21
select select "testing"
click at [659, 379] on select "test tests testing tested" at bounding box center [703, 389] width 88 height 21
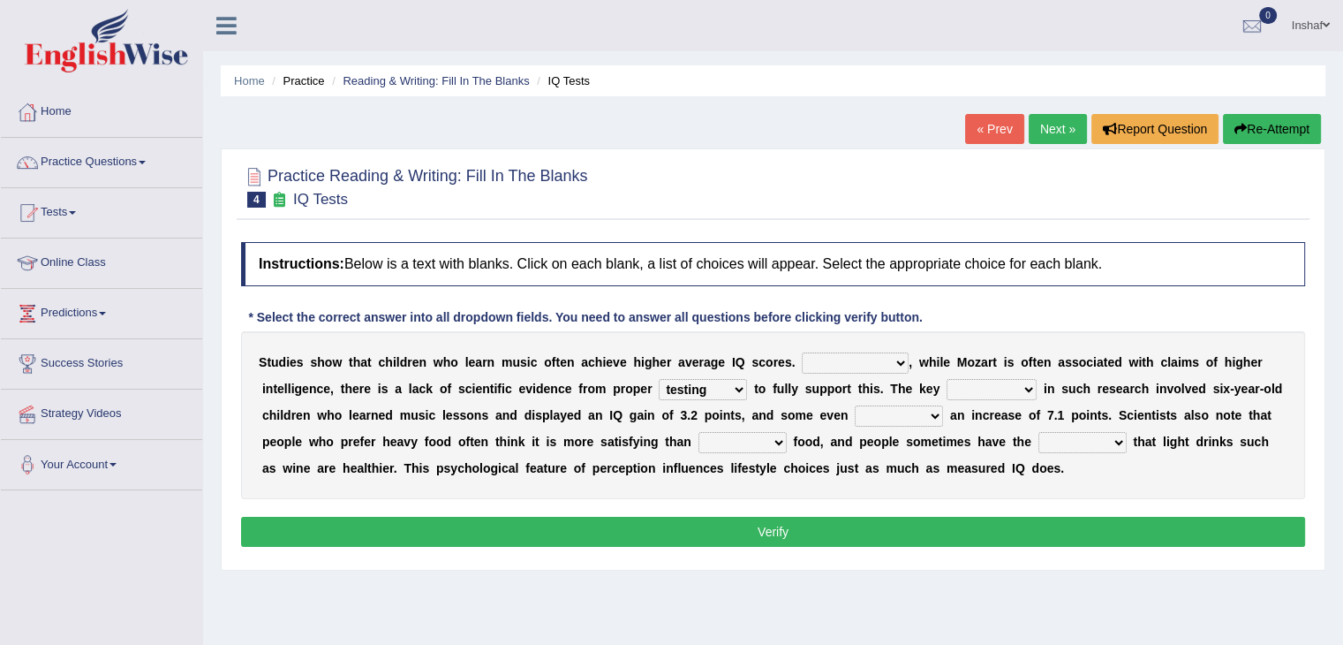
click at [1021, 386] on select "process goal implication odd" at bounding box center [992, 389] width 90 height 21
click at [947, 379] on select "process goal implication odd" at bounding box center [992, 389] width 90 height 21
click at [1006, 389] on select "process goal implication odd" at bounding box center [992, 389] width 90 height 21
select select "process"
click at [947, 379] on select "process goal implication odd" at bounding box center [992, 389] width 90 height 21
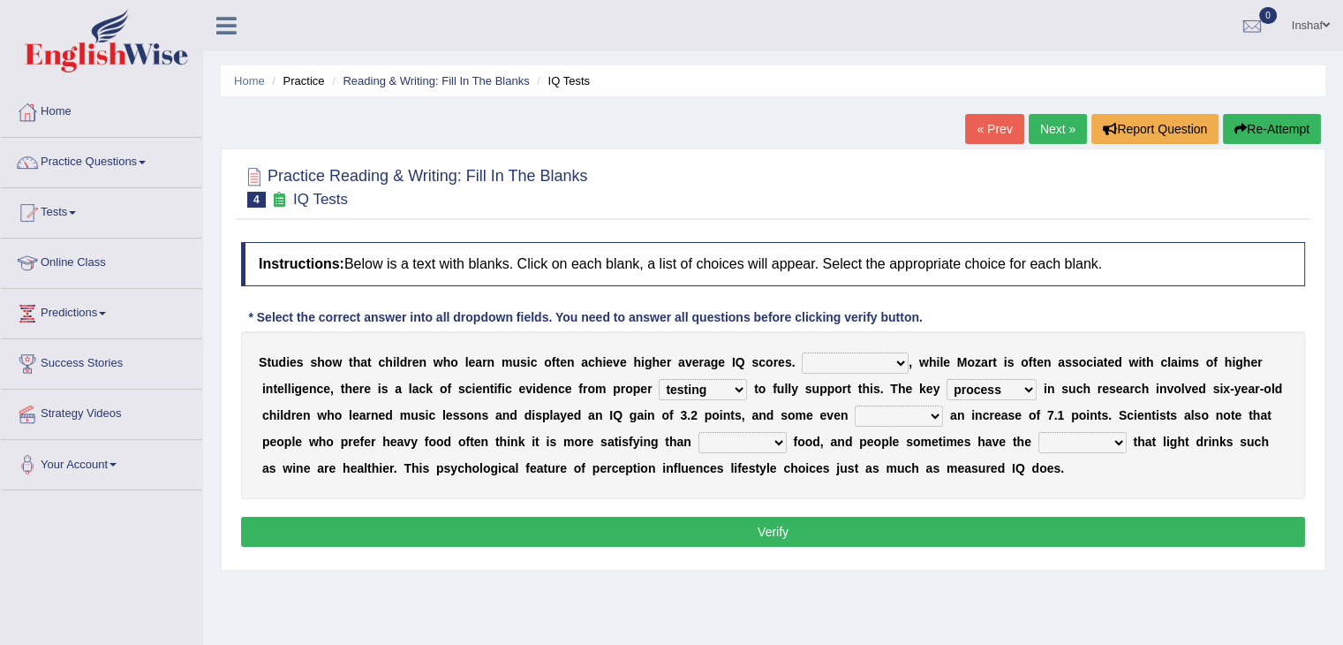
click at [926, 409] on select "exhibited taught learned threatened" at bounding box center [899, 415] width 88 height 21
click at [892, 353] on select "However Therefore Consequently While" at bounding box center [855, 362] width 107 height 21
click at [802, 352] on select "However Therefore Consequently While" at bounding box center [855, 362] width 107 height 21
click at [879, 361] on select "However Therefore Consequently While" at bounding box center [855, 362] width 107 height 21
click at [802, 352] on select "However Therefore Consequently While" at bounding box center [855, 362] width 107 height 21
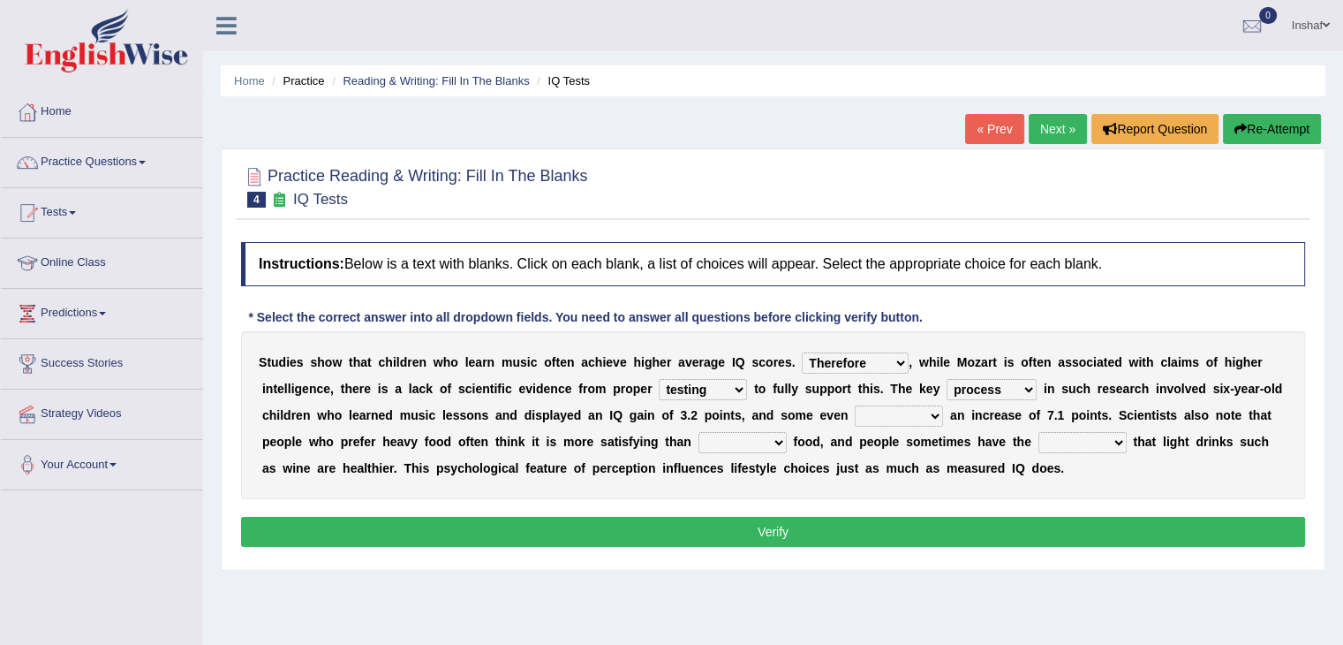
click at [902, 363] on select "However Therefore Consequently While" at bounding box center [855, 362] width 107 height 21
select select "However"
click at [802, 352] on select "However Therefore Consequently While" at bounding box center [855, 362] width 107 height 21
click at [897, 359] on select "However Therefore Consequently While" at bounding box center [855, 362] width 107 height 21
click at [940, 326] on div "Instructions: Below is a text with blanks. Click on each blank, a list of choic…" at bounding box center [773, 397] width 1073 height 328
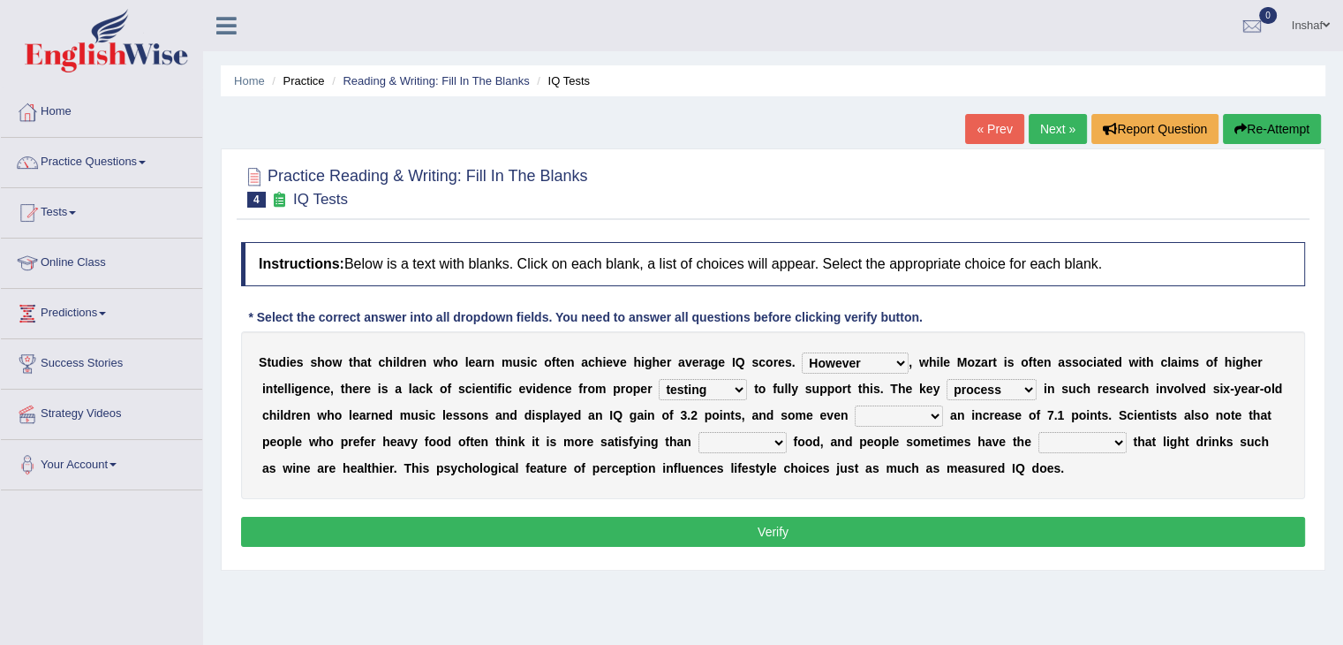
click at [726, 391] on select "test tests testing tested" at bounding box center [703, 389] width 88 height 21
select select "test"
click at [659, 379] on select "test tests testing tested" at bounding box center [703, 389] width 88 height 21
click at [1010, 318] on div "Instructions: Below is a text with blanks. Click on each blank, a list of choic…" at bounding box center [773, 397] width 1073 height 328
click at [1023, 385] on select "process goal implication odd" at bounding box center [992, 389] width 90 height 21
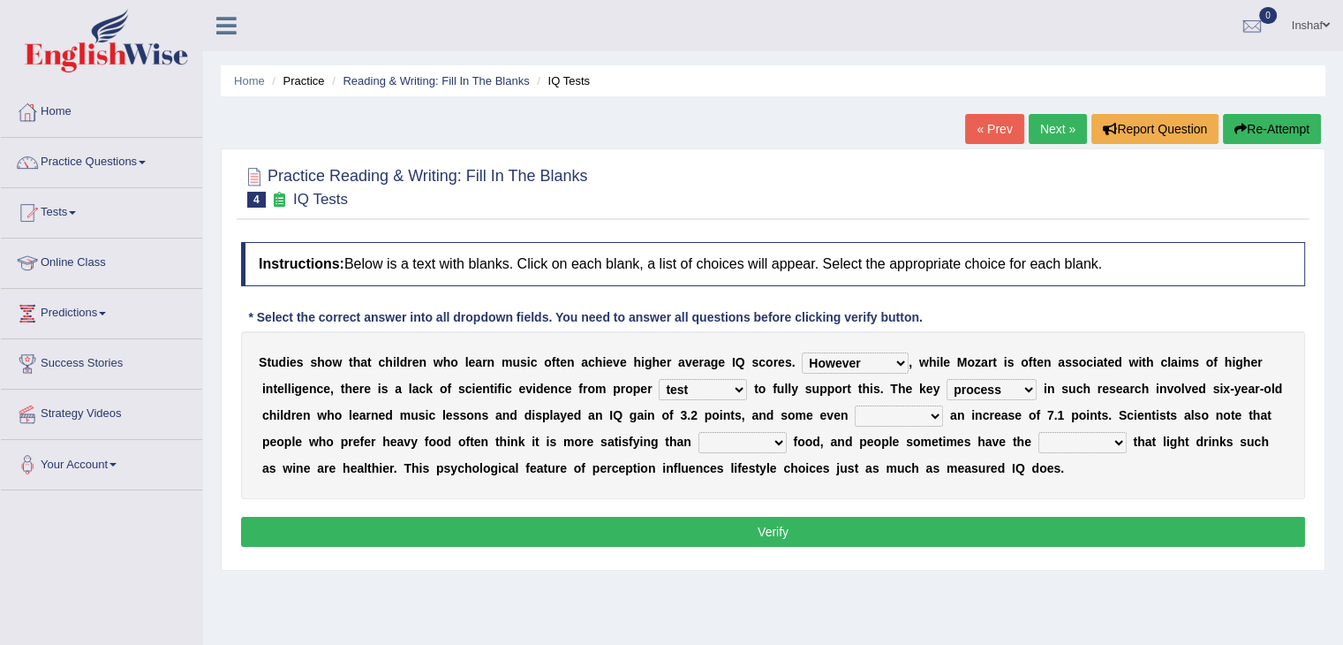
select select "implication"
click at [947, 379] on select "process goal implication odd" at bounding box center [992, 389] width 90 height 21
click at [1074, 333] on div "S t u d i e s s h o w t h a t c h i l d r e n w h o l e a r n m u s i c o f t e…" at bounding box center [773, 415] width 1064 height 168
click at [934, 408] on select "exhibited taught learned threatened" at bounding box center [899, 415] width 88 height 21
select select "exhibited"
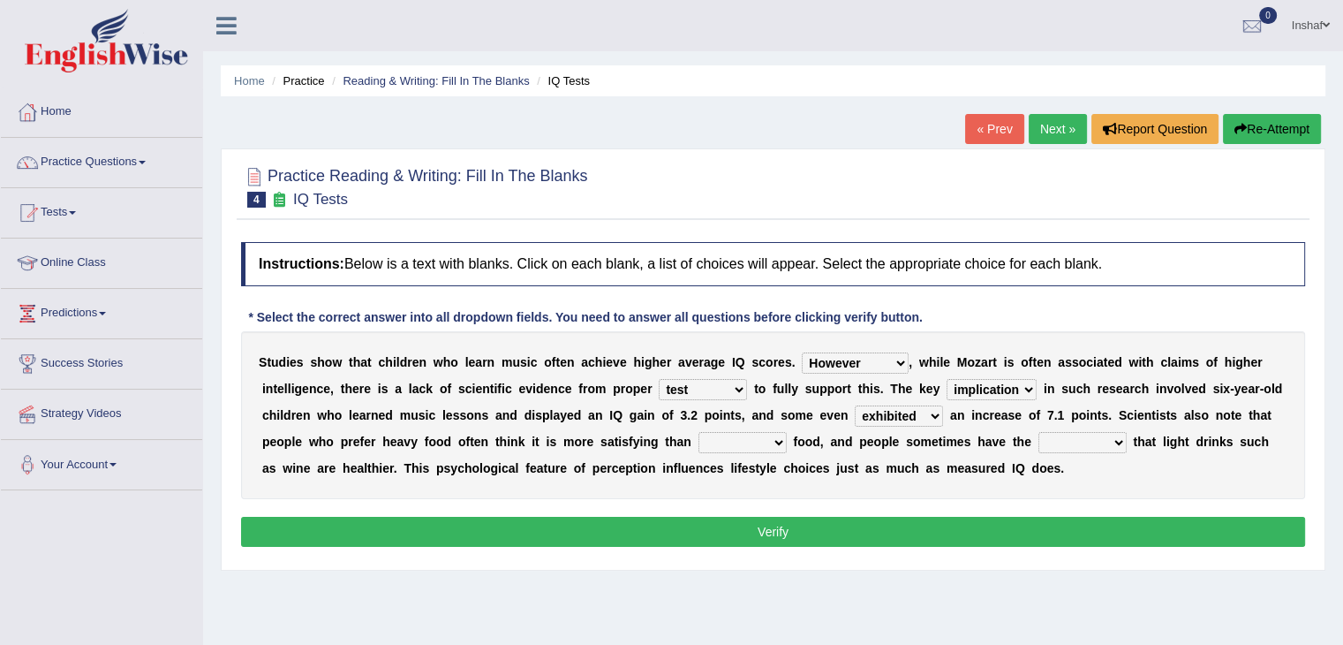
click at [855, 405] on select "exhibited taught learned threatened" at bounding box center [899, 415] width 88 height 21
click at [778, 432] on select "choosy lighter cushiony spooky" at bounding box center [742, 442] width 88 height 21
select select "lighter"
click at [698, 432] on select "choosy lighter cushiony spooky" at bounding box center [742, 442] width 88 height 21
click at [781, 443] on select "choosy lighter cushiony spooky" at bounding box center [742, 442] width 88 height 21
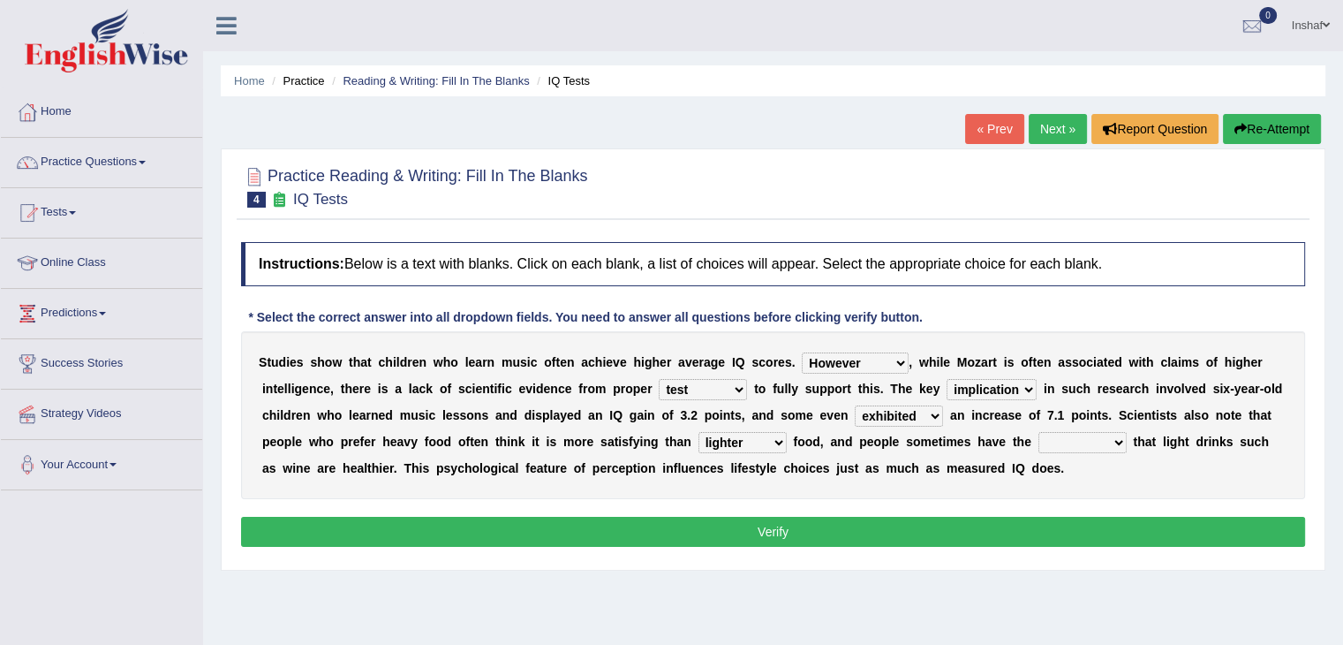
click at [1099, 475] on div "S t u d i e s s h o w t h a t c h i l d r e n w h o l e a r n m u s i c o f t e…" at bounding box center [773, 415] width 1064 height 168
click at [1104, 441] on select "illusion sight anecdote intention" at bounding box center [1082, 442] width 88 height 21
click at [1038, 432] on select "illusion sight anecdote intention" at bounding box center [1082, 442] width 88 height 21
click at [1120, 441] on select "illusion sight anecdote intention" at bounding box center [1082, 442] width 88 height 21
select select "intention"
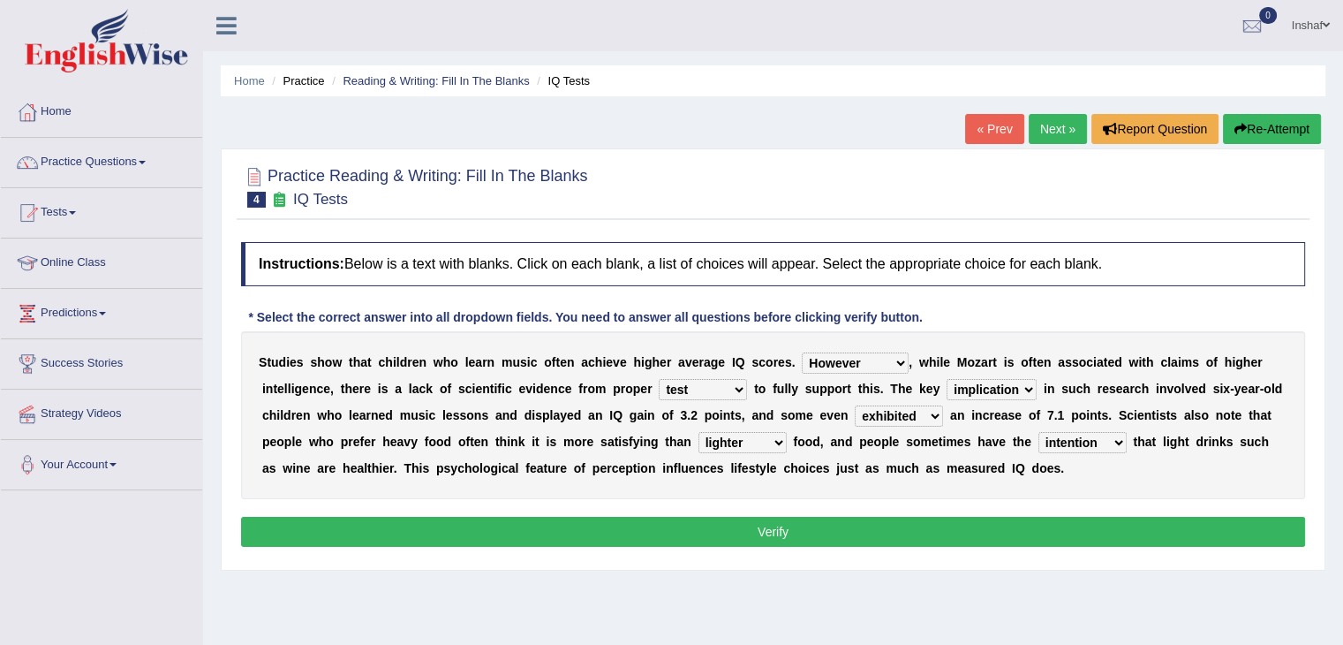
click at [1038, 432] on select "illusion sight anecdote intention" at bounding box center [1082, 442] width 88 height 21
click at [928, 525] on button "Verify" at bounding box center [773, 532] width 1064 height 30
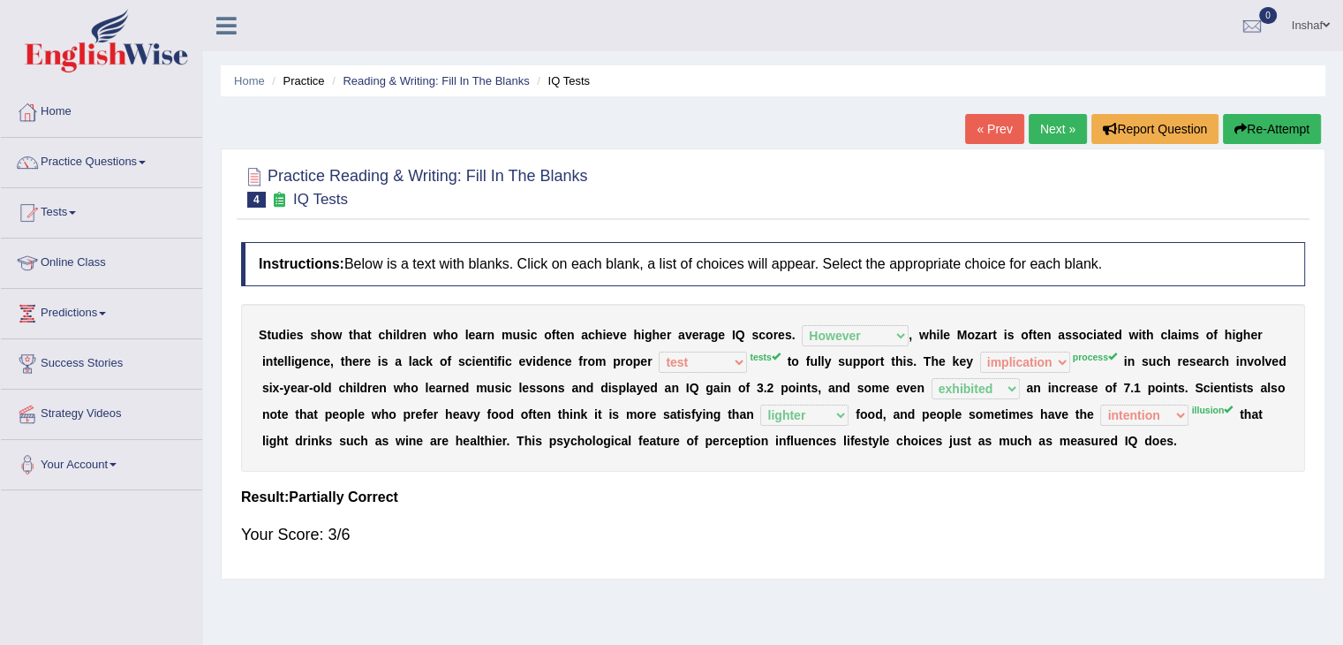
click at [1052, 131] on link "Next »" at bounding box center [1058, 129] width 58 height 30
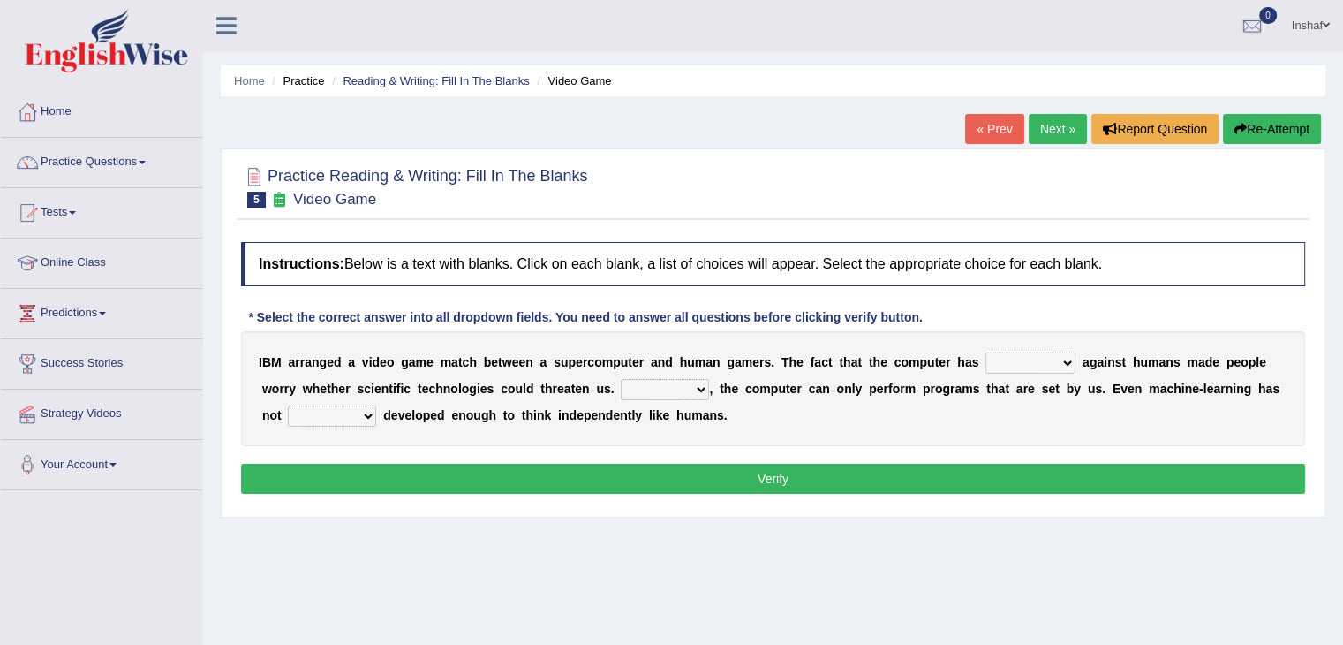
click at [1024, 369] on select "competed fought acted challenged" at bounding box center [1030, 362] width 90 height 21
select select "fought"
click at [985, 352] on select "competed fought acted challenged" at bounding box center [1030, 362] width 90 height 21
click at [684, 389] on select "Moreover However Thus So" at bounding box center [665, 389] width 88 height 21
select select "Moreover"
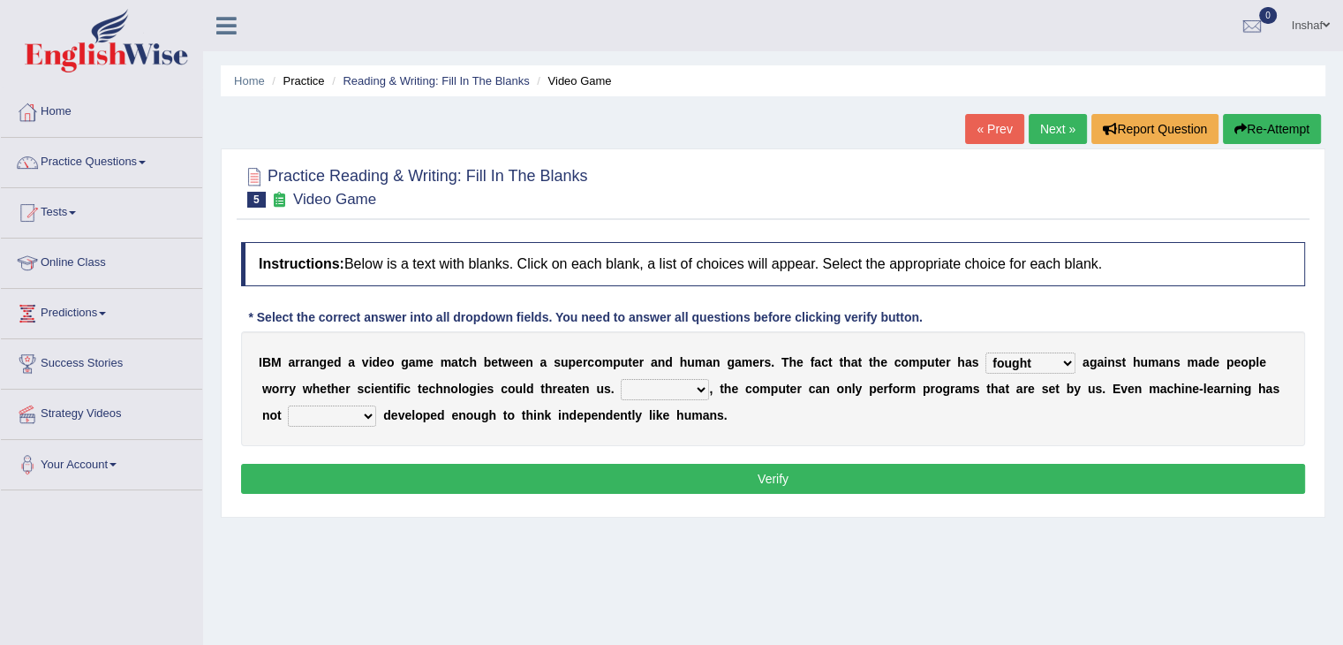
click at [621, 379] on select "Moreover However Thus So" at bounding box center [665, 389] width 88 height 21
click at [343, 420] on select "yet still only just" at bounding box center [332, 415] width 88 height 21
select select "yet"
click at [288, 405] on select "yet still only just" at bounding box center [332, 415] width 88 height 21
click at [754, 472] on button "Verify" at bounding box center [773, 479] width 1064 height 30
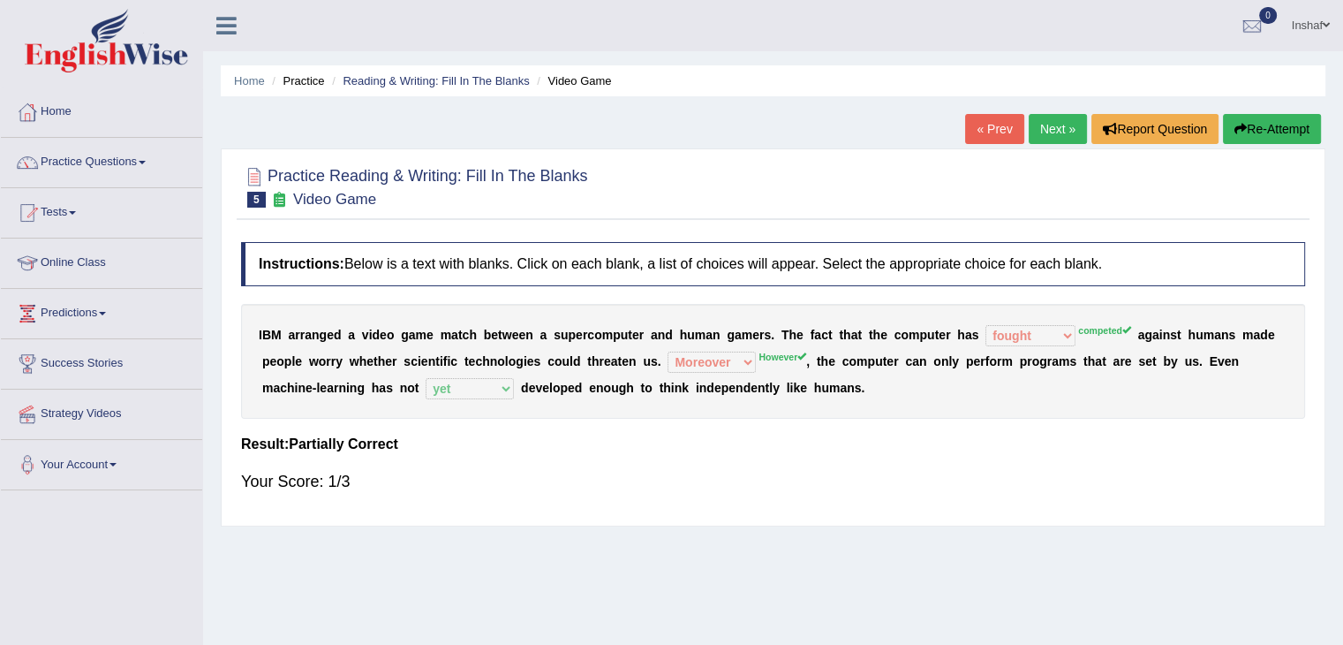
click at [1056, 130] on link "Next »" at bounding box center [1058, 129] width 58 height 30
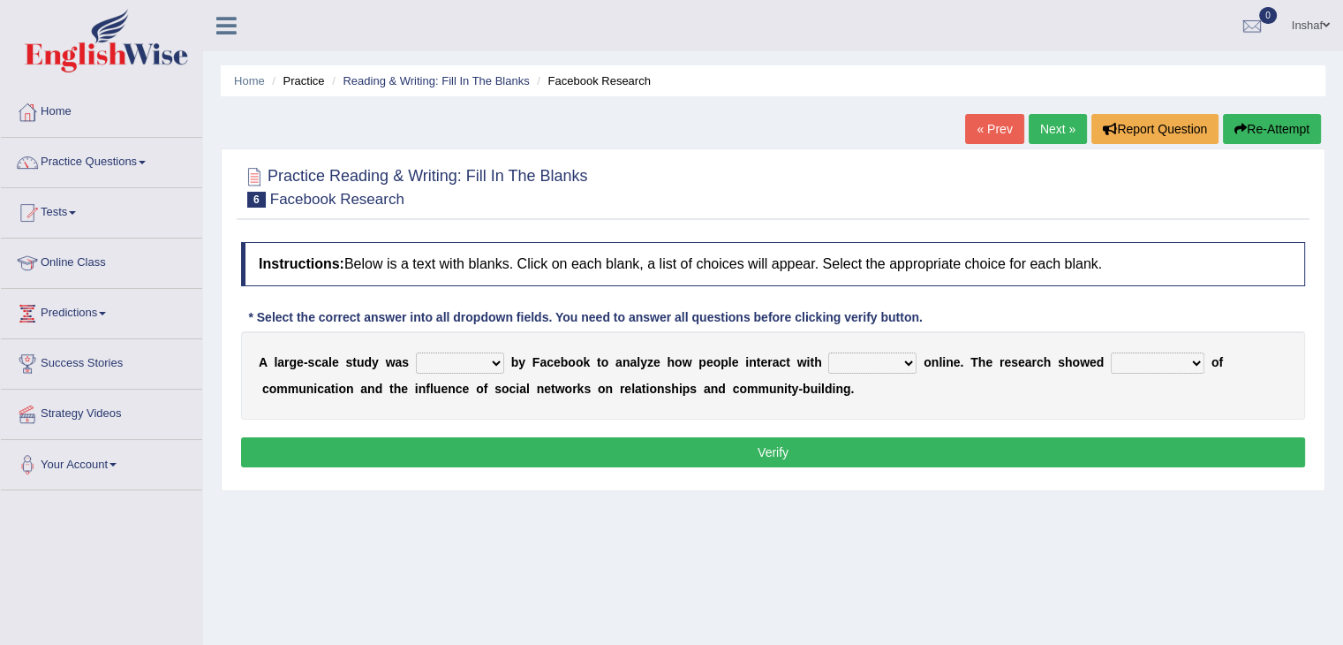
click at [502, 352] on select "surveyed had asked made" at bounding box center [460, 362] width 88 height 21
click at [569, 424] on div "Instructions: Below is a text with blanks. Click on each blank, a list of choic…" at bounding box center [773, 357] width 1073 height 248
click at [497, 365] on select "surveyed had asked made" at bounding box center [460, 362] width 88 height 21
select select "surveyed"
click at [416, 352] on select "surveyed had asked made" at bounding box center [460, 362] width 88 height 21
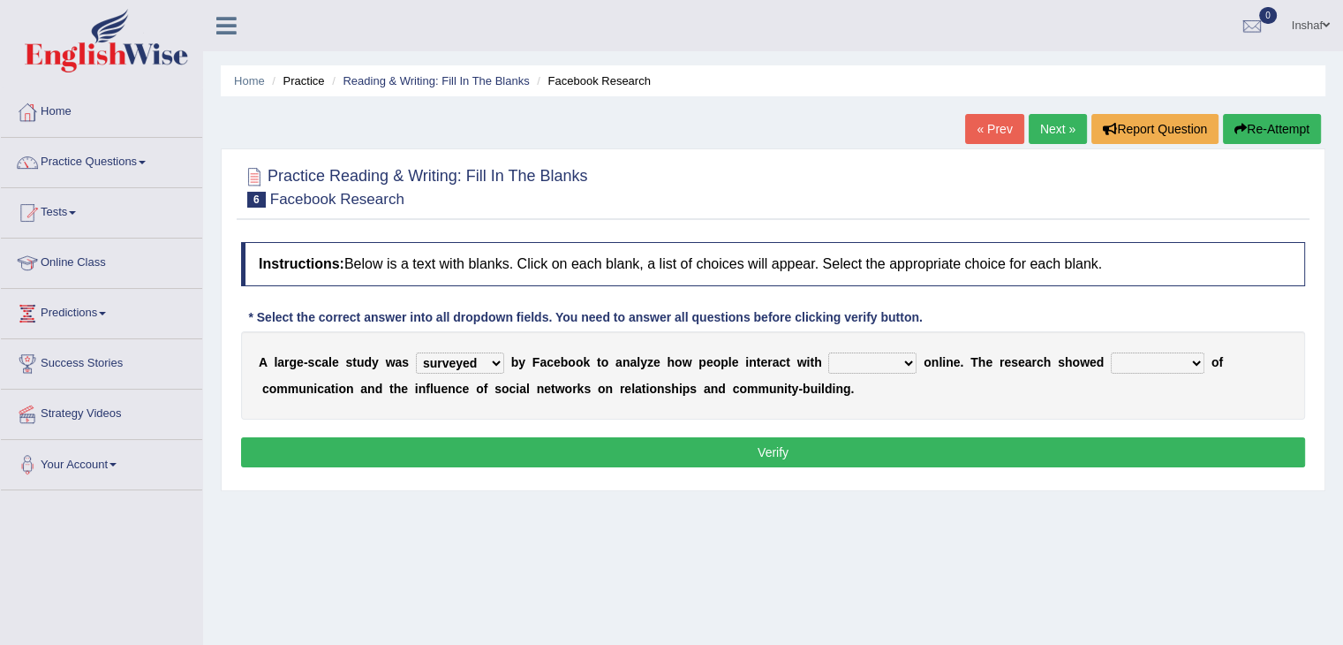
click at [898, 357] on select "together all each other another" at bounding box center [872, 362] width 88 height 21
select select "each other"
click at [828, 352] on select "together all each other another" at bounding box center [872, 362] width 88 height 21
click at [1128, 368] on select "advantages standards fellowships patterns" at bounding box center [1158, 362] width 94 height 21
select select "advantages"
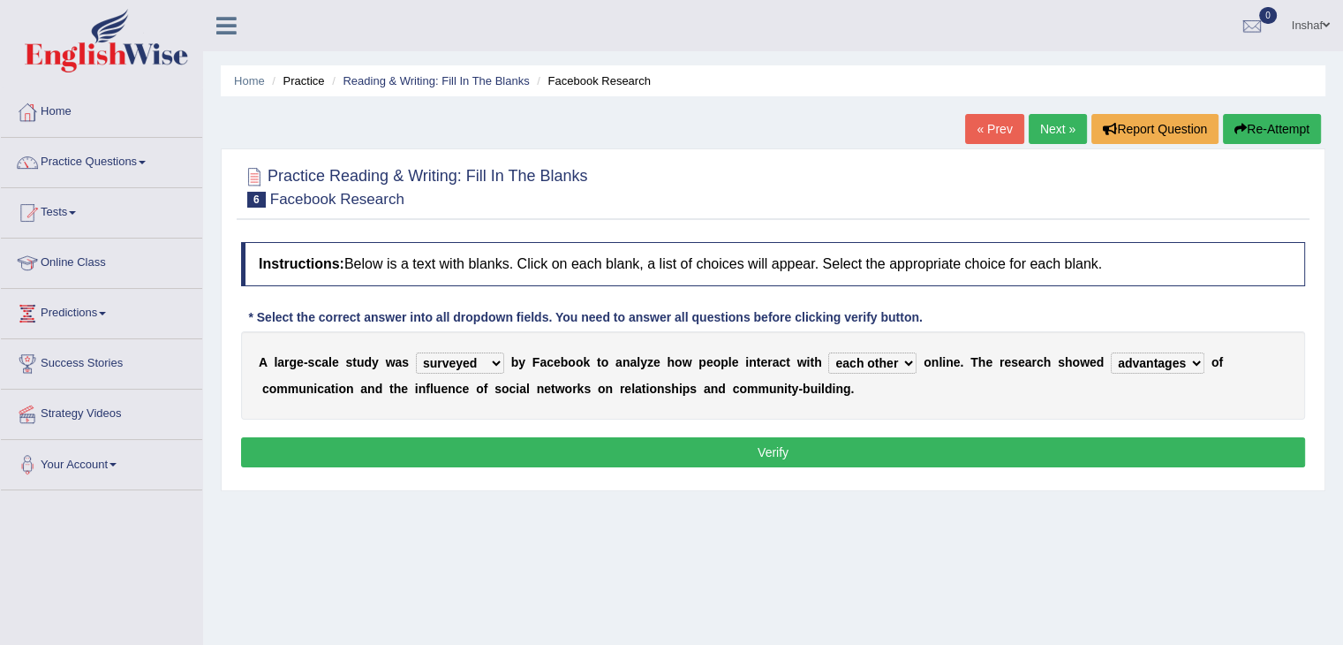
click at [1111, 352] on select "advantages standards fellowships patterns" at bounding box center [1158, 362] width 94 height 21
click at [851, 449] on button "Verify" at bounding box center [773, 452] width 1064 height 30
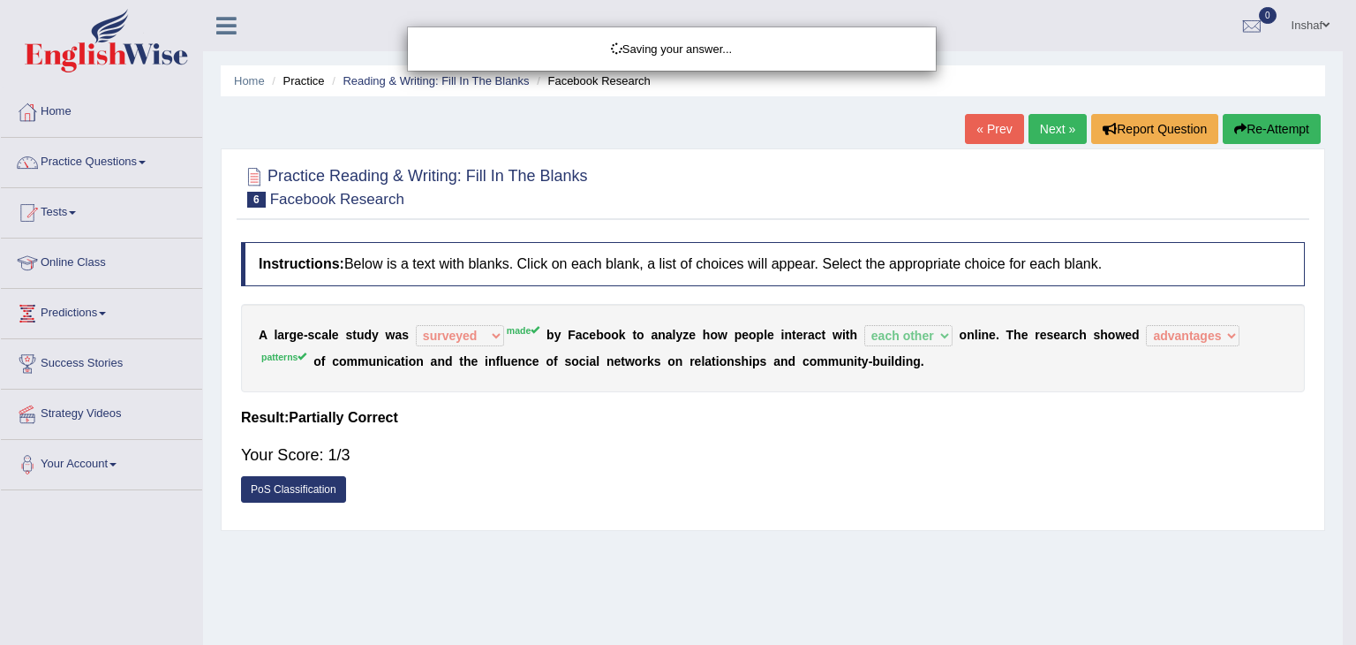
click at [1042, 121] on div "Saving your answer..." at bounding box center [678, 322] width 1356 height 645
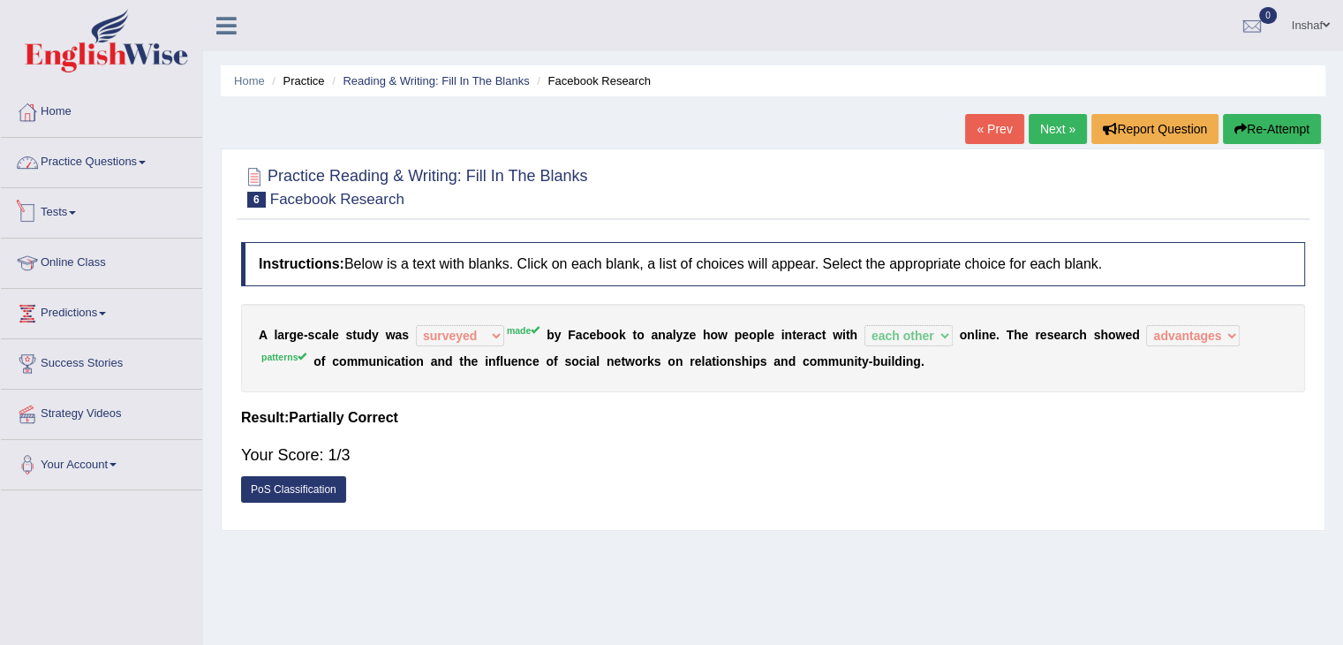
click at [147, 170] on link "Practice Questions" at bounding box center [101, 160] width 201 height 44
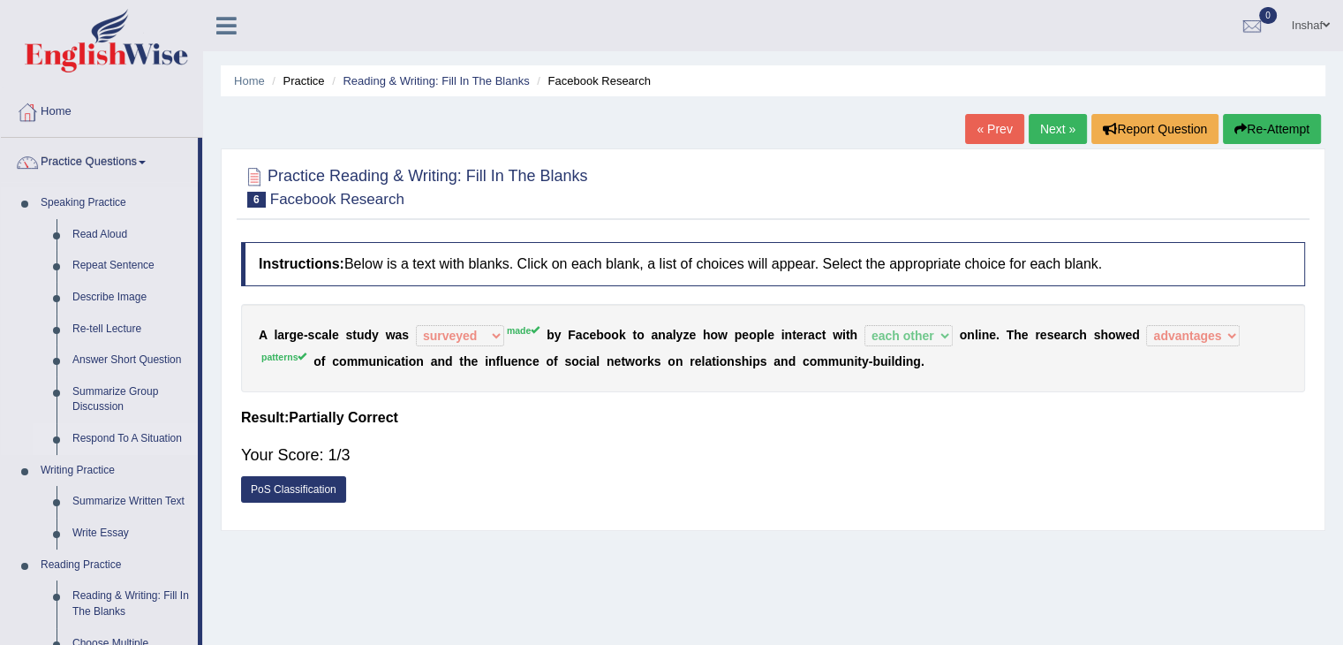
click at [155, 442] on link "Respond To A Situation" at bounding box center [130, 439] width 133 height 32
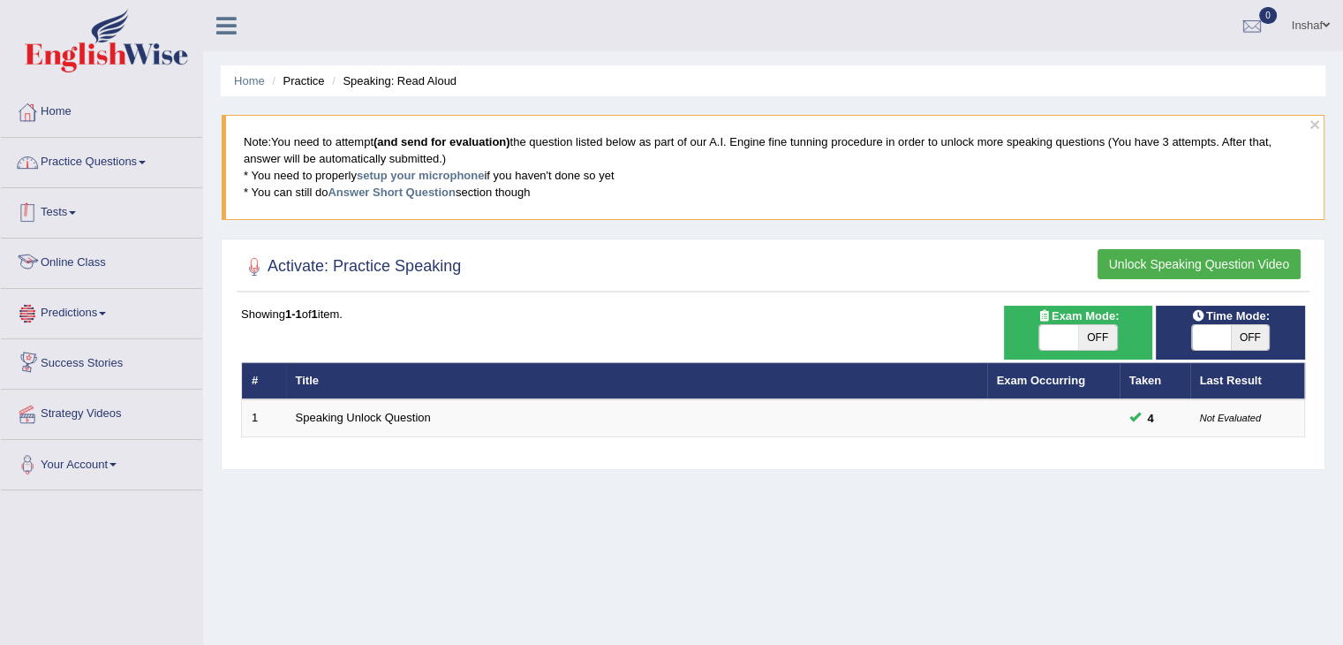
click at [135, 156] on link "Practice Questions" at bounding box center [101, 160] width 201 height 44
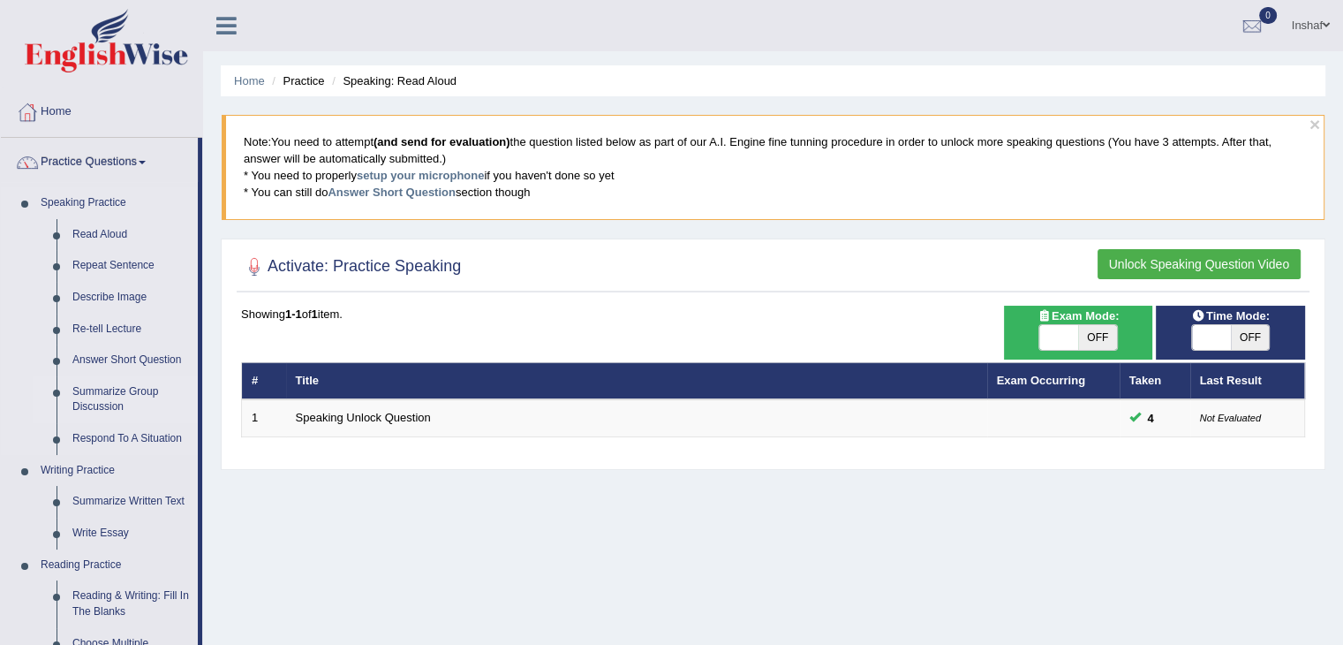
click at [96, 395] on link "Summarize Group Discussion" at bounding box center [130, 399] width 133 height 47
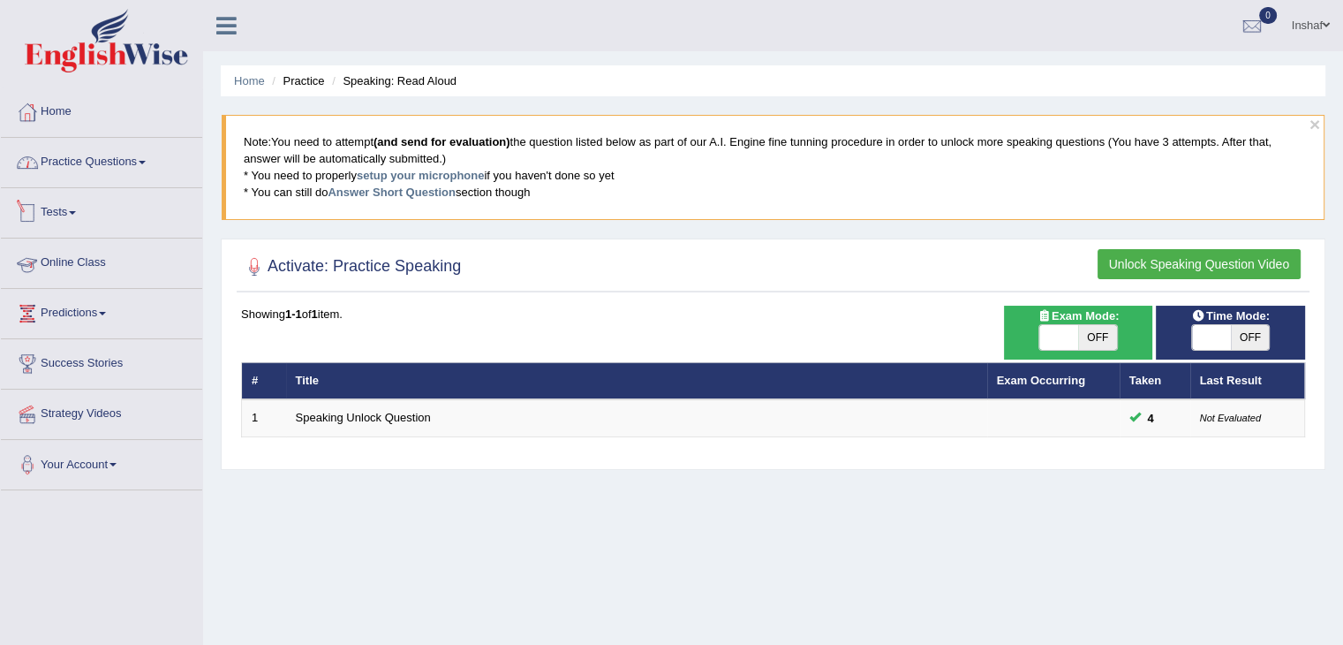
click at [155, 170] on link "Practice Questions" at bounding box center [101, 160] width 201 height 44
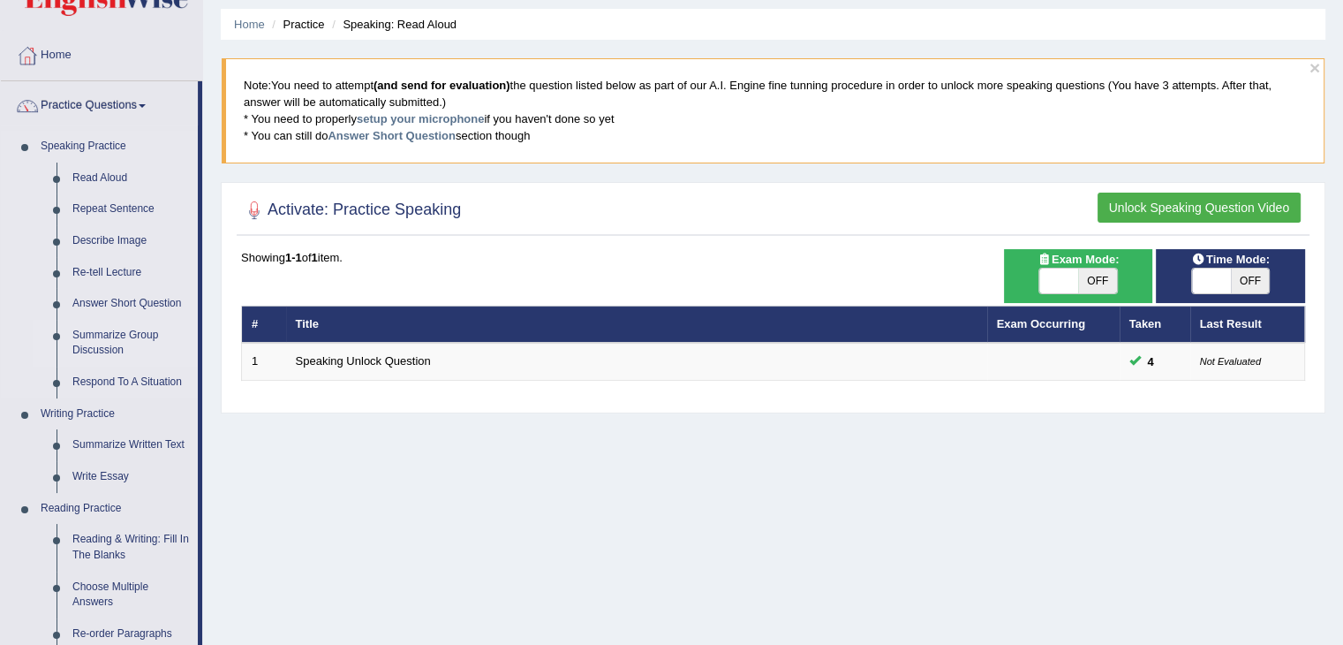
scroll to position [88, 0]
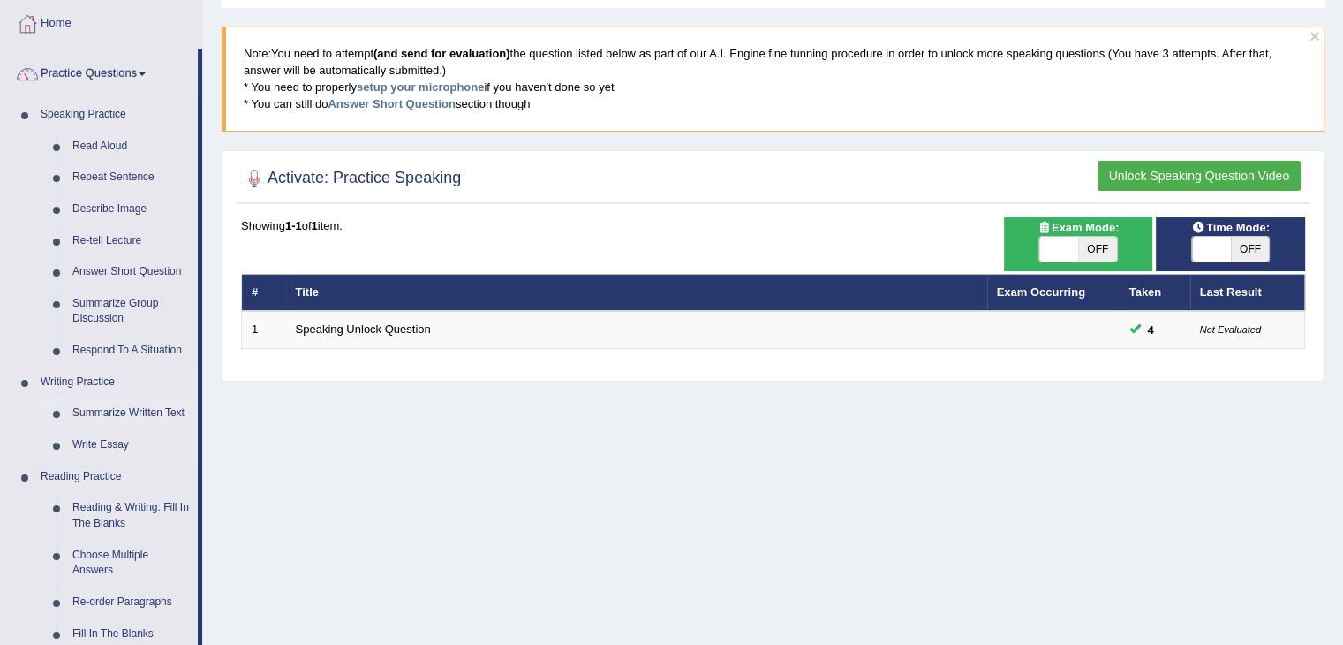
click at [116, 411] on link "Summarize Written Text" at bounding box center [130, 413] width 133 height 32
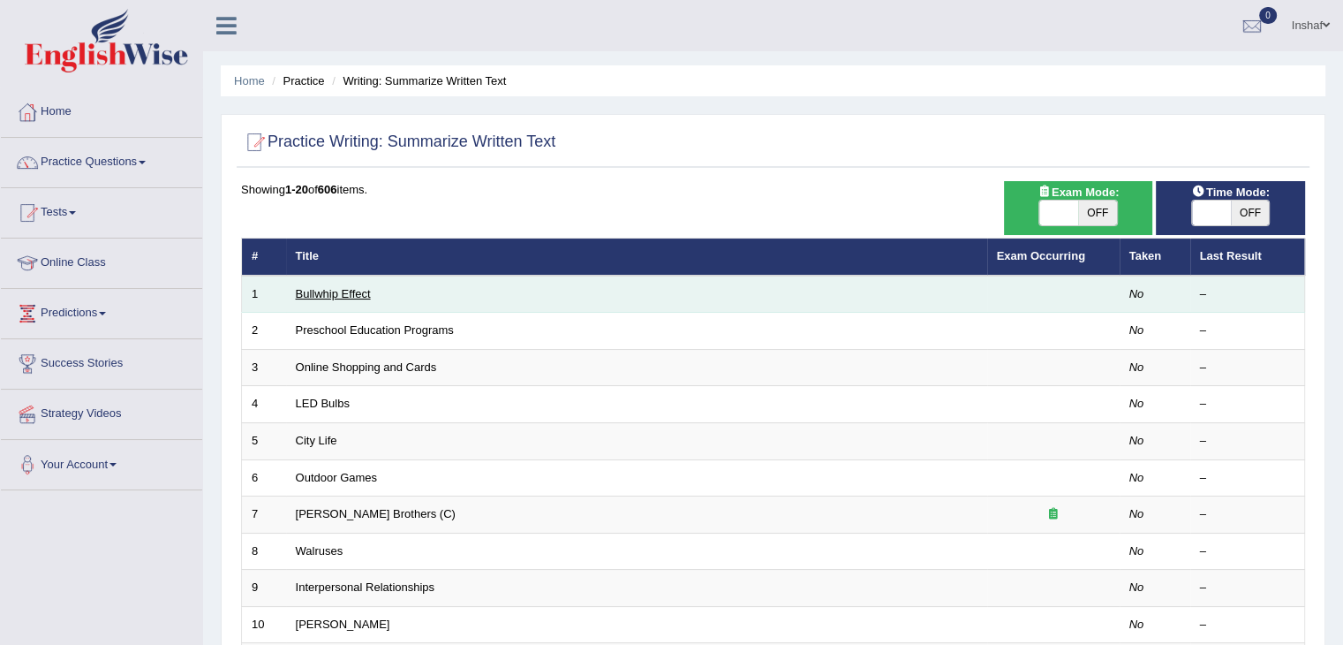
click at [310, 287] on link "Bullwhip Effect" at bounding box center [333, 293] width 75 height 13
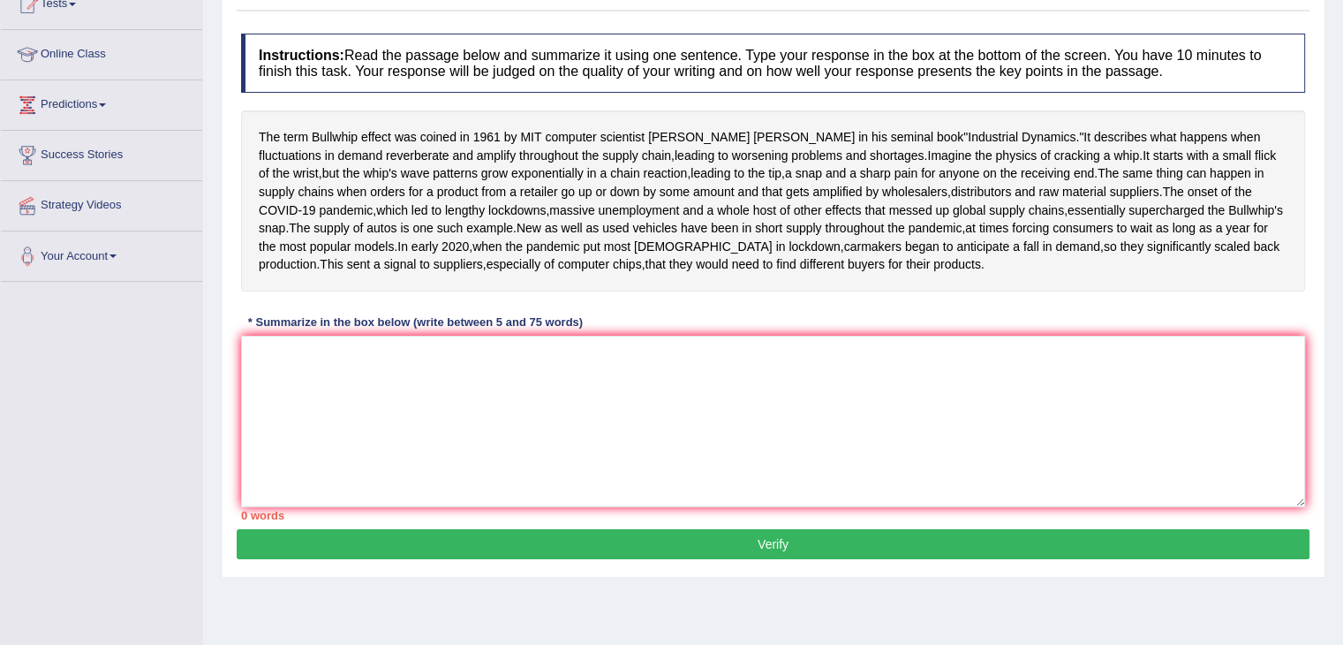
scroll to position [110, 0]
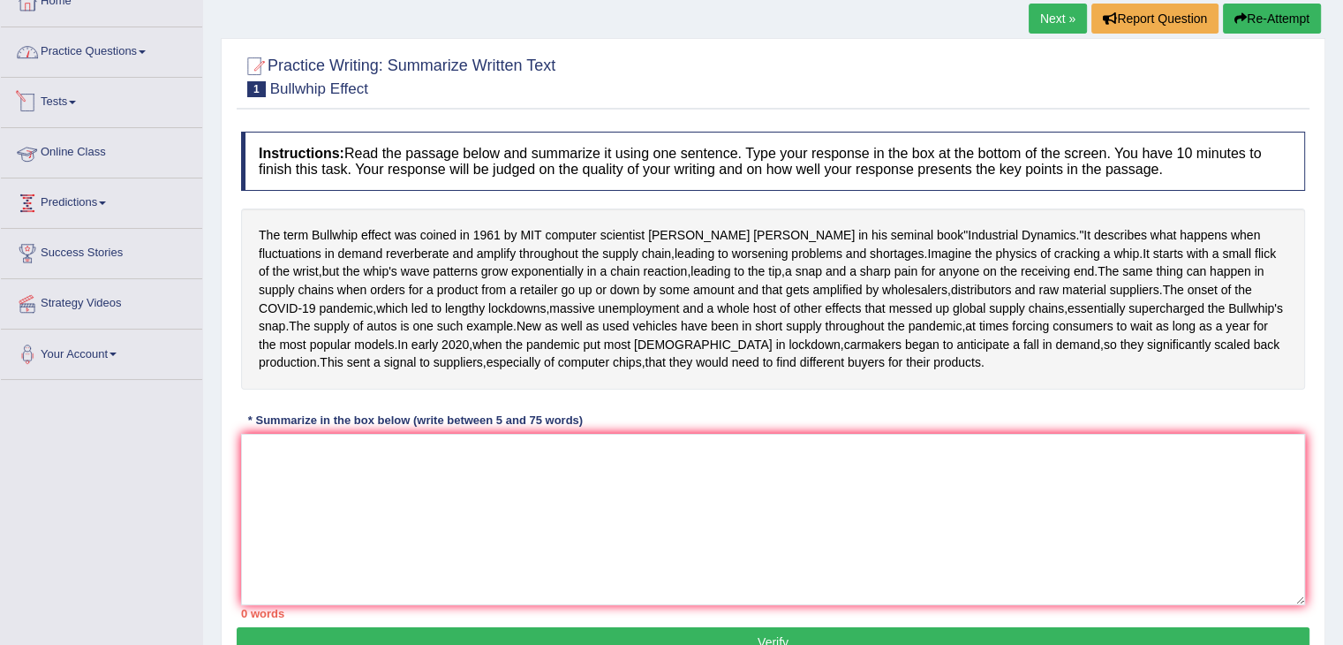
click at [148, 60] on link "Practice Questions" at bounding box center [101, 49] width 201 height 44
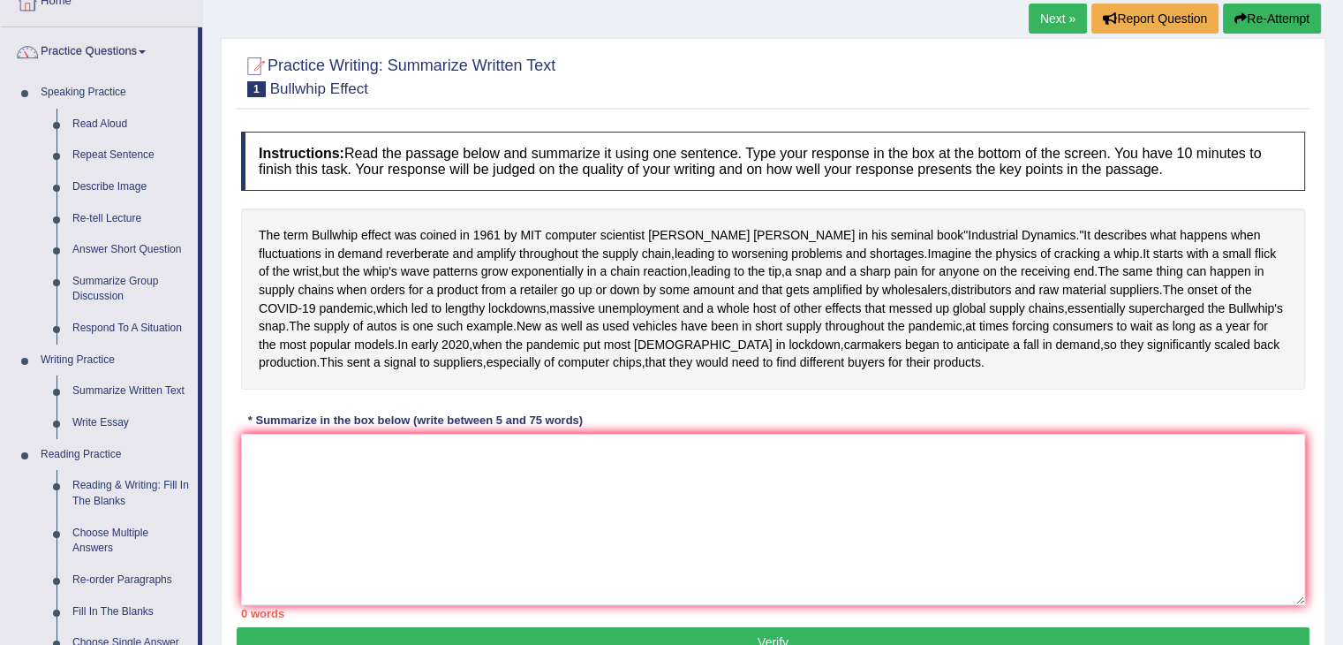
click at [1291, 96] on div at bounding box center [773, 76] width 1064 height 54
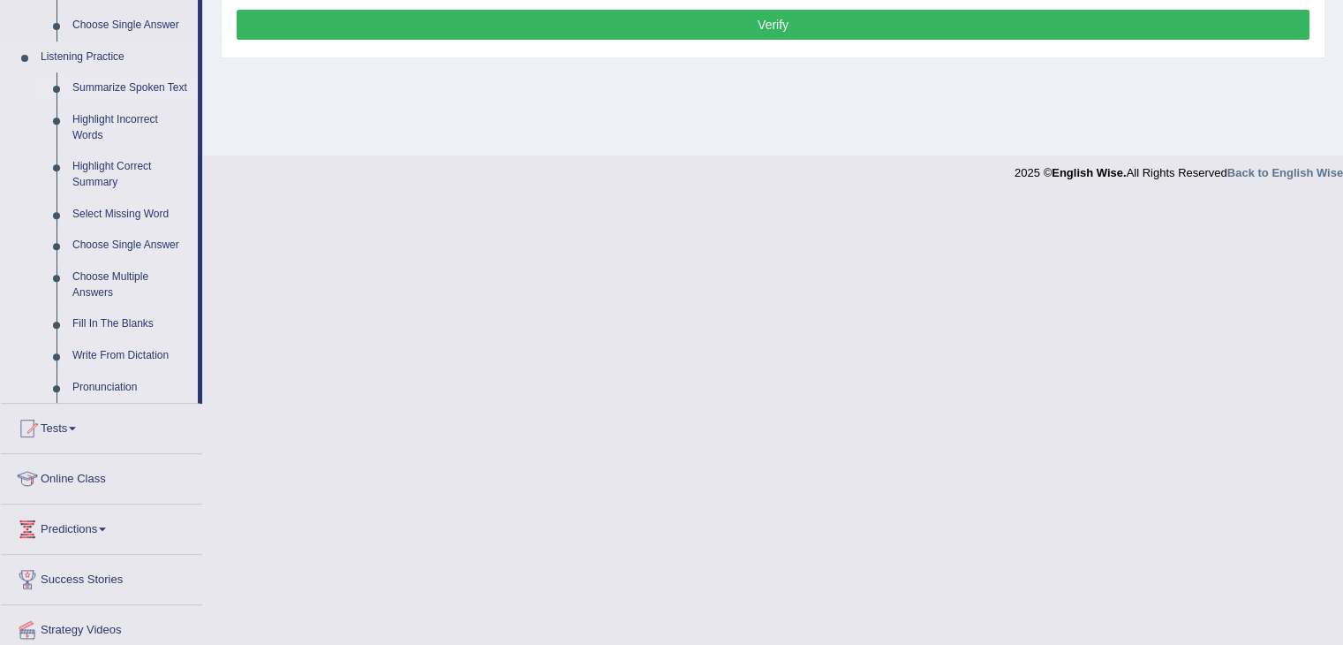
scroll to position [728, 0]
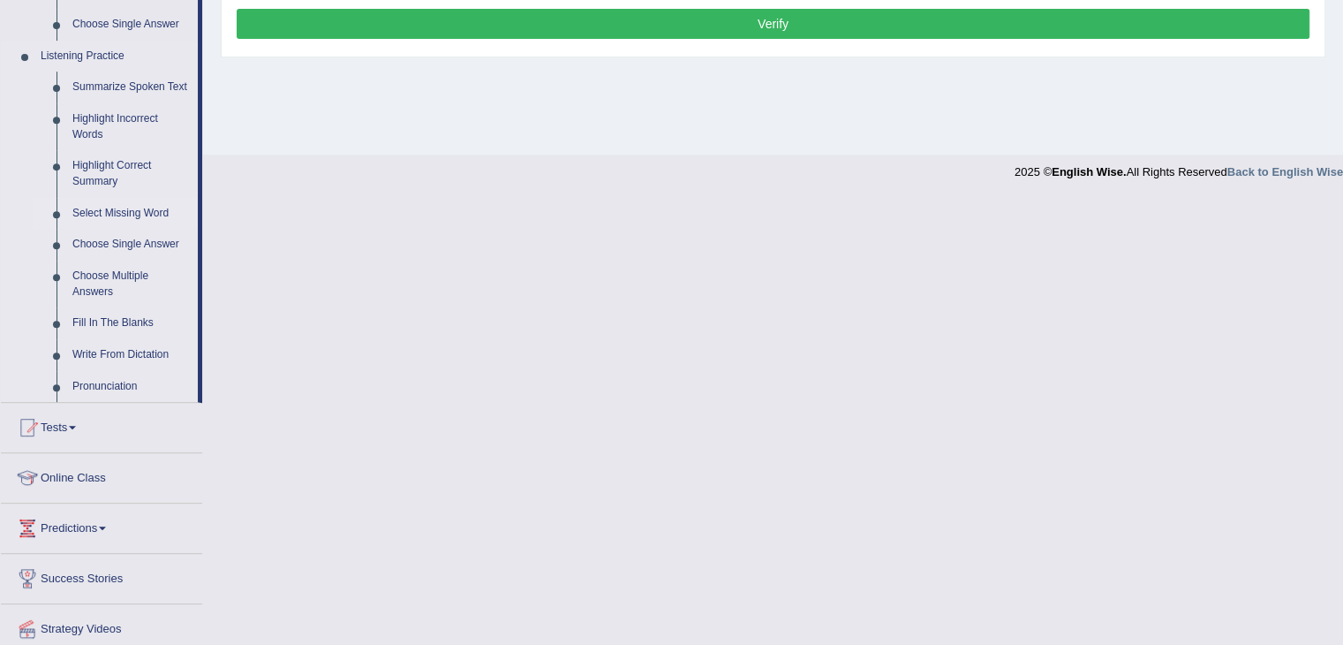
click at [129, 214] on link "Select Missing Word" at bounding box center [130, 214] width 133 height 32
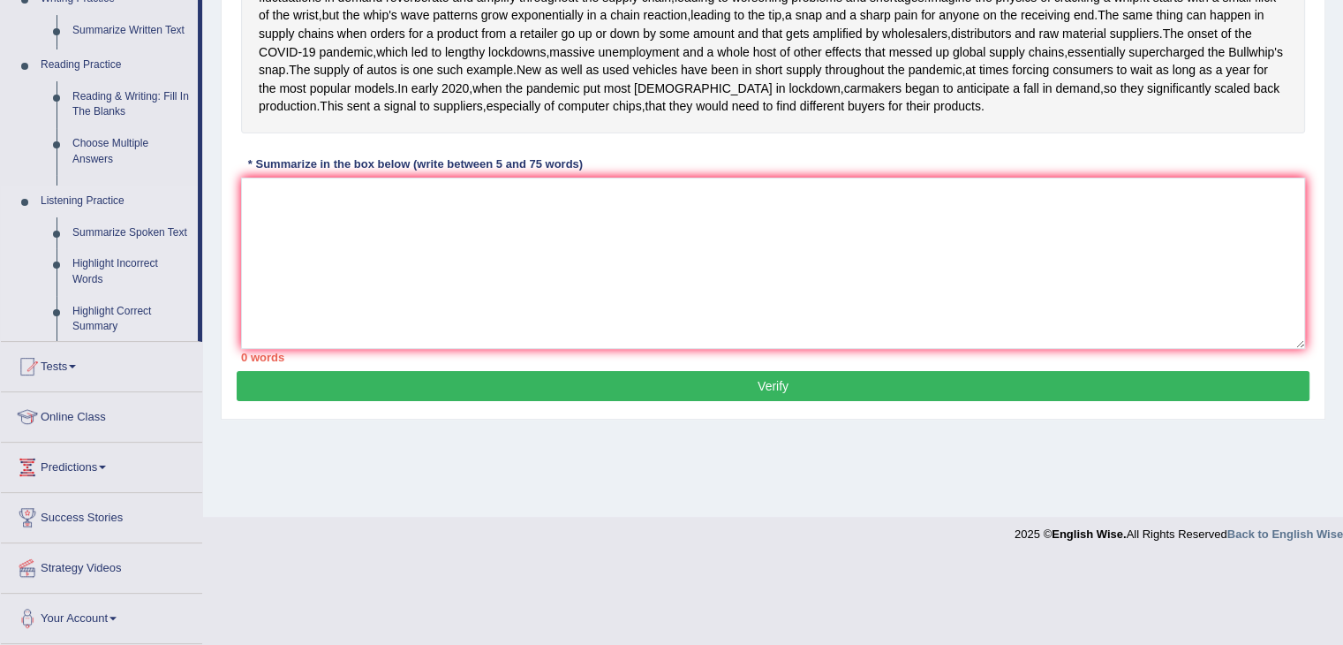
scroll to position [301, 0]
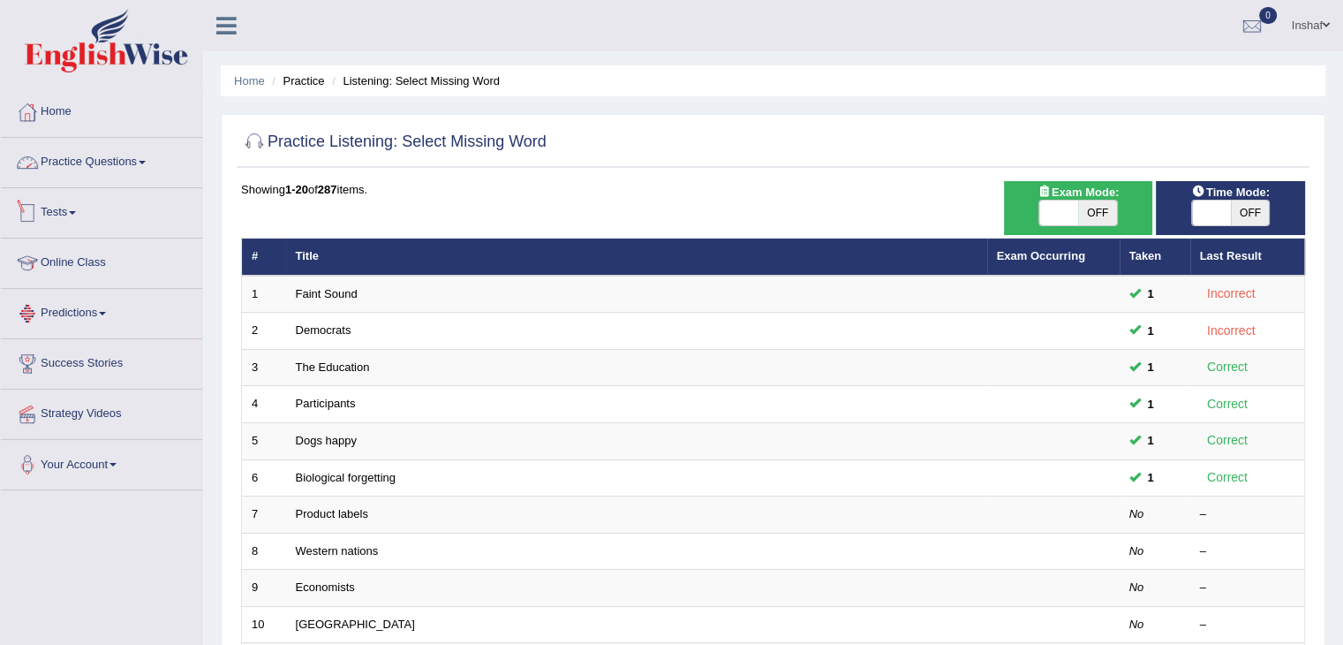
click at [141, 161] on link "Practice Questions" at bounding box center [101, 160] width 201 height 44
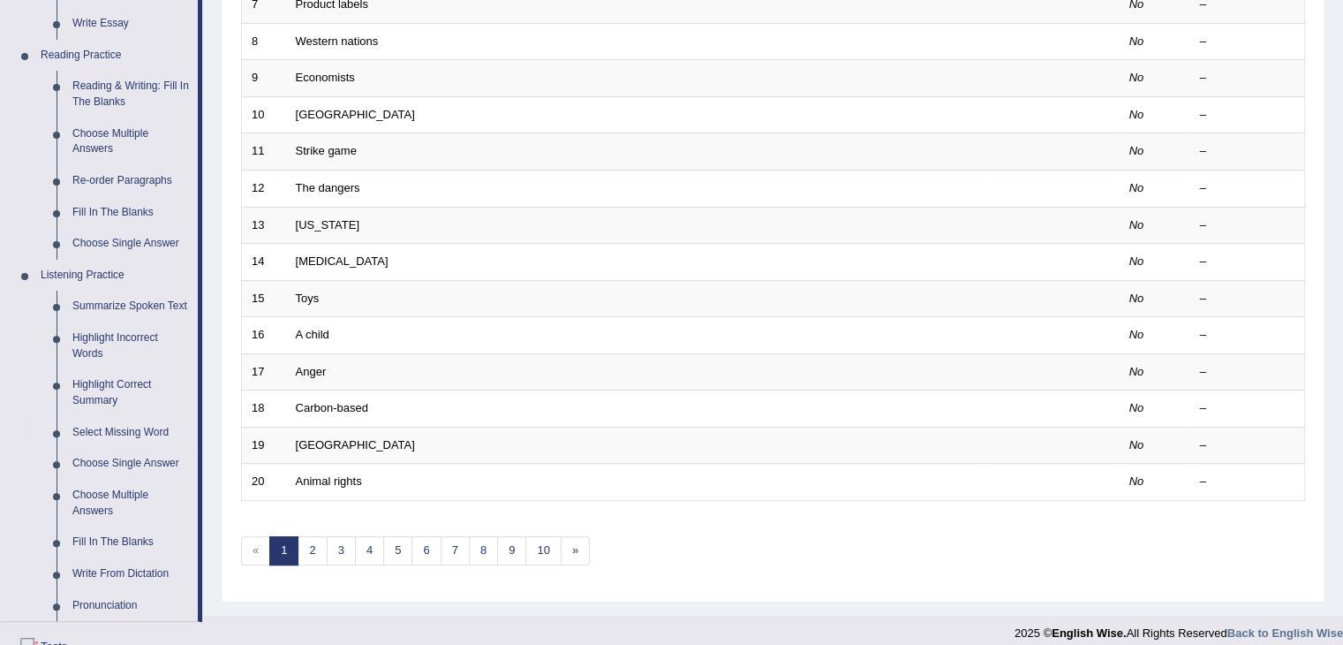
scroll to position [618, 0]
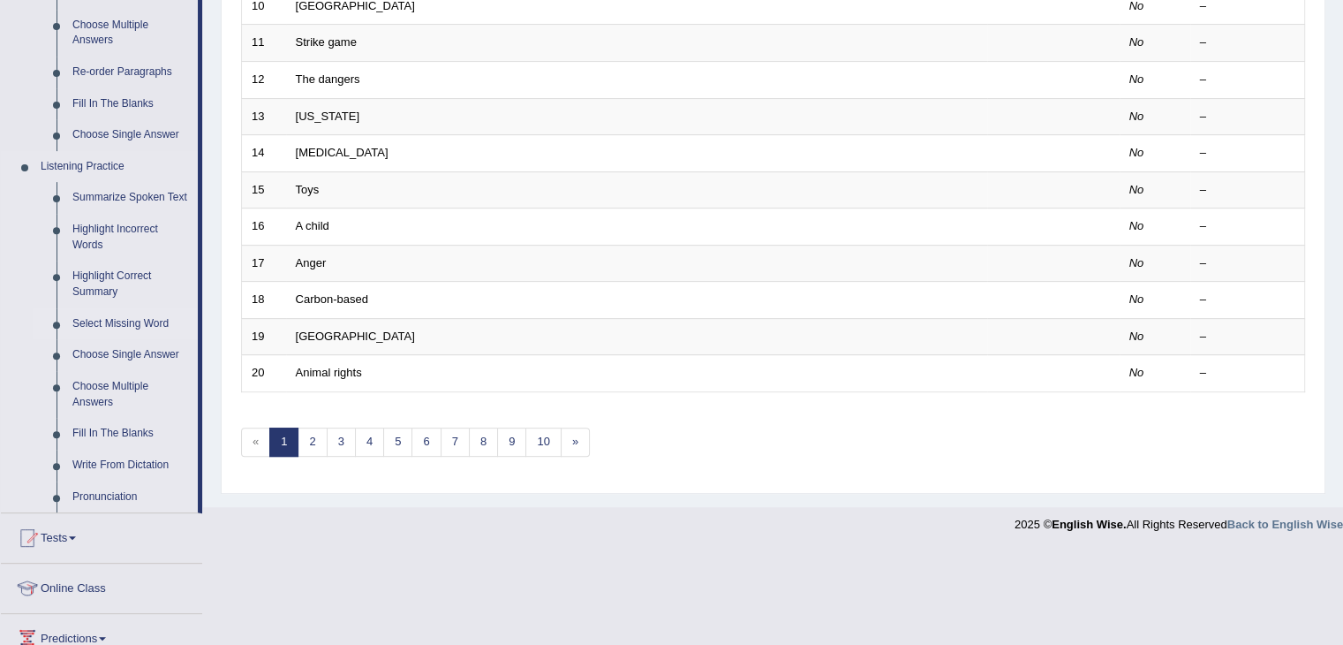
click at [140, 319] on link "Select Missing Word" at bounding box center [130, 324] width 133 height 32
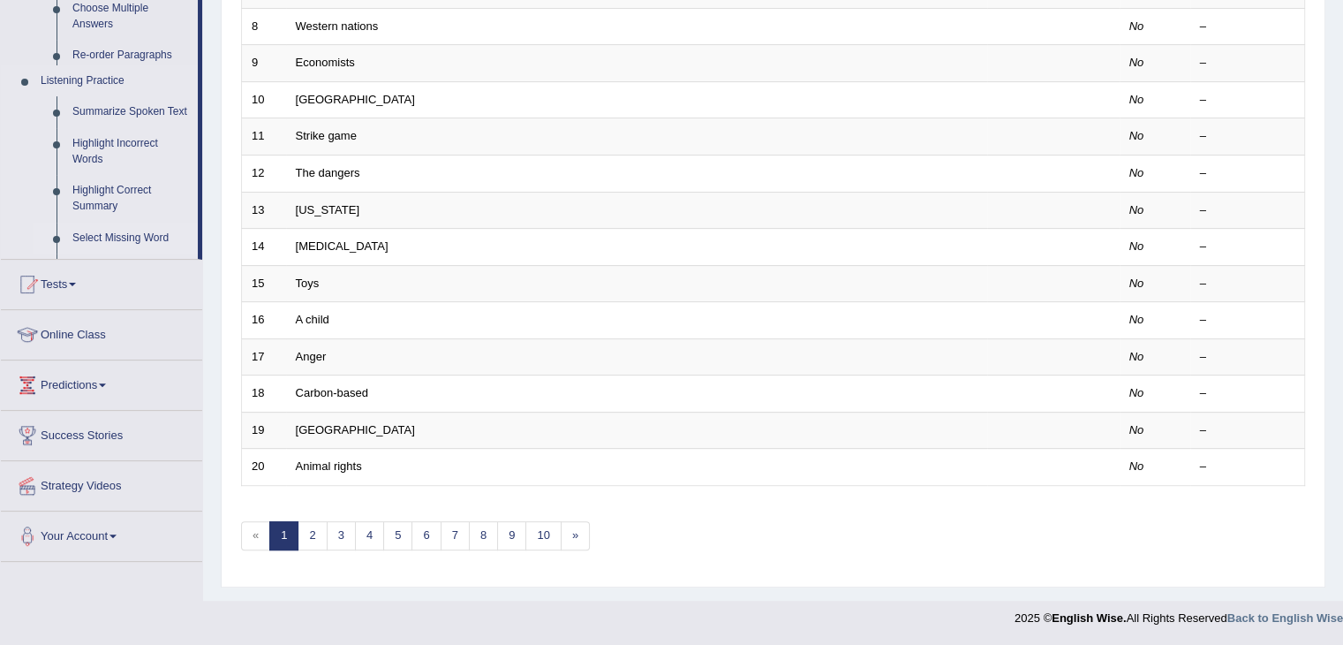
scroll to position [519, 0]
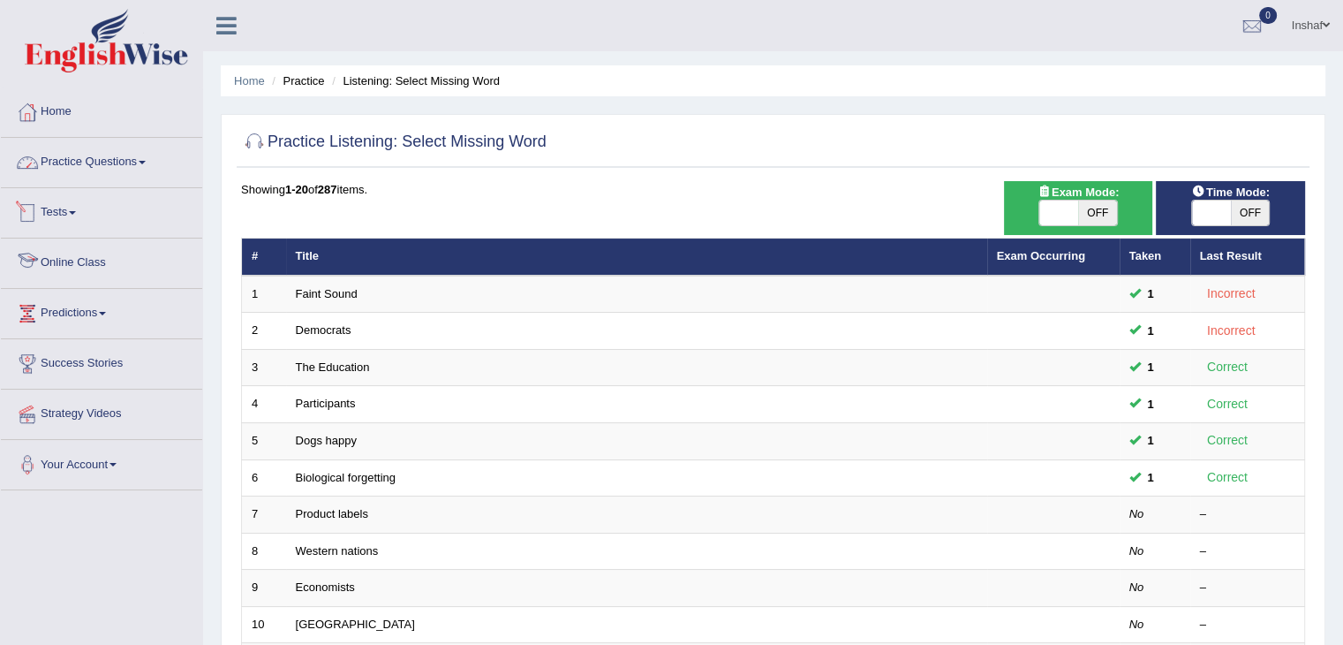
click at [148, 156] on link "Practice Questions" at bounding box center [101, 160] width 201 height 44
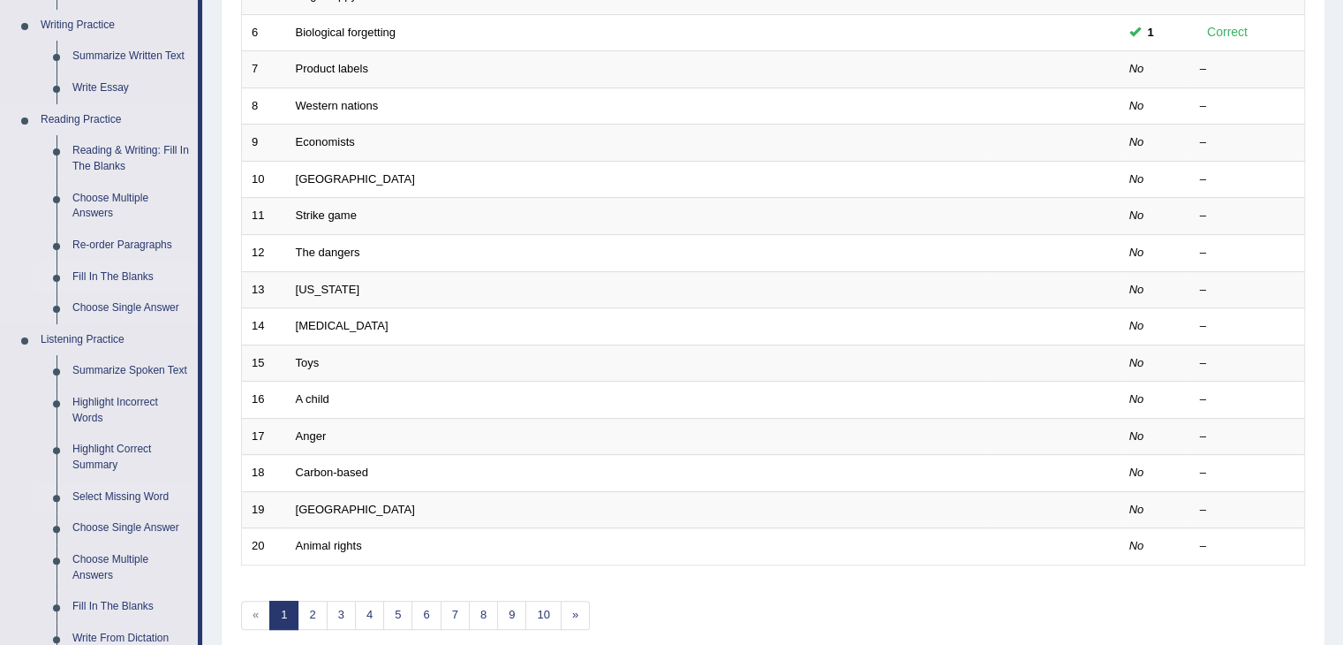
scroll to position [618, 0]
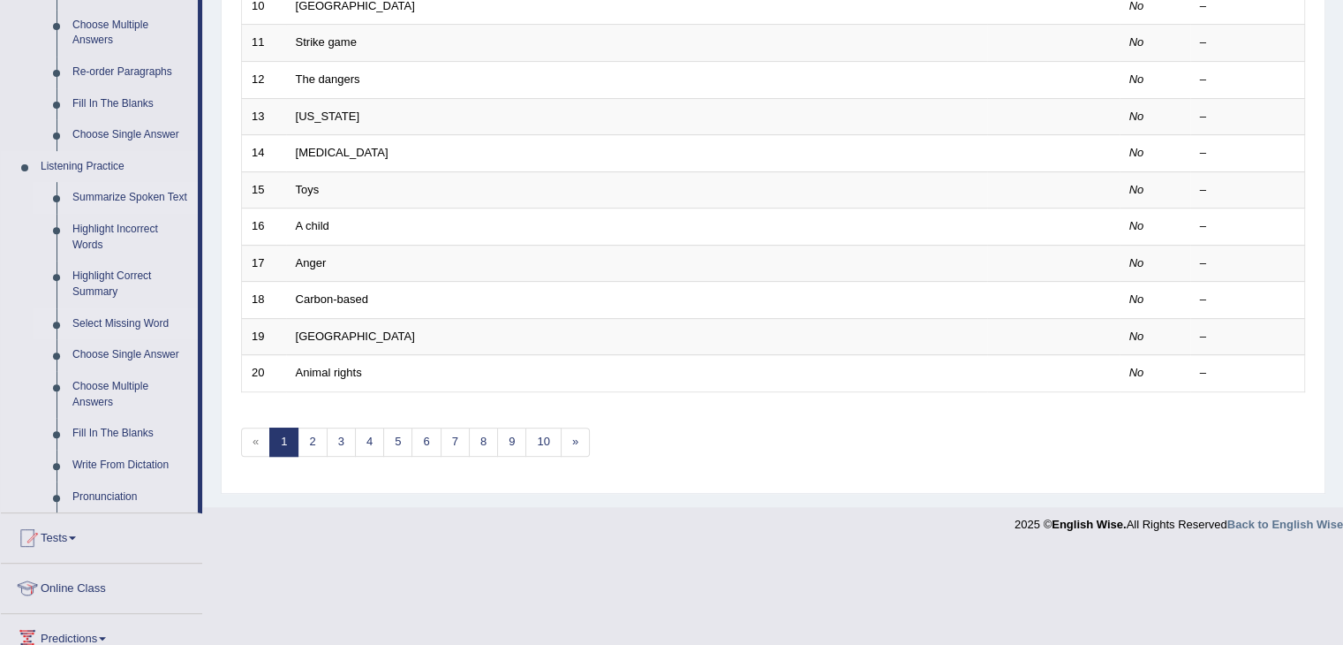
click at [130, 200] on link "Summarize Spoken Text" at bounding box center [130, 198] width 133 height 32
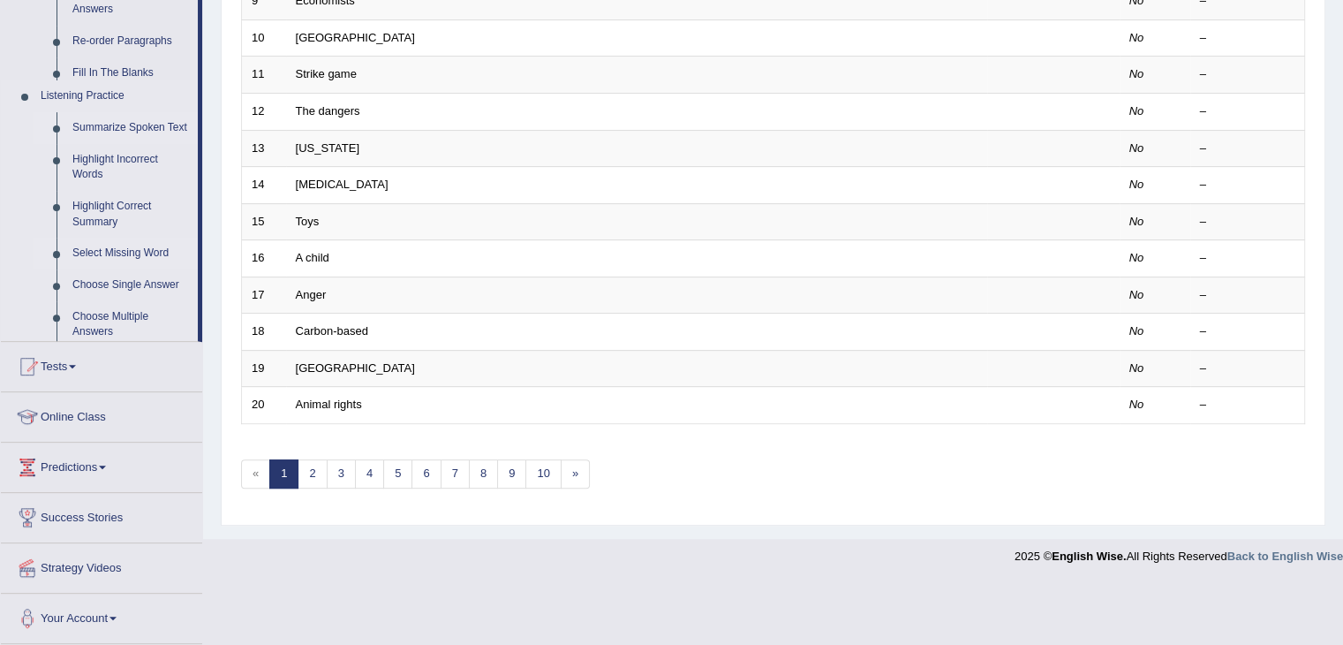
scroll to position [519, 0]
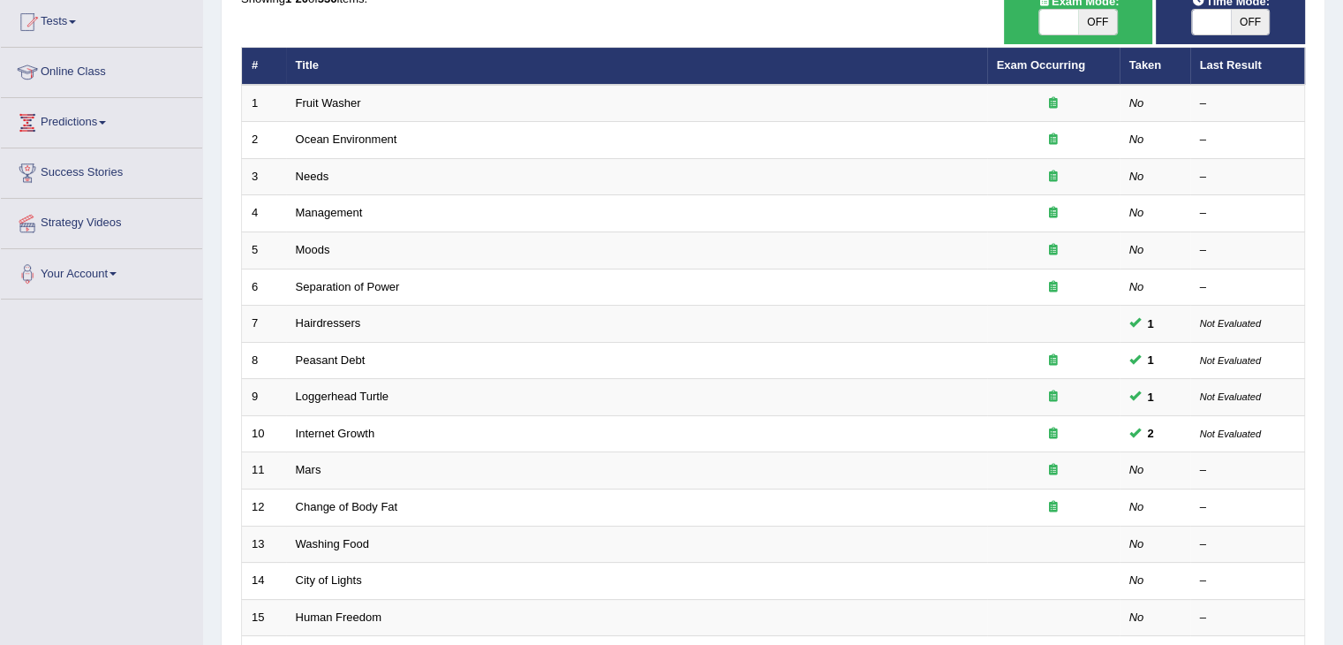
scroll to position [88, 0]
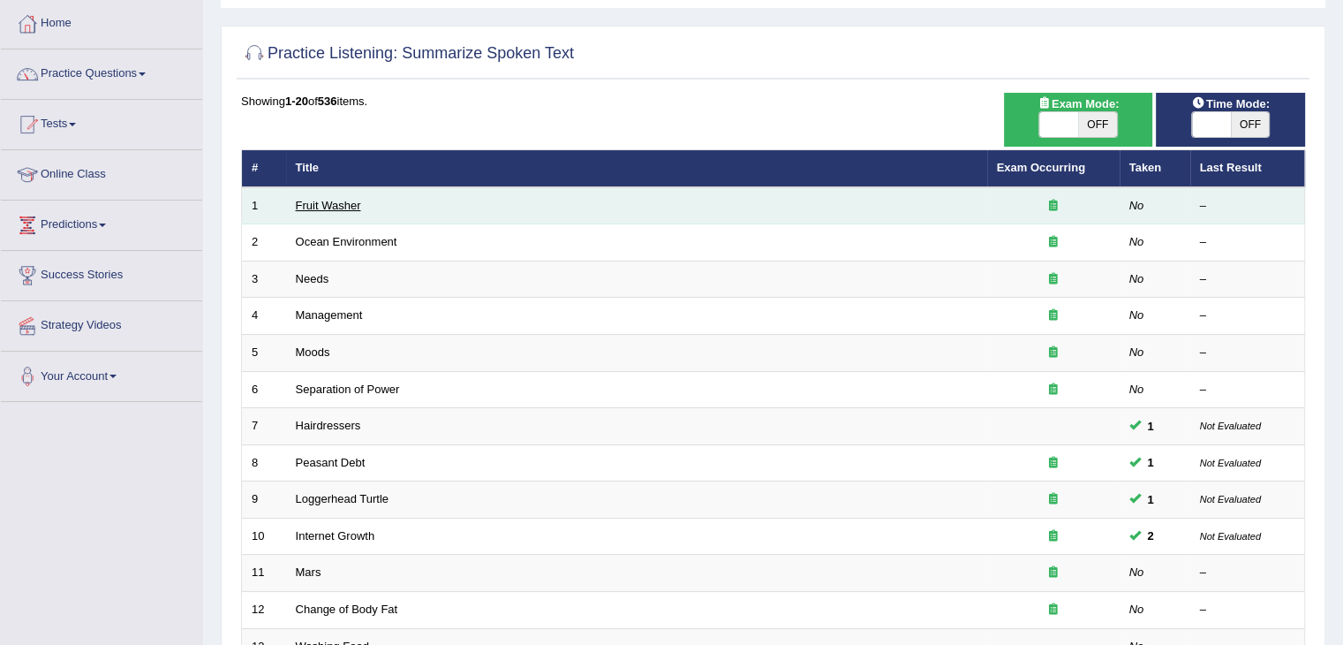
click at [332, 209] on link "Fruit Washer" at bounding box center [328, 205] width 65 height 13
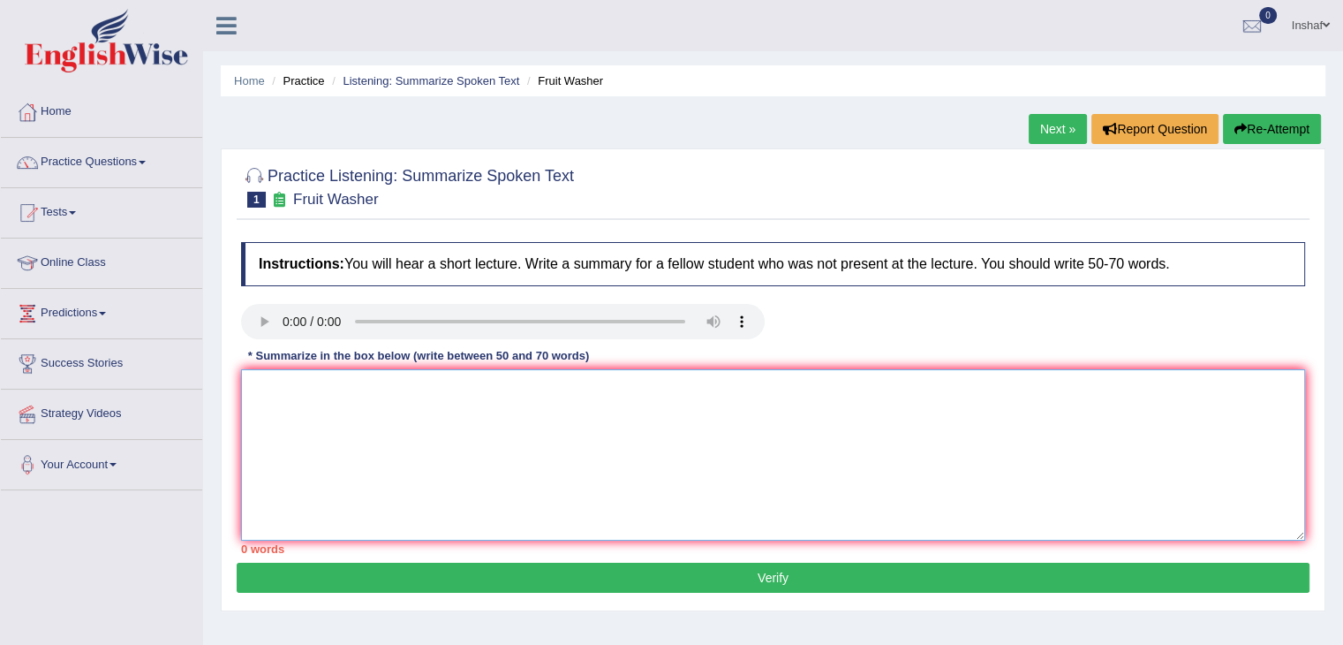
click at [281, 407] on textarea at bounding box center [773, 454] width 1064 height 171
click at [375, 424] on textarea at bounding box center [773, 454] width 1064 height 171
click at [512, 392] on textarea "fruits and vegetables are required to get wash." at bounding box center [773, 454] width 1064 height 171
click at [477, 389] on textarea "fruits and vegetables are required to get wash." at bounding box center [773, 454] width 1064 height 171
click at [526, 392] on textarea "fruits and vegetables are required to get wash." at bounding box center [773, 454] width 1064 height 171
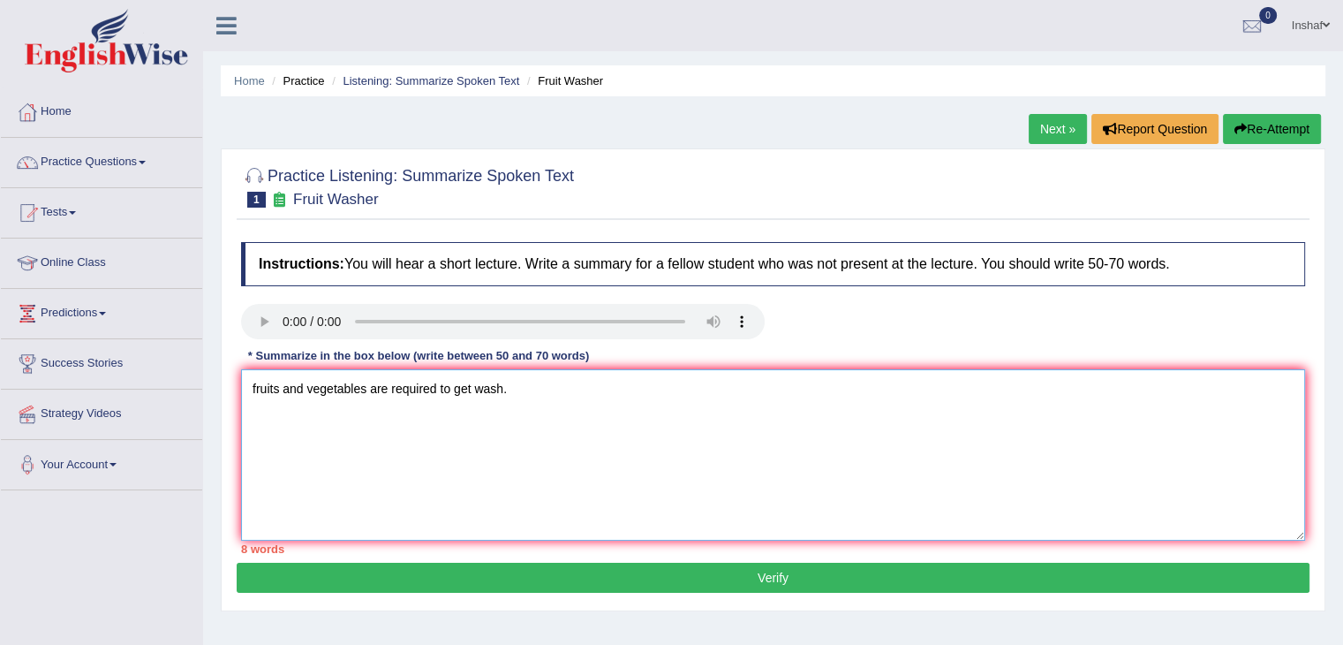
click at [498, 389] on textarea "fruits and vegetables are required to get wash." at bounding box center [773, 454] width 1064 height 171
click at [503, 386] on textarea "fruits and vegetables are required to get wash." at bounding box center [773, 454] width 1064 height 171
click at [527, 391] on textarea "fruits and vegetables are required to get washed." at bounding box center [773, 454] width 1064 height 171
click at [463, 383] on textarea "fruits and vegetables are required to get washed. If not" at bounding box center [773, 454] width 1064 height 171
click at [756, 387] on textarea "fruits and vegetables are required to get washed. If not" at bounding box center [773, 454] width 1064 height 171
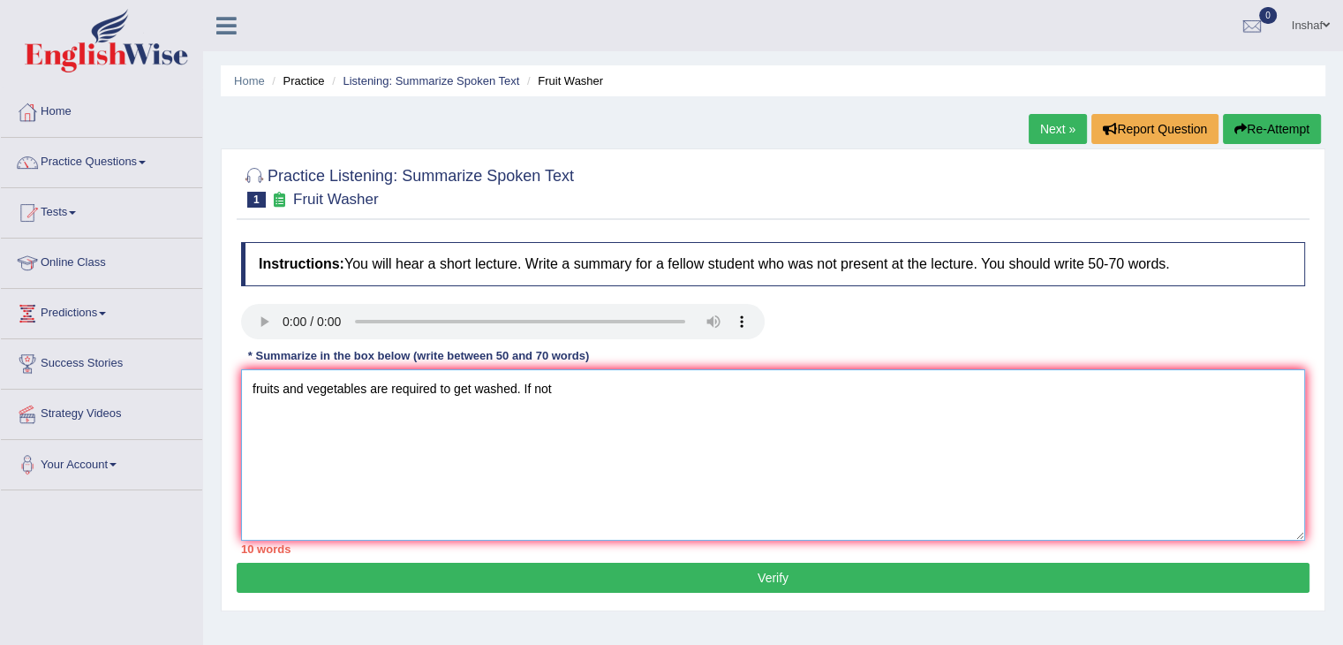
click at [450, 389] on textarea "fruits and vegetables are required to get washed. If not" at bounding box center [773, 454] width 1064 height 171
click at [602, 396] on textarea "fruits and vegetables are required to be get washed. If not" at bounding box center [773, 454] width 1064 height 171
click at [470, 389] on textarea "fruits and vegetables are required to be get washed. If not" at bounding box center [773, 454] width 1064 height 171
click at [605, 384] on textarea "fruits and vegetables are required to be get washed. If not" at bounding box center [773, 454] width 1064 height 171
click at [476, 396] on textarea "fruits and vegetables are required to be get washed. If not" at bounding box center [773, 454] width 1064 height 171
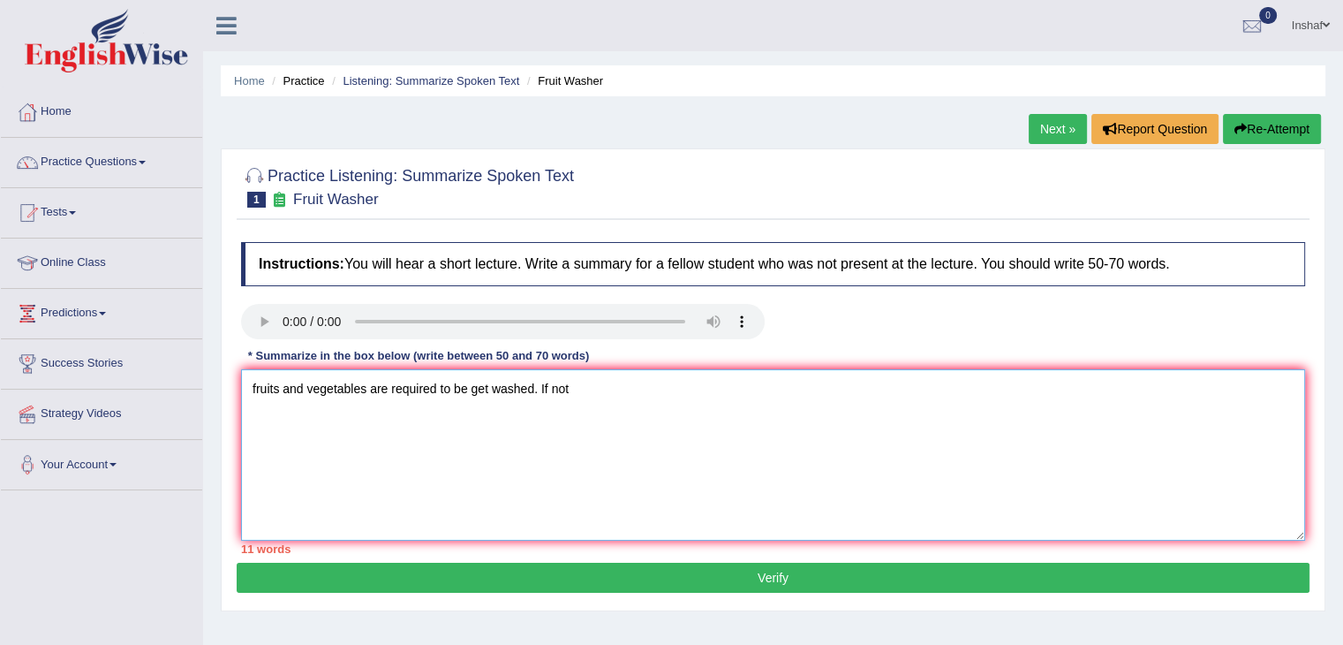
click at [484, 388] on textarea "fruits and vegetables are required to be get washed. If not" at bounding box center [773, 454] width 1064 height 171
click at [556, 391] on textarea "fruits and vegetables are required to be washed. If not" at bounding box center [773, 454] width 1064 height 171
click at [547, 386] on textarea "fruits and vegetables are required to be washed. If not food borne illness will…" at bounding box center [773, 454] width 1064 height 171
click at [661, 389] on textarea "fruits and vegetables are required to be washed. If not you will get food borne…" at bounding box center [773, 454] width 1064 height 171
click at [755, 386] on textarea "fruits and vegetables are required to be washed. If not you will get food borne…" at bounding box center [773, 454] width 1064 height 171
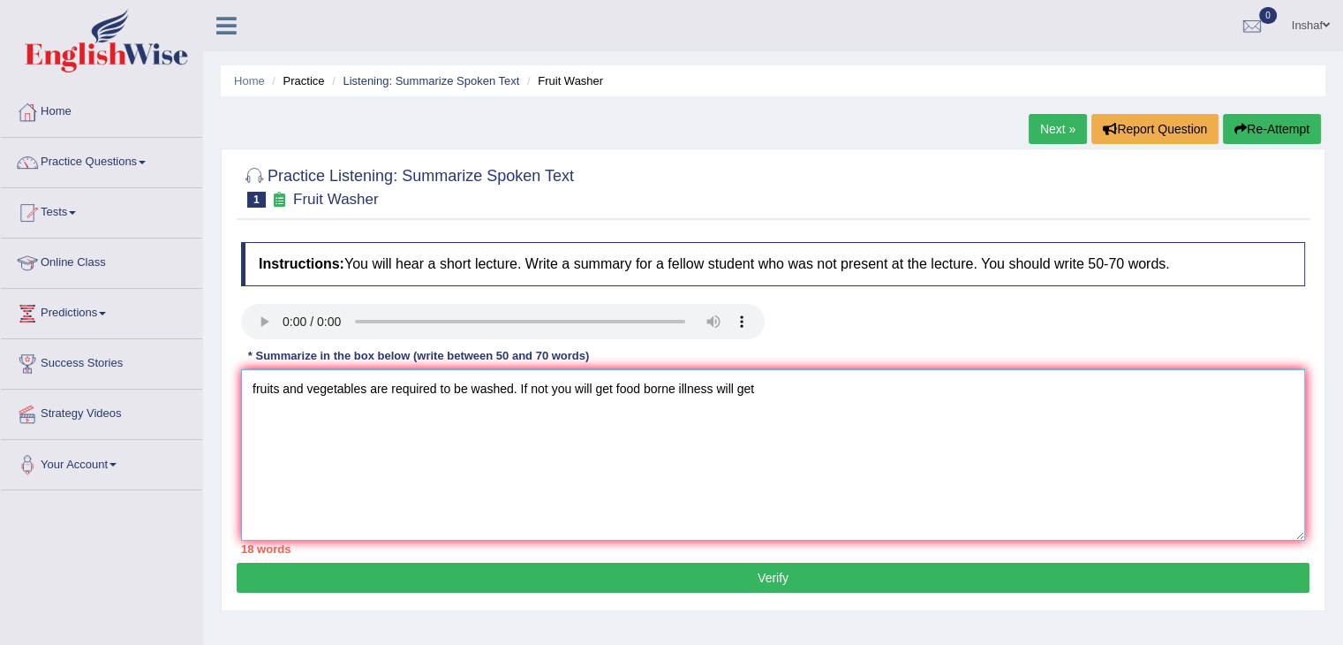
drag, startPoint x: 765, startPoint y: 388, endPoint x: 715, endPoint y: 384, distance: 49.6
click at [715, 384] on textarea "fruits and vegetables are required to be washed. If not you will get food borne…" at bounding box center [773, 454] width 1064 height 171
click at [1030, 389] on textarea "fruits and vegetables are required to be washed. If not you will get food borne…" at bounding box center [773, 454] width 1064 height 171
click at [1062, 388] on textarea "fruits and vegetables are required to be washed. If not you will get food borne…" at bounding box center [773, 454] width 1064 height 171
click at [985, 386] on textarea "fruits and vegetables are required to be washed. If not you will get food borne…" at bounding box center [773, 454] width 1064 height 171
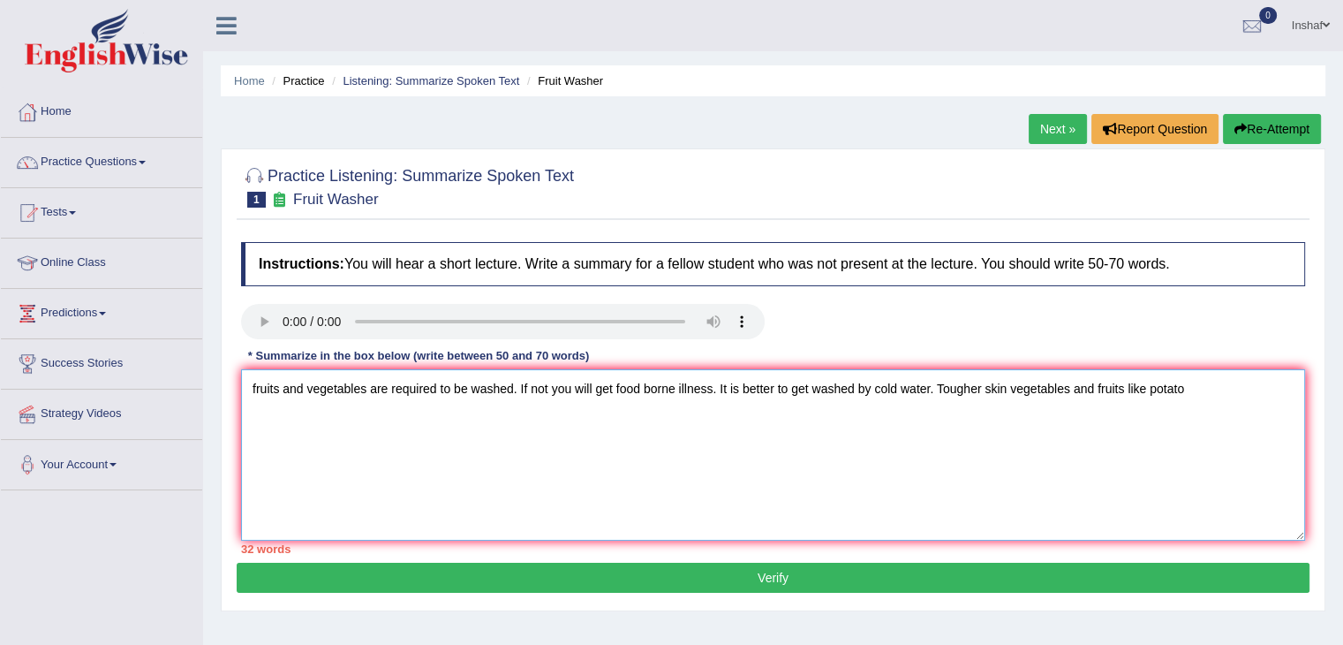
click at [1189, 386] on textarea "fruits and vegetables are required to be washed. If not you will get food borne…" at bounding box center [773, 454] width 1064 height 171
click at [1183, 386] on textarea "fruits and vegetables are required to be washed. If not you will get food borne…" at bounding box center [773, 454] width 1064 height 171
click at [1236, 388] on textarea "fruits and vegetables are required to be washed. If not you will get food borne…" at bounding box center [773, 454] width 1064 height 171
click at [1253, 384] on textarea "fruits and vegetables are required to be washed. If not you will get food borne…" at bounding box center [773, 454] width 1064 height 171
click at [297, 426] on textarea "fruits and vegetables are required to be washed. If not you will get food borne…" at bounding box center [773, 454] width 1064 height 171
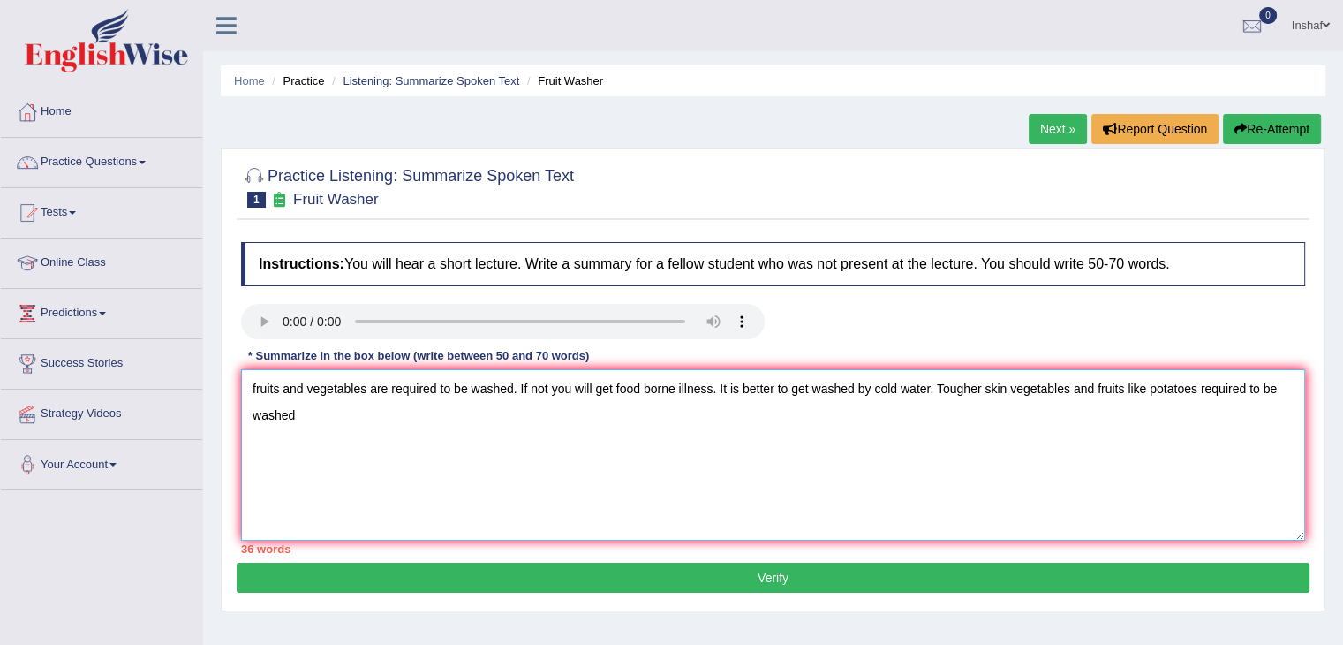
click at [283, 420] on textarea "fruits and vegetables are required to be washed. If not you will get food borne…" at bounding box center [773, 454] width 1064 height 171
drag, startPoint x: 283, startPoint y: 410, endPoint x: 374, endPoint y: 434, distance: 94.3
click at [421, 450] on textarea "fruits and vegetables are required to be washed. If not you will get food borne…" at bounding box center [773, 454] width 1064 height 171
click at [304, 410] on textarea "fruits and vegetables are required to be washed. If not you will get food borne…" at bounding box center [773, 454] width 1064 height 171
click at [403, 405] on textarea "fruits and vegetables are required to be washed. If not you will get food borne…" at bounding box center [773, 454] width 1064 height 171
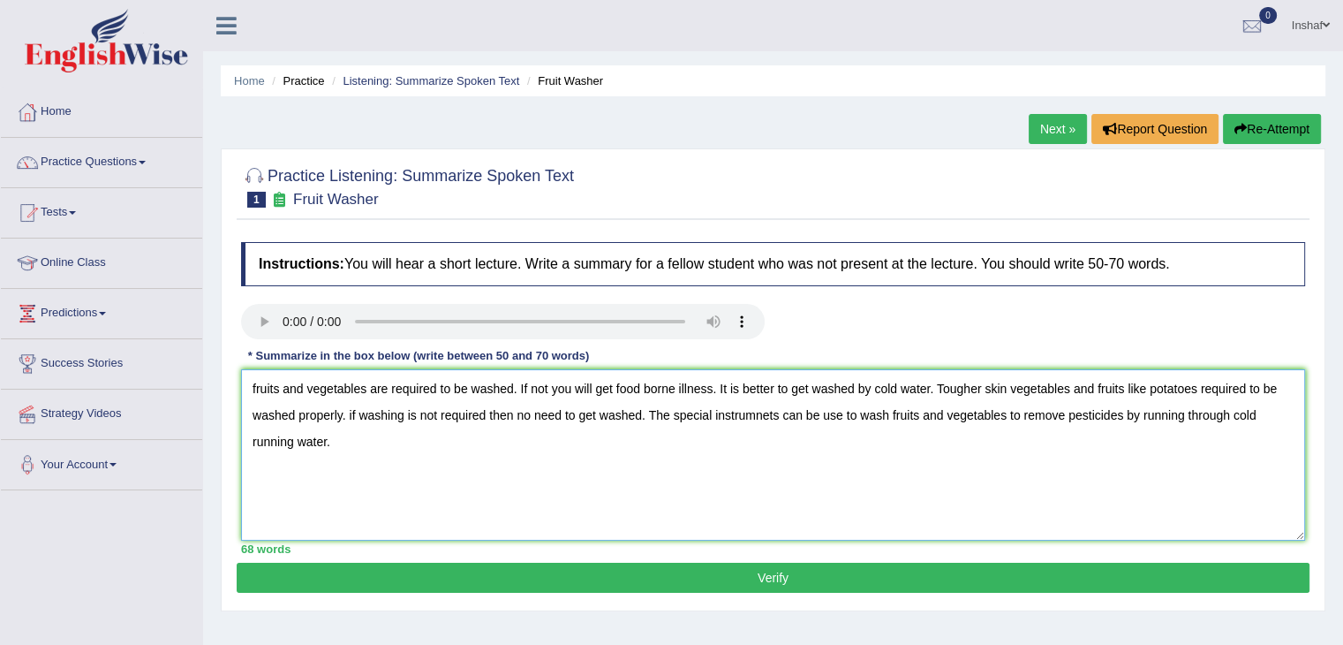
click at [619, 413] on textarea "fruits and vegetables are required to be washed. If not you will get food borne…" at bounding box center [773, 454] width 1064 height 171
click at [732, 414] on textarea "fruits and vegetables are required to be washed. If not you will get food borne…" at bounding box center [773, 454] width 1064 height 171
click at [771, 414] on textarea "fruits and vegetables are required to be washed. If not you will get food borne…" at bounding box center [773, 454] width 1064 height 171
click at [776, 414] on textarea "fruits and vegetables are required to be washed. If not you will get food borne…" at bounding box center [773, 454] width 1064 height 171
type textarea "fruits and vegetables are required to be washed. If not you will get food borne…"
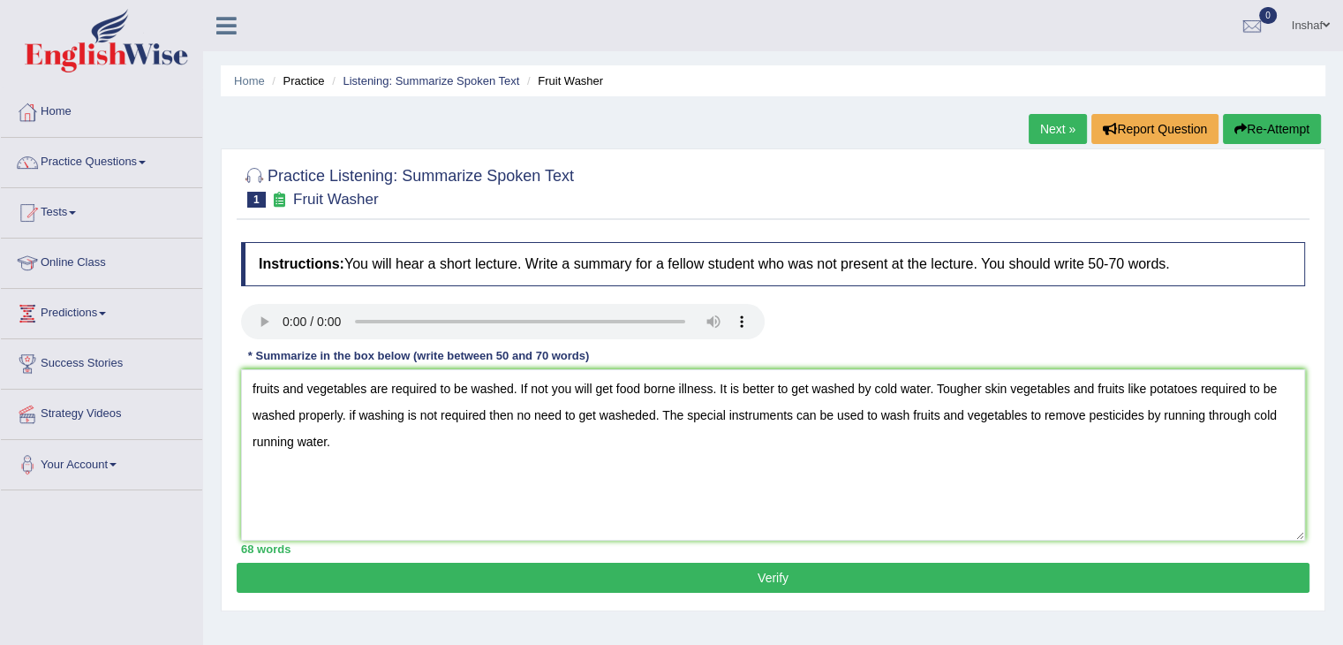
click at [778, 576] on button "Verify" at bounding box center [773, 577] width 1073 height 30
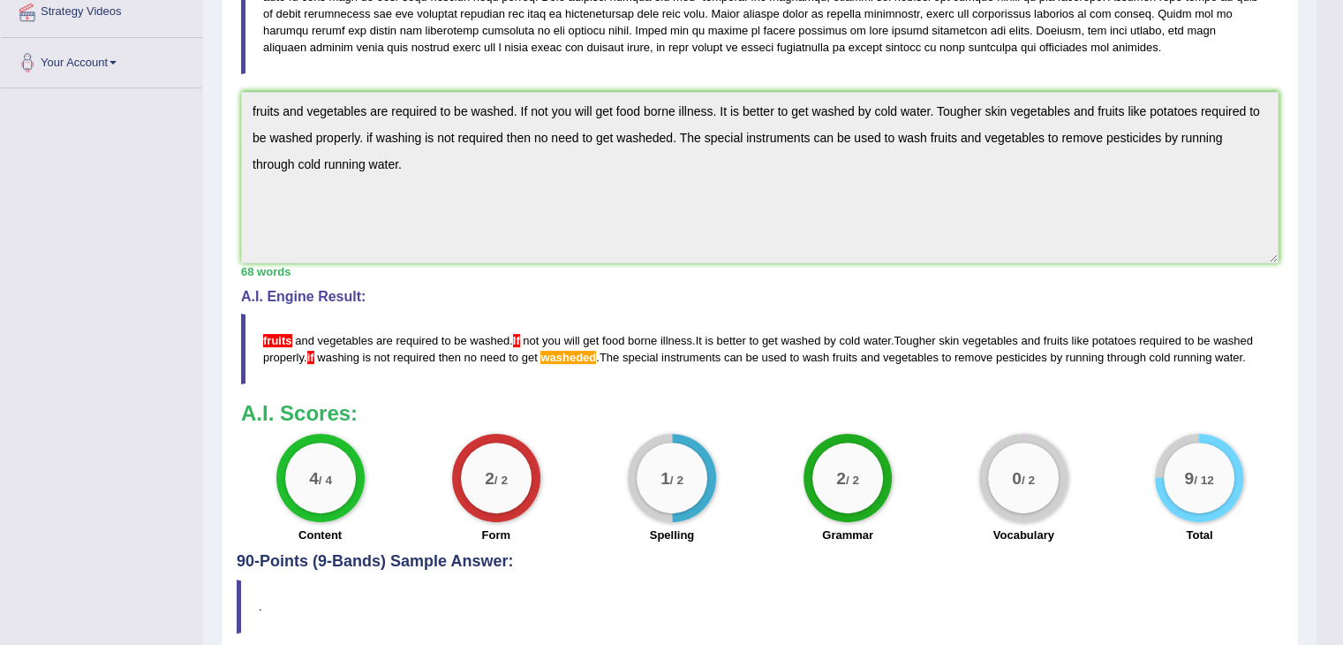
scroll to position [490, 0]
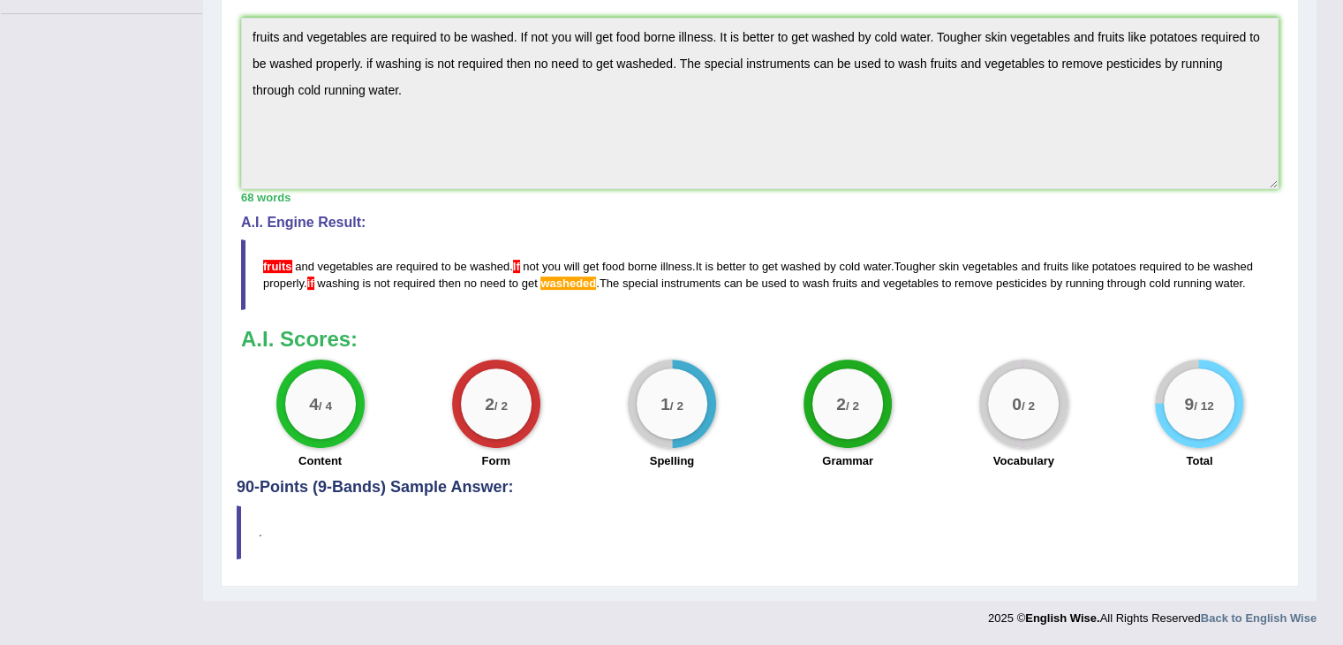
click at [466, 332] on h3 "A.I. Scores:" at bounding box center [760, 339] width 1038 height 23
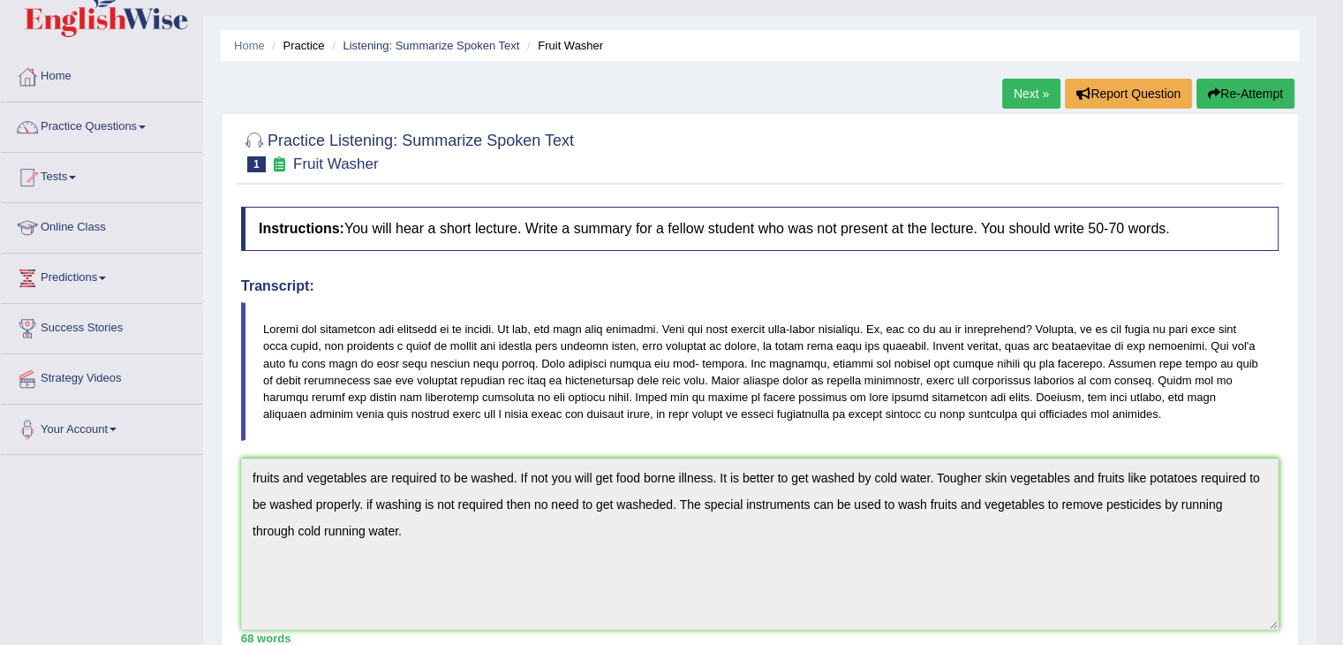
scroll to position [0, 0]
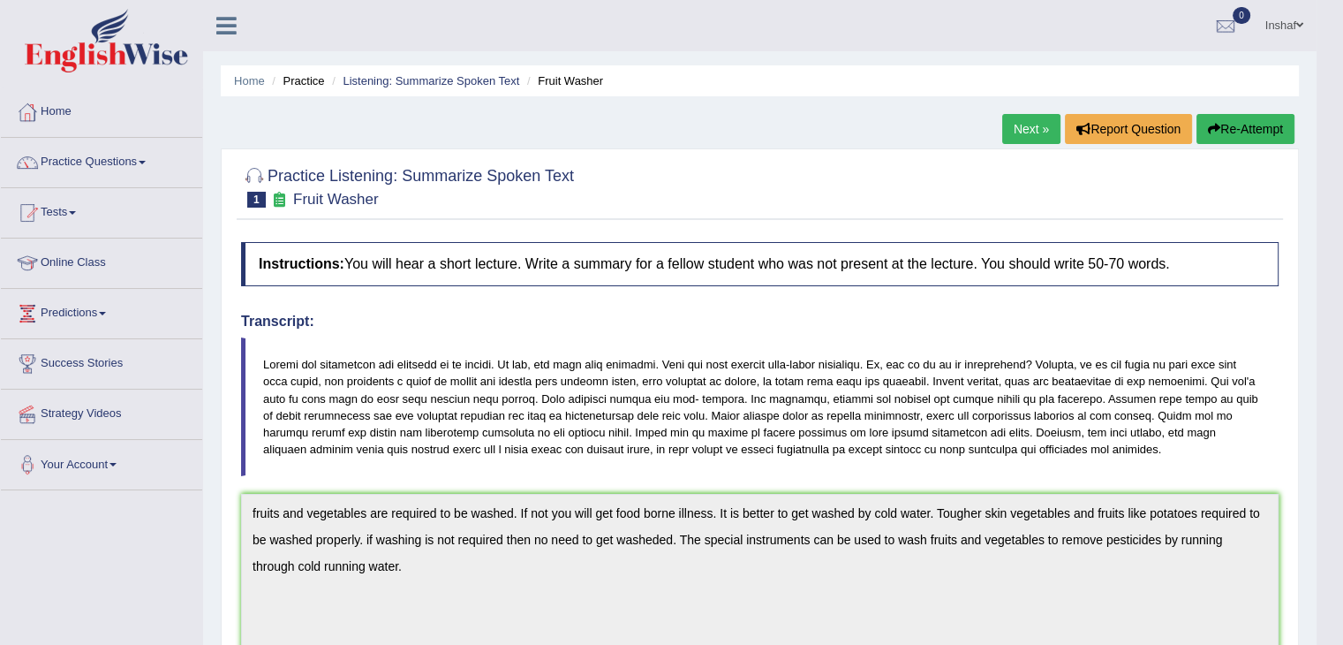
click at [1032, 127] on link "Next »" at bounding box center [1031, 129] width 58 height 30
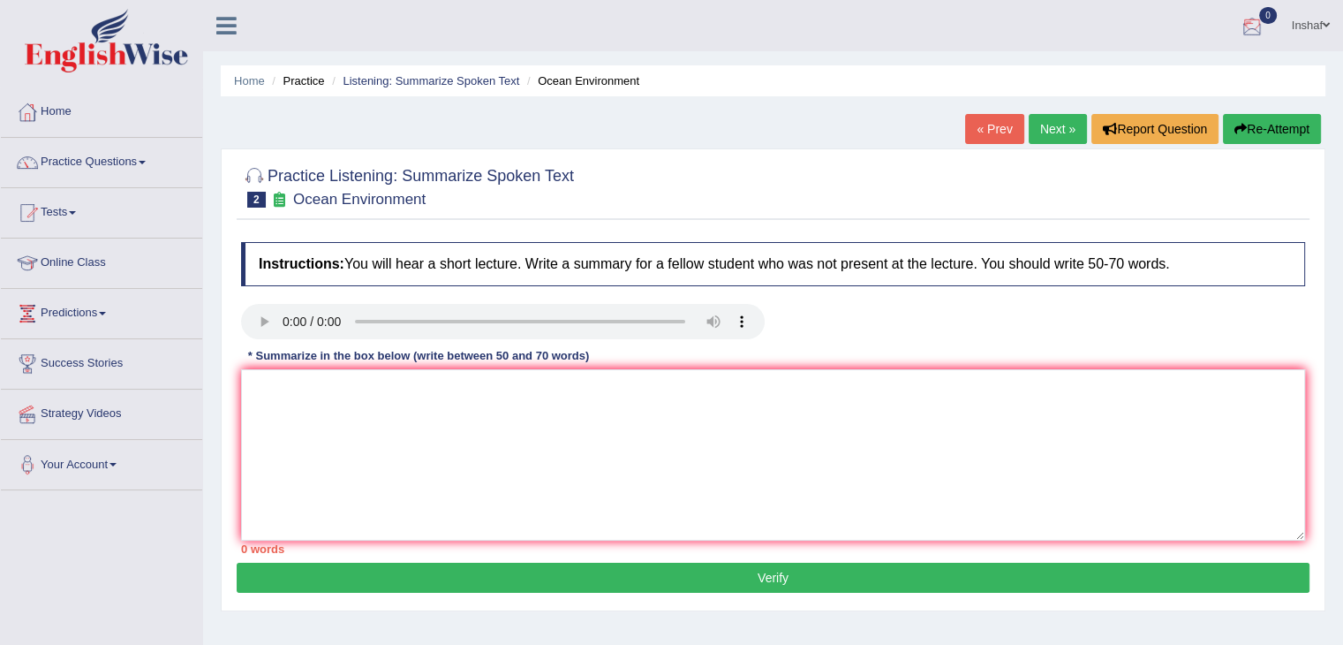
click at [1296, 135] on button "Re-Attempt" at bounding box center [1272, 129] width 98 height 30
drag, startPoint x: 1289, startPoint y: 132, endPoint x: 1254, endPoint y: 144, distance: 37.4
click at [1289, 132] on button "Re-Attempt" at bounding box center [1272, 129] width 98 height 30
click at [354, 403] on textarea at bounding box center [773, 454] width 1064 height 171
click at [366, 383] on textarea "The solution for polution to be conidered" at bounding box center [773, 454] width 1064 height 171
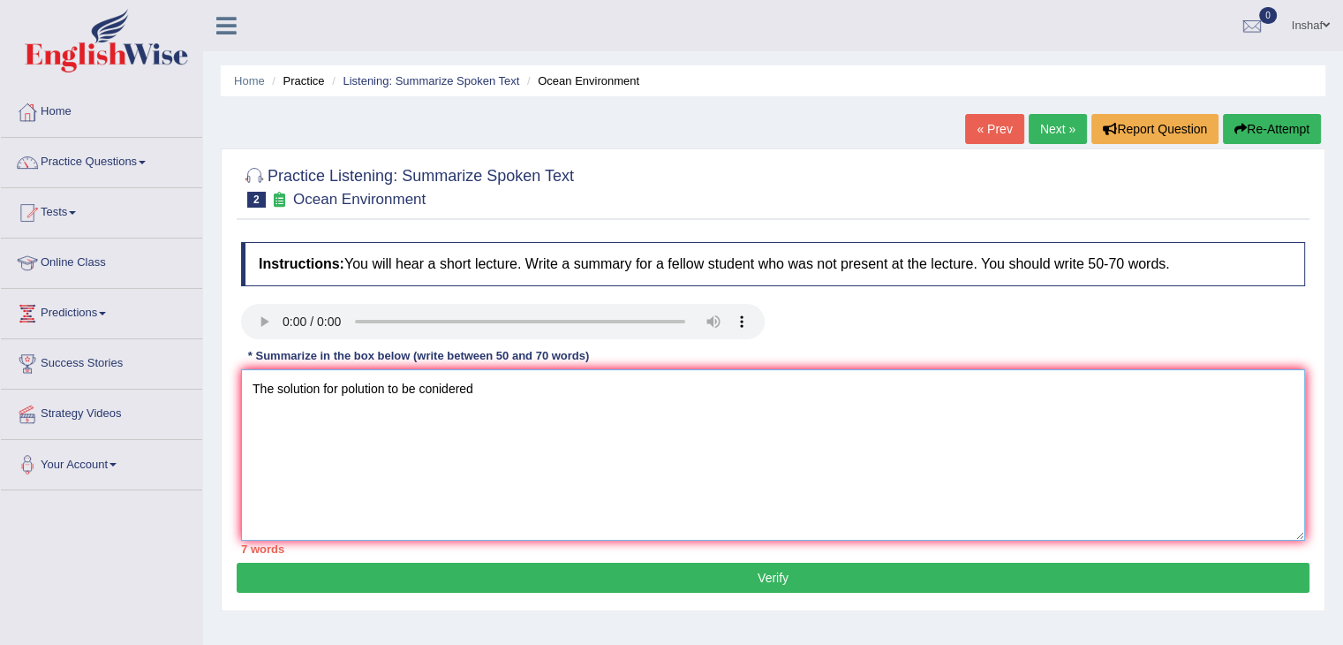
click at [502, 388] on textarea "The solution for polution to be conidered" at bounding box center [773, 454] width 1064 height 171
click at [357, 389] on textarea "The solution for polution to be conidered" at bounding box center [773, 454] width 1064 height 171
click at [502, 389] on textarea "The solution for pollution to be conidered" at bounding box center [773, 454] width 1064 height 171
click at [441, 392] on textarea "The solution for pollution to be conidered" at bounding box center [773, 454] width 1064 height 171
click at [483, 386] on textarea "The solution for pollution to be considered" at bounding box center [773, 454] width 1064 height 171
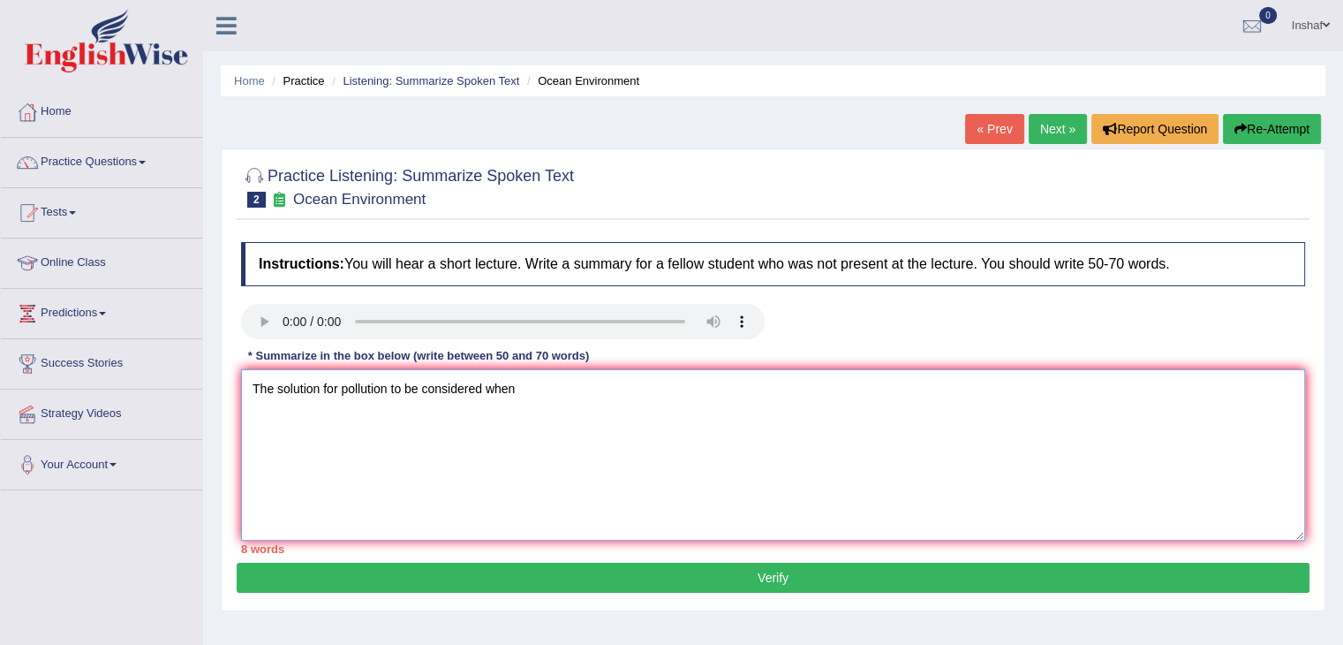
drag, startPoint x: 564, startPoint y: 391, endPoint x: 230, endPoint y: 389, distance: 334.7
click at [230, 389] on div "Practice Listening: Summarize Spoken Text 2 Ocean Environment Instructions: You…" at bounding box center [773, 379] width 1105 height 463
click at [307, 389] on textarea "The pollution is a potential problem for climate change." at bounding box center [773, 454] width 1064 height 171
click at [579, 400] on textarea "The pollution is a potential problem for climate change." at bounding box center [773, 454] width 1064 height 171
click at [435, 389] on textarea "The pollution is a potential problem for climate change." at bounding box center [773, 454] width 1064 height 171
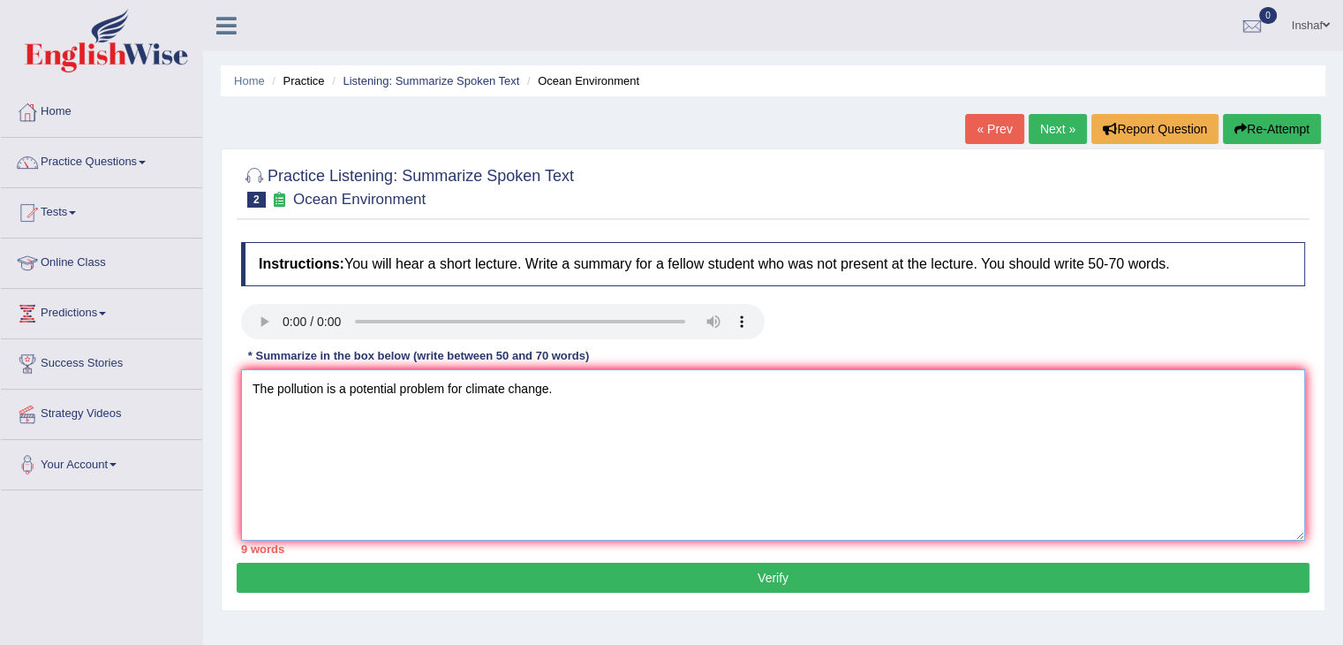
click at [622, 382] on textarea "The pollution is a potential problem for climate change." at bounding box center [773, 454] width 1064 height 171
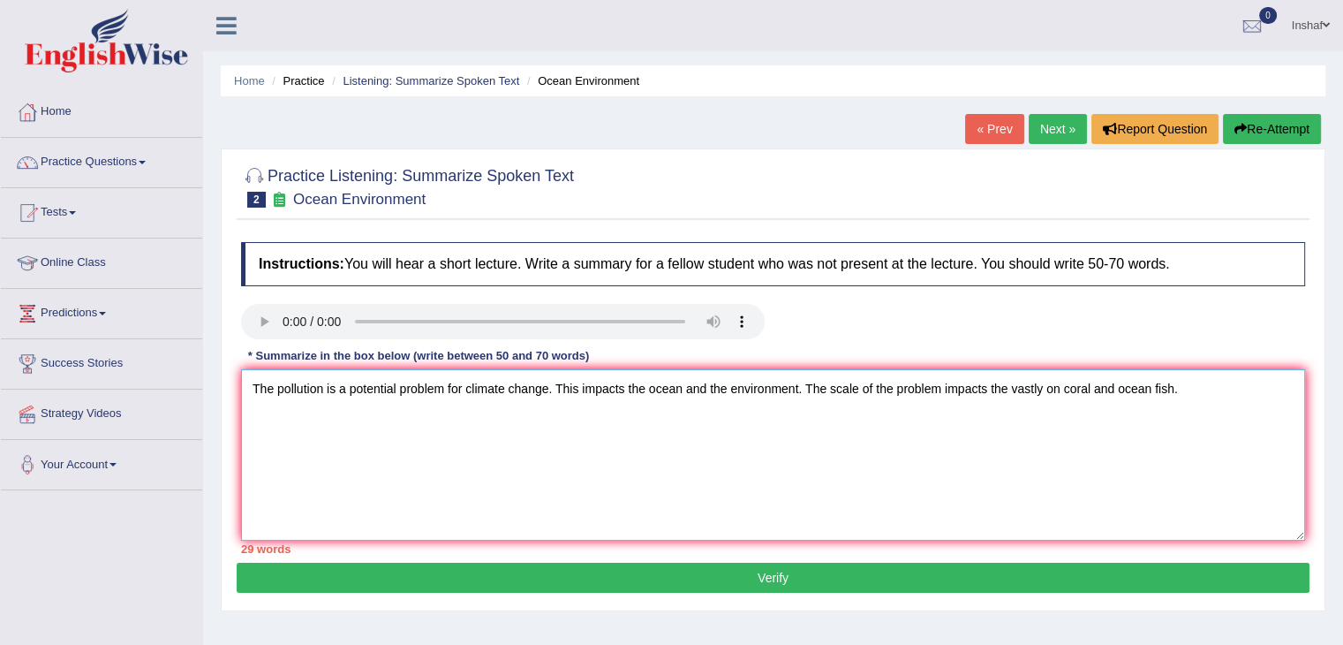
click at [1021, 382] on textarea "The pollution is a potential problem for climate change. This impacts the ocean…" at bounding box center [773, 454] width 1064 height 171
click at [1196, 384] on textarea "The pollution is a potential problem for climate change. This impacts the ocean…" at bounding box center [773, 454] width 1064 height 171
click at [1169, 389] on textarea "The pollution is a potential problem for climate change. This impacts the ocean…" at bounding box center [773, 454] width 1064 height 171
click at [1181, 387] on textarea "The pollution is a potential problem for climate change. This impacts the ocean…" at bounding box center [773, 454] width 1064 height 171
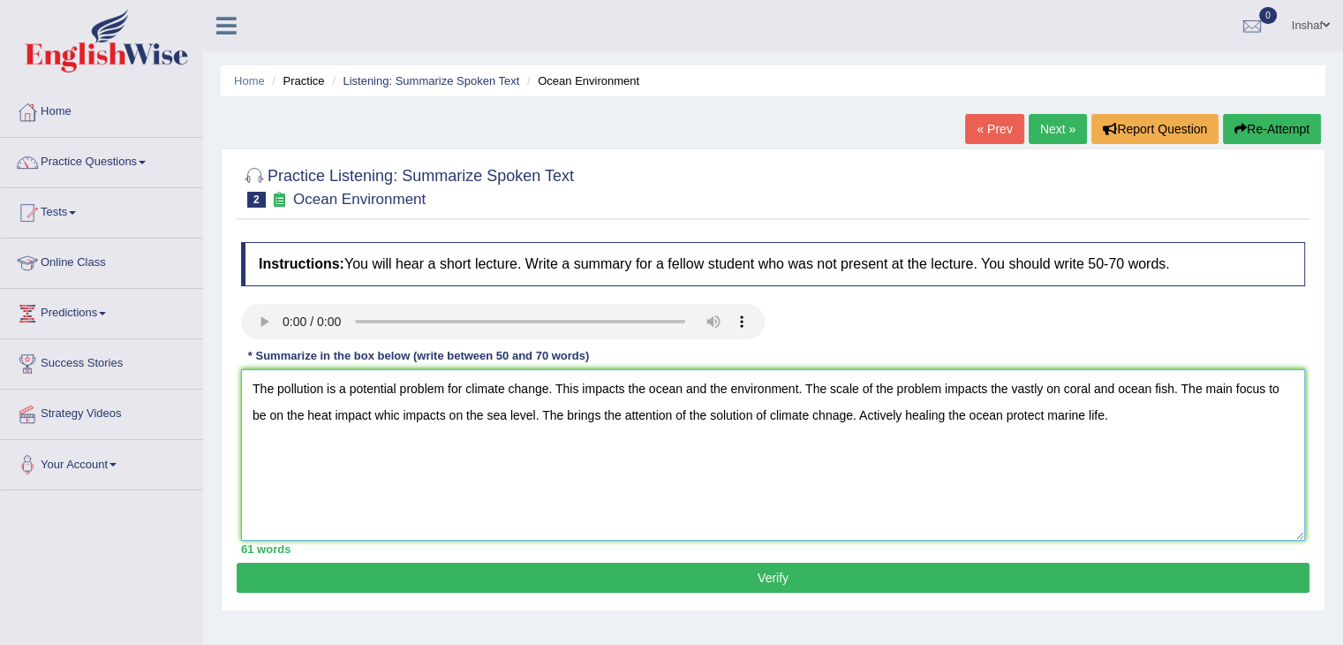
click at [583, 473] on textarea "The pollution is a potential problem for climate change. This impacts the ocean…" at bounding box center [773, 454] width 1064 height 171
drag, startPoint x: 278, startPoint y: 388, endPoint x: 258, endPoint y: 388, distance: 20.3
click at [258, 388] on textarea "The pollution is a potential problem for climate change. This impacts the ocean…" at bounding box center [773, 454] width 1064 height 171
click at [496, 379] on textarea "The pollution is a potential problem for climate change. This impacts the ocean…" at bounding box center [773, 454] width 1064 height 171
click at [629, 385] on textarea "The pollution is a potential problem for climate change. This impacts the ocean…" at bounding box center [773, 454] width 1064 height 171
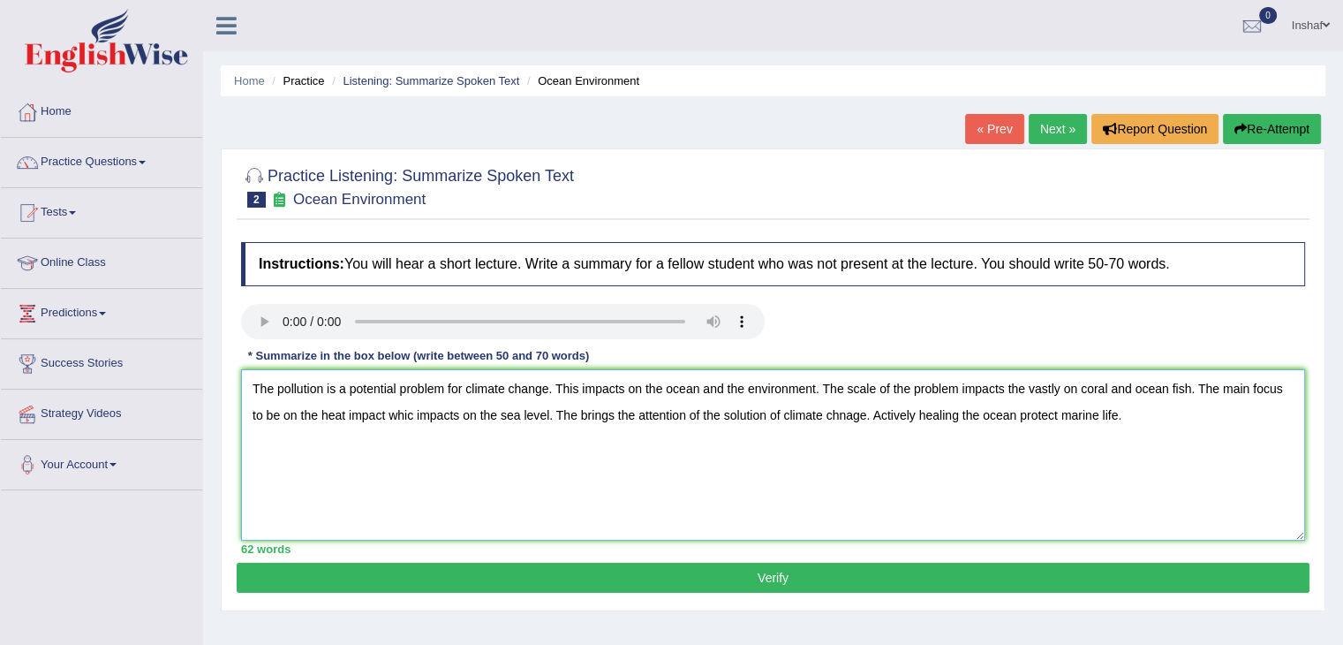
click at [818, 388] on textarea "The pollution is a potential problem for climate change. This impacts on the oc…" at bounding box center [773, 454] width 1064 height 171
click at [988, 386] on textarea "The pollution is a potential problem for climate change. This impacts on the oc…" at bounding box center [773, 454] width 1064 height 171
click at [960, 385] on textarea "The pollution is a potential problem for climate change. This impacts on the oc…" at bounding box center [773, 454] width 1064 height 171
click at [1023, 384] on textarea "The pollution is a potential problem for climate change. This impacts on the oc…" at bounding box center [773, 454] width 1064 height 171
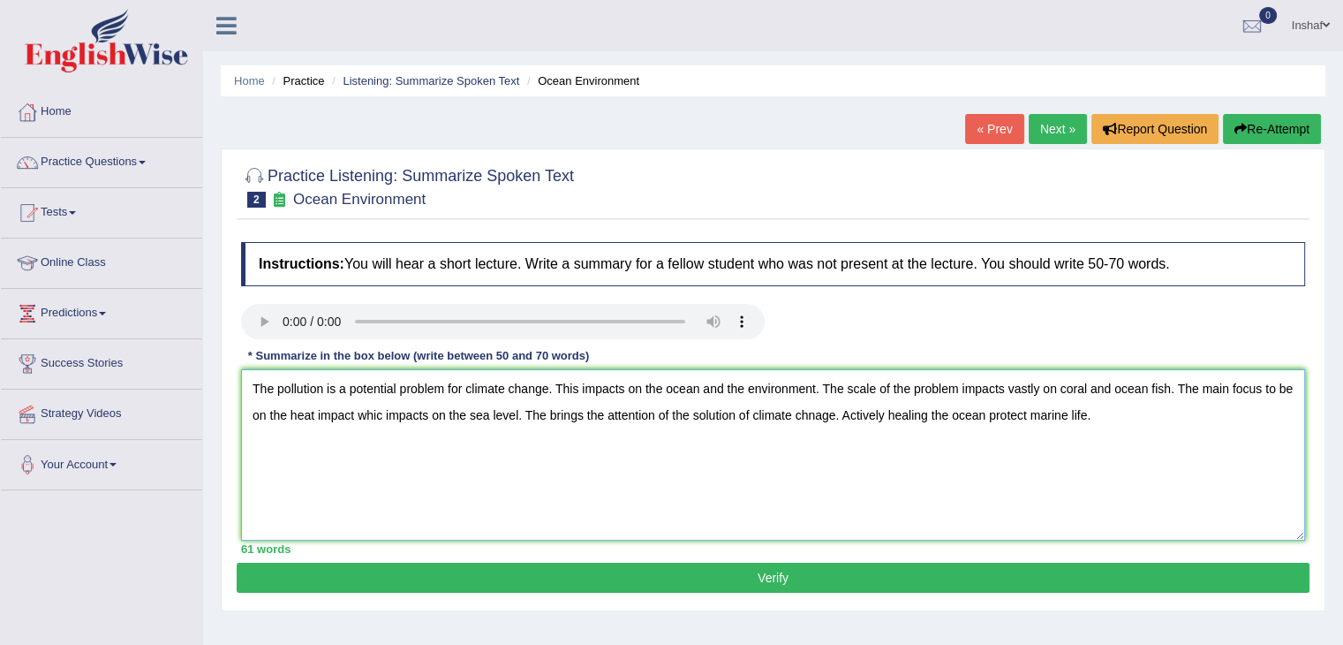
drag, startPoint x: 381, startPoint y: 411, endPoint x: 361, endPoint y: 414, distance: 20.5
click at [361, 414] on textarea "The pollution is a potential problem for climate change. This impacts on the oc…" at bounding box center [773, 454] width 1064 height 171
click at [653, 456] on textarea "The pollution is a potential problem for climate change. This impacts on the oc…" at bounding box center [773, 454] width 1064 height 171
drag, startPoint x: 592, startPoint y: 411, endPoint x: 610, endPoint y: 413, distance: 17.9
click at [593, 412] on textarea "The pollution is a potential problem for climate change. This impacts on the oc…" at bounding box center [773, 454] width 1064 height 171
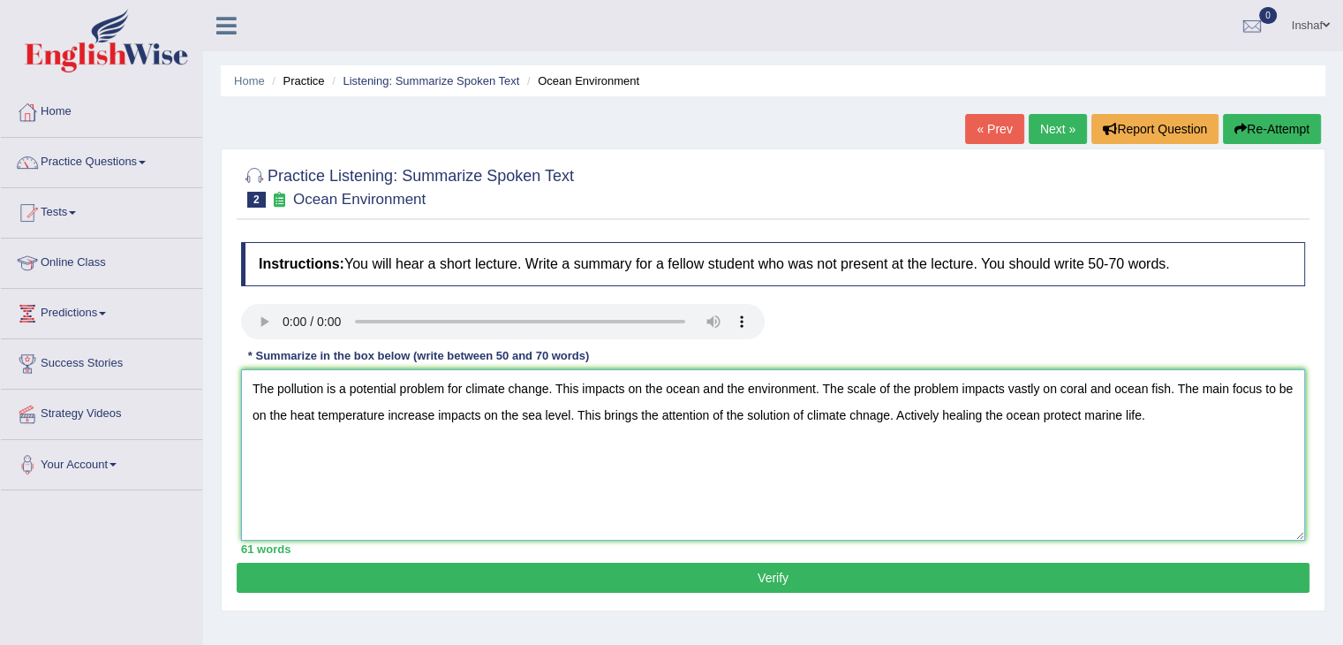
click at [639, 414] on textarea "The pollution is a potential problem for climate change. This impacts on the oc…" at bounding box center [773, 454] width 1064 height 171
click at [692, 413] on textarea "The pollution is a potential problem for climate change. This impacts on the oc…" at bounding box center [773, 454] width 1064 height 171
click at [801, 416] on textarea "The pollution is a potential problem for climate change. This impacts on the oc…" at bounding box center [773, 454] width 1064 height 171
click at [753, 410] on textarea "The pollution is a potential problem for climate change. This impacts on the oc…" at bounding box center [773, 454] width 1064 height 171
click at [748, 411] on textarea "The pollution is a potential problem for climate change. This impacts on the oc…" at bounding box center [773, 454] width 1064 height 171
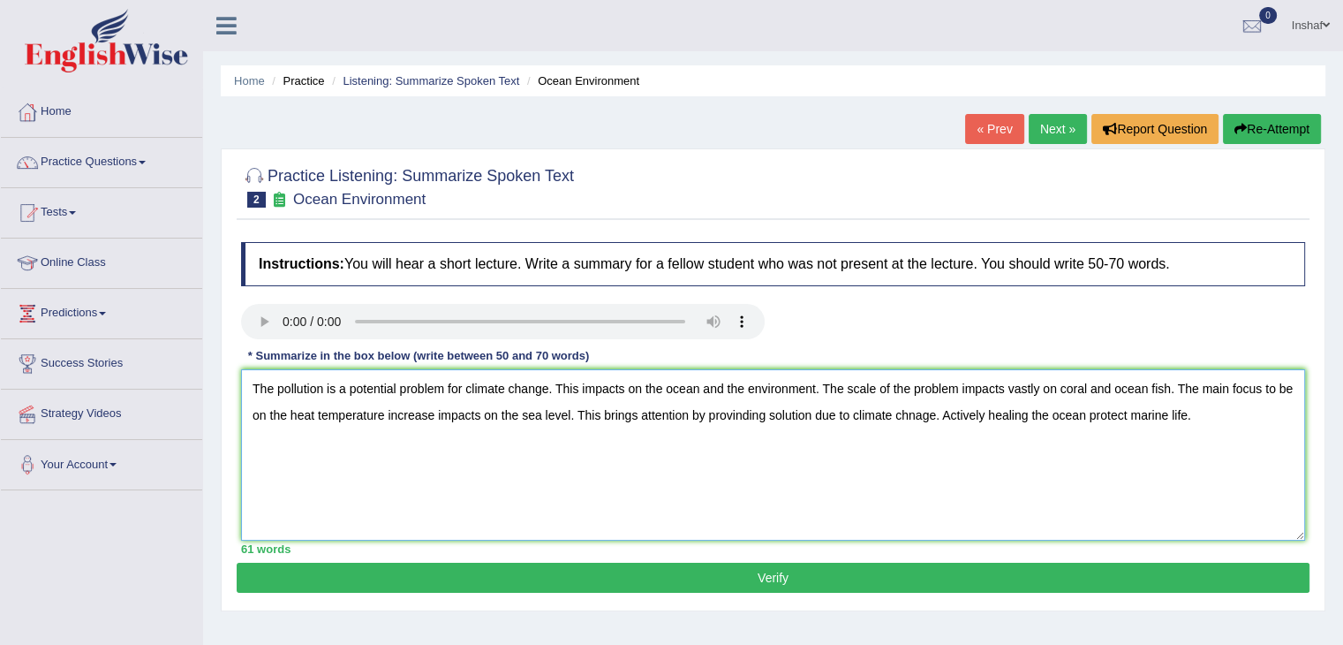
click at [822, 463] on textarea "The pollution is a potential problem for climate change. This impacts on the oc…" at bounding box center [773, 454] width 1064 height 171
type textarea "The pollution is a potential problem for climate change. This impacts on the oc…"
click at [819, 584] on button "Verify" at bounding box center [773, 577] width 1073 height 30
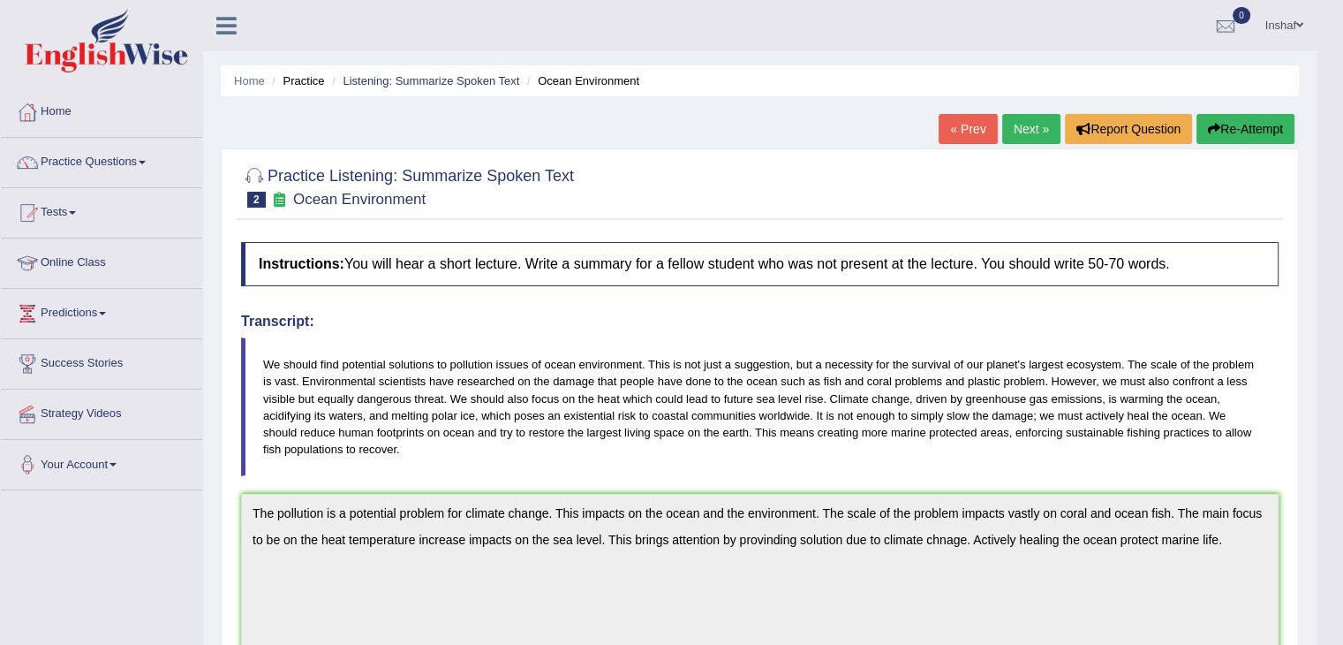
click at [1027, 128] on link "Next »" at bounding box center [1031, 129] width 58 height 30
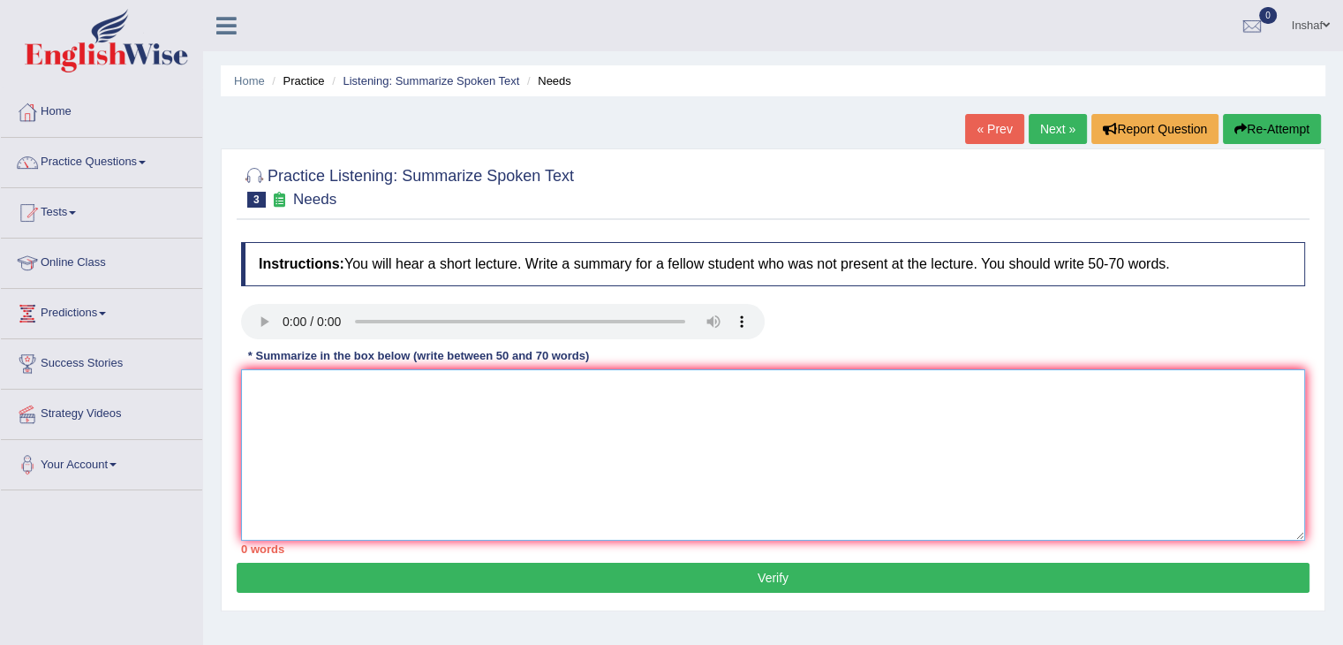
click at [516, 449] on textarea at bounding box center [773, 454] width 1064 height 171
click at [537, 385] on textarea "The term need has a different meaning in american english as well as in" at bounding box center [773, 454] width 1064 height 171
click at [572, 386] on textarea "The term need has a different meaning in american english as well as in" at bounding box center [773, 454] width 1064 height 171
click at [657, 389] on textarea "The term need has a different meaning in American English as well as in" at bounding box center [773, 454] width 1064 height 171
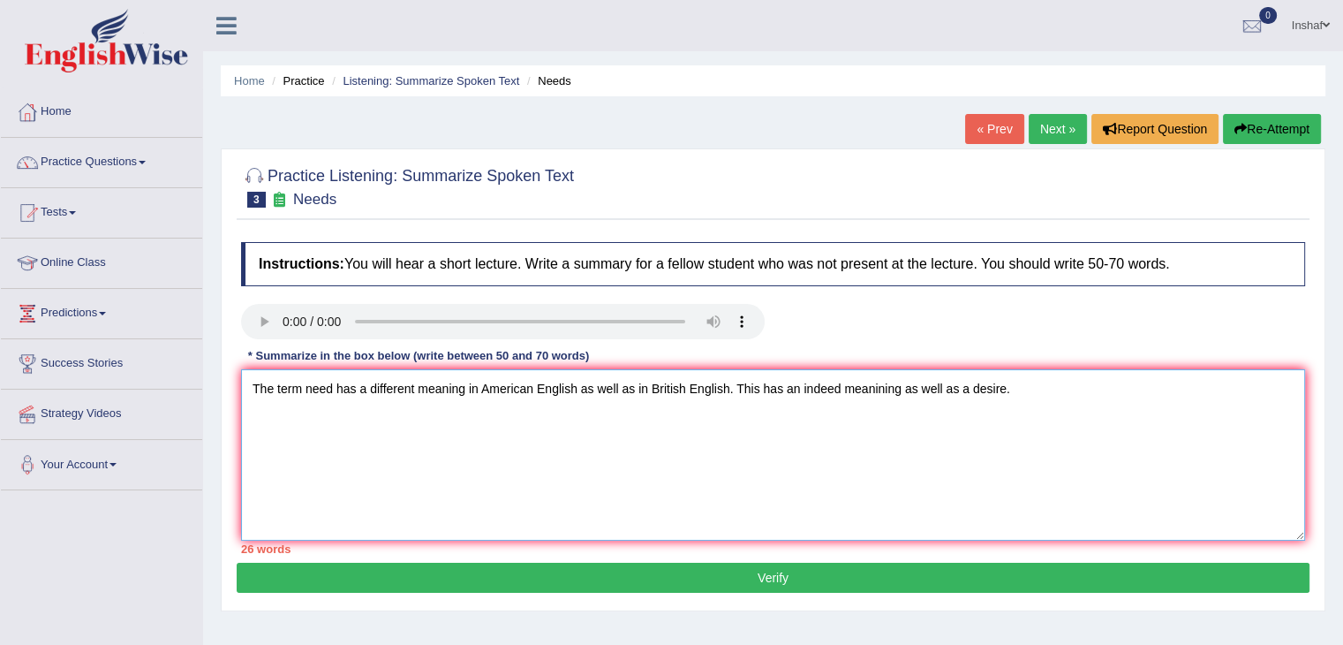
click at [863, 380] on textarea "The term need has a different meaning in American English as well as in British…" at bounding box center [773, 454] width 1064 height 171
click at [1003, 379] on textarea "The term need has a different meaning in American English as well as in British…" at bounding box center [773, 454] width 1064 height 171
click at [1056, 389] on textarea "The term need has a different meaning in American English as well as in British…" at bounding box center [773, 454] width 1064 height 171
click at [1093, 389] on textarea "The term need has a different meaning in American English as well as in British…" at bounding box center [773, 454] width 1064 height 171
click at [1274, 387] on textarea "The term need has a different meaning in American English as well as in British…" at bounding box center [773, 454] width 1064 height 171
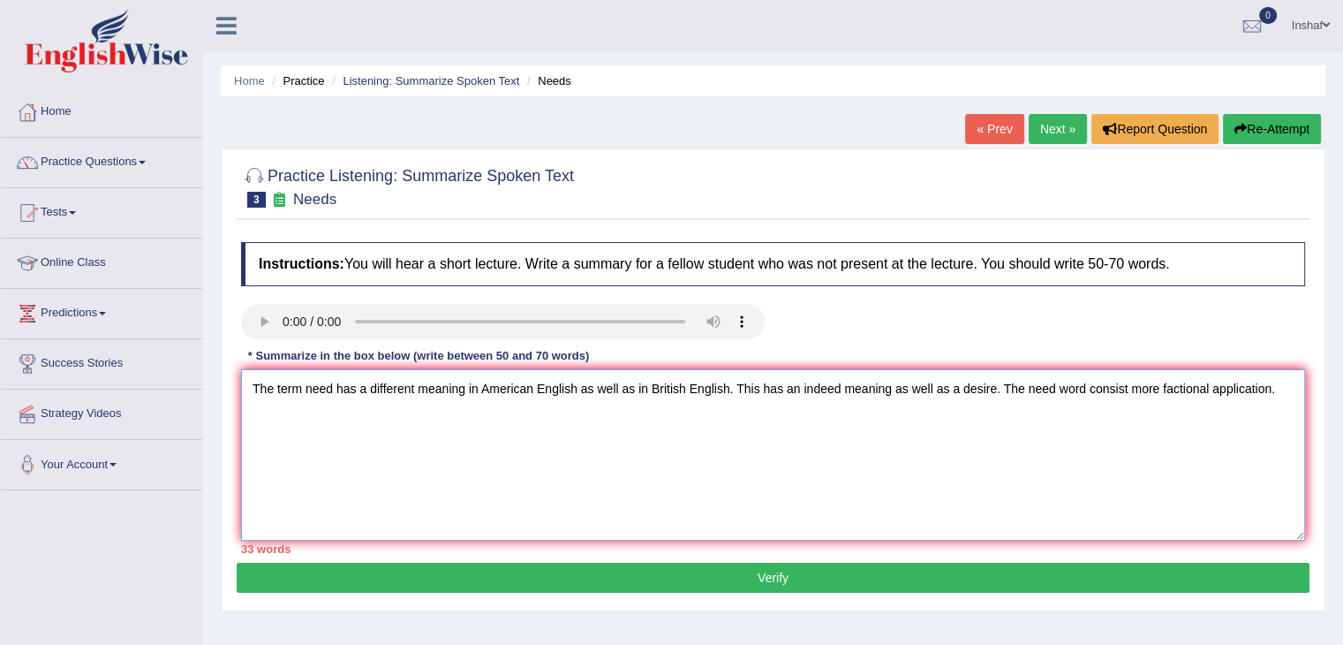
click at [1129, 385] on textarea "The term need has a different meaning in American English as well as in British…" at bounding box center [773, 454] width 1064 height 171
click at [1287, 392] on textarea "The term need has a different meaning in American English as well as in British…" at bounding box center [773, 454] width 1064 height 171
click at [325, 418] on textarea "The term need has a different meaning in American English as well as in British…" at bounding box center [773, 454] width 1064 height 171
click at [321, 415] on textarea "The term need has a different meaning in American English as well as in British…" at bounding box center [773, 454] width 1064 height 171
click at [428, 416] on textarea "The term need has a different meaning in American English as well as in British…" at bounding box center [773, 454] width 1064 height 171
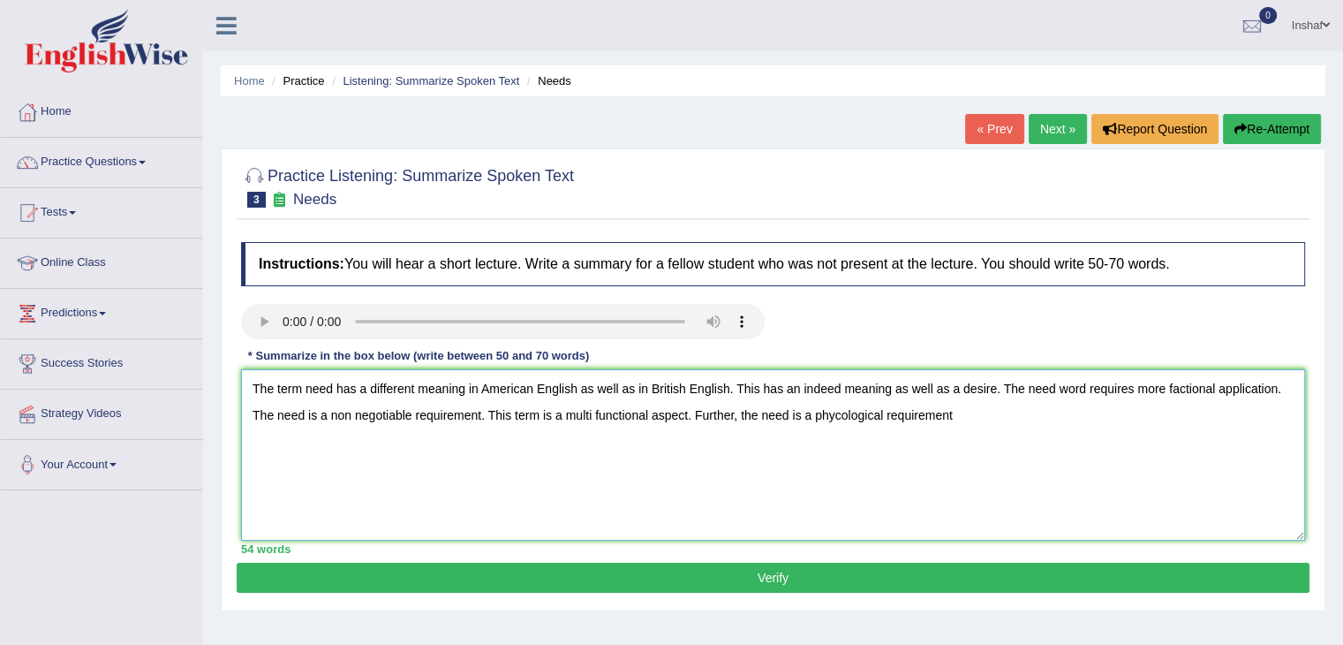
click at [820, 422] on textarea "The term need has a different meaning in American English as well as in British…" at bounding box center [773, 454] width 1064 height 171
click at [961, 416] on textarea "The term need has a different meaning in American English as well as in British…" at bounding box center [773, 454] width 1064 height 171
click at [1109, 412] on textarea "The term need has a different meaning in American English as well as in British…" at bounding box center [773, 454] width 1064 height 171
type textarea "The term need has a different meaning in American English as well as in British…"
click at [908, 576] on button "Verify" at bounding box center [773, 577] width 1073 height 30
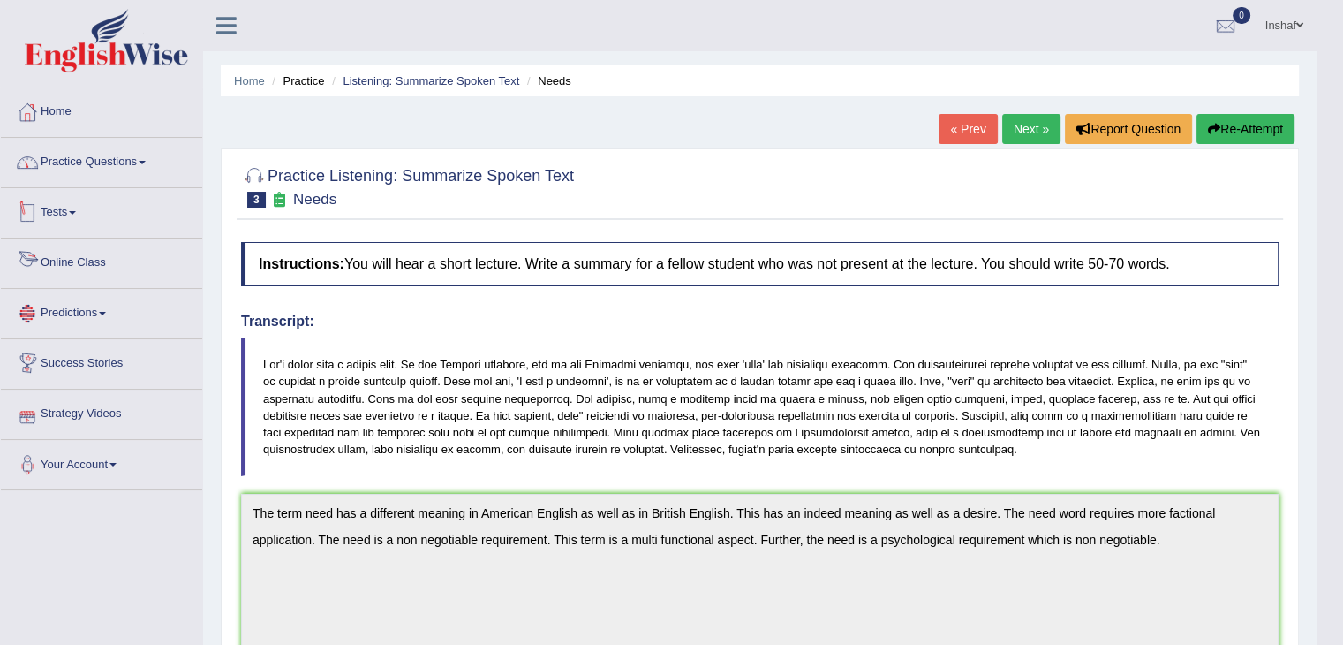
click at [150, 158] on link "Practice Questions" at bounding box center [101, 160] width 201 height 44
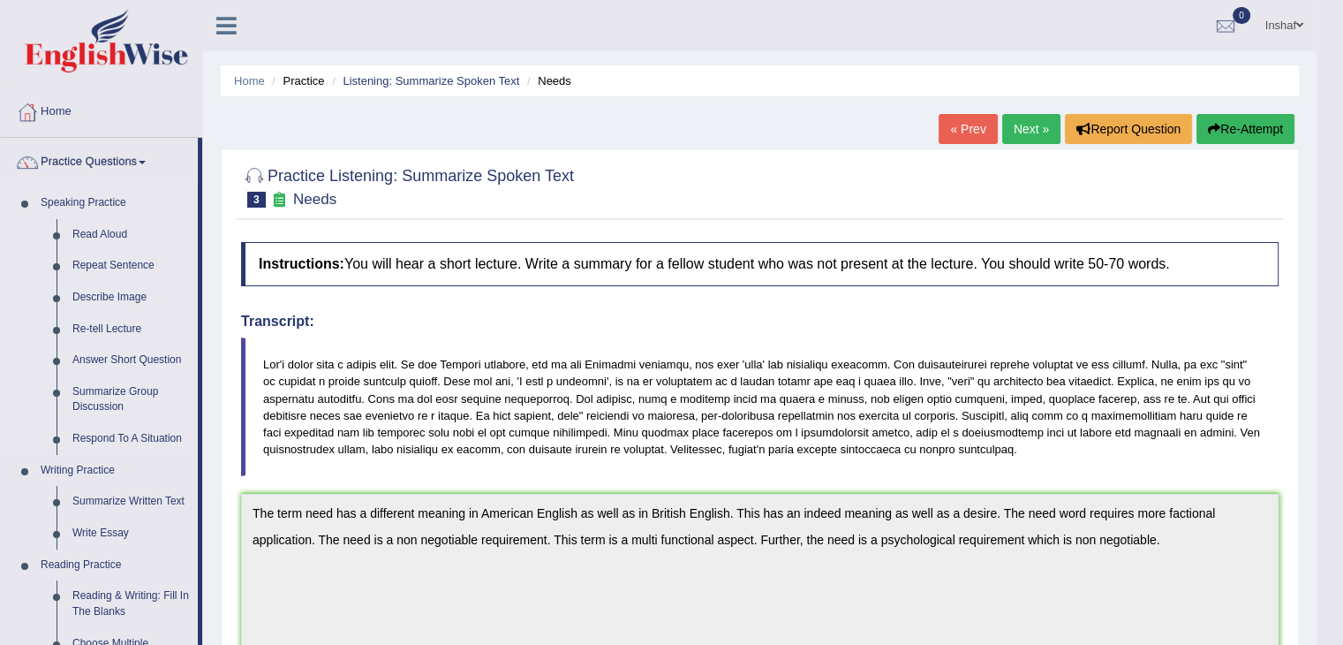
click at [87, 200] on link "Speaking Practice" at bounding box center [115, 203] width 165 height 32
click at [144, 160] on link "Practice Questions" at bounding box center [99, 160] width 197 height 44
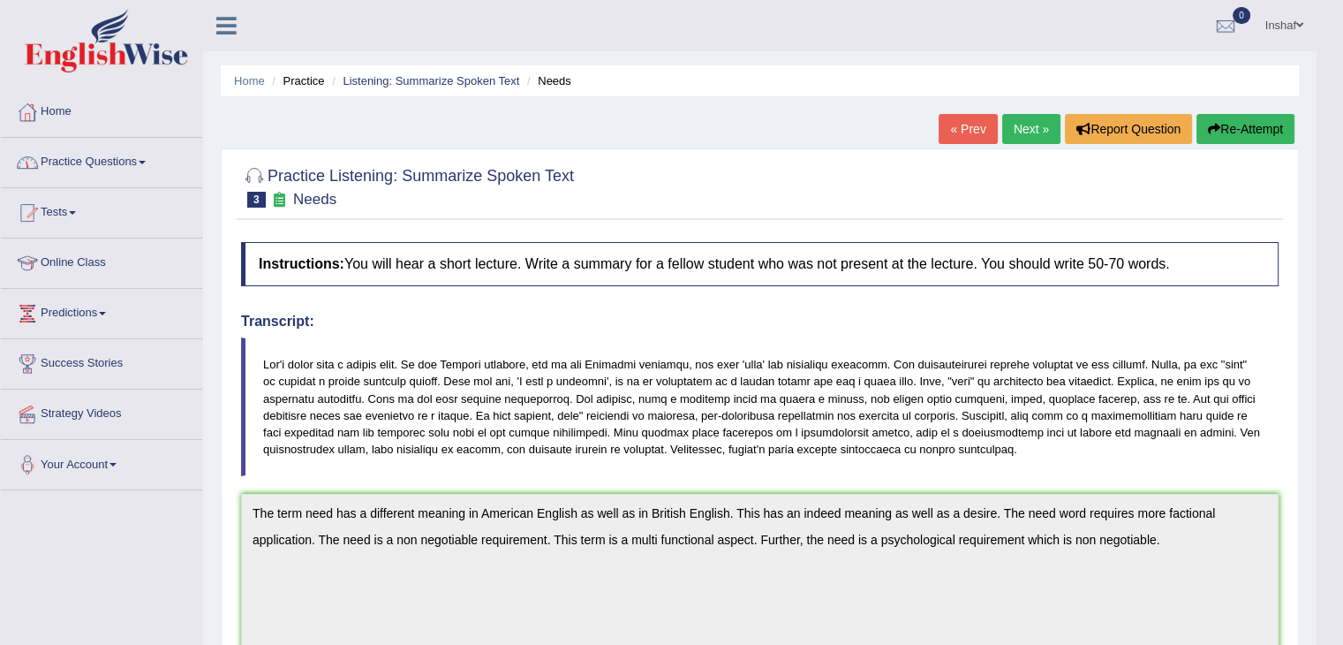
click at [155, 157] on link "Practice Questions" at bounding box center [101, 160] width 201 height 44
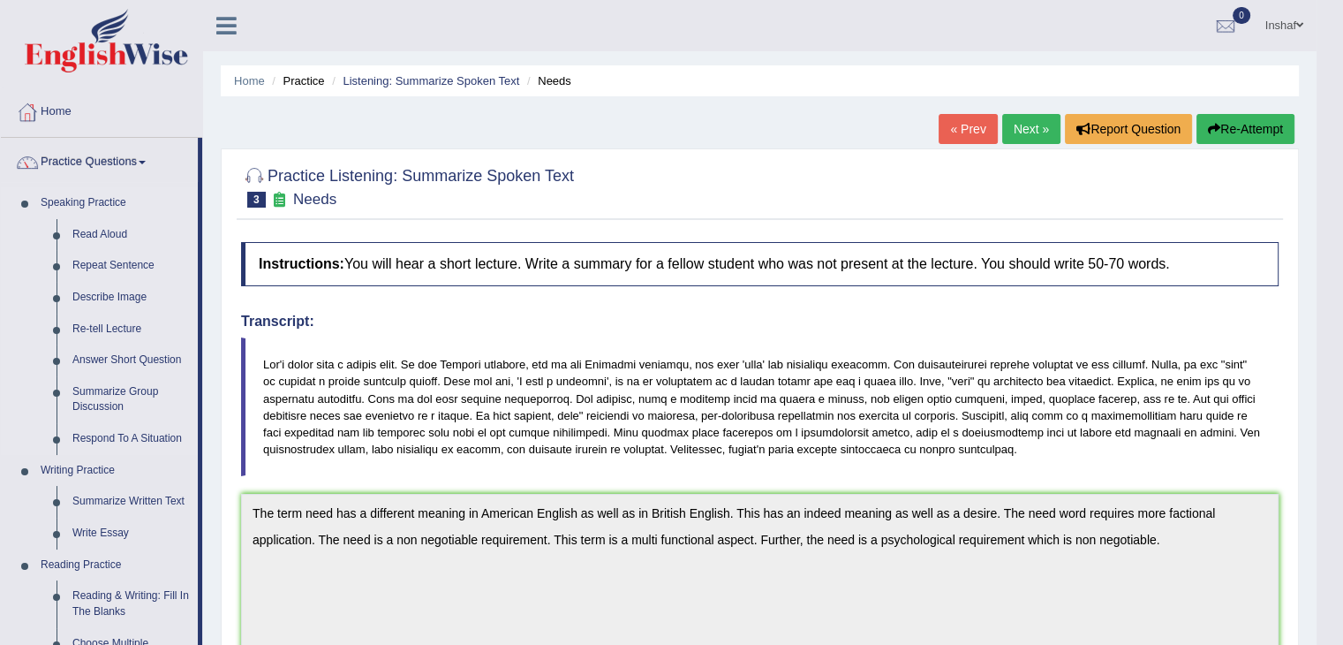
click at [120, 200] on link "Speaking Practice" at bounding box center [115, 203] width 165 height 32
click at [102, 236] on link "Read Aloud" at bounding box center [130, 235] width 133 height 32
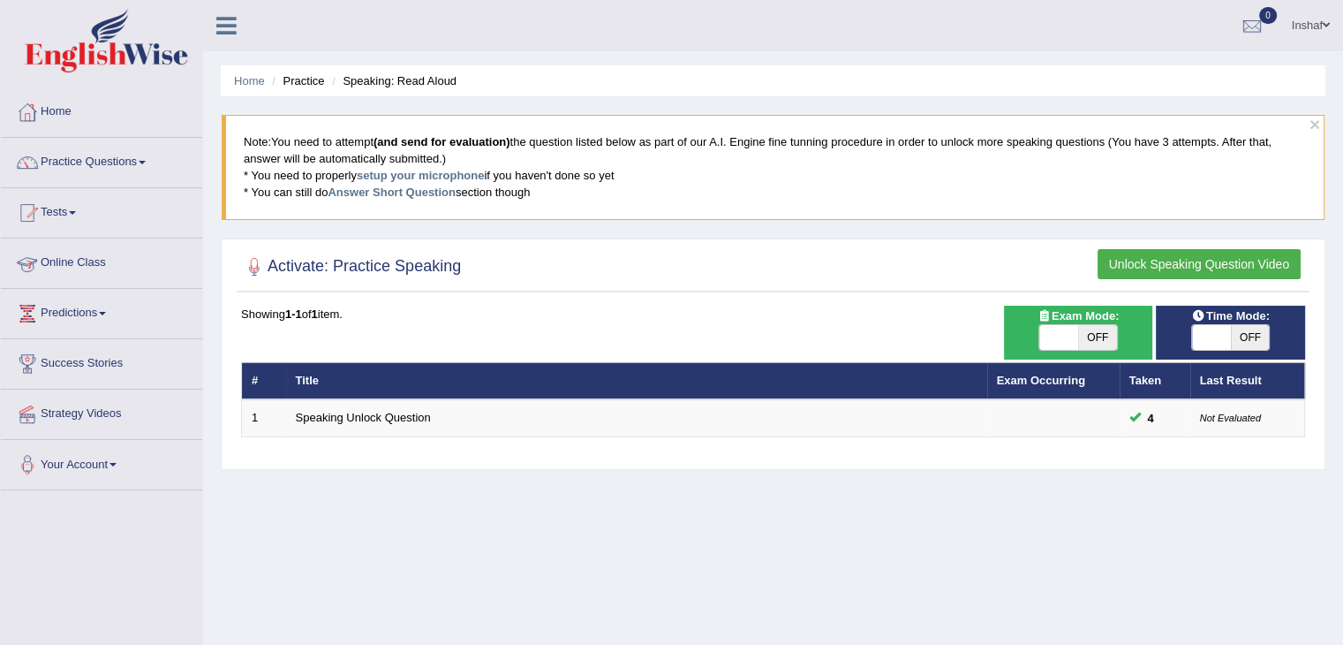
click at [1159, 261] on button "Unlock Speaking Question Video" at bounding box center [1199, 264] width 203 height 30
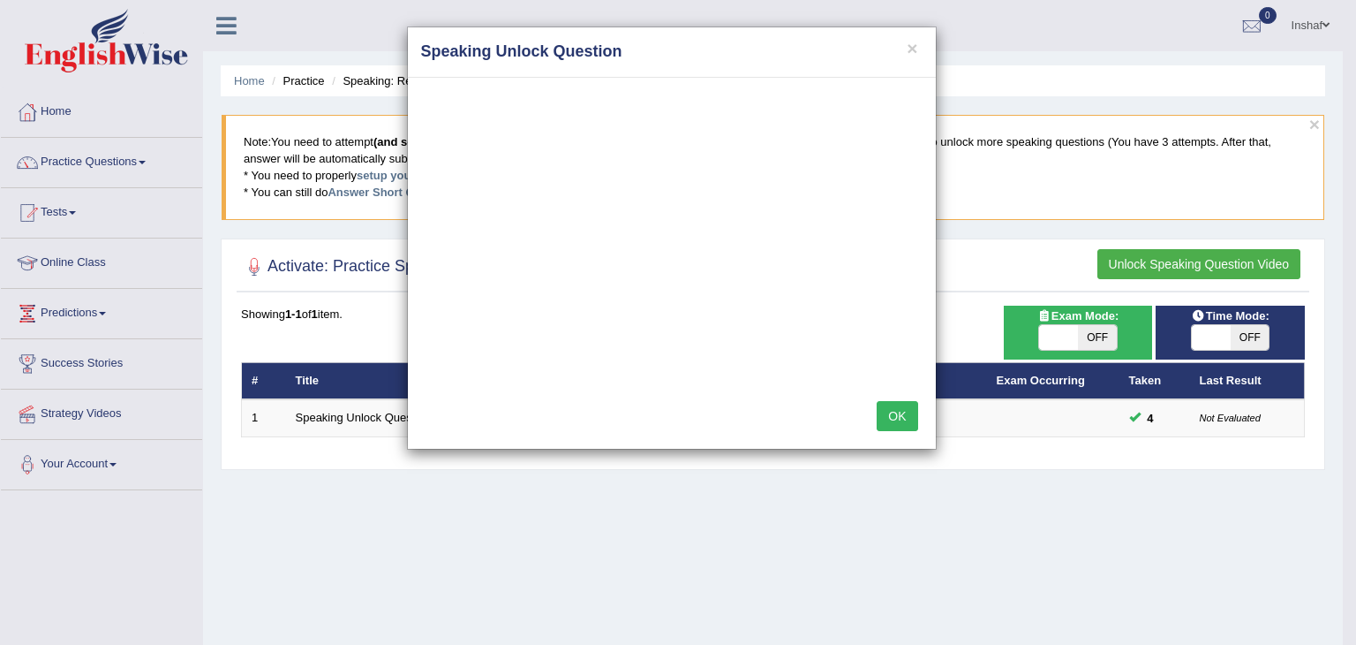
click at [902, 418] on button "OK" at bounding box center [897, 416] width 41 height 30
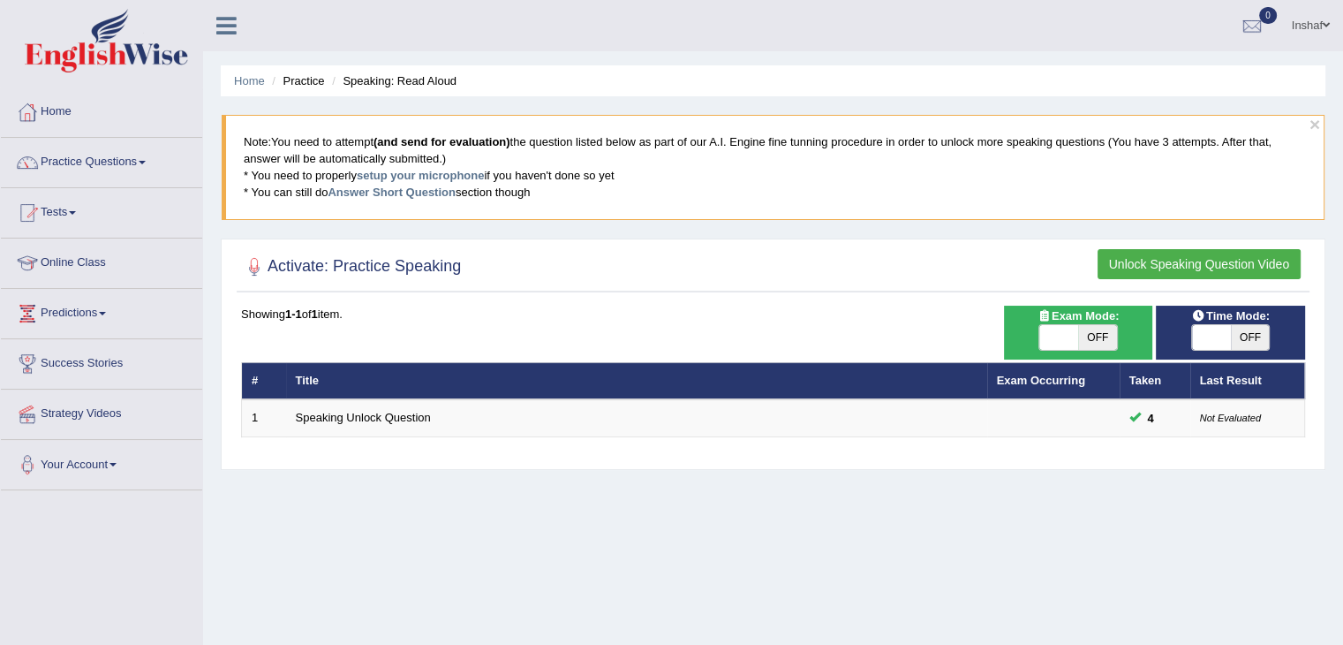
click at [1187, 266] on button "Unlock Speaking Question Video" at bounding box center [1199, 264] width 203 height 30
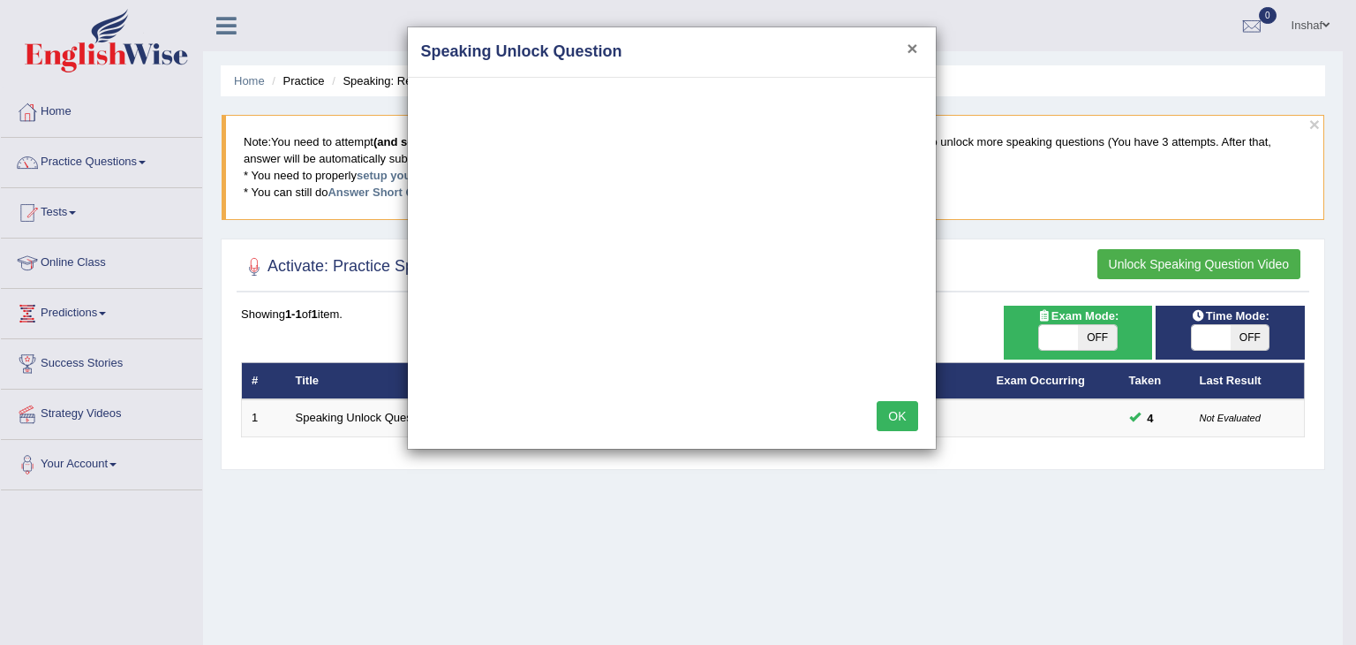
click at [907, 57] on div "× Speaking Unlock Question" at bounding box center [672, 52] width 528 height 50
click at [911, 49] on button "×" at bounding box center [912, 48] width 11 height 19
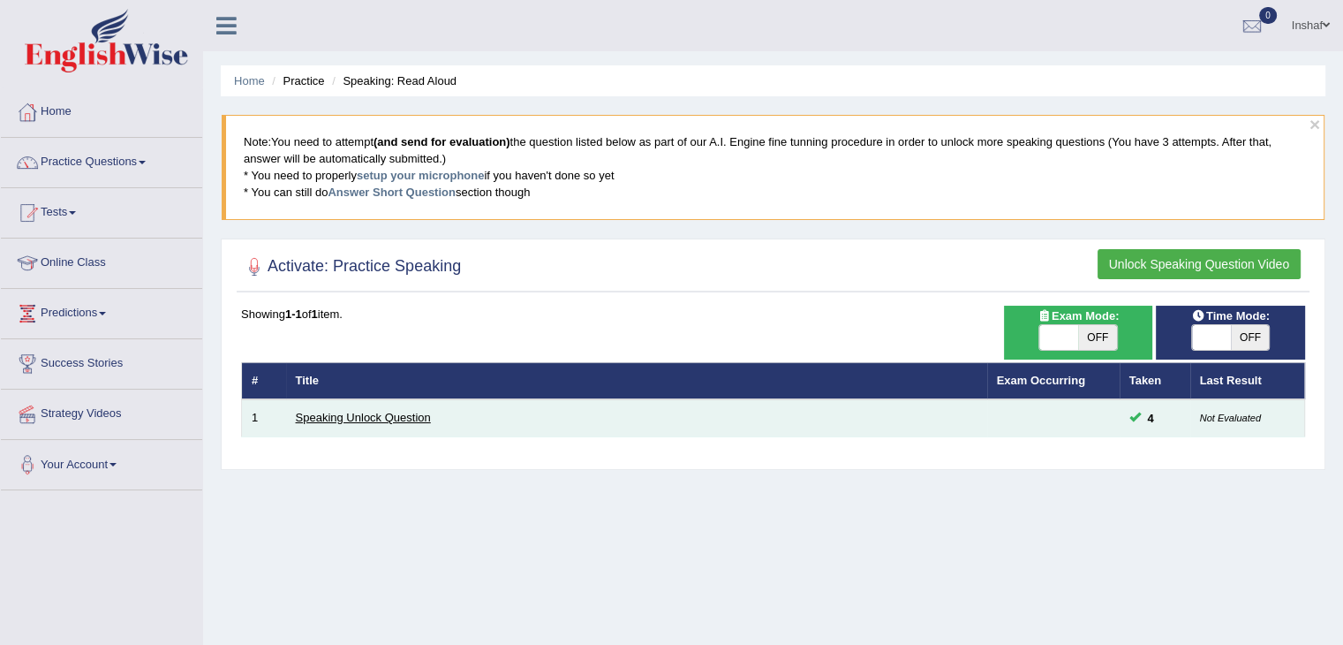
click at [416, 419] on link "Speaking Unlock Question" at bounding box center [363, 417] width 135 height 13
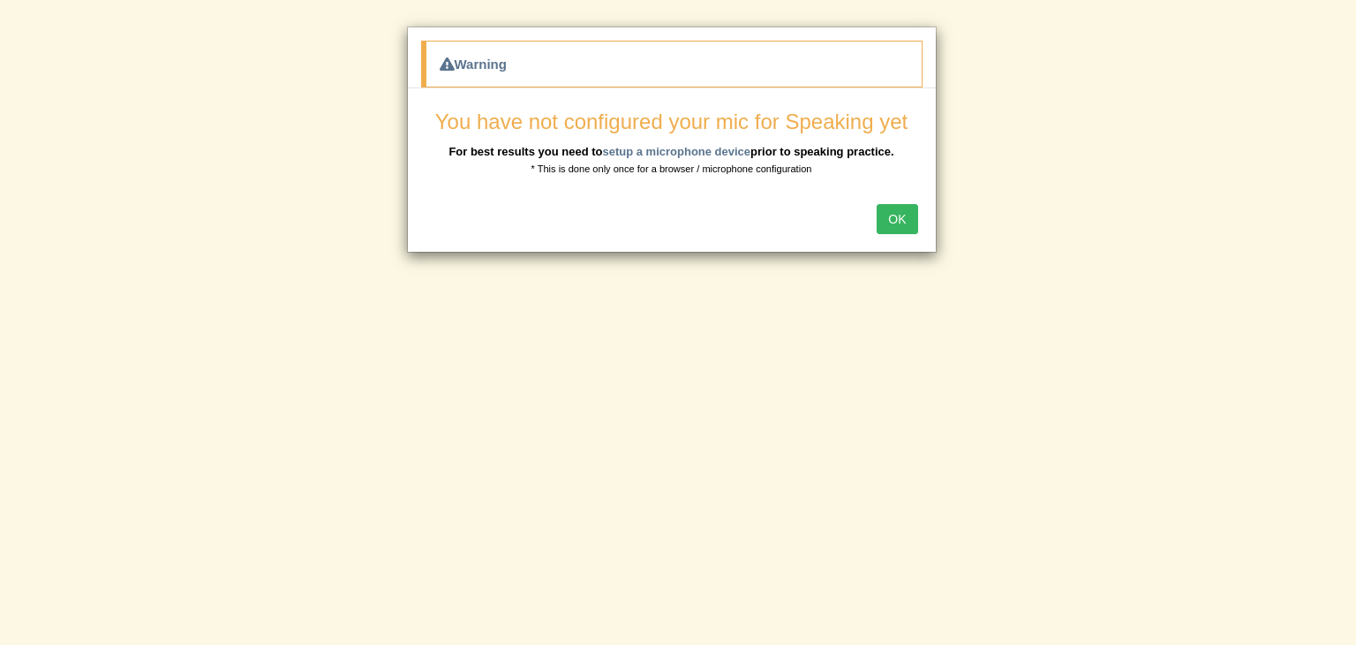
click at [894, 217] on button "OK" at bounding box center [897, 219] width 41 height 30
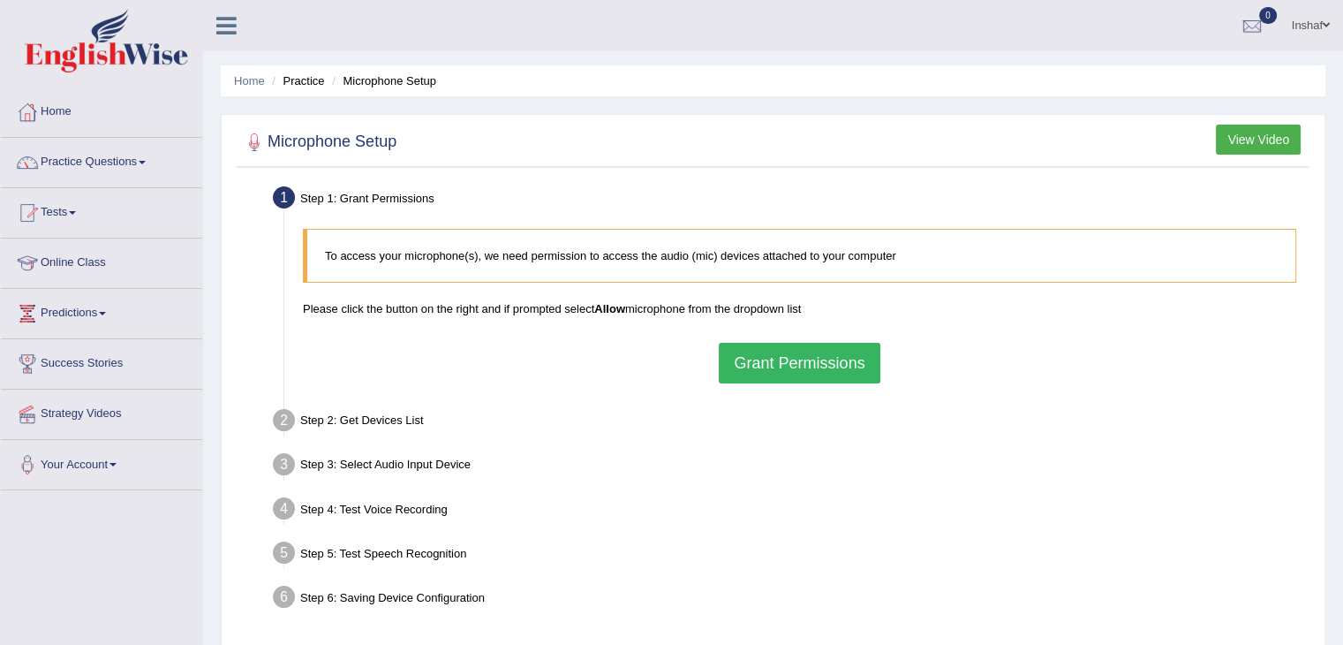
click at [781, 365] on button "Grant Permissions" at bounding box center [799, 363] width 161 height 41
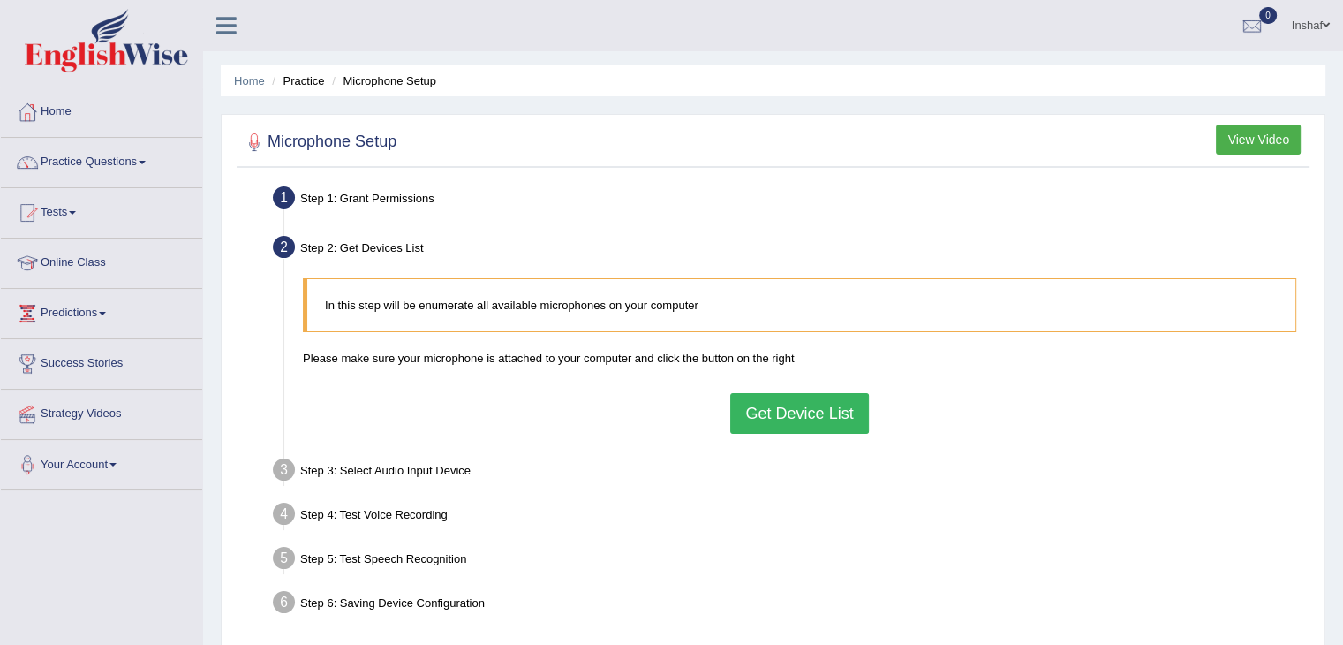
click at [427, 199] on div "Step 1: Grant Permissions" at bounding box center [791, 200] width 1052 height 39
click at [721, 417] on div "In this step will be enumerate all available microphones on your computer Pleas…" at bounding box center [799, 355] width 1011 height 172
click at [745, 417] on button "Get Device List" at bounding box center [799, 413] width 138 height 41
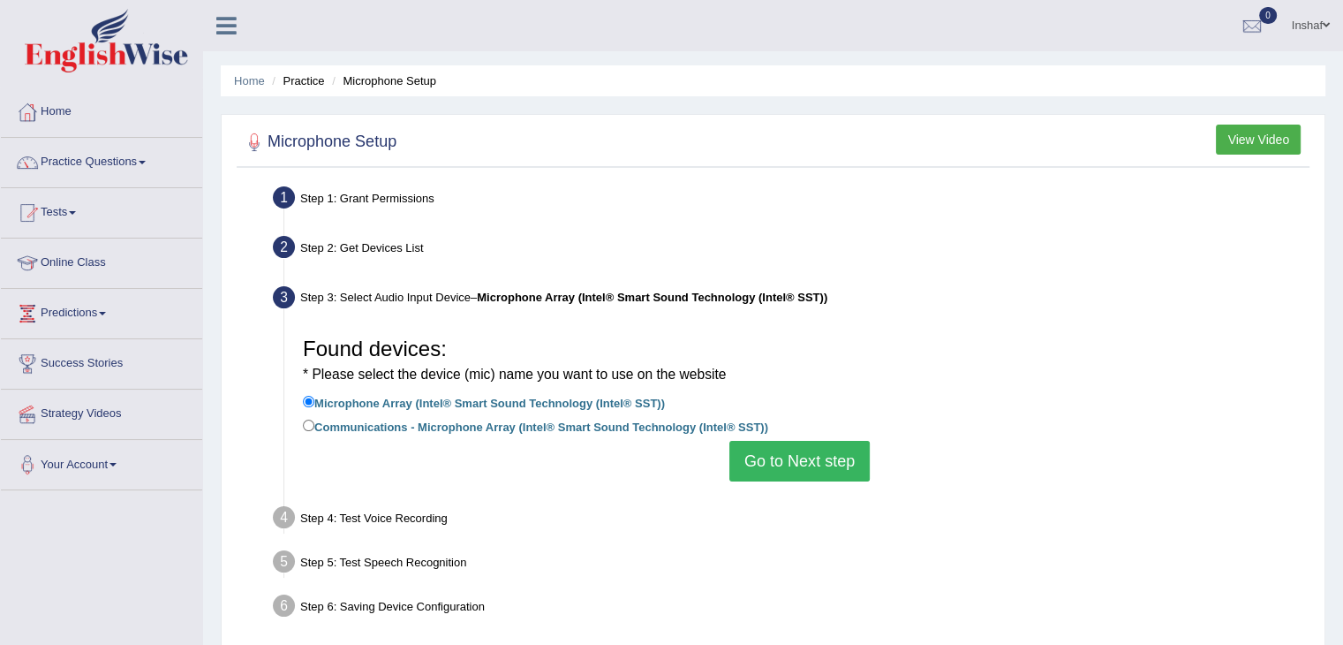
click at [809, 465] on button "Go to Next step" at bounding box center [799, 461] width 140 height 41
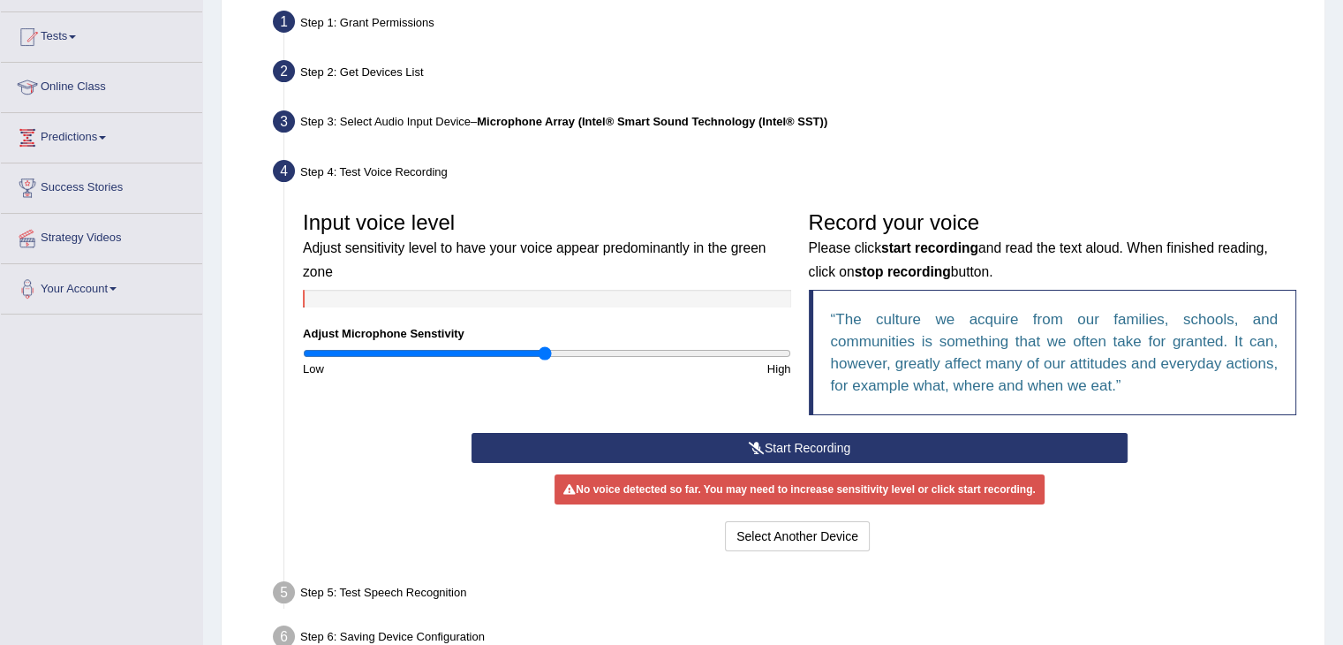
scroll to position [177, 0]
click at [724, 485] on div "No voice detected so far. You may need to increase sensitivity level or click s…" at bounding box center [799, 488] width 489 height 30
click at [766, 491] on div "No voice detected so far. You may need to increase sensitivity level or click s…" at bounding box center [799, 488] width 489 height 30
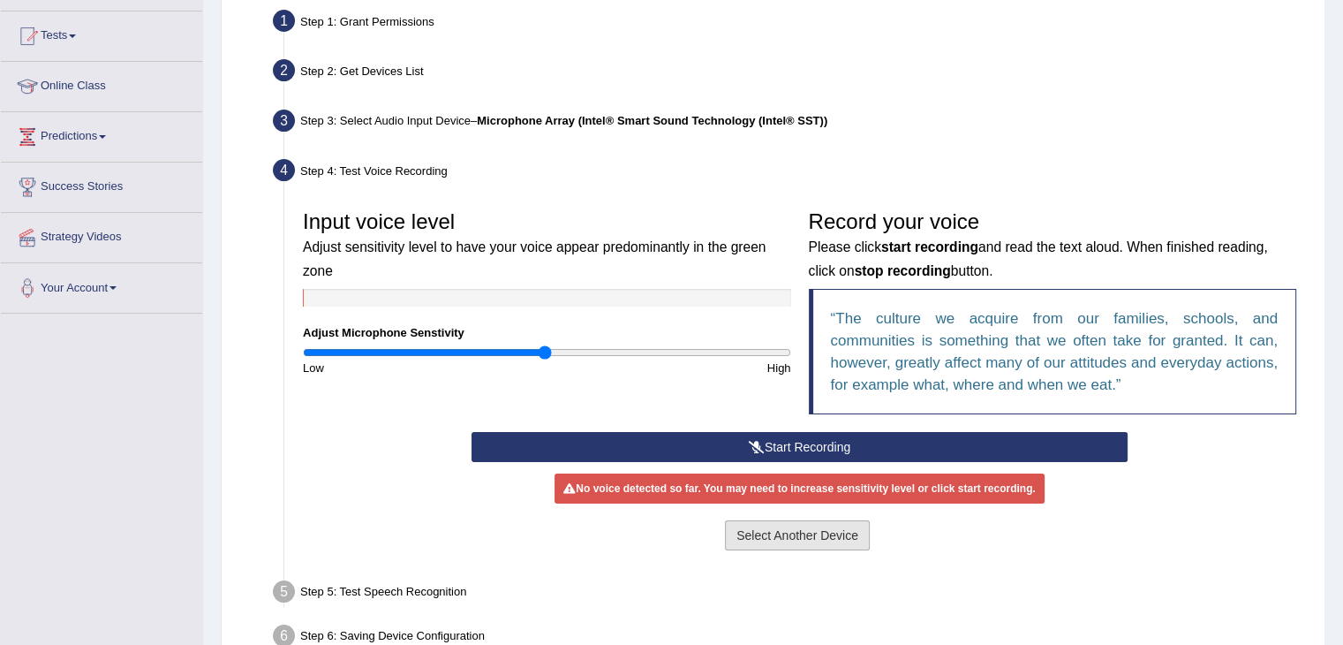
click at [790, 531] on button "Select Another Device" at bounding box center [797, 535] width 145 height 30
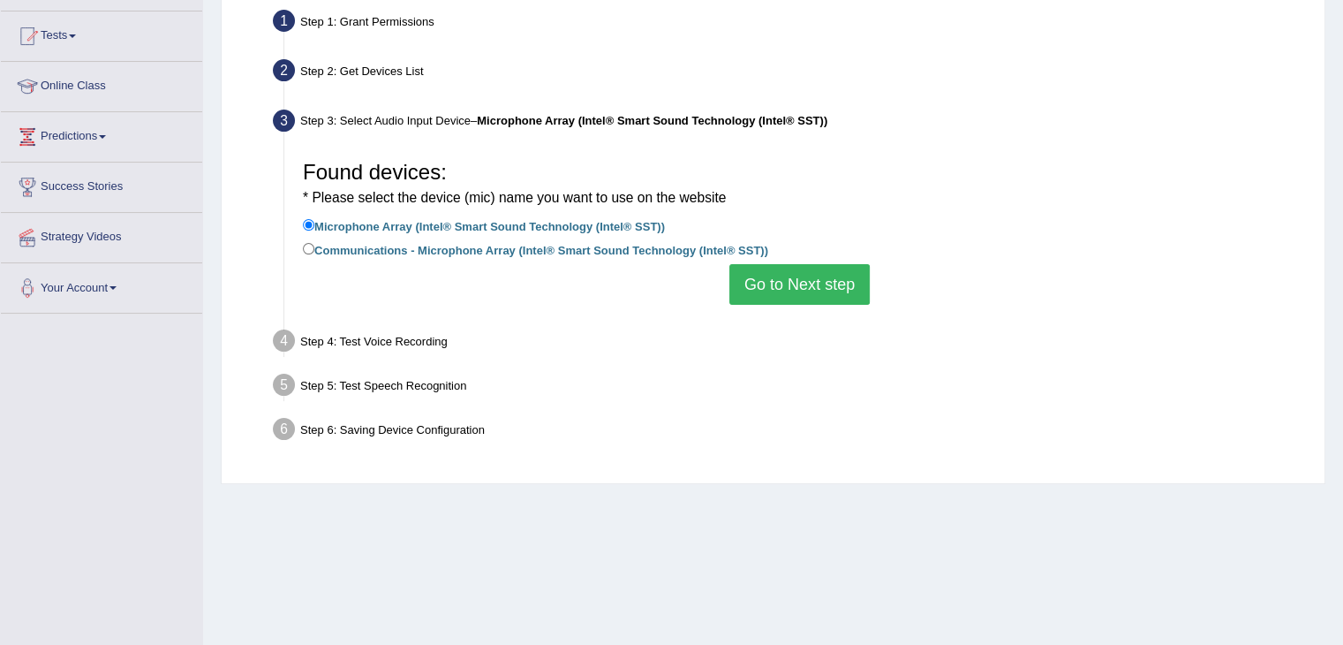
click at [751, 280] on button "Go to Next step" at bounding box center [799, 284] width 140 height 41
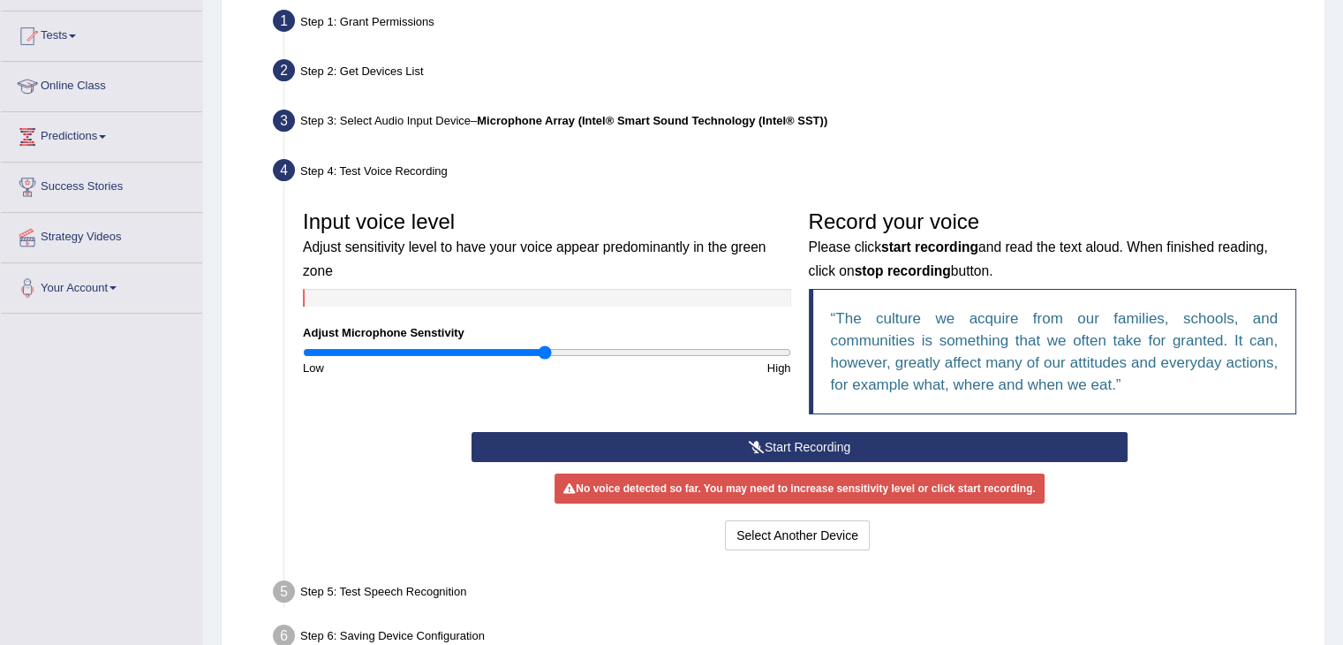
click at [931, 211] on h3 "Record your voice Please click start recording and read the text aloud. When fi…" at bounding box center [1053, 245] width 488 height 70
click at [918, 259] on h3 "Record your voice Please click start recording and read the text aloud. When fi…" at bounding box center [1053, 245] width 488 height 70
click at [548, 329] on div "Input voice level Adjust sensitivity level to have your voice appear predominan…" at bounding box center [547, 288] width 506 height 175
click at [477, 340] on div "Input voice level Adjust sensitivity level to have your voice appear predominan…" at bounding box center [547, 288] width 506 height 175
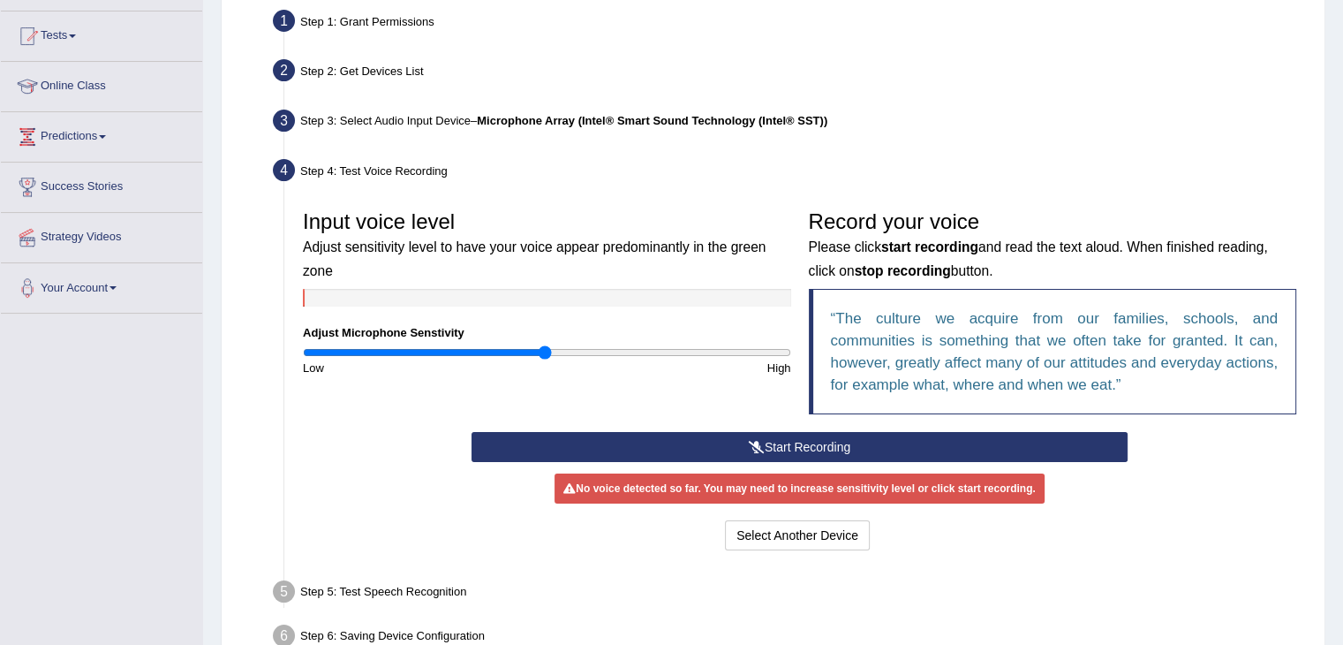
click at [392, 298] on div at bounding box center [547, 298] width 488 height 18
click at [791, 537] on button "Select Another Device" at bounding box center [797, 535] width 145 height 30
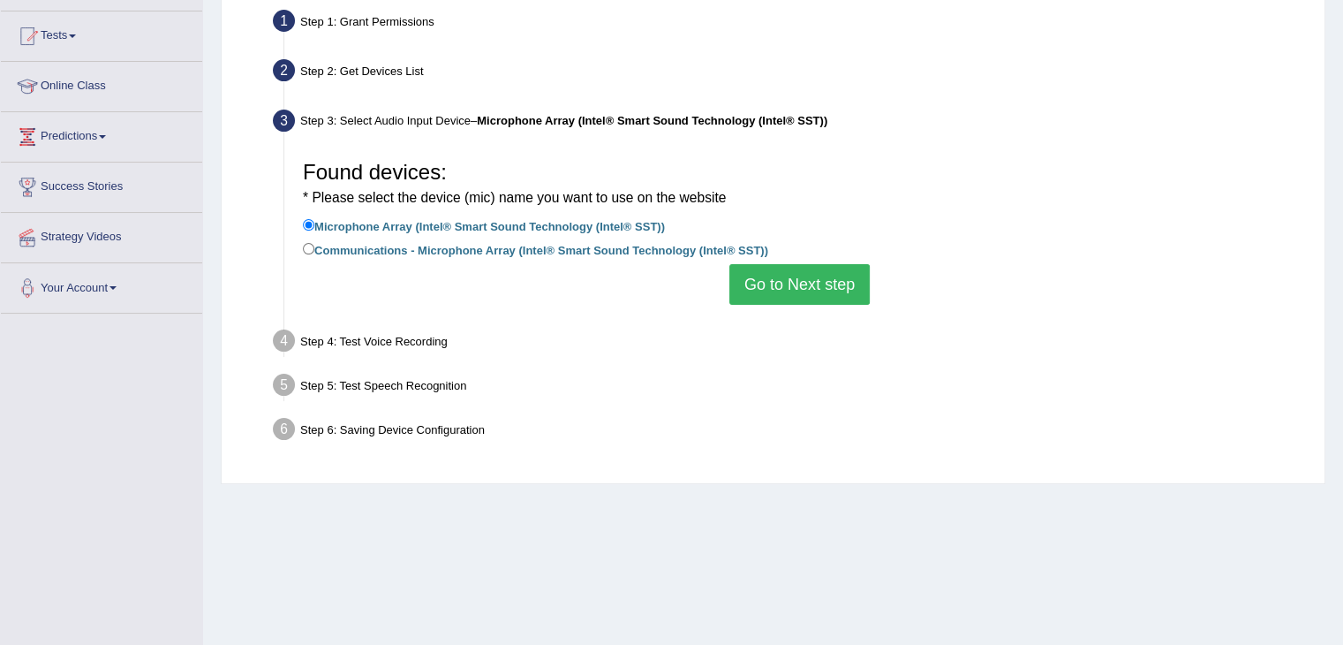
click at [392, 344] on div "Step 4: Test Voice Recording" at bounding box center [791, 343] width 1052 height 39
click at [491, 254] on label "Communications - Microphone Array (Intel® Smart Sound Technology (Intel® SST))" at bounding box center [535, 248] width 465 height 19
click at [314, 254] on input "Communications - Microphone Array (Intel® Smart Sound Technology (Intel® SST))" at bounding box center [308, 248] width 11 height 11
radio input "true"
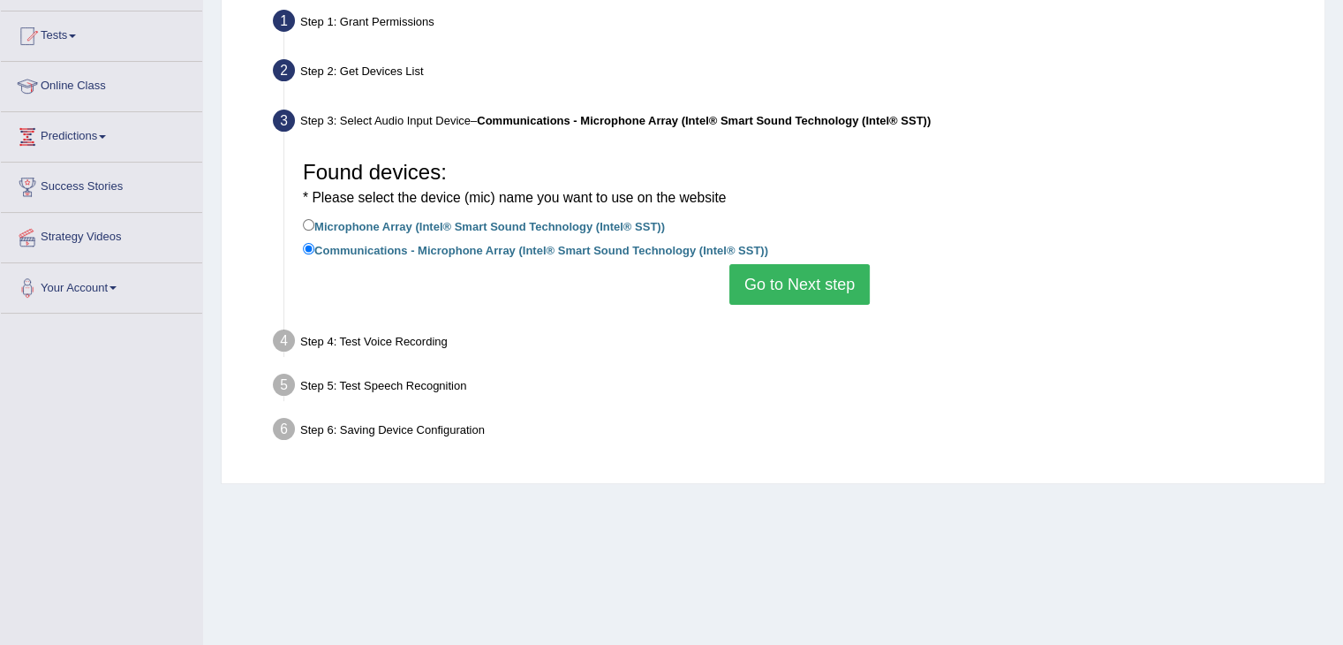
click at [749, 294] on button "Go to Next step" at bounding box center [799, 284] width 140 height 41
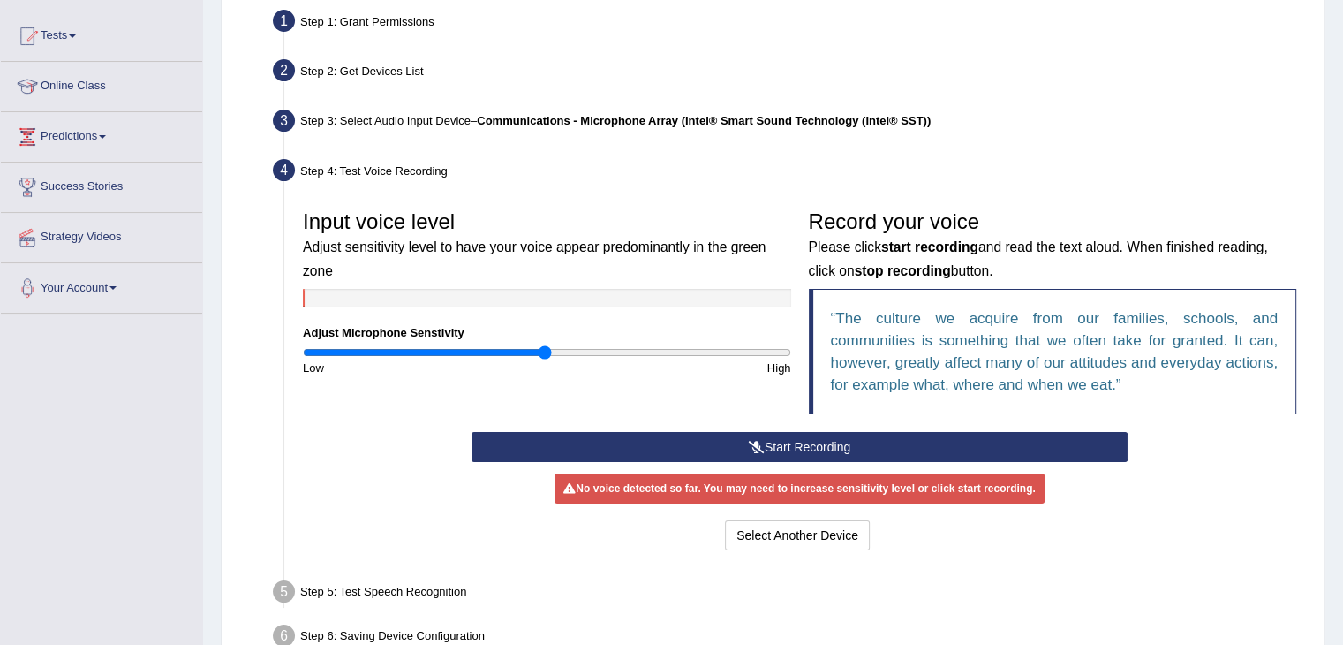
scroll to position [283, 0]
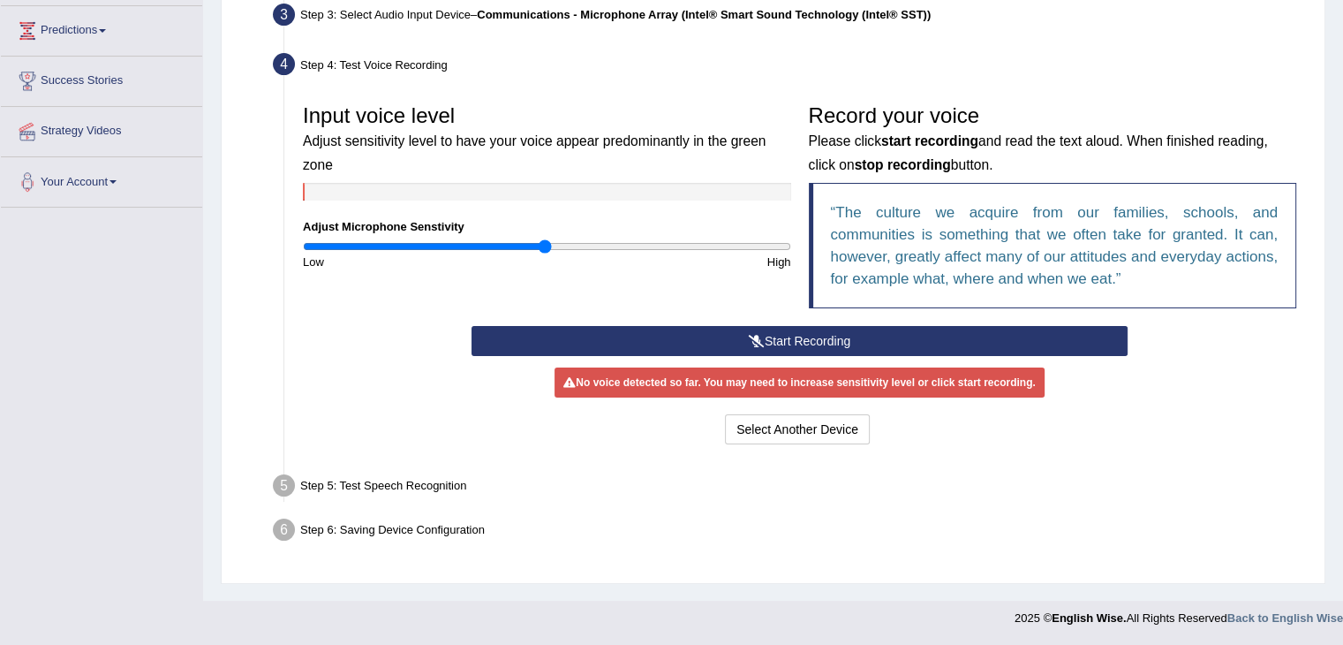
click at [819, 339] on button "Start Recording" at bounding box center [800, 341] width 656 height 30
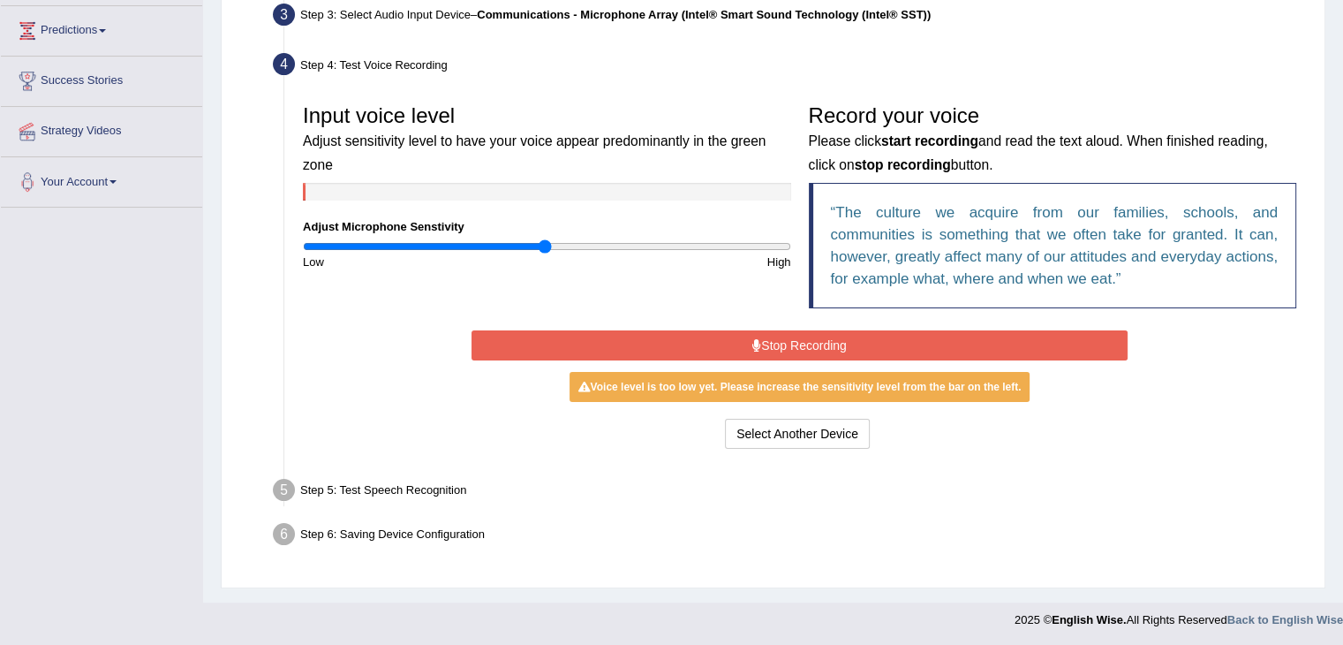
click at [832, 347] on button "Stop Recording" at bounding box center [800, 345] width 656 height 30
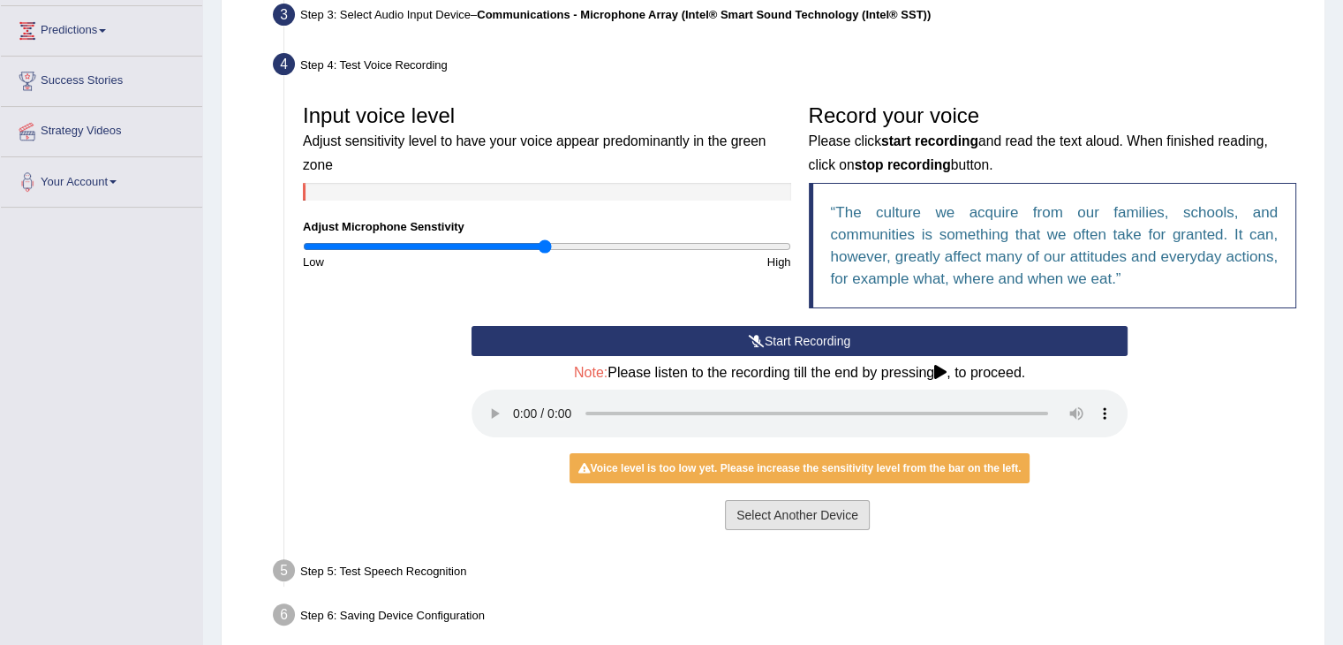
click at [806, 517] on button "Select Another Device" at bounding box center [797, 515] width 145 height 30
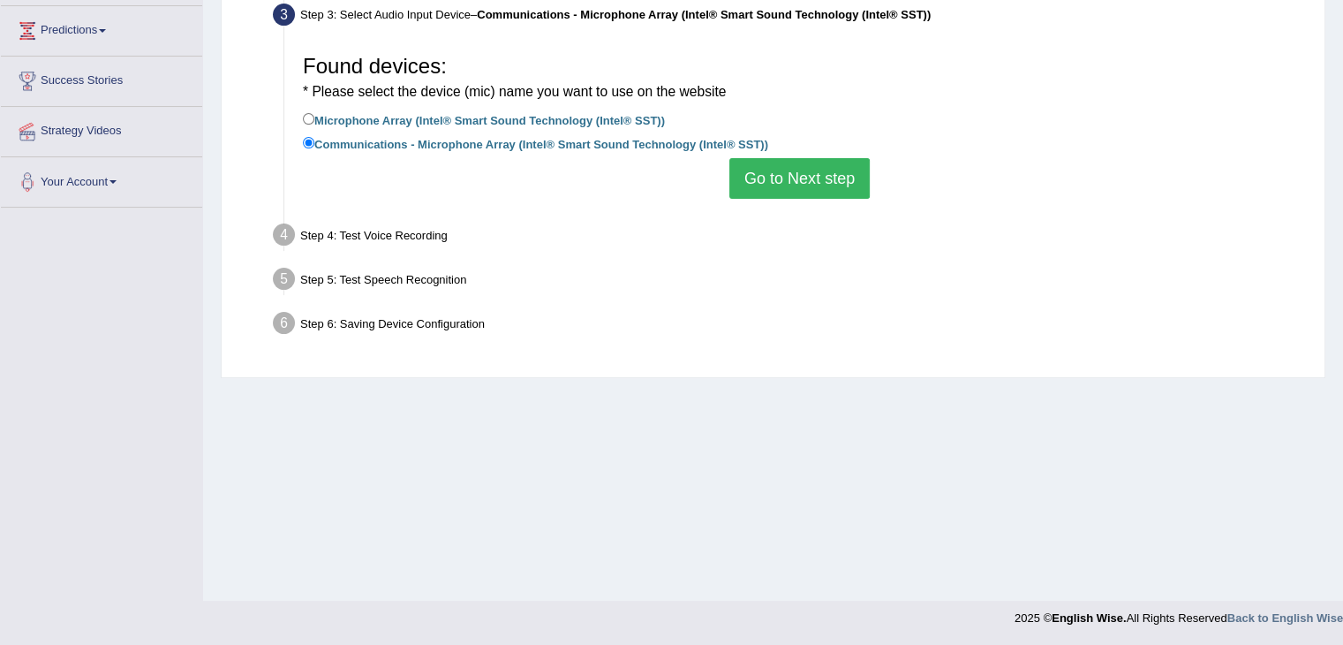
click at [844, 177] on button "Go to Next step" at bounding box center [799, 178] width 140 height 41
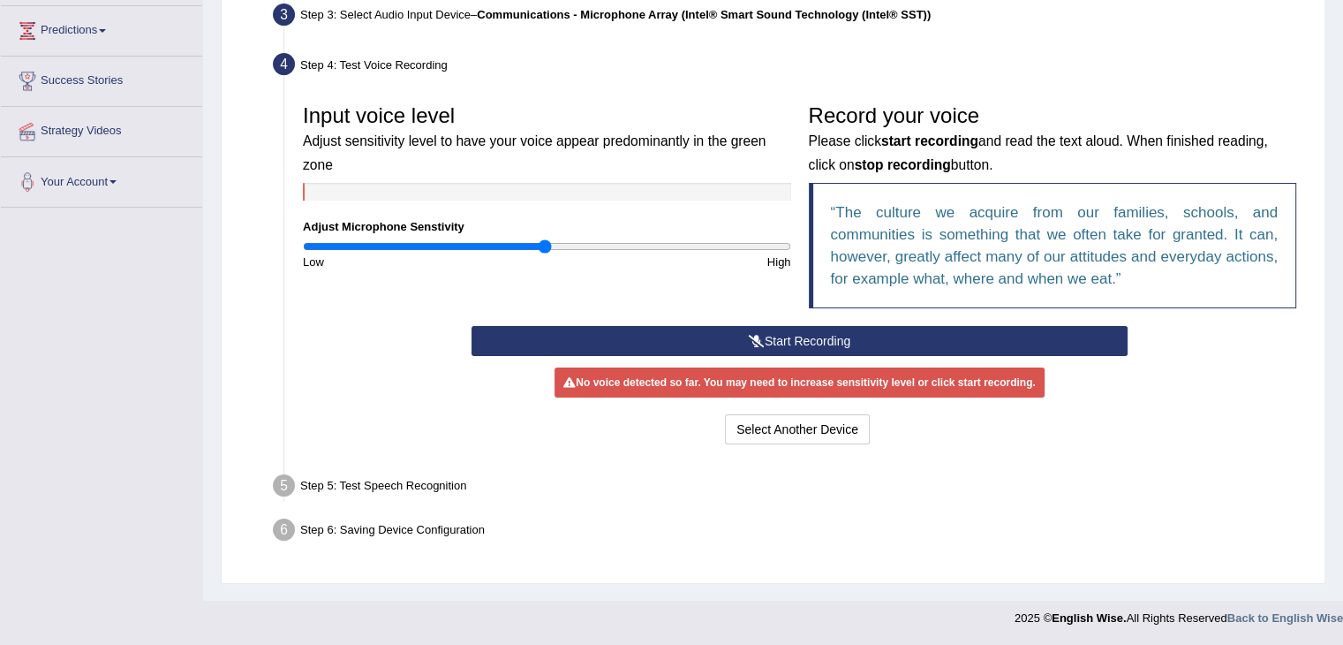
scroll to position [106, 0]
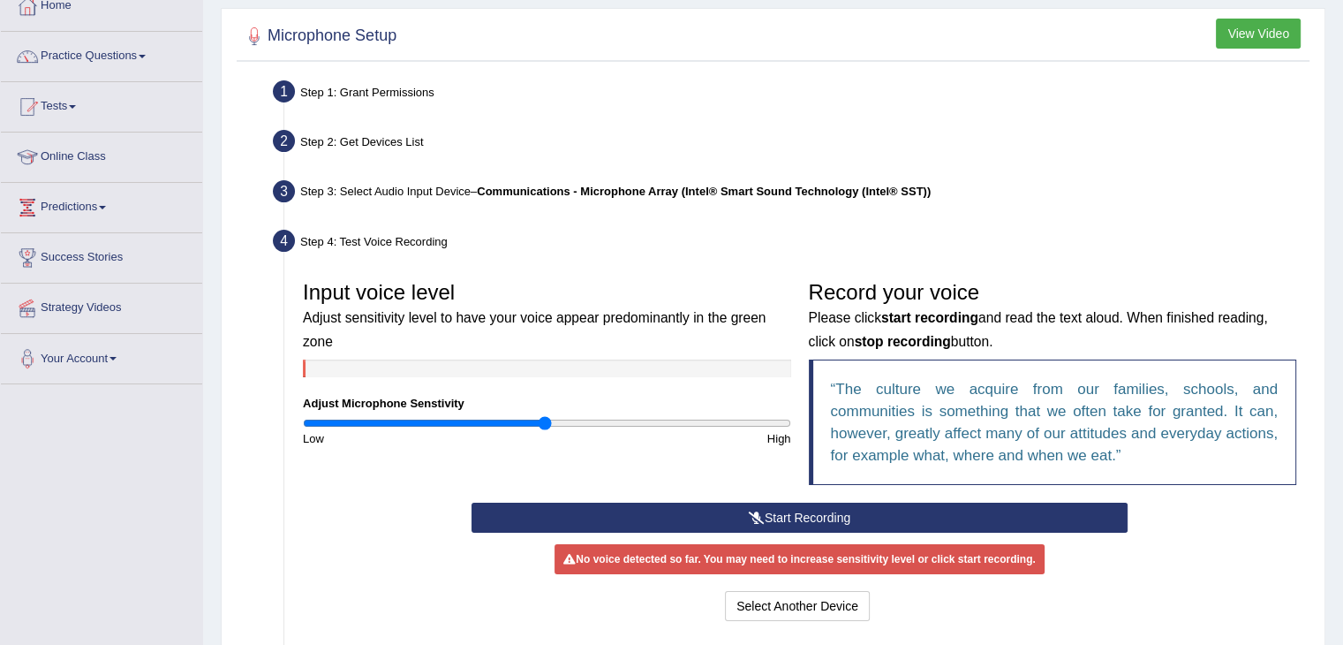
click at [389, 89] on div "Step 1: Grant Permissions" at bounding box center [791, 94] width 1052 height 39
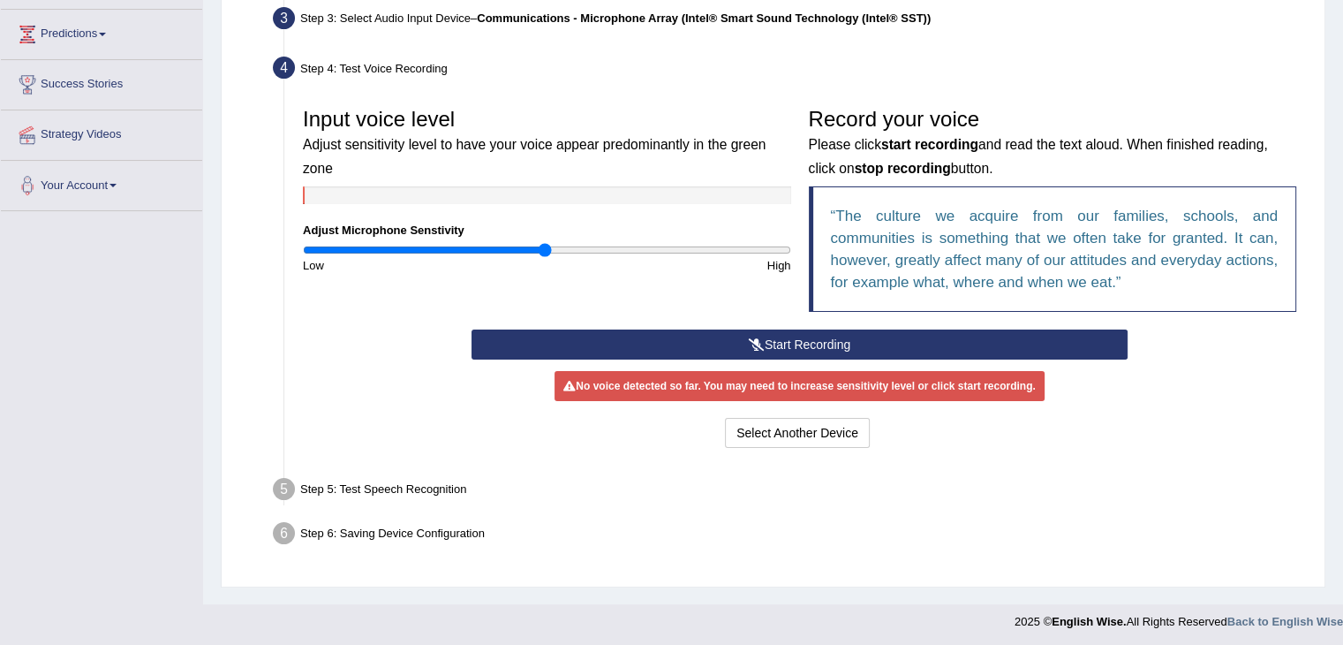
scroll to position [283, 0]
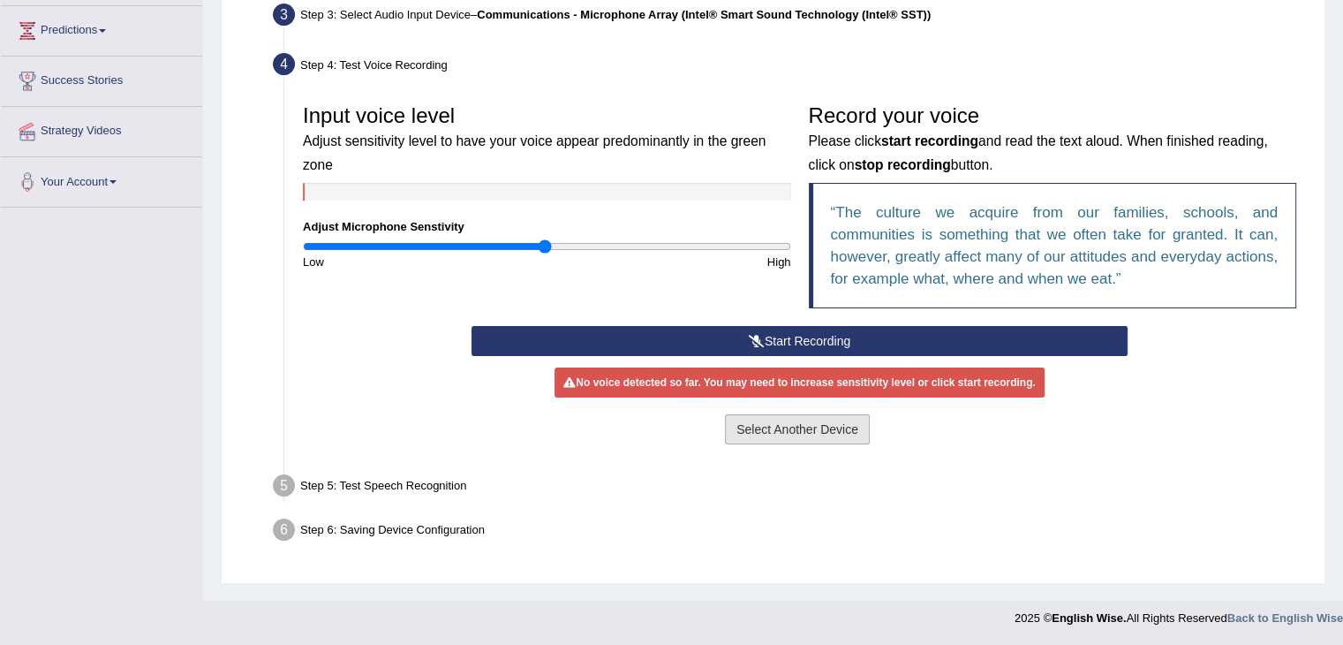
click at [773, 421] on button "Select Another Device" at bounding box center [797, 429] width 145 height 30
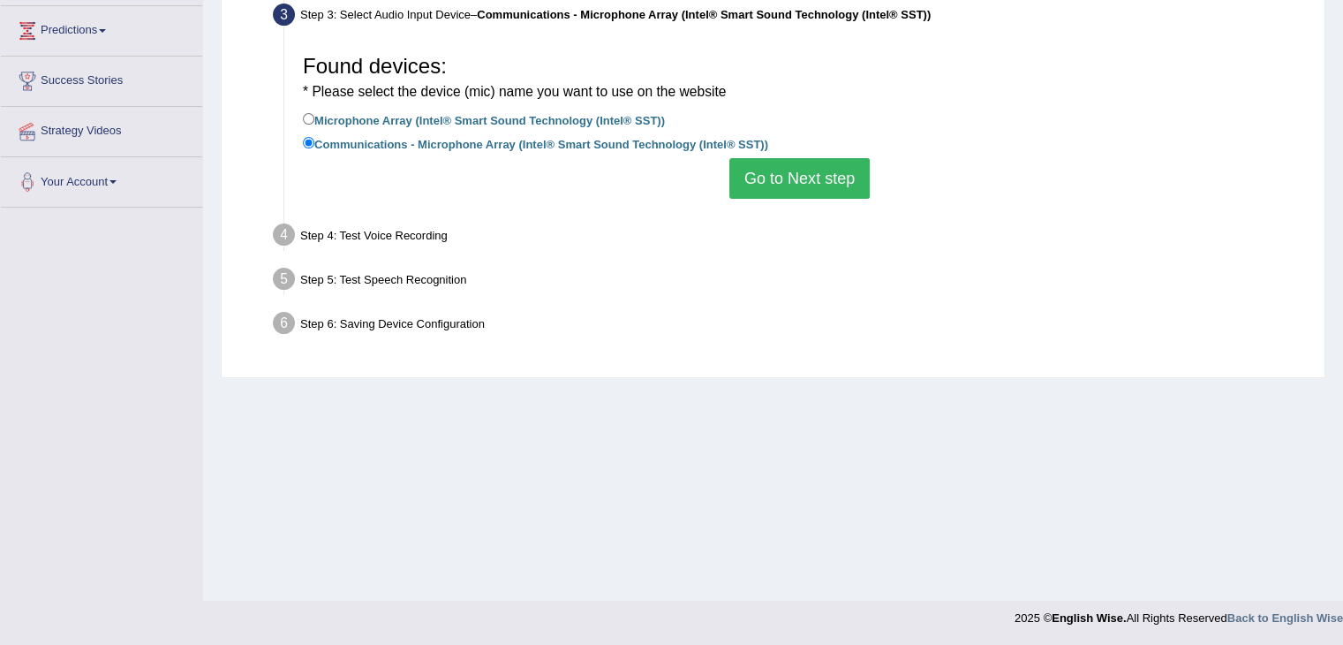
click at [337, 239] on div "Step 4: Test Voice Recording" at bounding box center [791, 237] width 1052 height 39
click at [370, 234] on div "Step 4: Test Voice Recording" at bounding box center [791, 237] width 1052 height 39
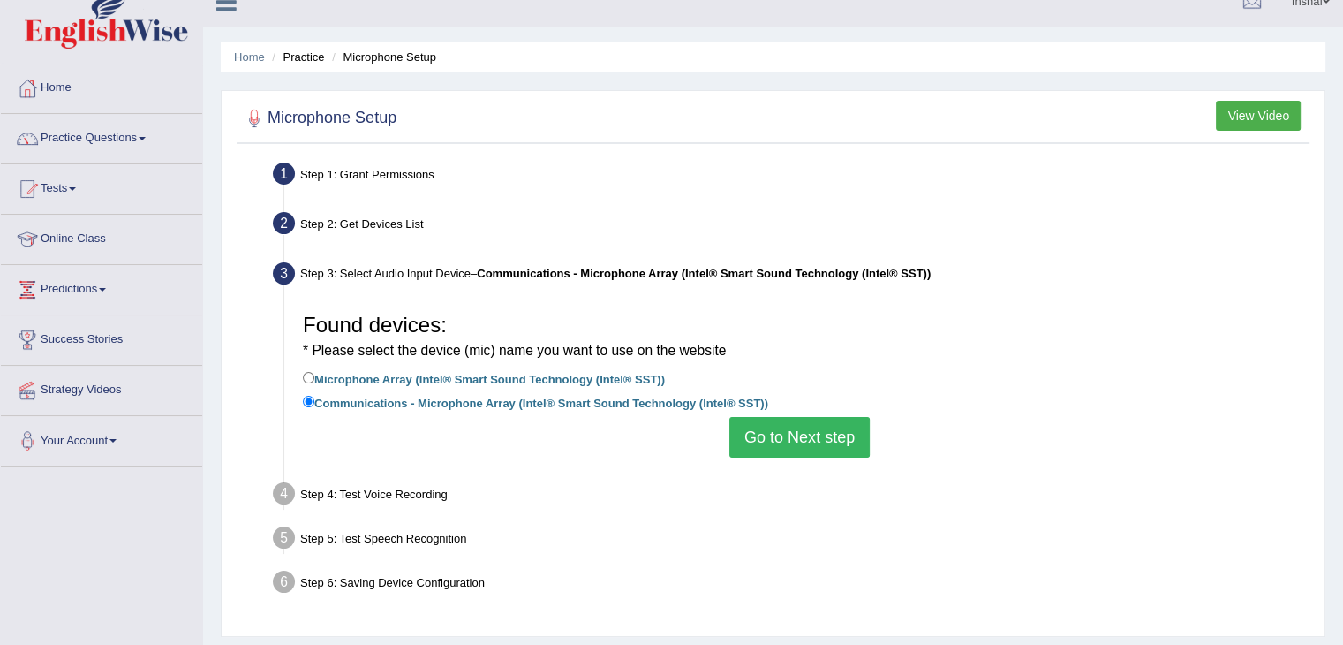
scroll to position [18, 0]
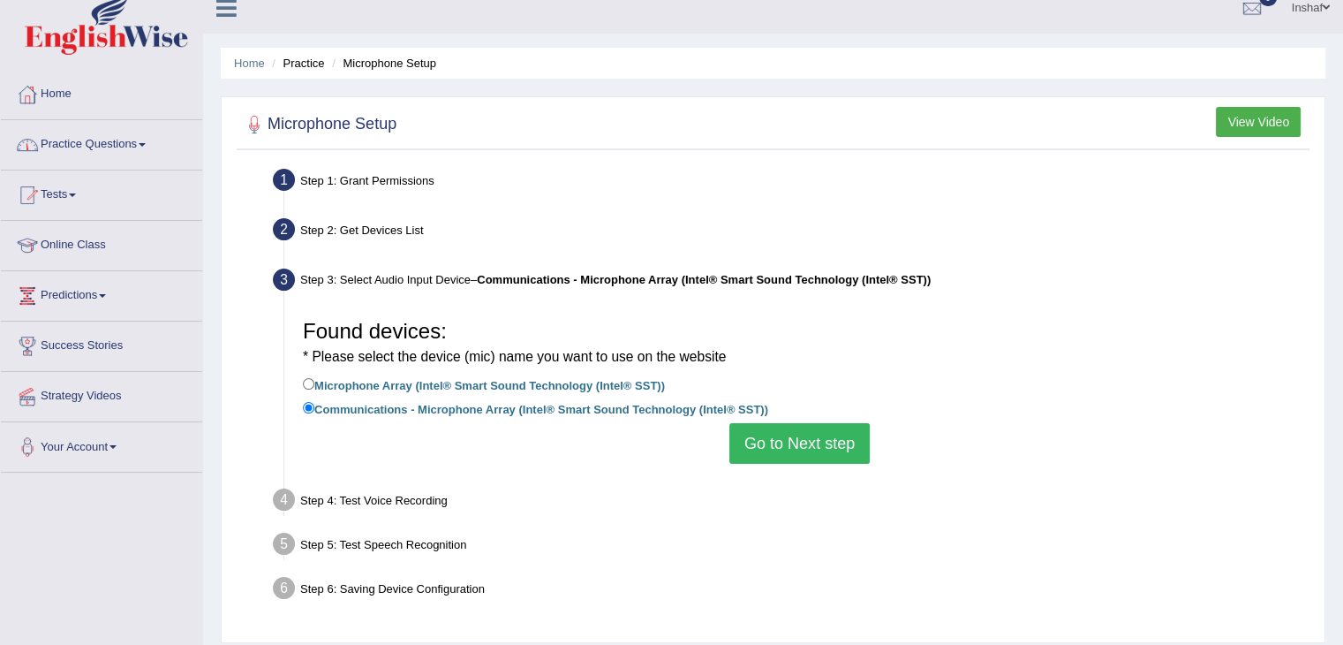
click at [149, 139] on link "Practice Questions" at bounding box center [101, 142] width 201 height 44
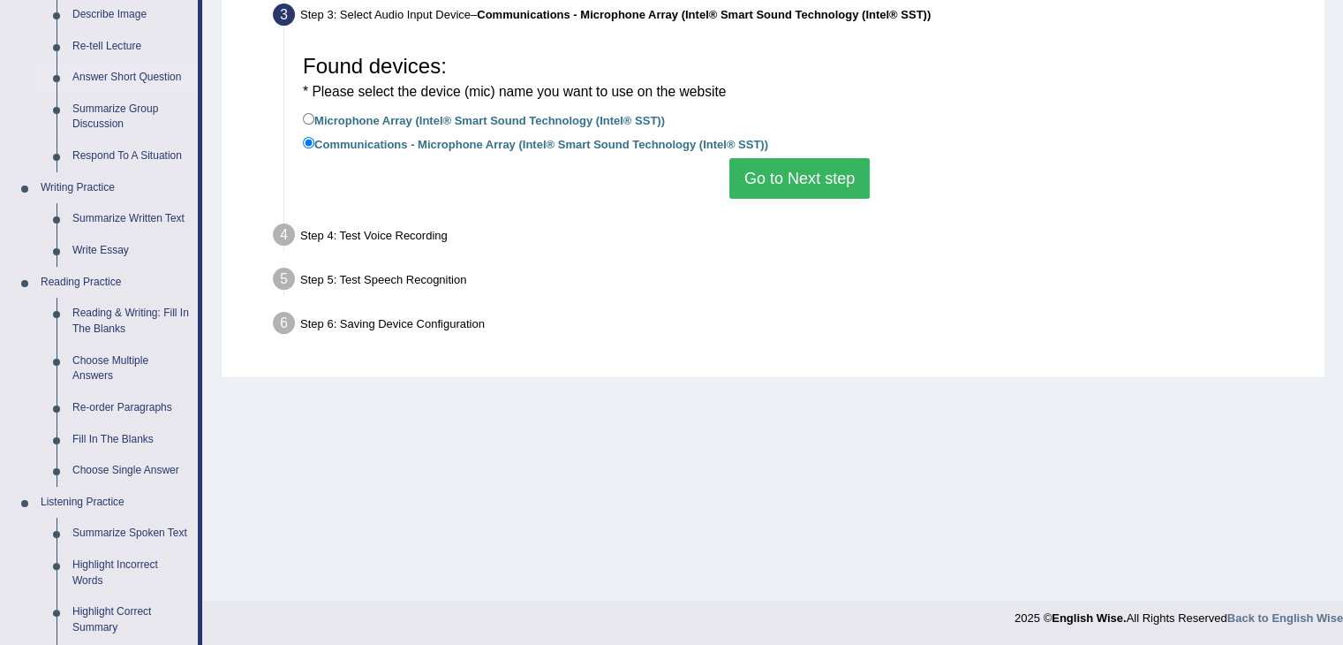
scroll to position [106, 0]
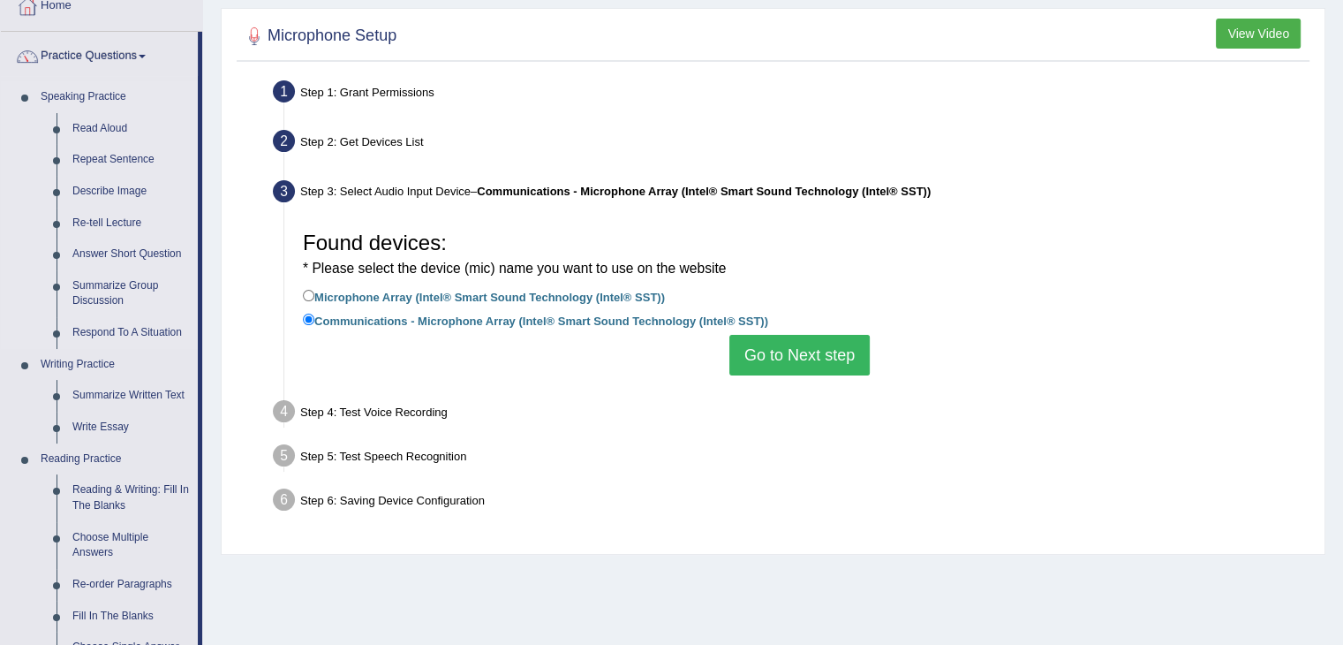
click at [101, 90] on link "Speaking Practice" at bounding box center [115, 97] width 165 height 32
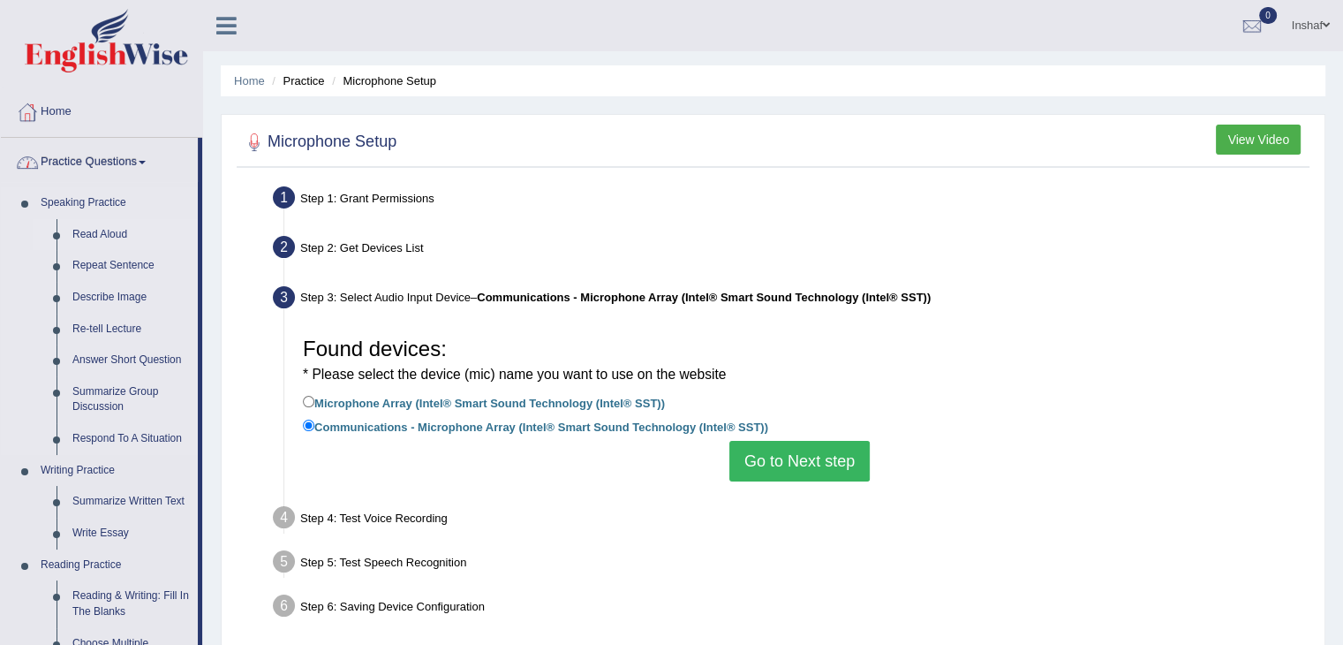
click at [102, 235] on link "Read Aloud" at bounding box center [130, 235] width 133 height 32
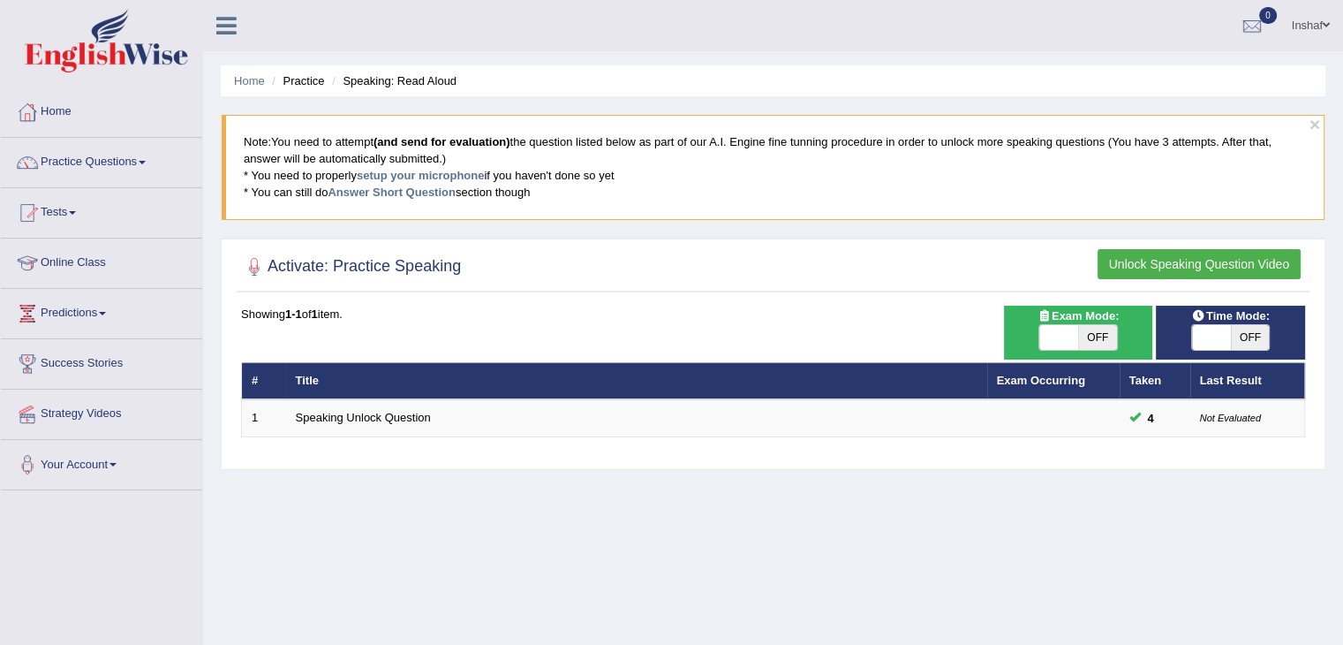
click at [1159, 262] on button "Unlock Speaking Question Video" at bounding box center [1199, 264] width 203 height 30
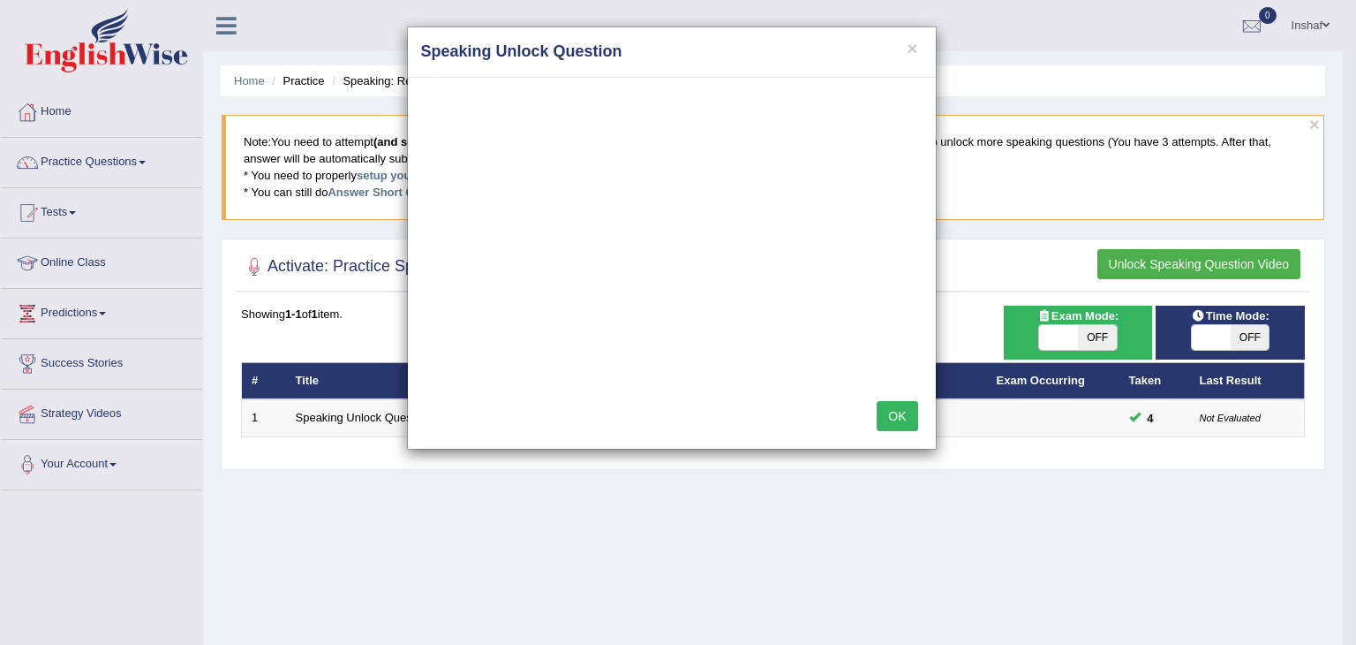
click at [887, 418] on button "OK" at bounding box center [897, 416] width 41 height 30
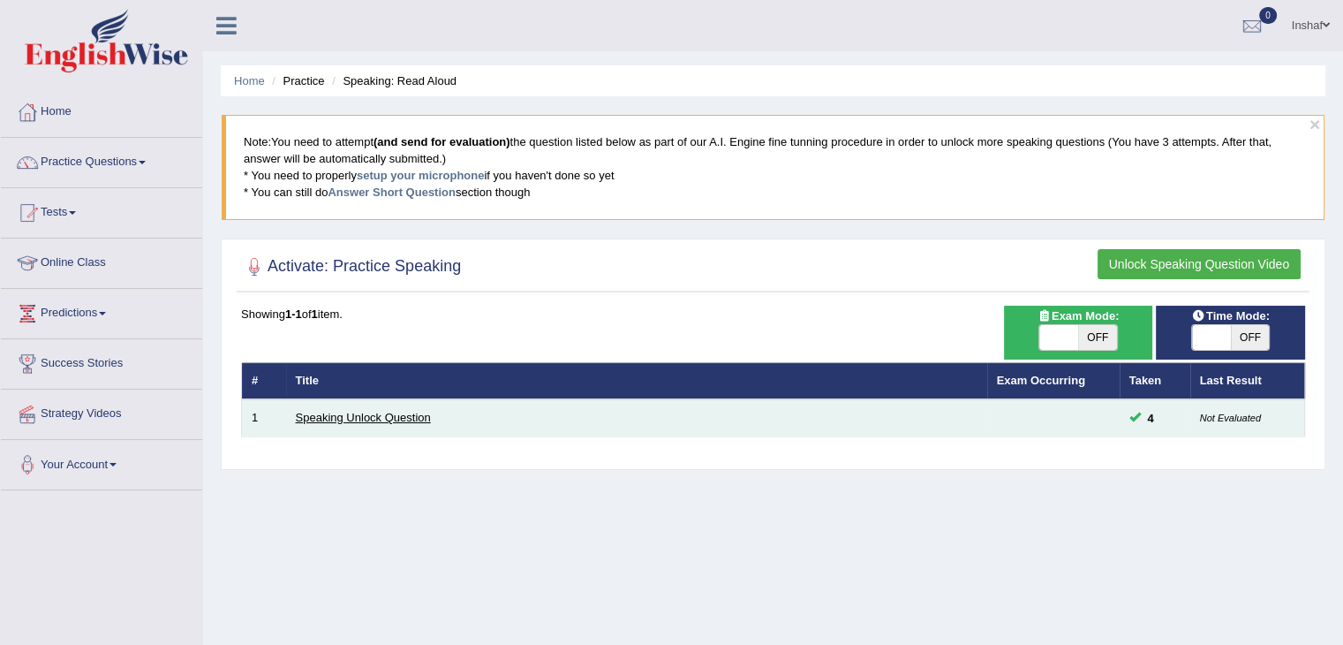
click at [399, 412] on link "Speaking Unlock Question" at bounding box center [363, 417] width 135 height 13
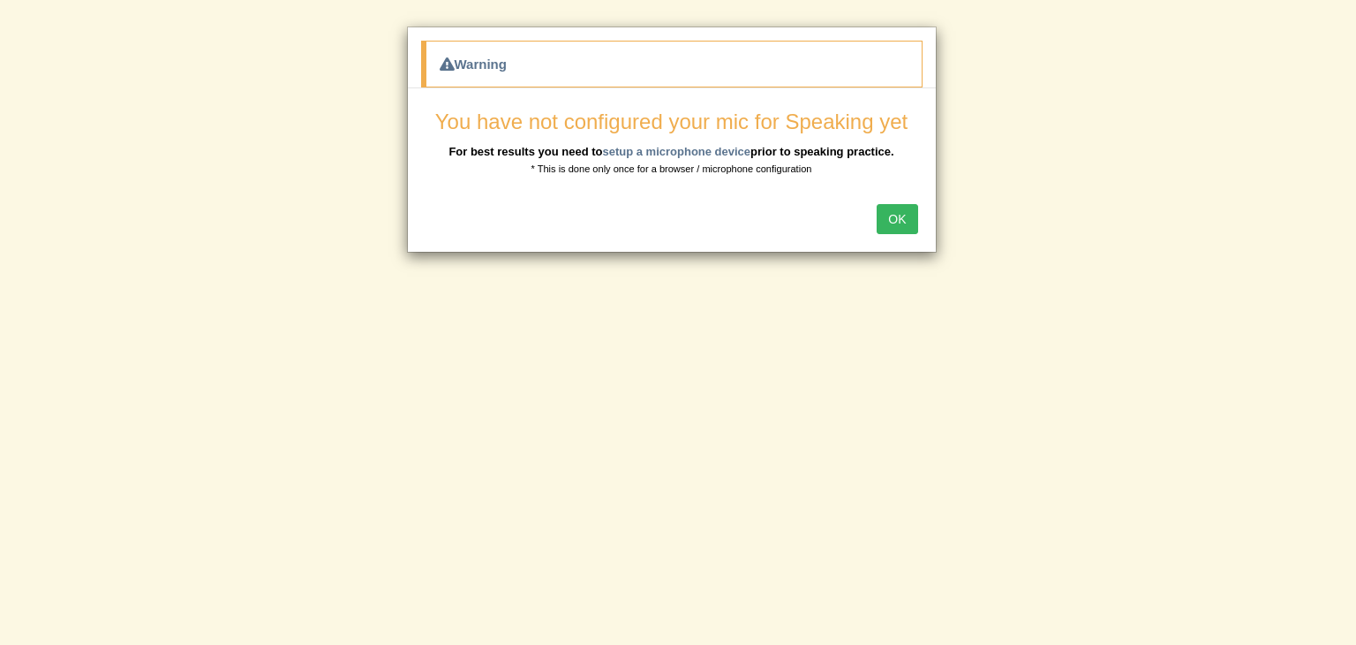
click at [894, 216] on button "OK" at bounding box center [897, 219] width 41 height 30
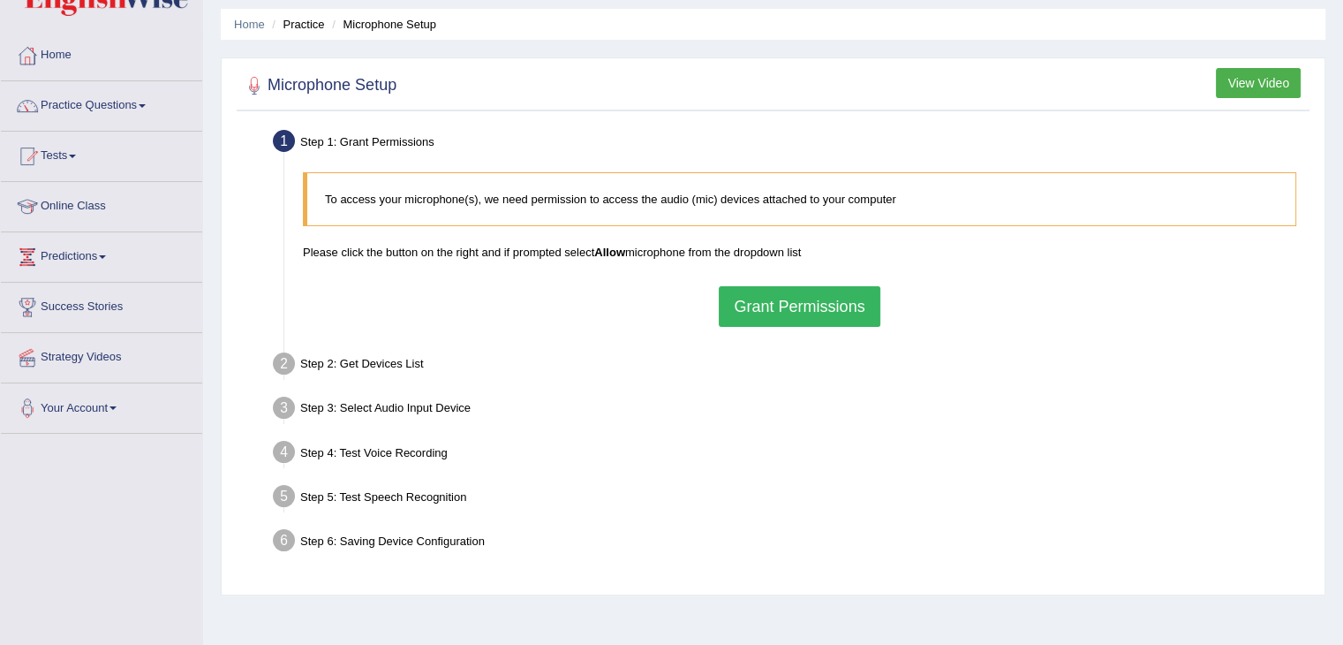
scroll to position [88, 0]
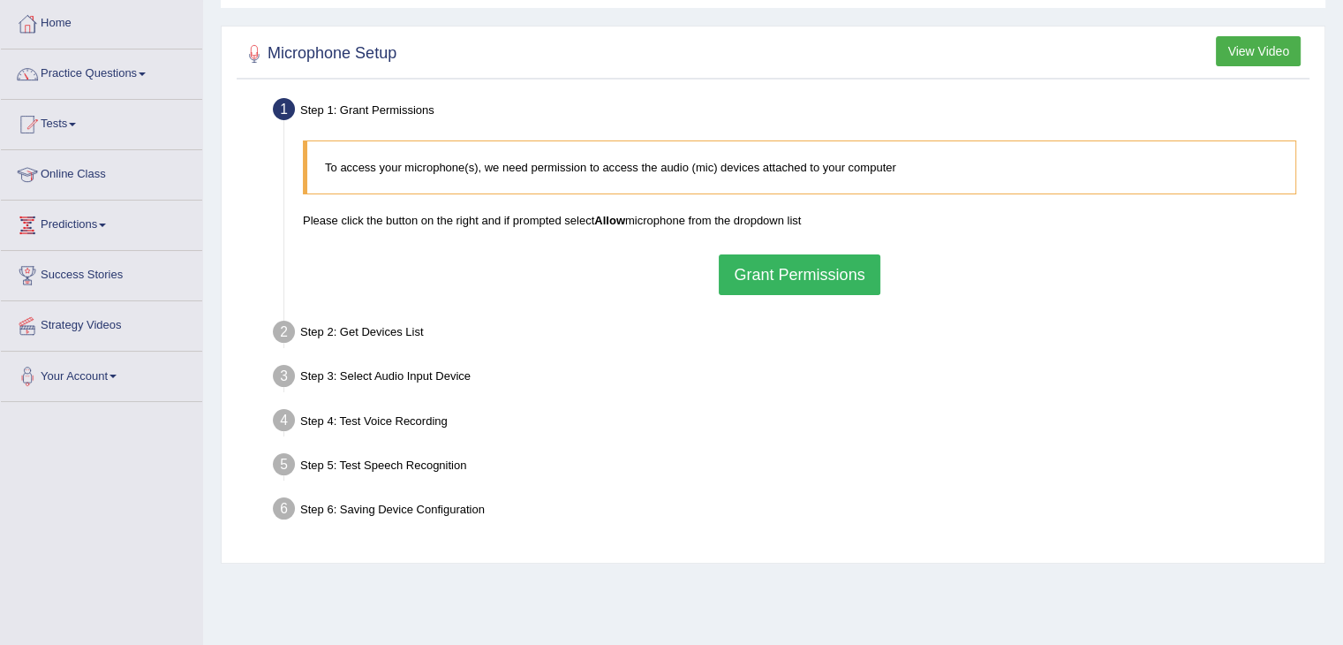
click at [328, 343] on div "Step 2: Get Devices List" at bounding box center [791, 334] width 1052 height 39
click at [332, 336] on div "Step 2: Get Devices List" at bounding box center [791, 334] width 1052 height 39
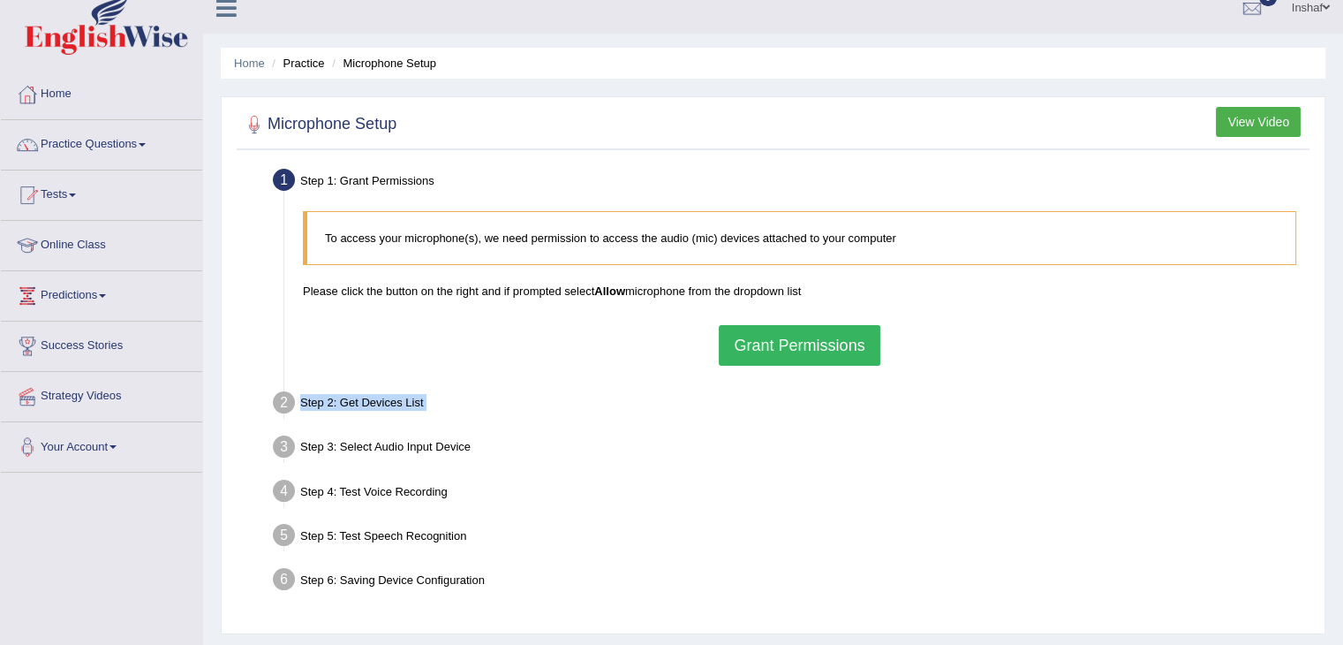
scroll to position [0, 0]
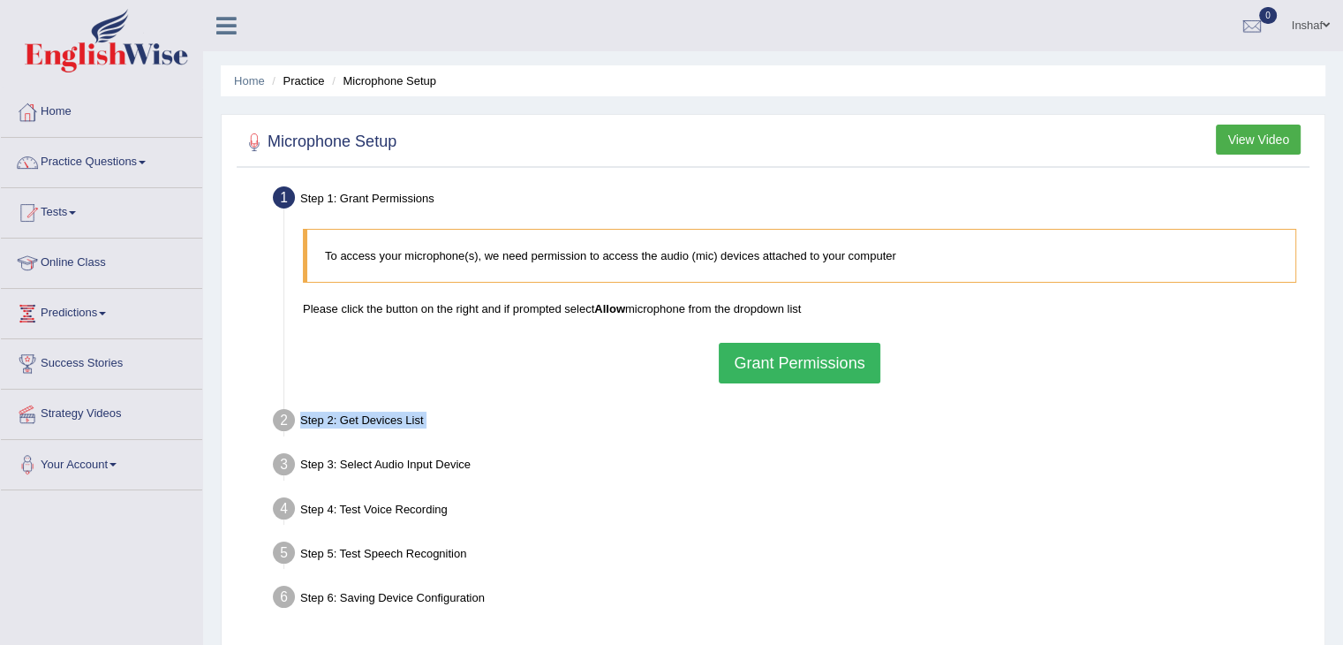
click at [822, 356] on button "Grant Permissions" at bounding box center [799, 363] width 161 height 41
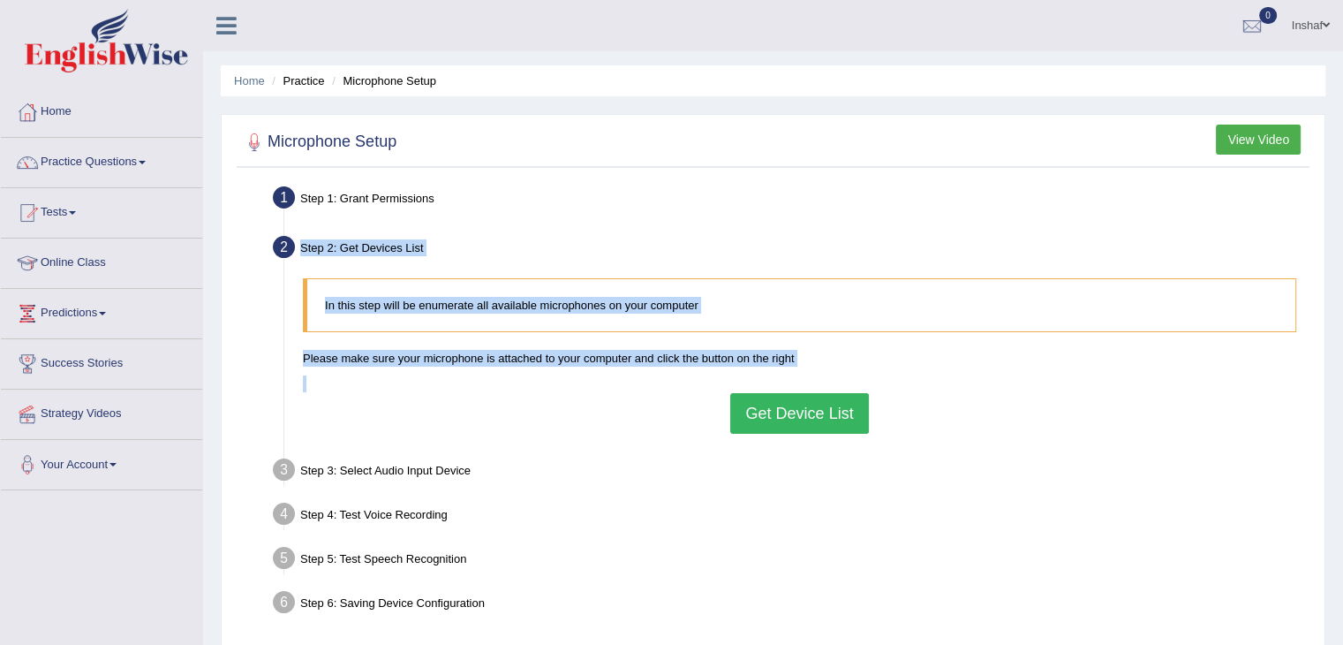
click at [809, 407] on button "Get Device List" at bounding box center [799, 413] width 138 height 41
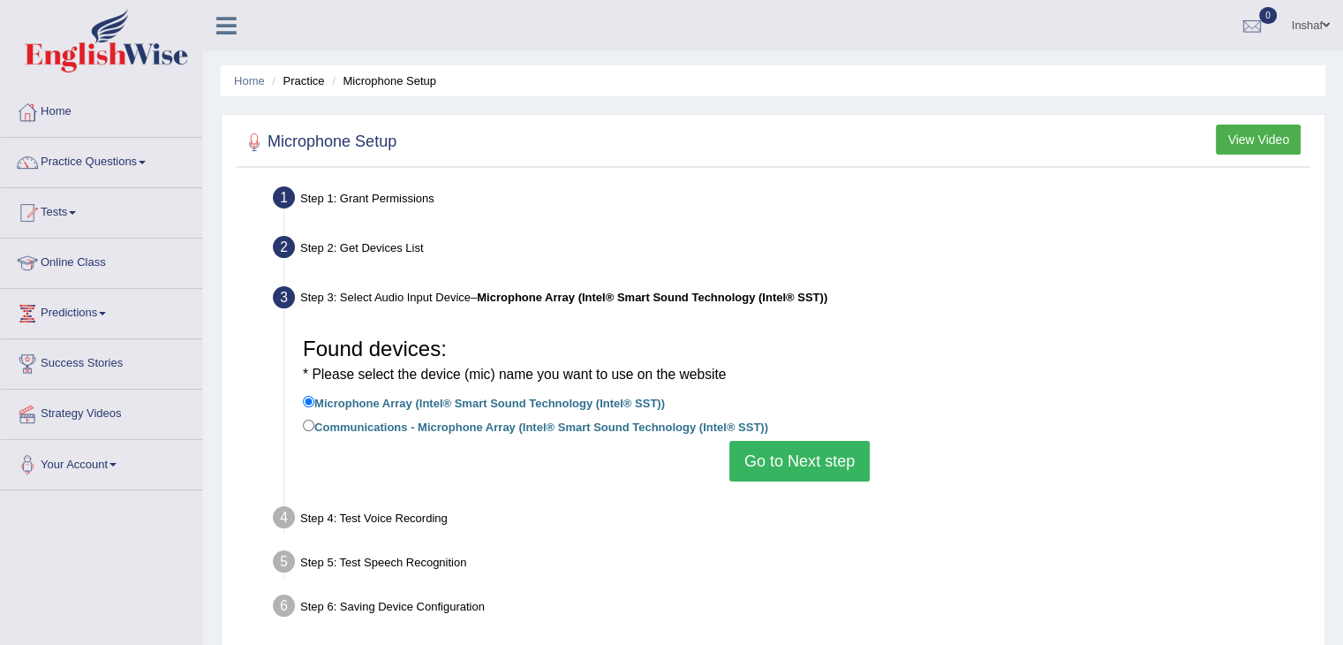
click at [454, 431] on label "Communications - Microphone Array (Intel® Smart Sound Technology (Intel® SST))" at bounding box center [535, 425] width 465 height 19
click at [314, 431] on input "Communications - Microphone Array (Intel® Smart Sound Technology (Intel® SST))" at bounding box center [308, 424] width 11 height 11
radio input "true"
click at [776, 460] on button "Go to Next step" at bounding box center [799, 461] width 140 height 41
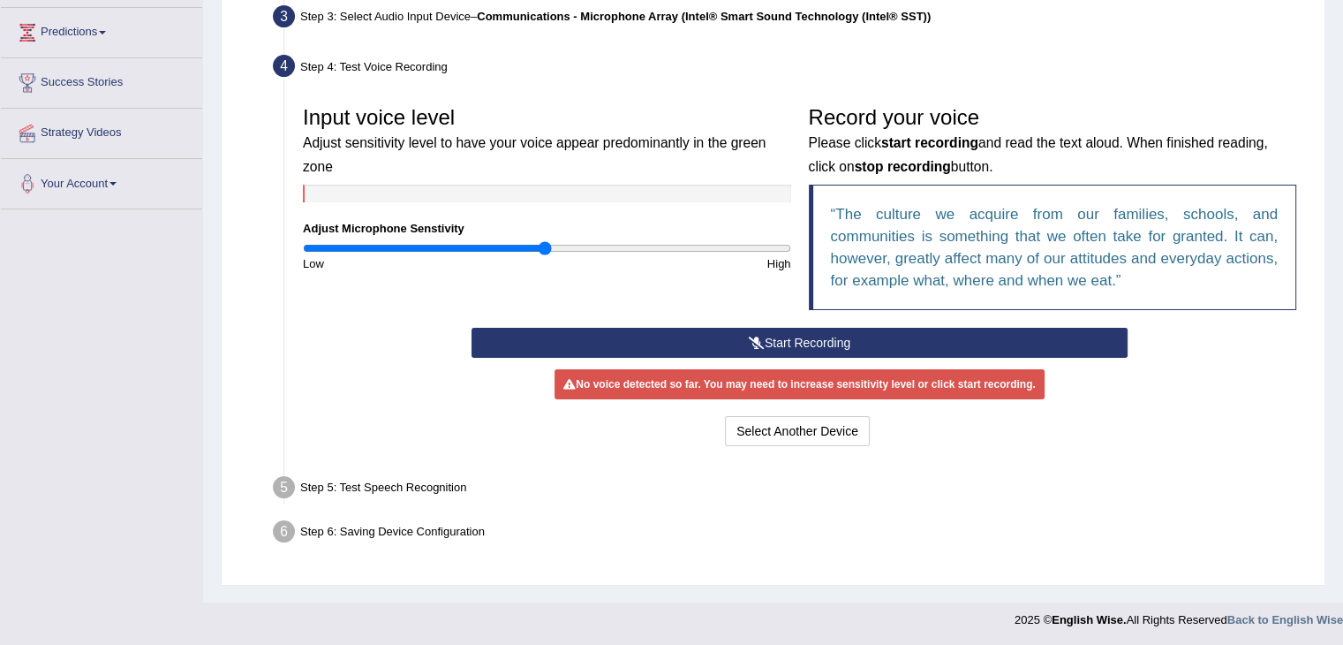
scroll to position [283, 0]
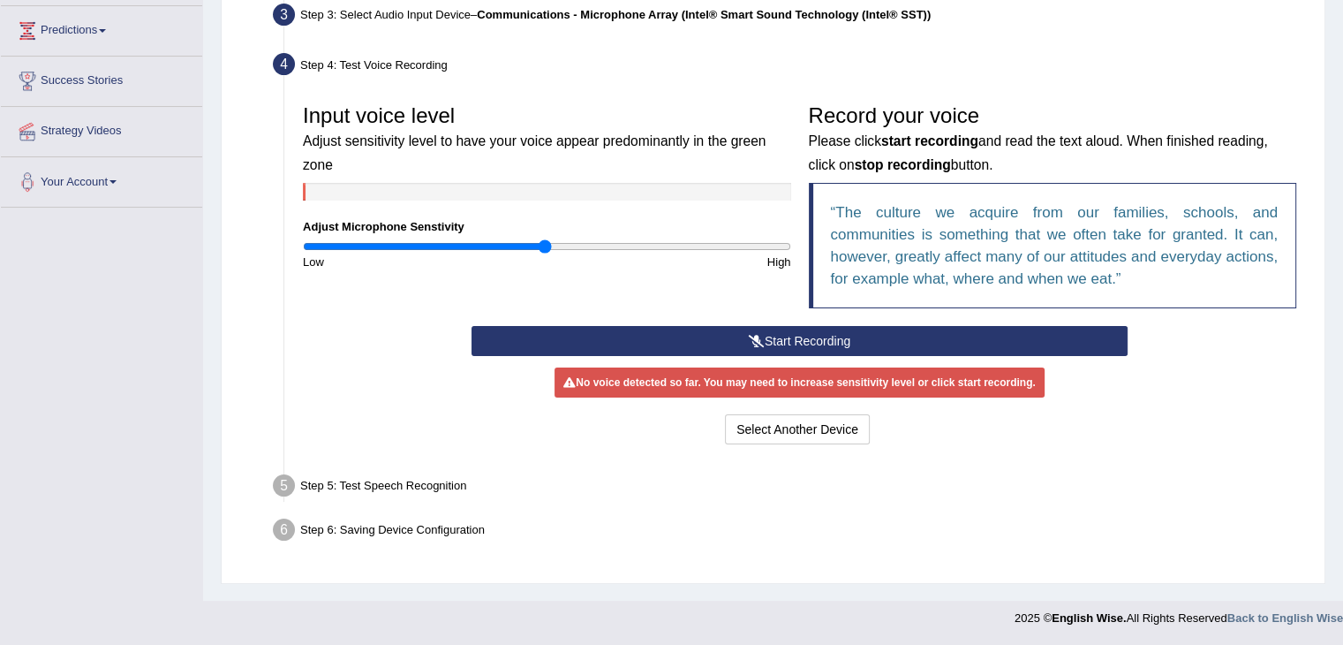
click at [793, 340] on button "Start Recording" at bounding box center [800, 341] width 656 height 30
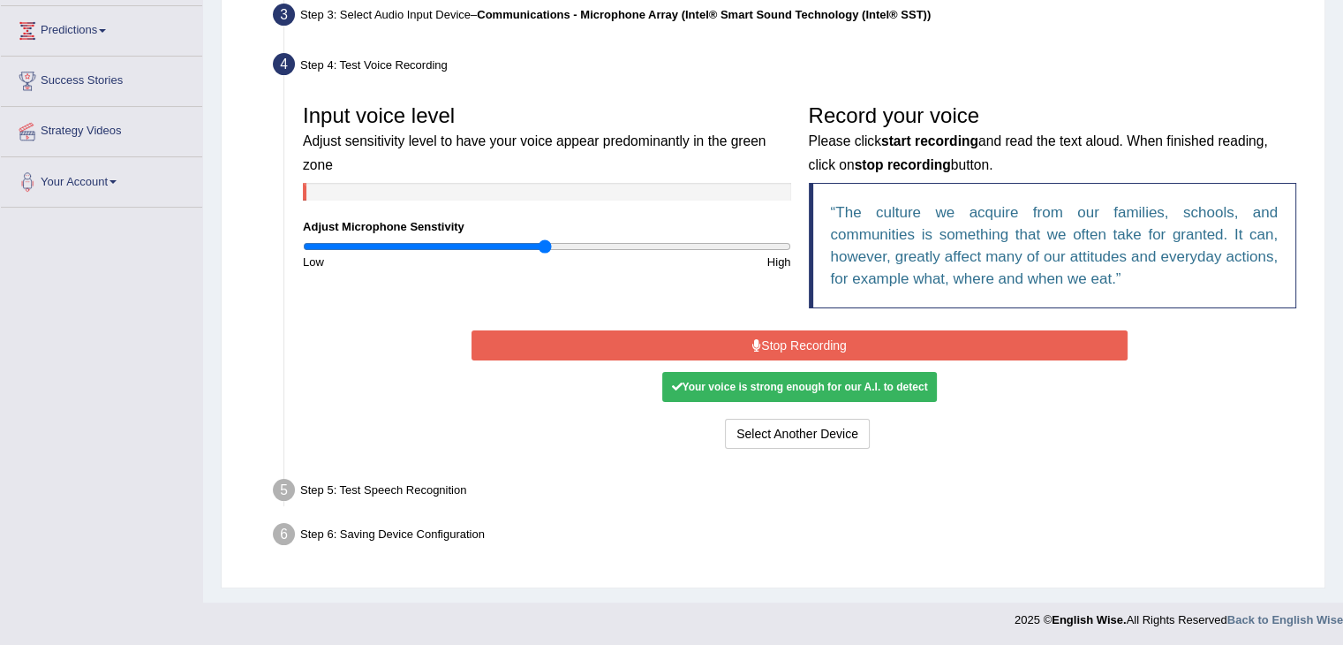
click at [874, 343] on button "Stop Recording" at bounding box center [800, 345] width 656 height 30
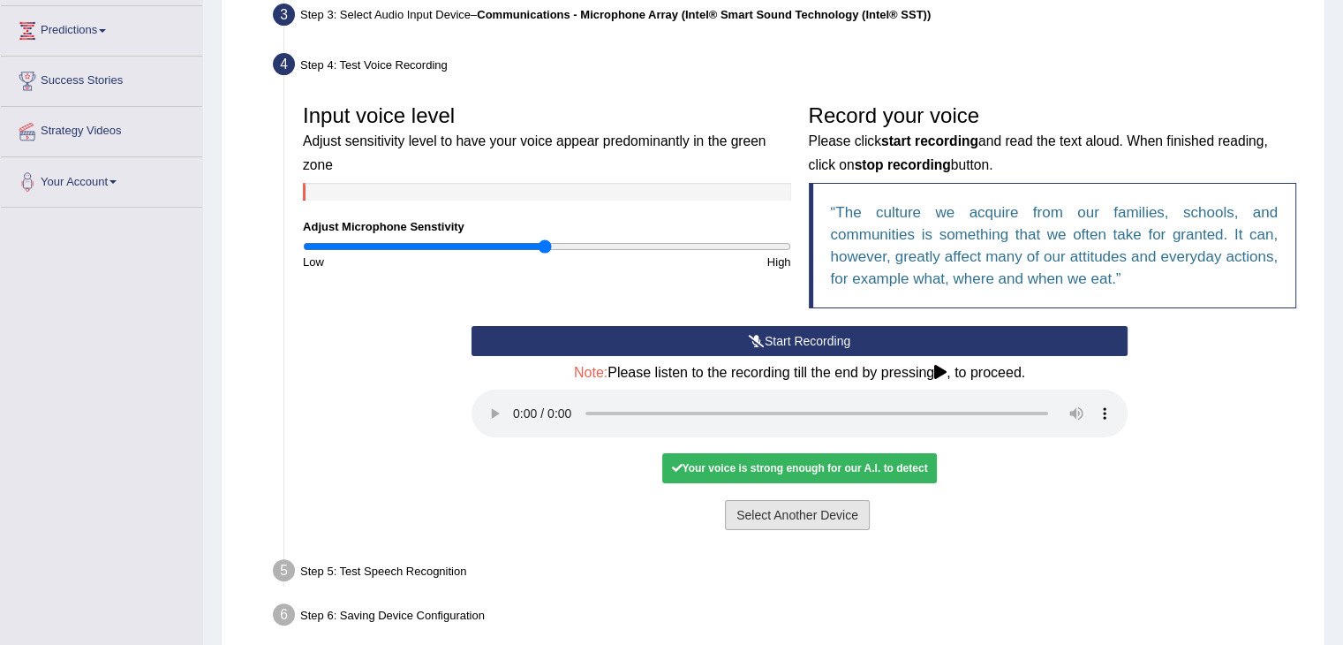
click at [796, 517] on button "Select Another Device" at bounding box center [797, 515] width 145 height 30
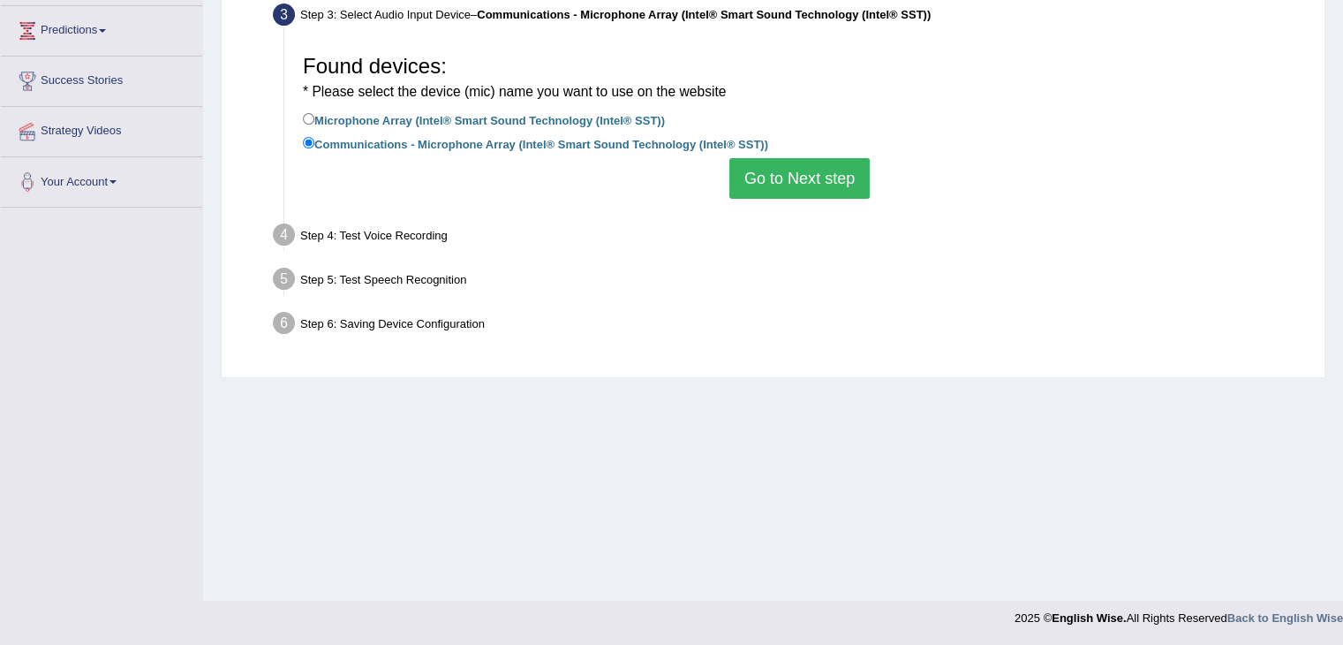
click at [426, 238] on div "Step 4: Test Voice Recording" at bounding box center [791, 237] width 1052 height 39
click at [426, 233] on div "Step 4: Test Voice Recording" at bounding box center [791, 237] width 1052 height 39
click at [823, 171] on button "Go to Next step" at bounding box center [799, 178] width 140 height 41
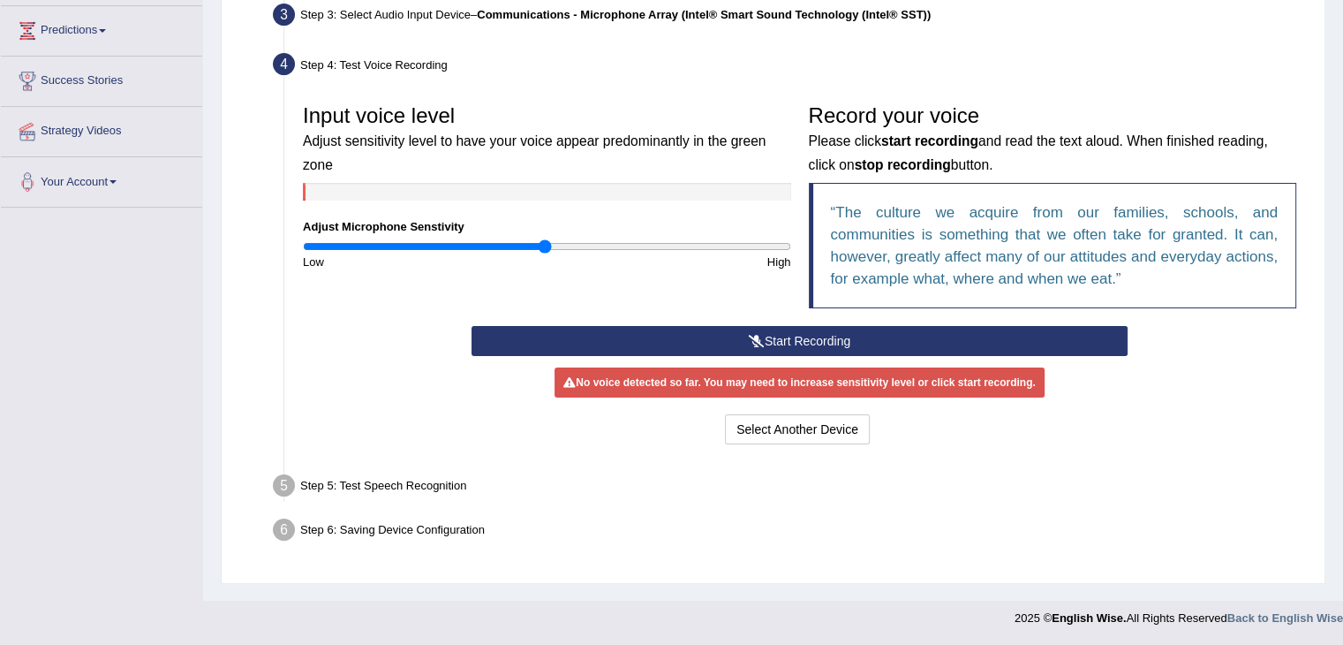
click at [646, 377] on div "No voice detected so far. You may need to increase sensitivity level or click s…" at bounding box center [799, 382] width 489 height 30
click at [772, 428] on button "Select Another Device" at bounding box center [797, 429] width 145 height 30
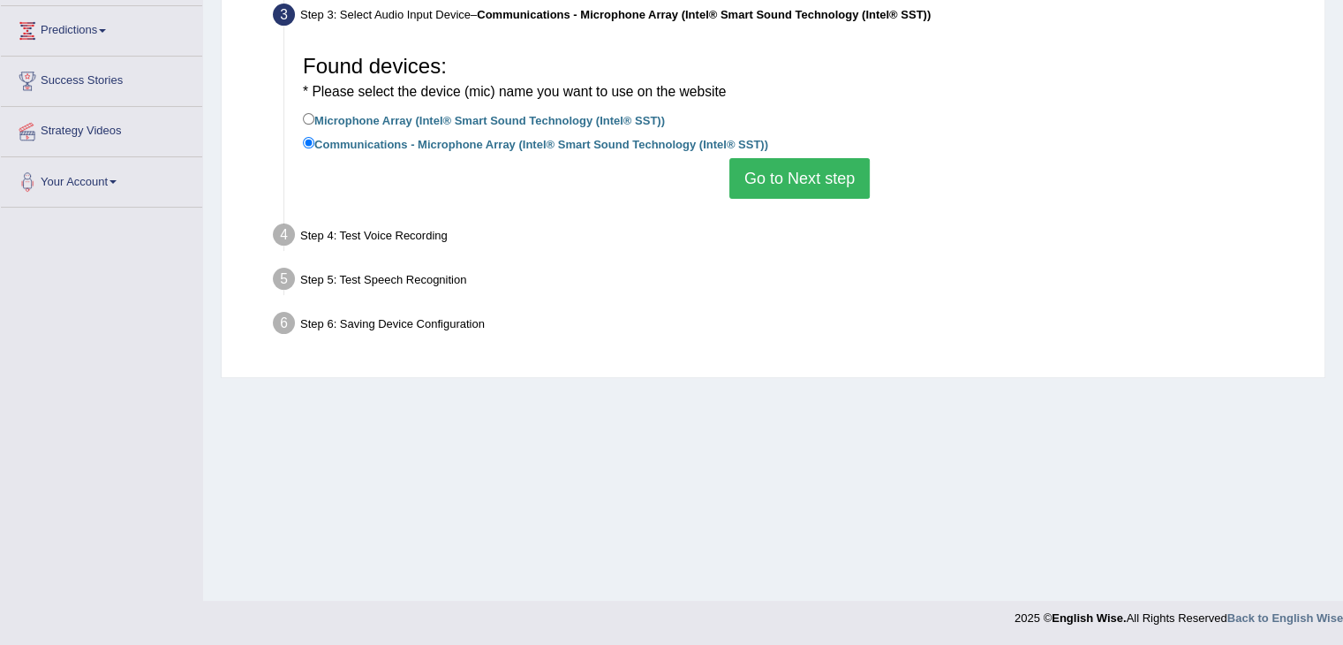
click at [783, 169] on button "Go to Next step" at bounding box center [799, 178] width 140 height 41
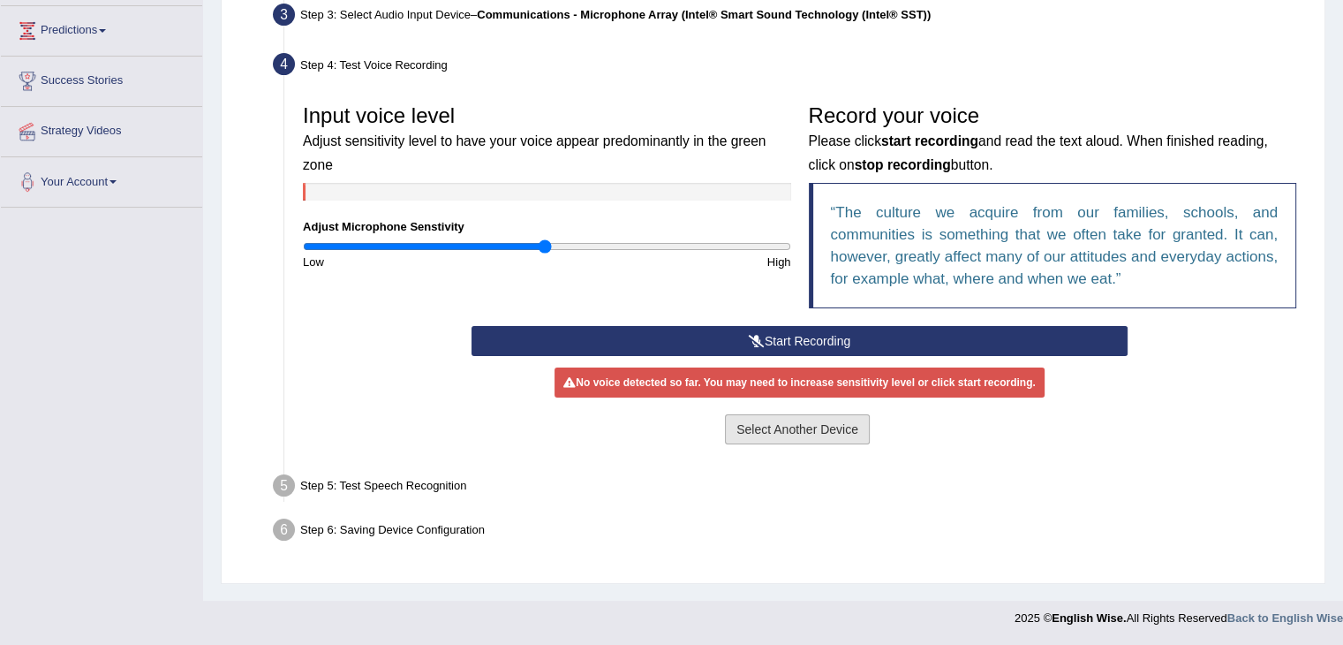
click at [767, 427] on button "Select Another Device" at bounding box center [797, 429] width 145 height 30
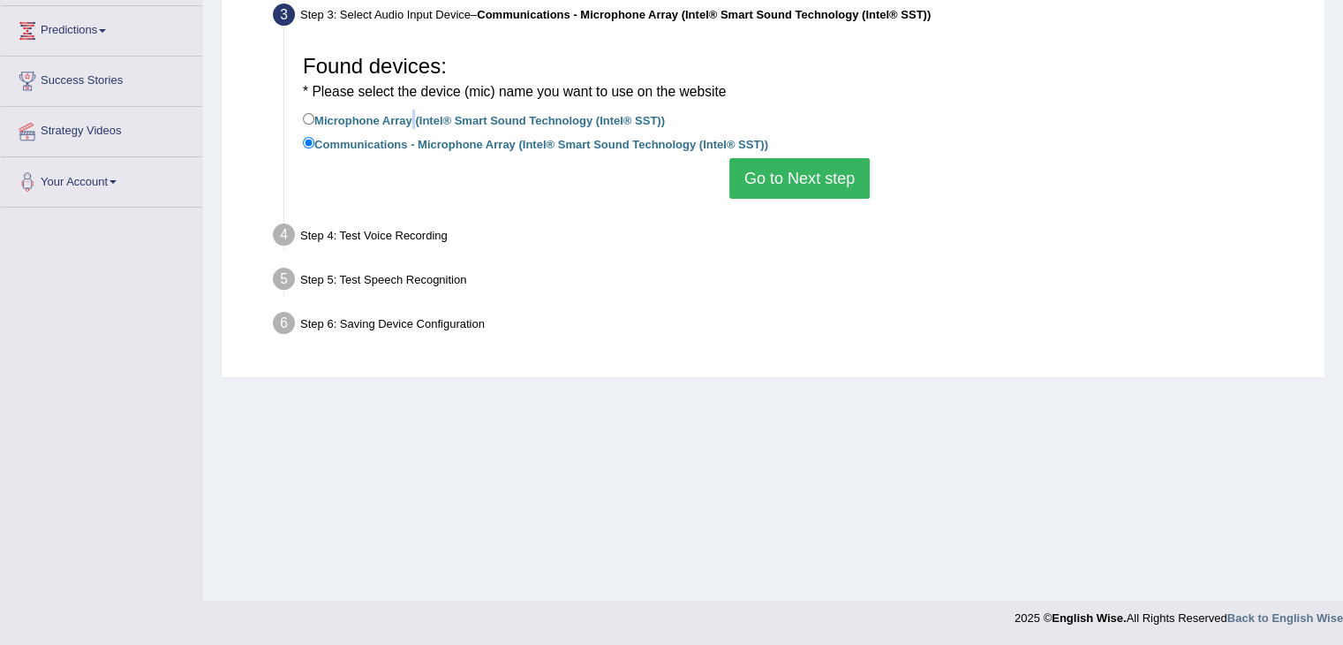
click at [412, 120] on label "Microphone Array (Intel® Smart Sound Technology (Intel® SST))" at bounding box center [484, 118] width 362 height 19
click at [306, 120] on input "Microphone Array (Intel® Smart Sound Technology (Intel® SST))" at bounding box center [308, 118] width 11 height 11
radio input "true"
click at [758, 176] on button "Go to Next step" at bounding box center [799, 178] width 140 height 41
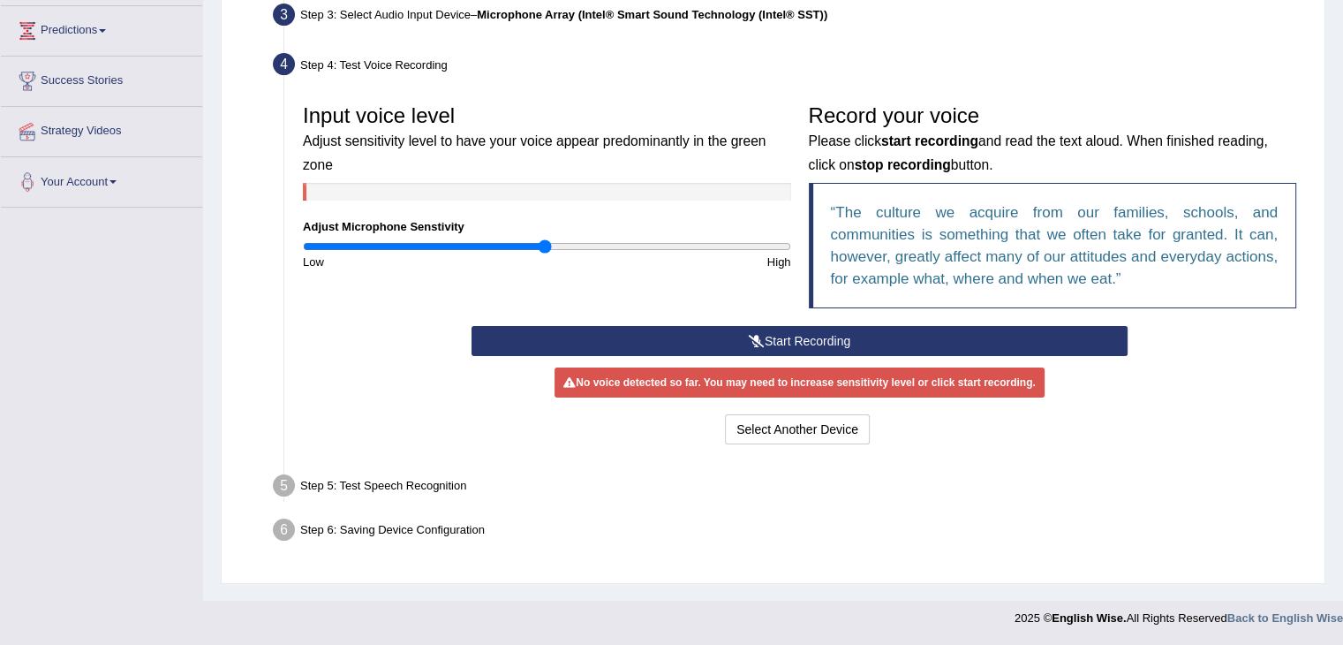
click at [773, 375] on div "No voice detected so far. You may need to increase sensitivity level or click s…" at bounding box center [799, 382] width 489 height 30
click at [745, 382] on div "No voice detected so far. You may need to increase sensitivity level or click s…" at bounding box center [799, 382] width 489 height 30
click at [772, 340] on button "Start Recording" at bounding box center [800, 341] width 656 height 30
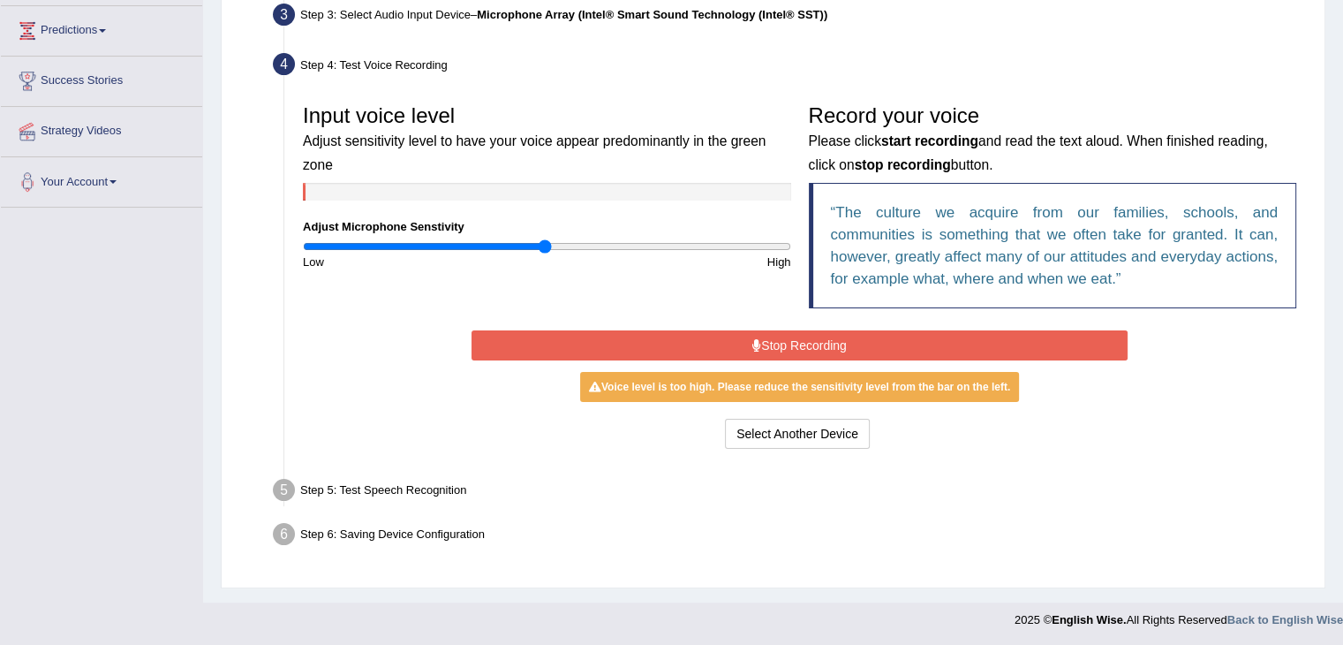
scroll to position [194, 0]
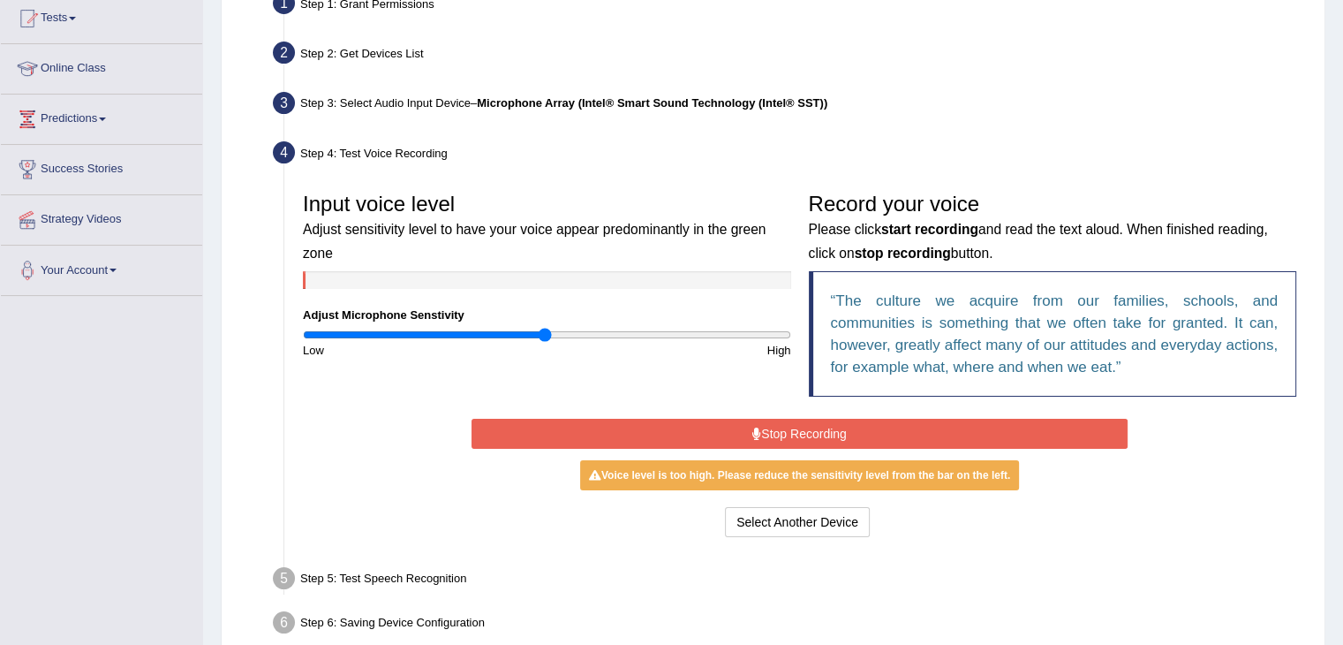
click at [736, 430] on button "Stop Recording" at bounding box center [800, 434] width 656 height 30
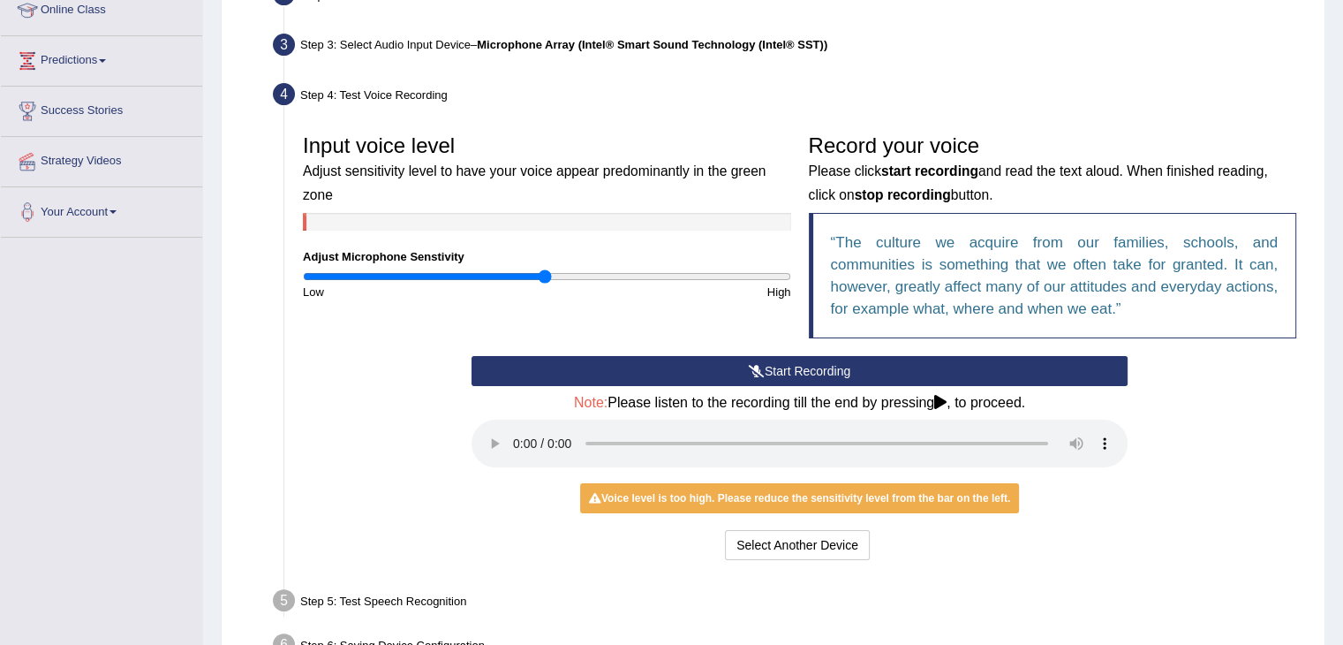
scroll to position [283, 0]
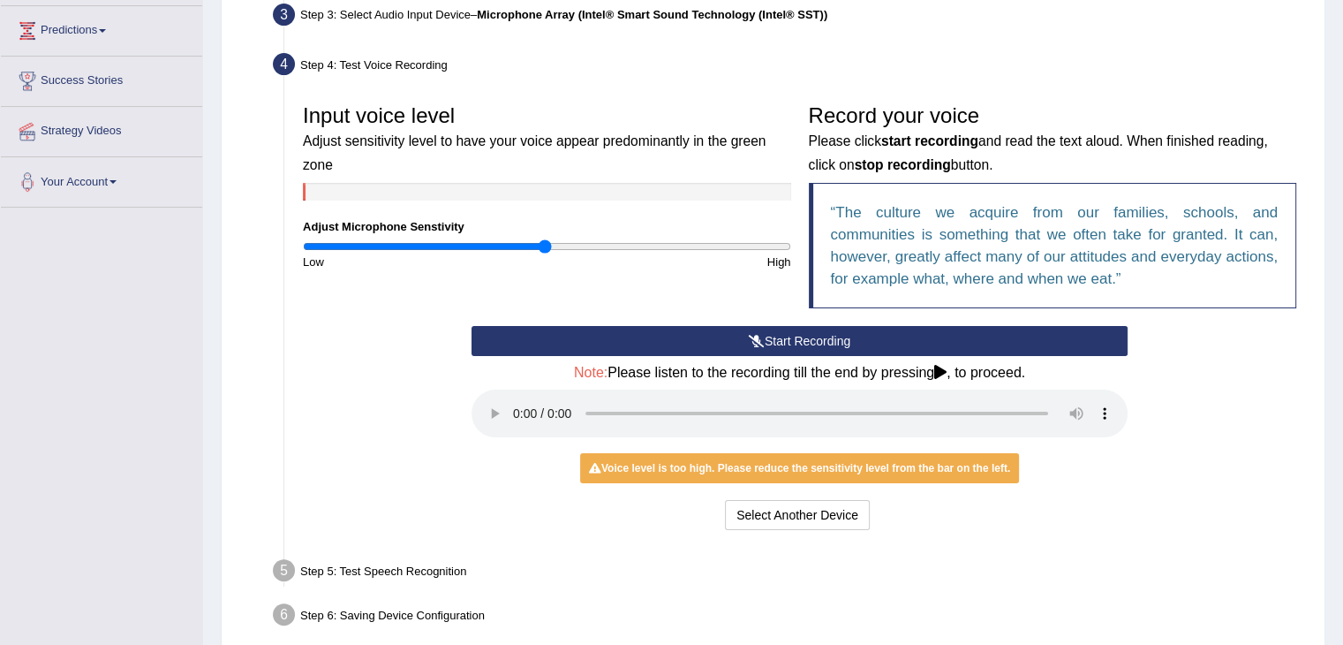
click at [943, 369] on icon at bounding box center [940, 372] width 12 height 14
click at [848, 471] on div "Voice level is too high. Please reduce the sensitivity level from the bar on th…" at bounding box center [799, 468] width 439 height 30
click at [947, 367] on icon at bounding box center [940, 372] width 12 height 14
click at [941, 370] on icon at bounding box center [940, 372] width 12 height 14
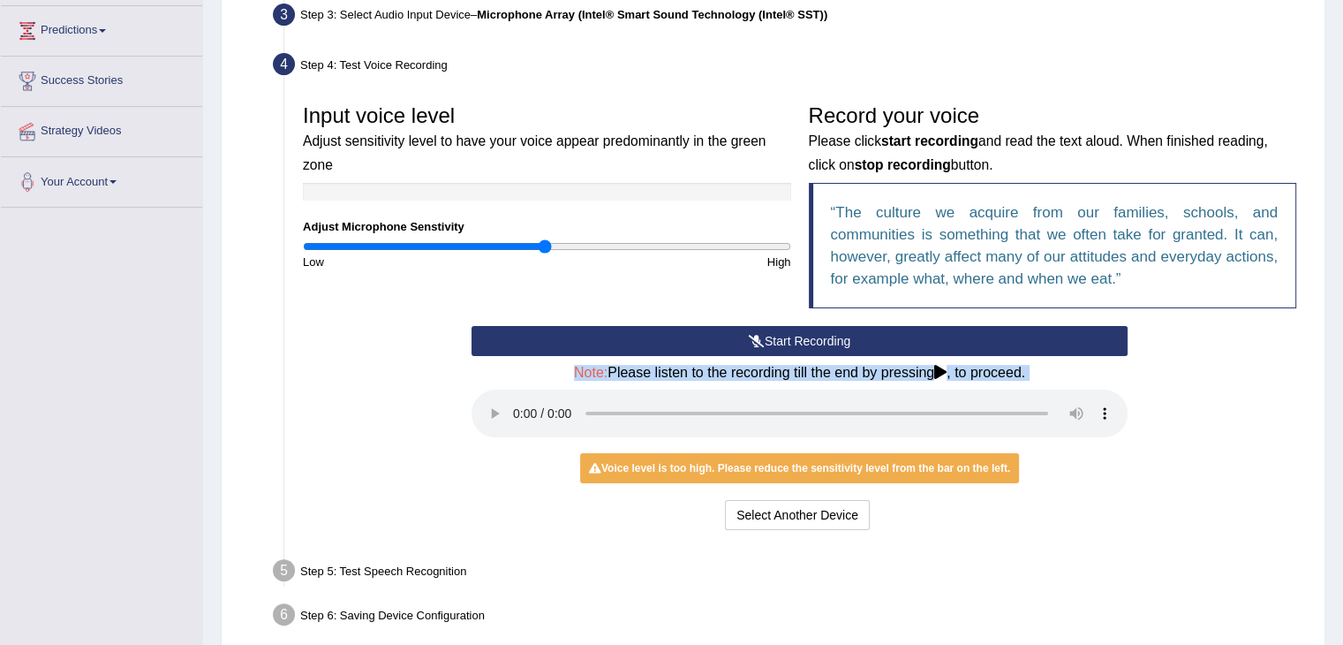
click at [941, 370] on icon at bounding box center [940, 372] width 12 height 14
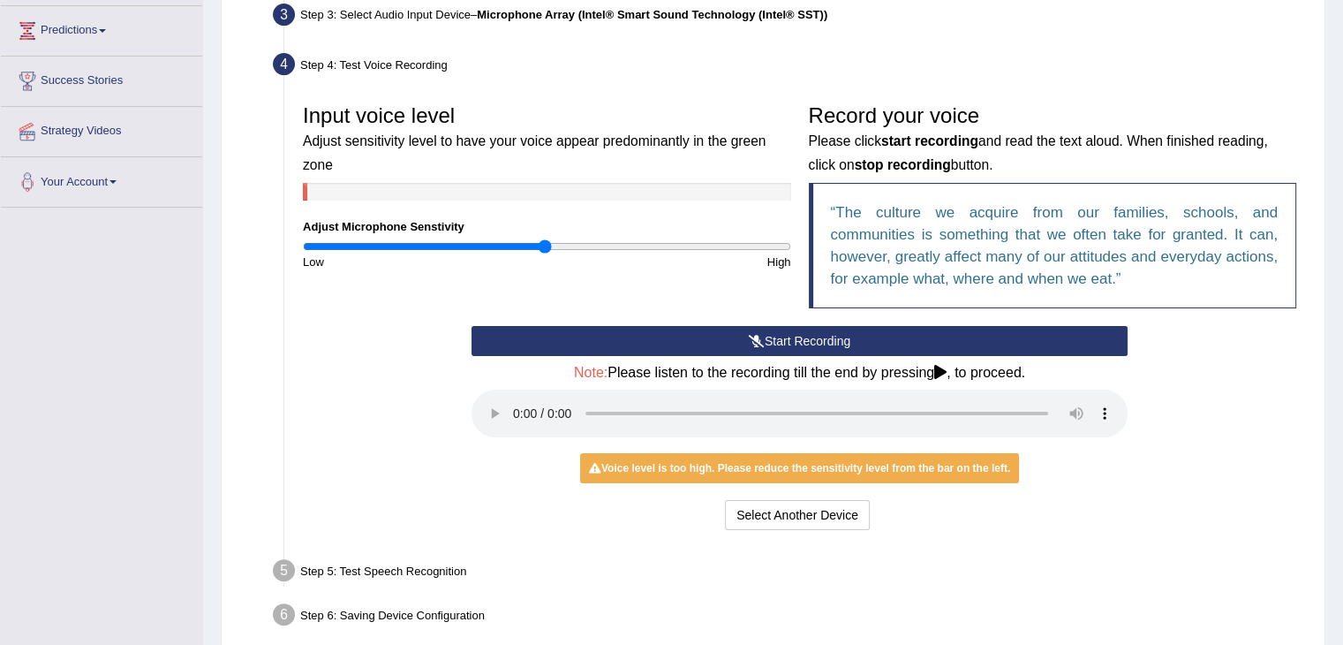
click at [1130, 426] on div "Start Recording Stop Recording Note: Please listen to the recording till the en…" at bounding box center [800, 430] width 674 height 208
click at [1140, 430] on div "Start Recording Stop Recording Note: Please listen to the recording till the en…" at bounding box center [799, 430] width 1011 height 208
drag, startPoint x: 1215, startPoint y: 358, endPoint x: 1091, endPoint y: 400, distance: 130.7
click at [1213, 358] on div "Start Recording Stop Recording Note: Please listen to the recording till the en…" at bounding box center [799, 430] width 1011 height 208
click at [836, 479] on div "Voice level is too high. Please reduce the sensitivity level from the bar on th…" at bounding box center [799, 468] width 439 height 30
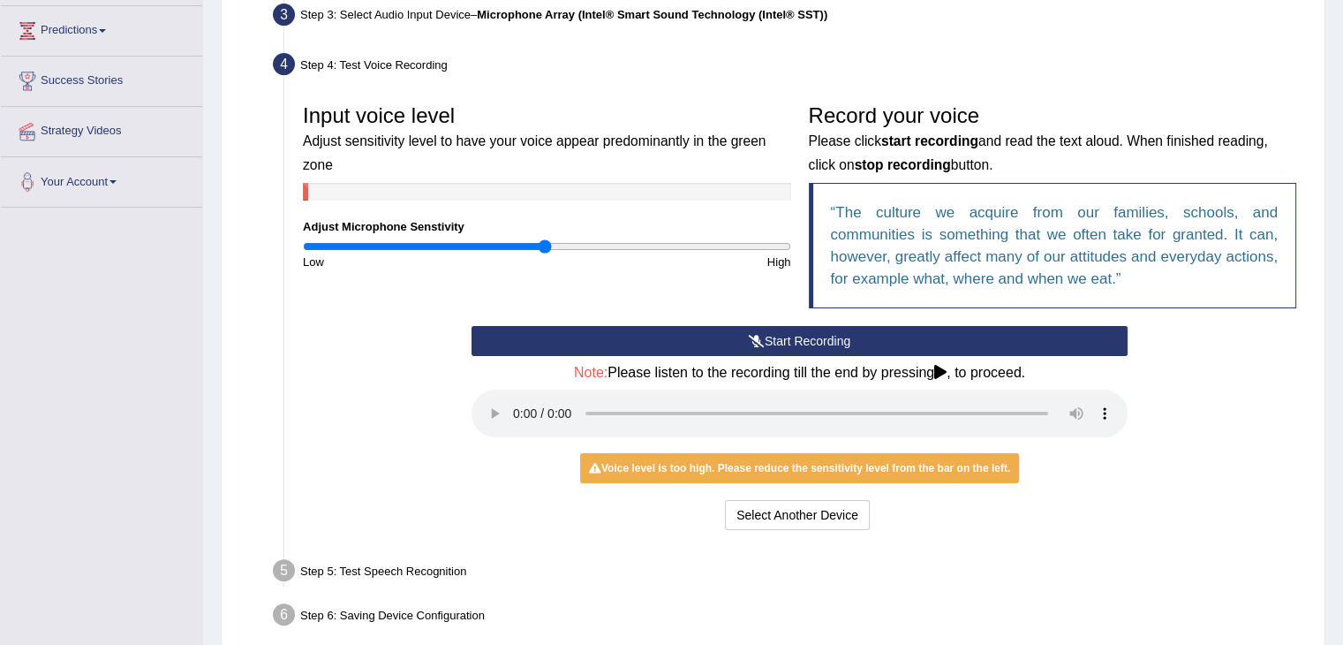
click at [841, 471] on div "Voice level is too high. Please reduce the sensitivity level from the bar on th…" at bounding box center [799, 468] width 439 height 30
click at [813, 514] on button "Select Another Device" at bounding box center [797, 515] width 145 height 30
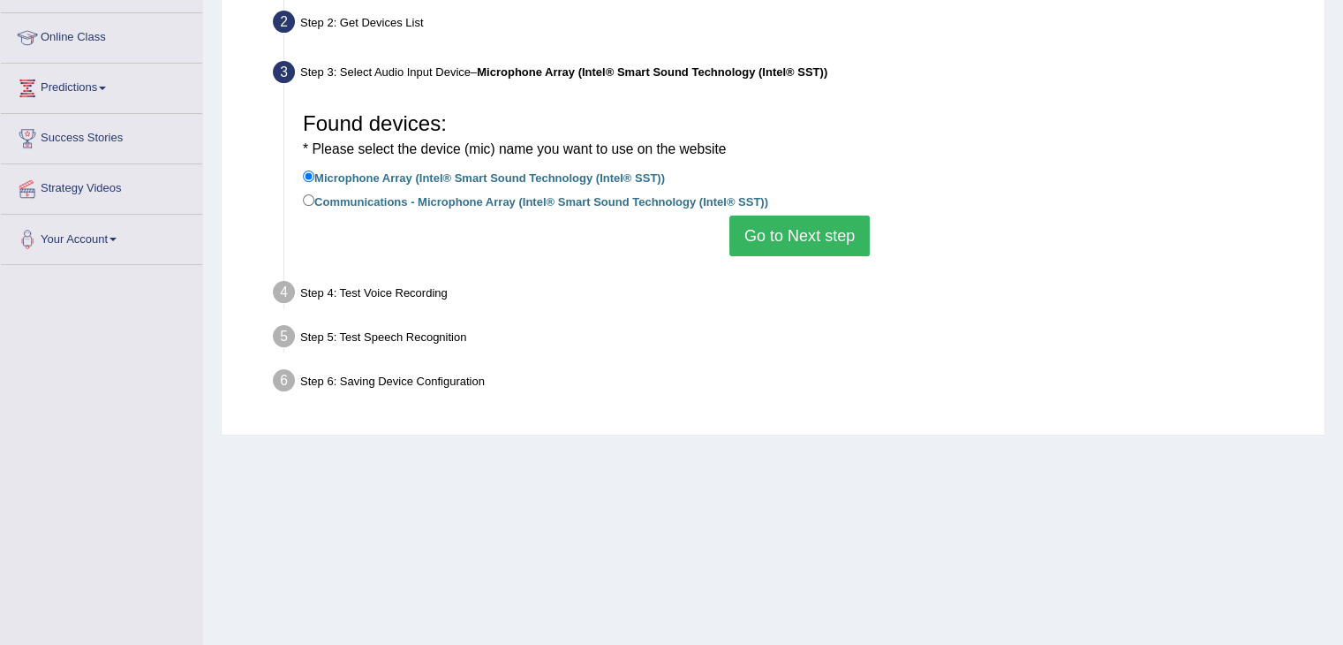
scroll to position [194, 0]
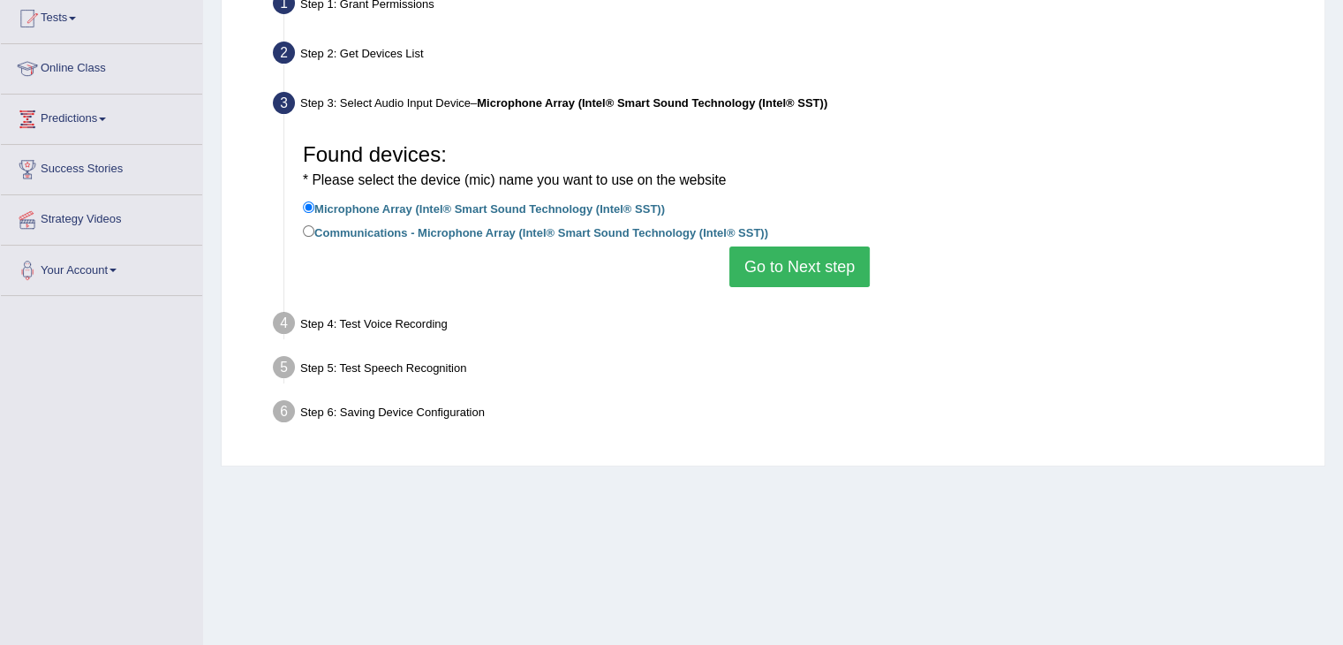
click at [819, 257] on button "Go to Next step" at bounding box center [799, 266] width 140 height 41
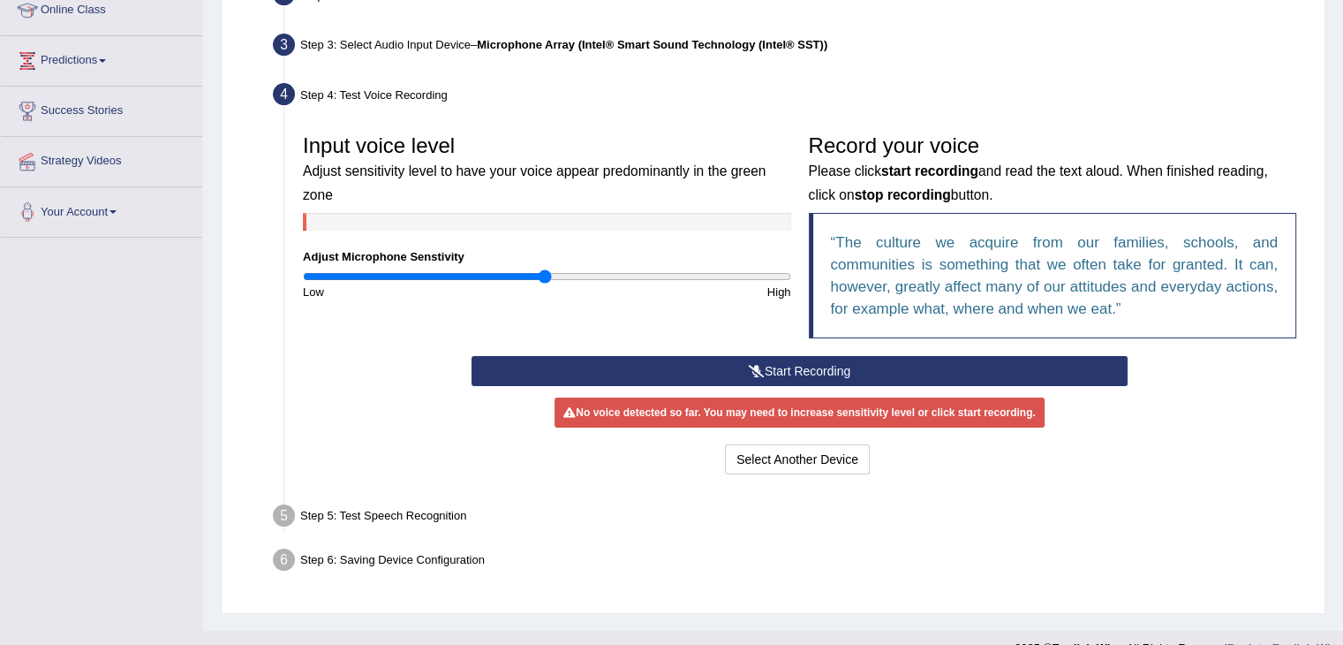
scroll to position [283, 0]
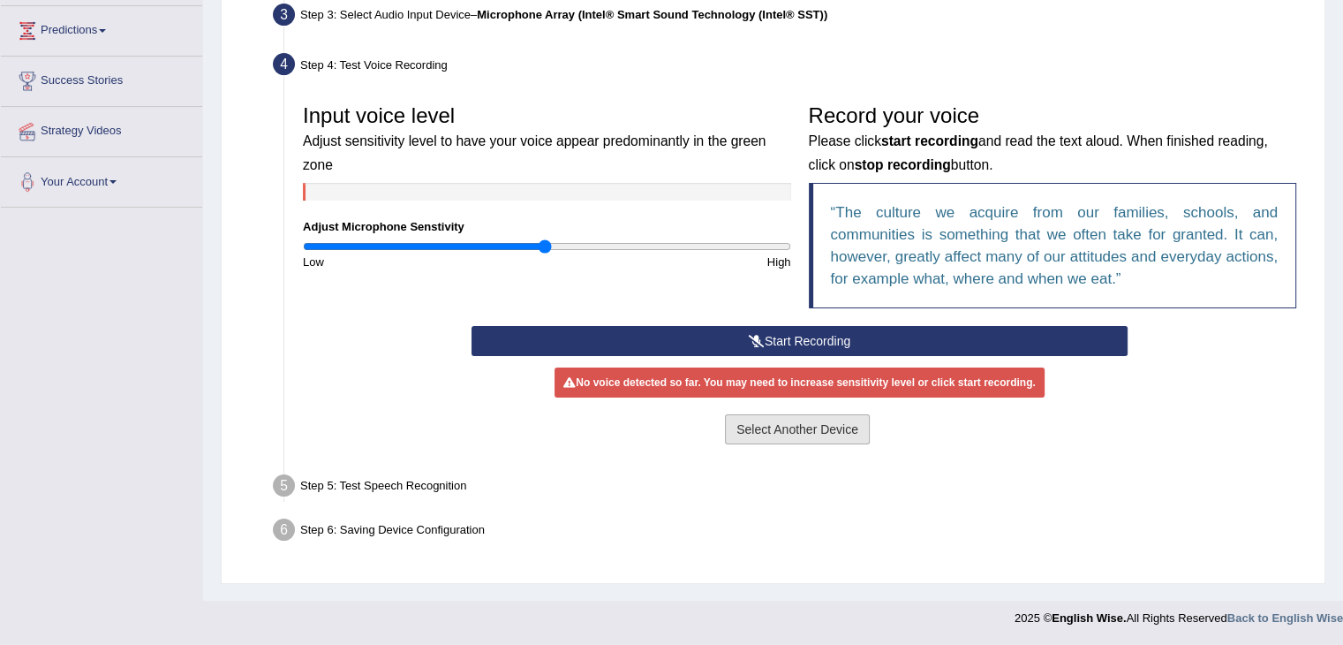
click at [766, 425] on button "Select Another Device" at bounding box center [797, 429] width 145 height 30
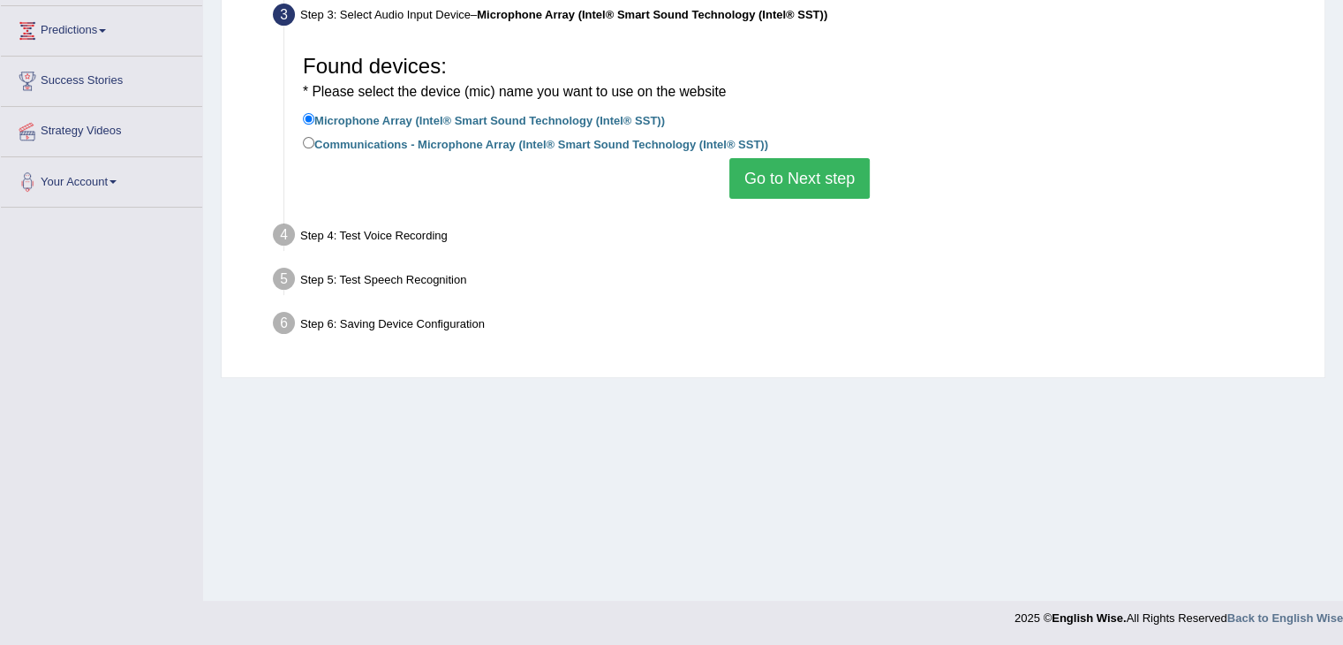
click at [786, 181] on button "Go to Next step" at bounding box center [799, 178] width 140 height 41
